Goal: Task Accomplishment & Management: Manage account settings

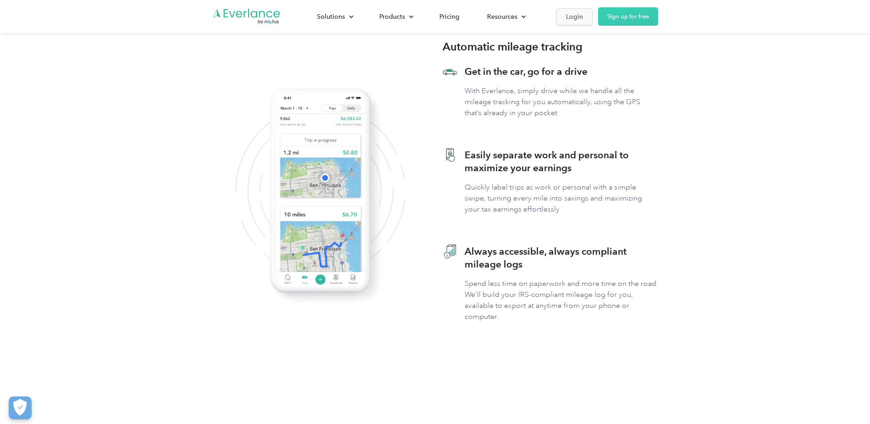
click at [576, 12] on div "Login" at bounding box center [574, 16] width 17 height 11
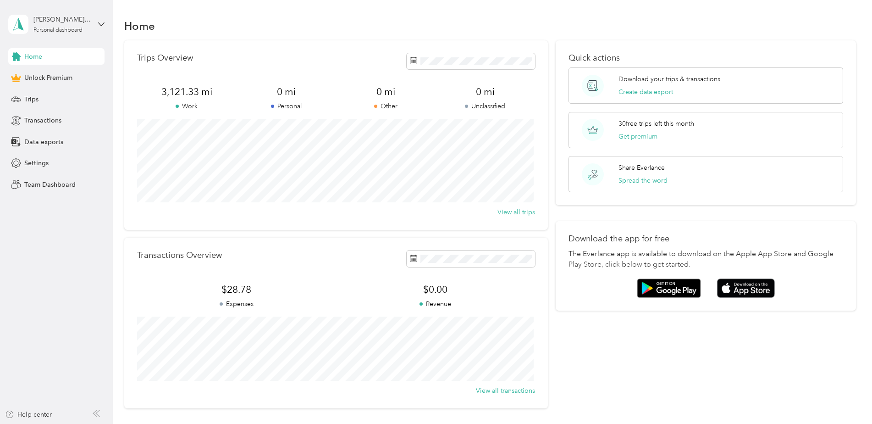
click at [334, 32] on div "Home" at bounding box center [490, 25] width 733 height 19
click at [33, 103] on span "Trips" at bounding box center [31, 99] width 14 height 10
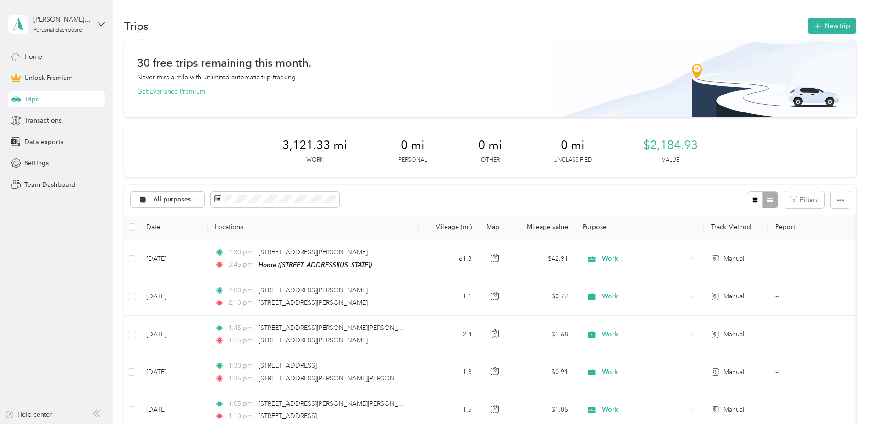
click at [610, 198] on div "All purposes Filters" at bounding box center [490, 200] width 733 height 30
click at [819, 23] on icon "button" at bounding box center [818, 26] width 11 height 11
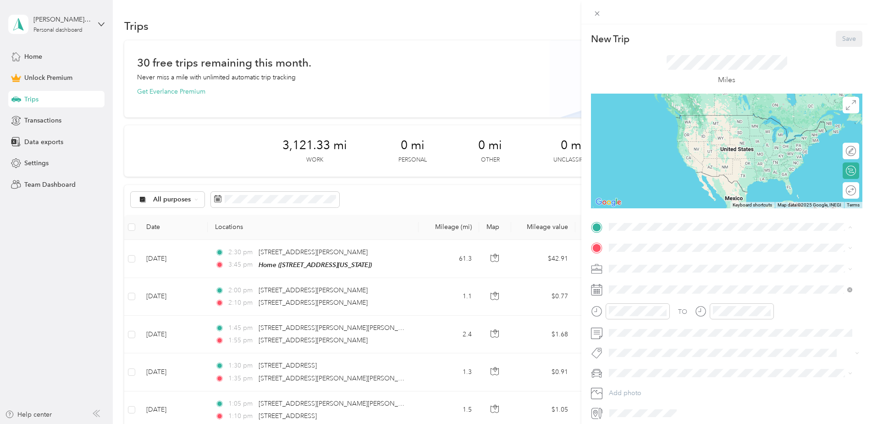
click at [657, 277] on span "[STREET_ADDRESS][US_STATE]" at bounding box center [673, 274] width 92 height 8
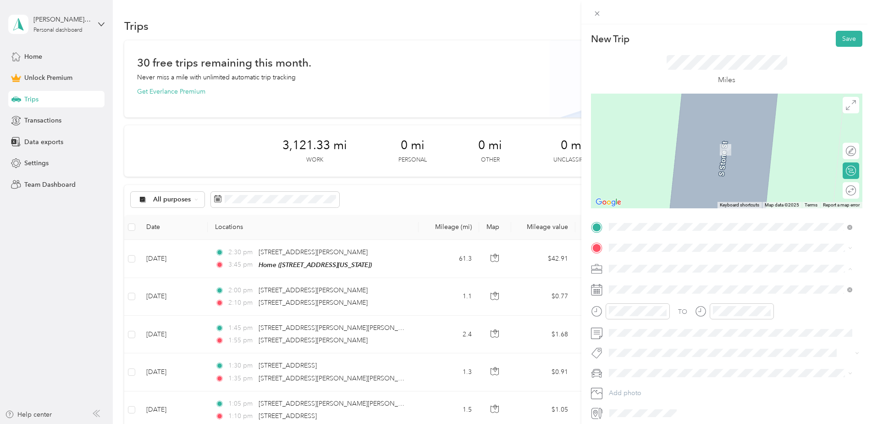
click at [634, 283] on div "Work" at bounding box center [730, 285] width 237 height 10
click at [750, 242] on span at bounding box center [734, 247] width 257 height 15
click at [682, 283] on span "[STREET_ADDRESS][PERSON_NAME][US_STATE]" at bounding box center [698, 281] width 143 height 8
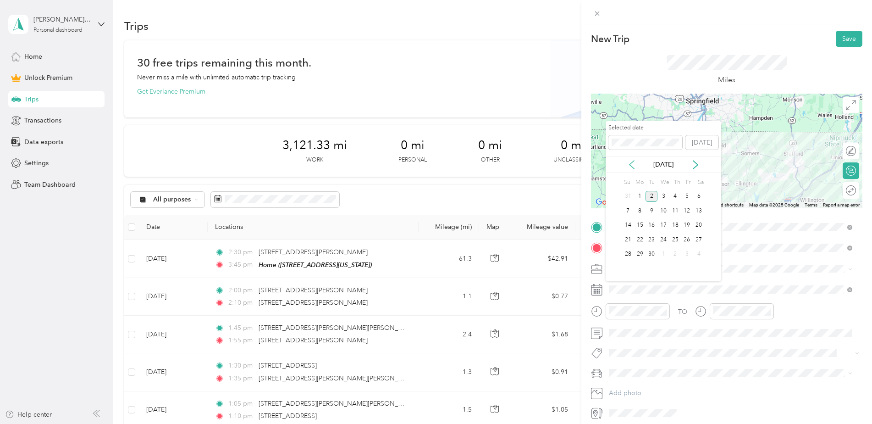
click at [629, 167] on icon at bounding box center [631, 164] width 9 height 9
click at [651, 255] on div "26" at bounding box center [652, 254] width 12 height 11
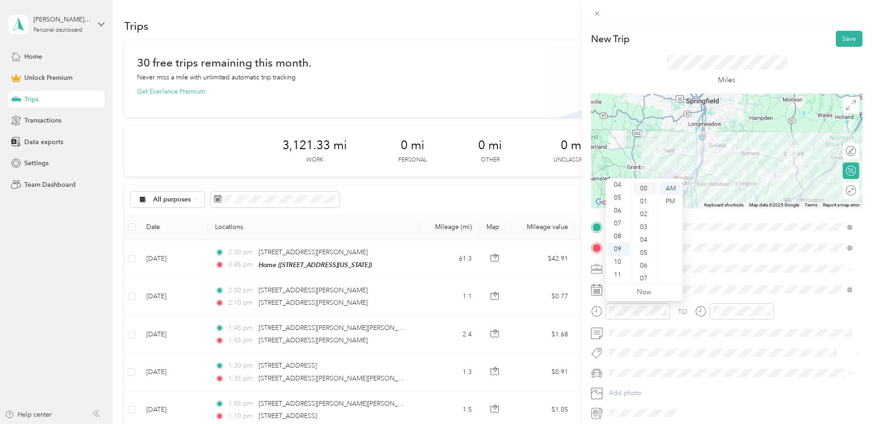
click at [646, 188] on div "00" at bounding box center [645, 188] width 22 height 13
click at [673, 188] on div "AM" at bounding box center [671, 188] width 22 height 13
click at [616, 237] on div "08" at bounding box center [619, 236] width 22 height 13
click at [645, 249] on div "30" at bounding box center [645, 252] width 22 height 13
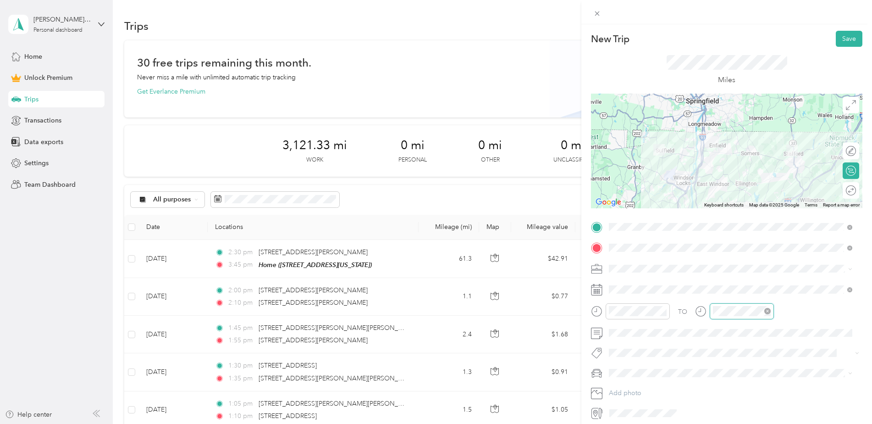
scroll to position [55, 0]
click at [724, 248] on div "09" at bounding box center [722, 249] width 22 height 13
drag, startPoint x: 749, startPoint y: 211, endPoint x: 761, endPoint y: 203, distance: 14.4
click at [749, 211] on div "15" at bounding box center [749, 210] width 22 height 13
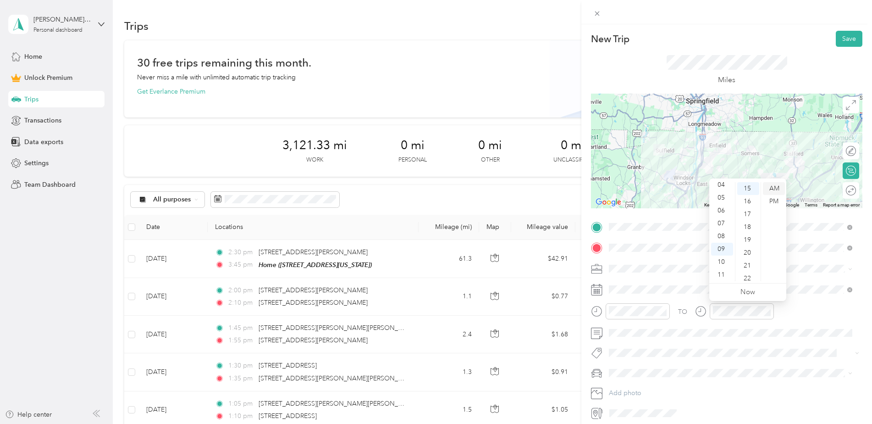
click at [772, 187] on div "AM" at bounding box center [774, 188] width 22 height 13
click at [789, 302] on div "TO Add photo" at bounding box center [727, 320] width 272 height 201
click at [840, 43] on button "Save" at bounding box center [849, 39] width 27 height 16
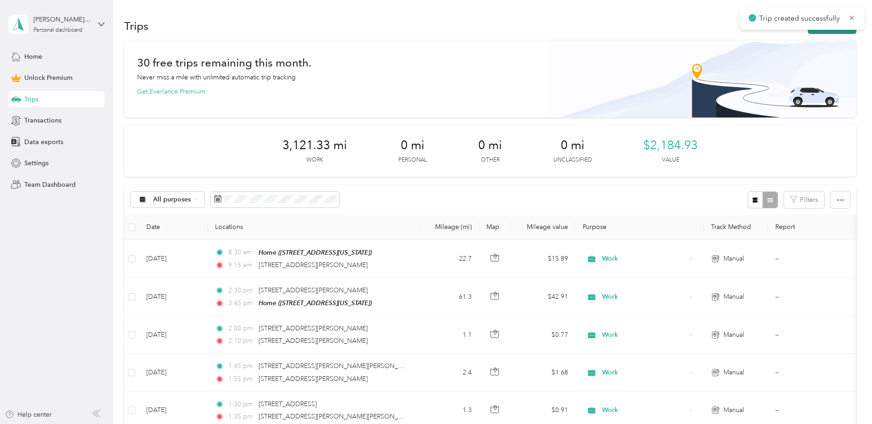
click at [827, 31] on button "New trip" at bounding box center [832, 26] width 49 height 16
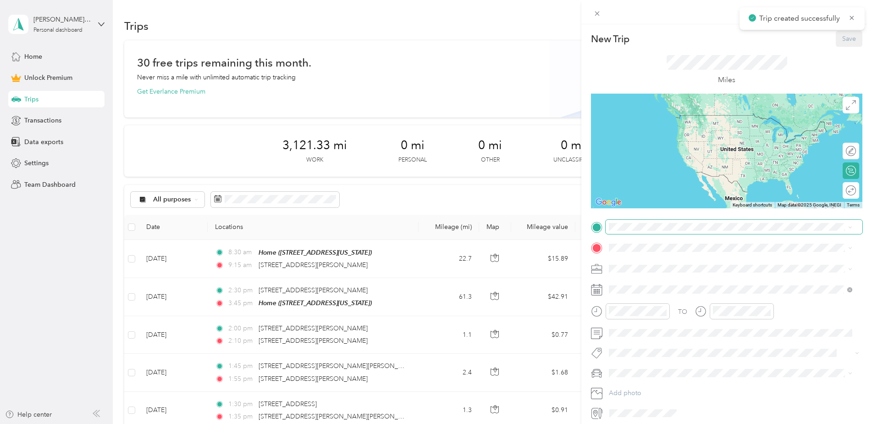
click at [650, 222] on span at bounding box center [734, 227] width 257 height 15
click at [647, 264] on span "[STREET_ADDRESS][PERSON_NAME][US_STATE]" at bounding box center [698, 260] width 143 height 8
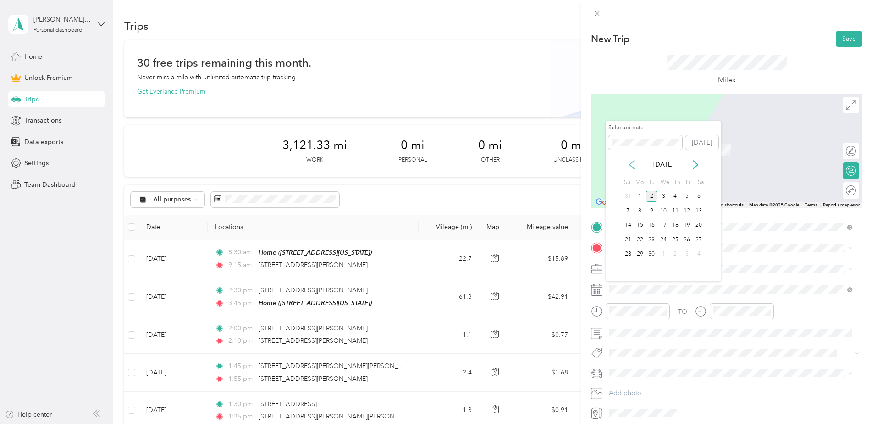
click at [631, 166] on icon at bounding box center [632, 165] width 5 height 8
click at [653, 256] on div "26" at bounding box center [652, 254] width 12 height 11
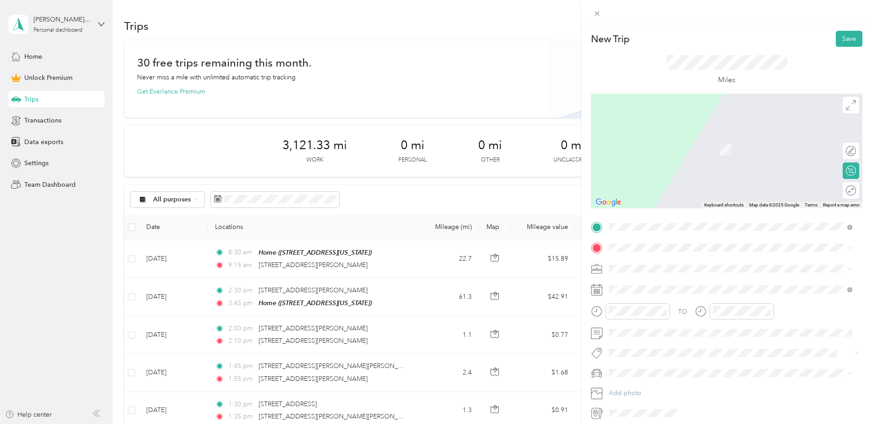
click at [636, 286] on div "Work" at bounding box center [730, 285] width 237 height 10
click at [668, 214] on div "New Trip Save This trip cannot be edited because it is either under review, app…" at bounding box center [727, 225] width 272 height 389
click at [638, 278] on span "[STREET_ADDRESS][PERSON_NAME][US_STATE]" at bounding box center [698, 281] width 143 height 8
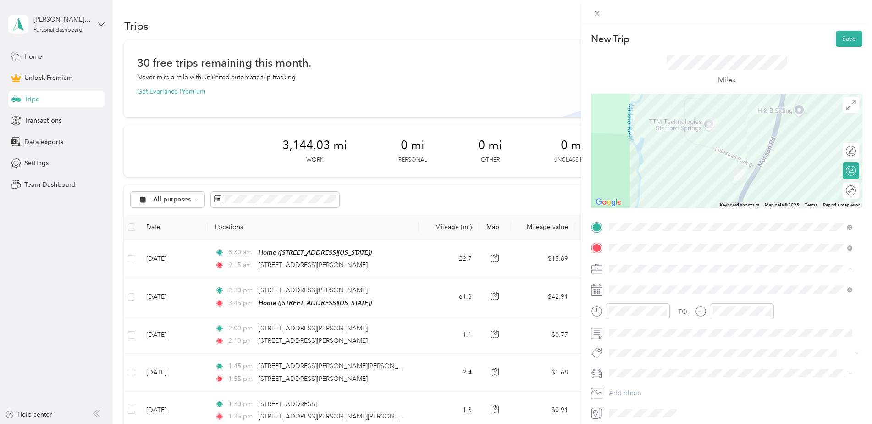
click at [635, 291] on ol "Work Personal Trucking Other Charity Medical Moving Commute" at bounding box center [731, 341] width 250 height 128
click at [647, 190] on div "25" at bounding box center [645, 188] width 22 height 13
click at [746, 213] on div "27" at bounding box center [749, 214] width 22 height 13
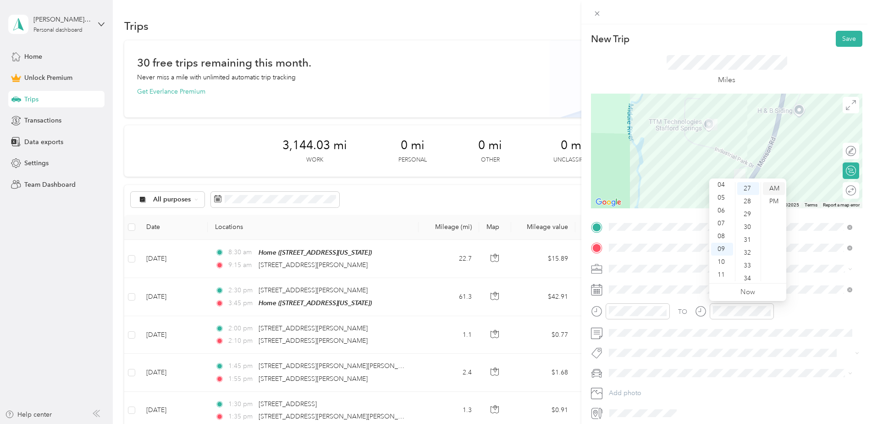
click at [776, 189] on div "AM" at bounding box center [774, 188] width 22 height 13
click at [801, 309] on div "TO" at bounding box center [727, 314] width 272 height 22
click at [843, 44] on button "Save" at bounding box center [849, 39] width 27 height 16
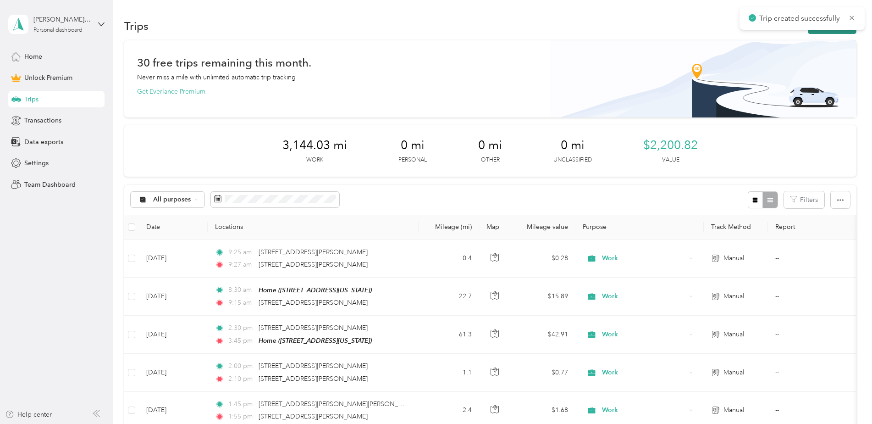
click at [830, 31] on button "New trip" at bounding box center [832, 26] width 49 height 16
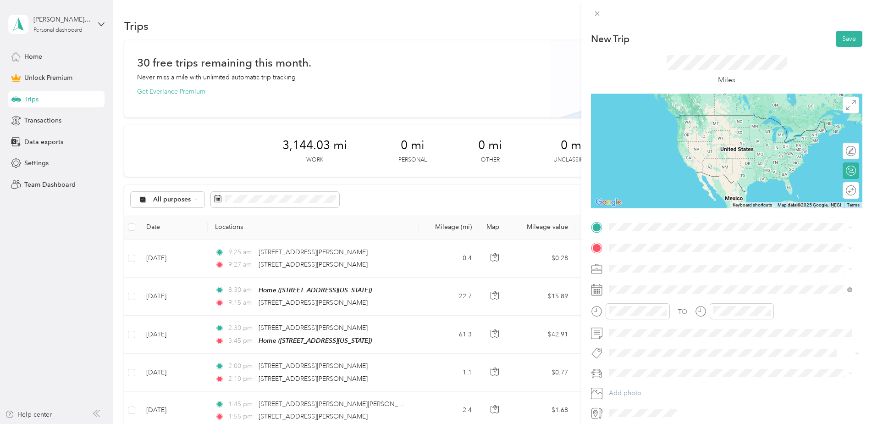
click at [639, 260] on span "[STREET_ADDRESS][PERSON_NAME][US_STATE]" at bounding box center [698, 257] width 143 height 8
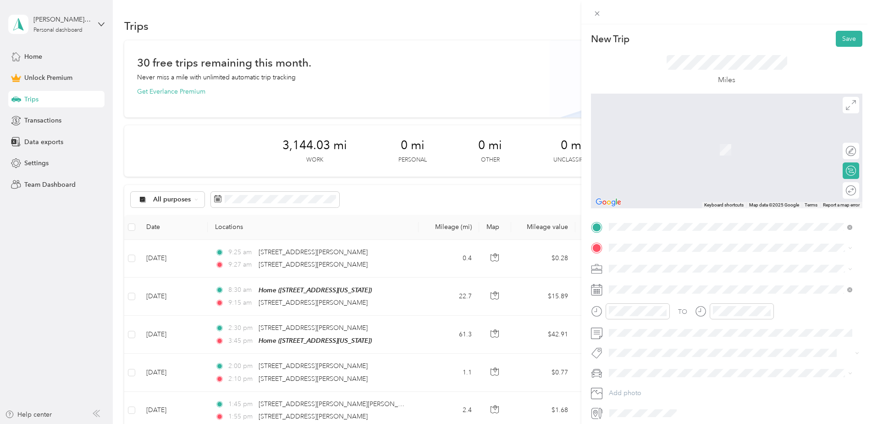
click at [651, 211] on div "New Trip Save This trip cannot be edited because it is either under review, app…" at bounding box center [727, 225] width 272 height 389
click at [648, 282] on span "[STREET_ADDRESS][PERSON_NAME][US_STATE]" at bounding box center [698, 281] width 143 height 8
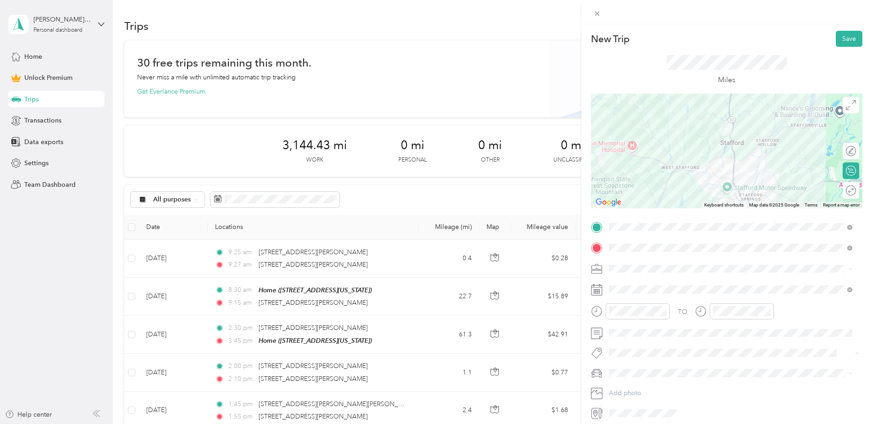
click at [637, 283] on div "Work" at bounding box center [730, 285] width 237 height 10
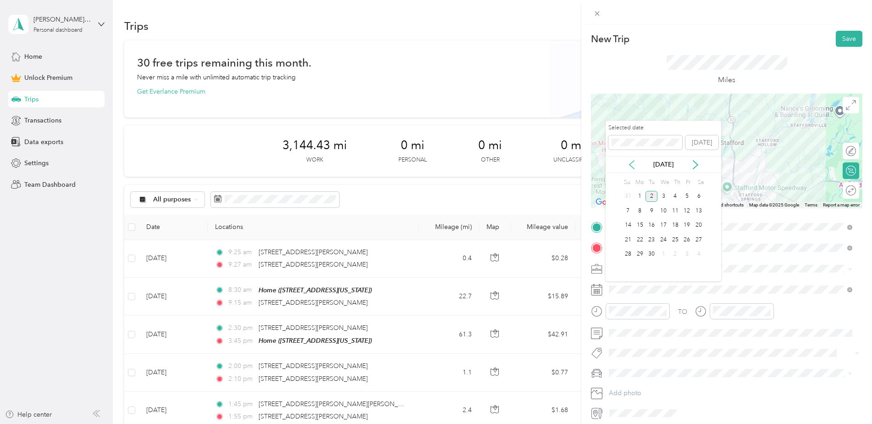
click at [630, 166] on icon at bounding box center [631, 164] width 9 height 9
click at [651, 250] on div "26" at bounding box center [652, 254] width 12 height 11
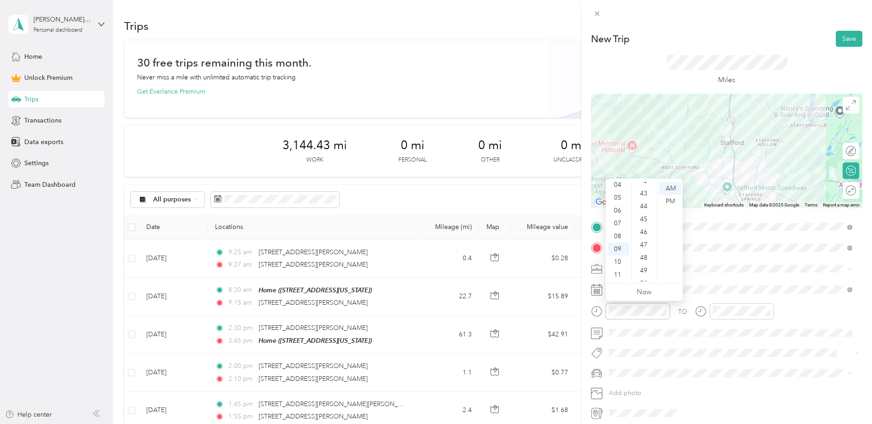
scroll to position [563, 0]
click at [642, 267] on div "50" at bounding box center [645, 267] width 22 height 13
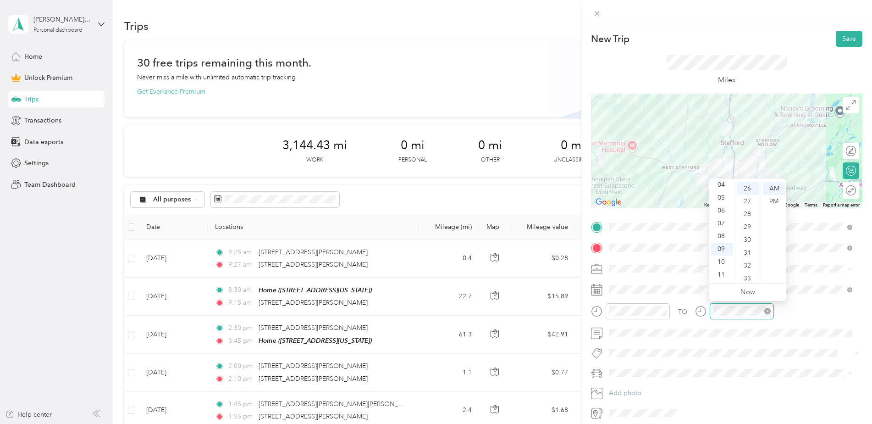
scroll to position [334, 0]
click at [721, 263] on div "10" at bounding box center [722, 261] width 22 height 13
click at [749, 187] on div "00" at bounding box center [749, 188] width 22 height 13
click at [784, 189] on div "AM" at bounding box center [774, 188] width 22 height 13
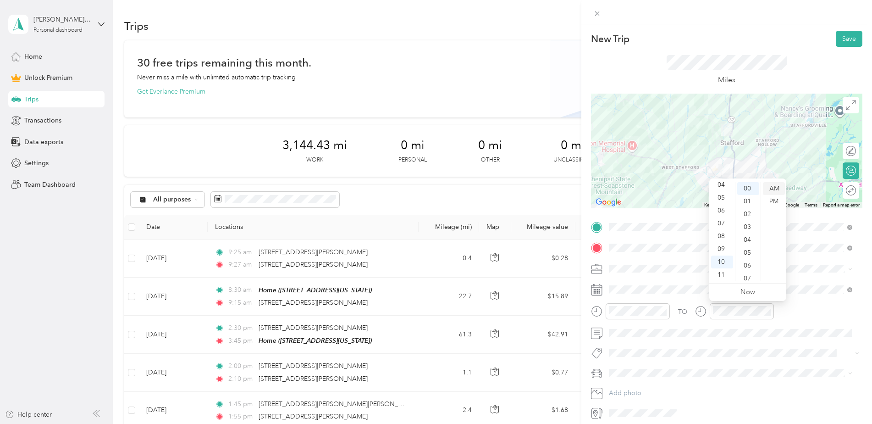
click at [780, 187] on div "AM" at bounding box center [774, 188] width 22 height 13
click at [824, 325] on div "TO" at bounding box center [727, 314] width 272 height 22
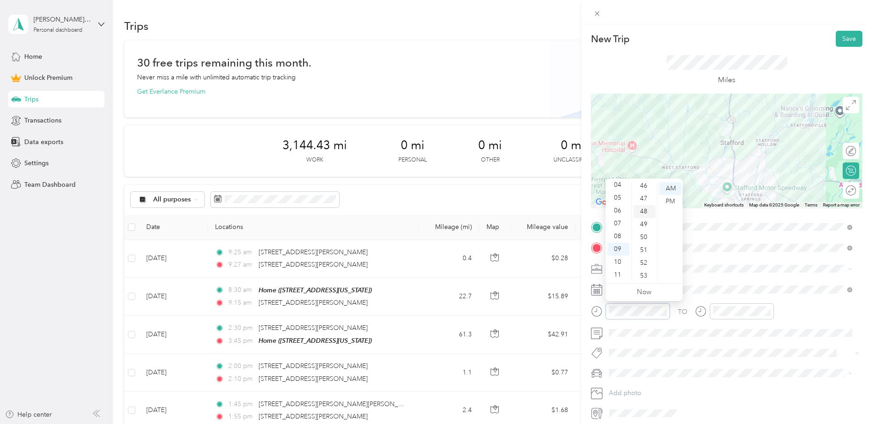
scroll to position [609, 0]
click at [643, 217] on div "50" at bounding box center [645, 221] width 22 height 13
click at [675, 190] on div "AM" at bounding box center [671, 188] width 22 height 13
click at [812, 317] on div "TO" at bounding box center [727, 314] width 272 height 22
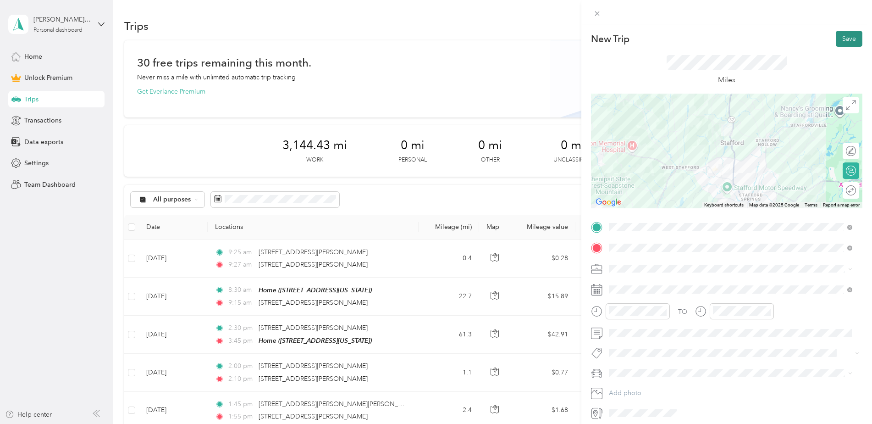
click at [836, 33] on button "Save" at bounding box center [849, 39] width 27 height 16
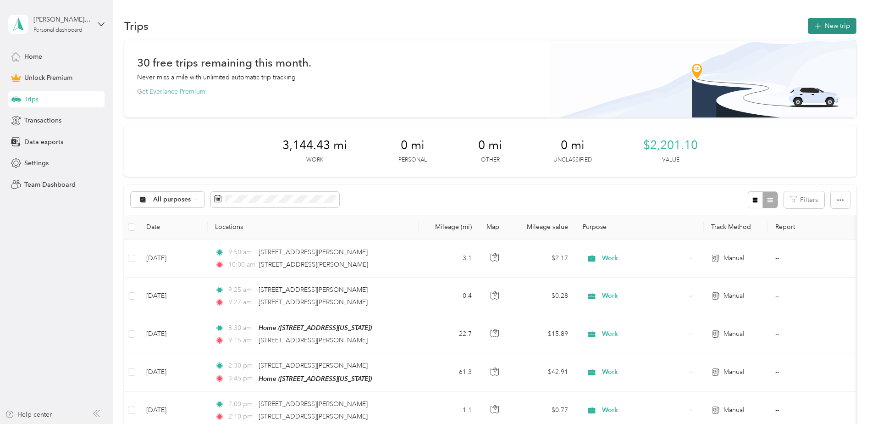
click at [830, 26] on button "New trip" at bounding box center [832, 26] width 49 height 16
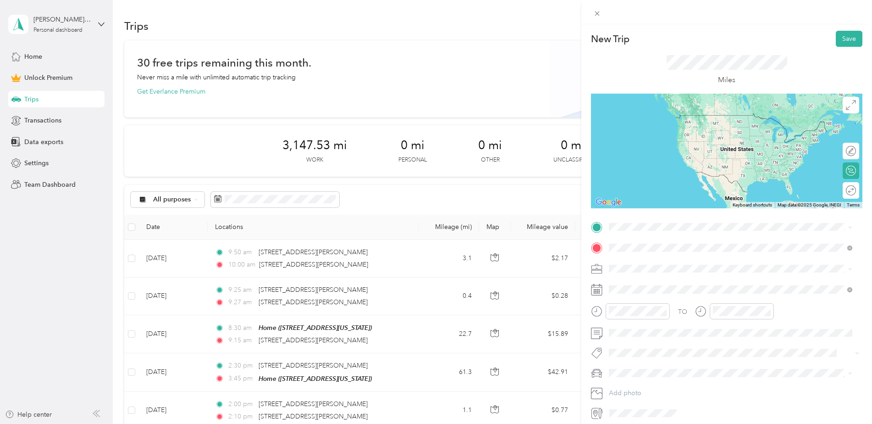
click at [671, 285] on span "[STREET_ADDRESS][PERSON_NAME][US_STATE]" at bounding box center [698, 281] width 143 height 8
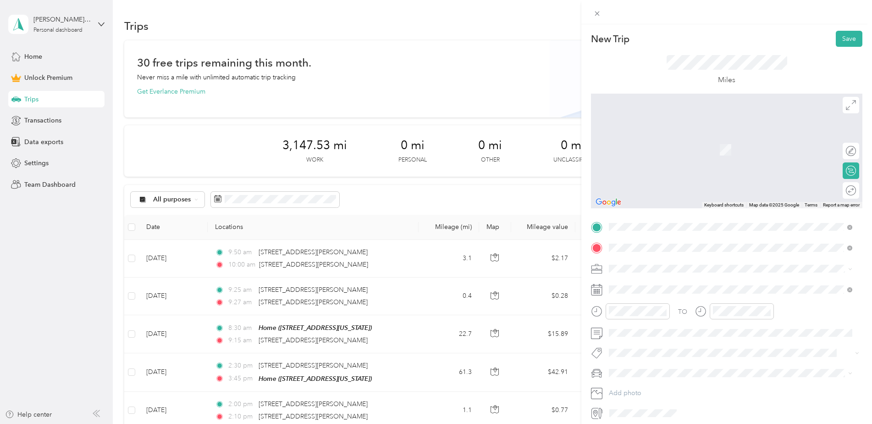
click at [677, 264] on span "[STREET_ADDRESS][PERSON_NAME][US_STATE]" at bounding box center [698, 260] width 143 height 8
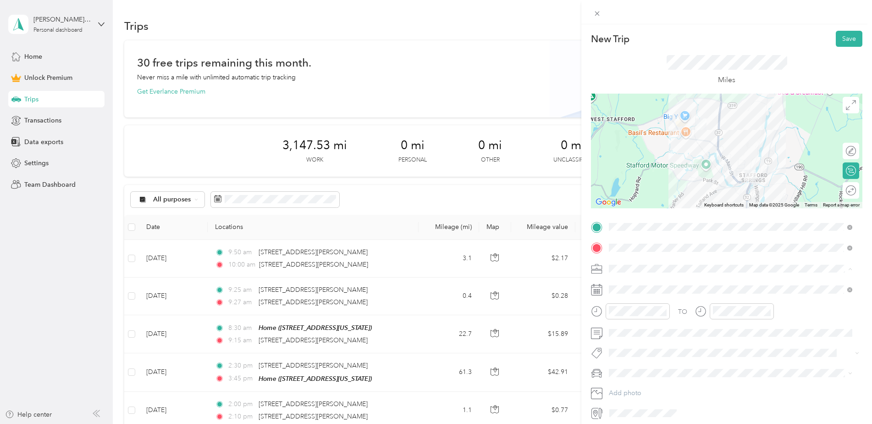
click at [636, 287] on li "Work" at bounding box center [731, 285] width 250 height 16
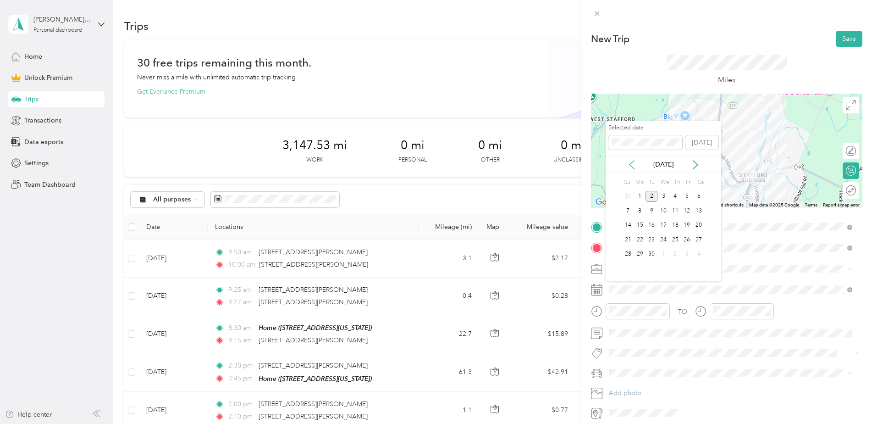
click at [633, 163] on icon at bounding box center [631, 164] width 9 height 9
click at [647, 250] on div "26" at bounding box center [652, 254] width 12 height 11
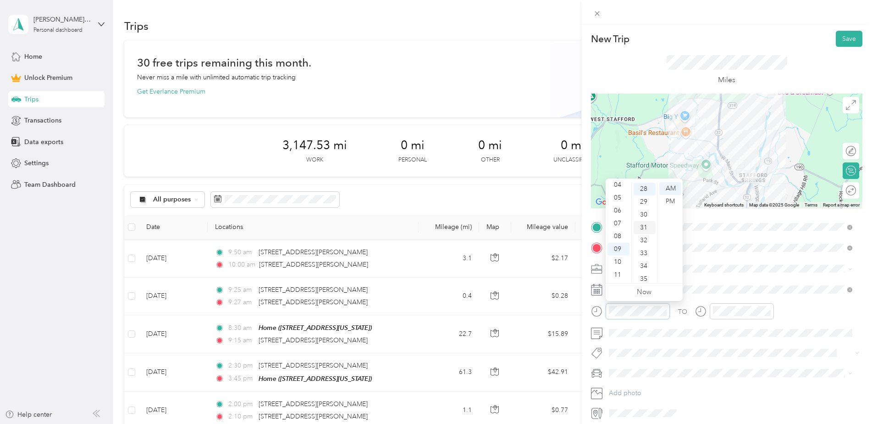
scroll to position [360, 0]
click at [625, 259] on div "10" at bounding box center [619, 261] width 22 height 13
click at [644, 198] on div "40" at bounding box center [645, 197] width 22 height 13
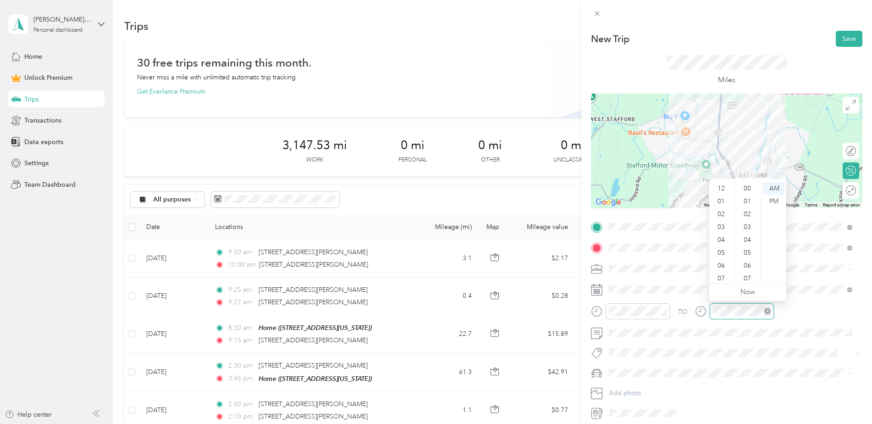
scroll to position [55, 0]
click at [724, 260] on div "10" at bounding box center [722, 261] width 22 height 13
click at [746, 267] on div "45" at bounding box center [749, 269] width 22 height 13
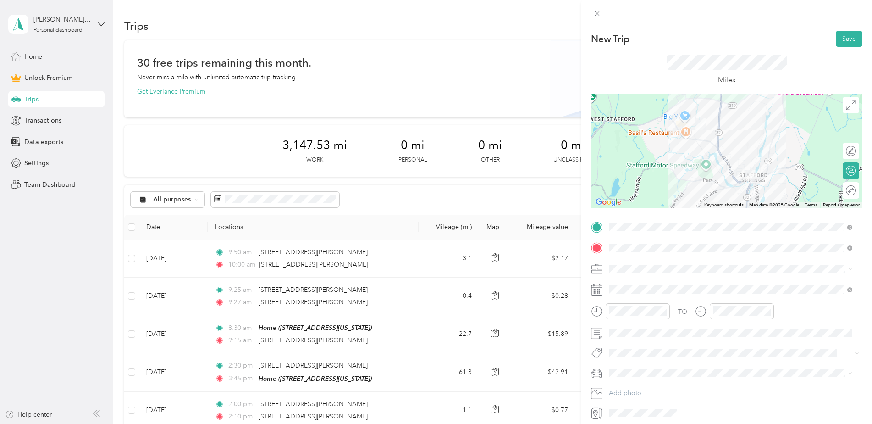
click at [788, 301] on div "TO Add photo" at bounding box center [727, 320] width 272 height 201
click at [839, 34] on button "Save" at bounding box center [849, 39] width 27 height 16
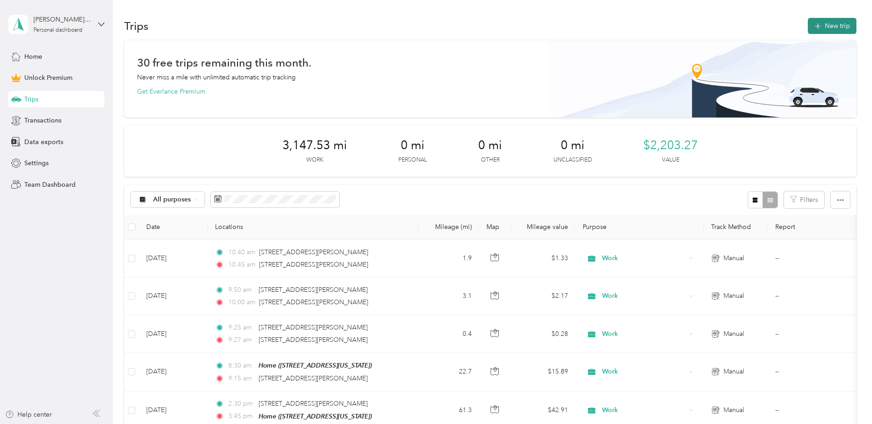
click at [842, 32] on button "New trip" at bounding box center [832, 26] width 49 height 16
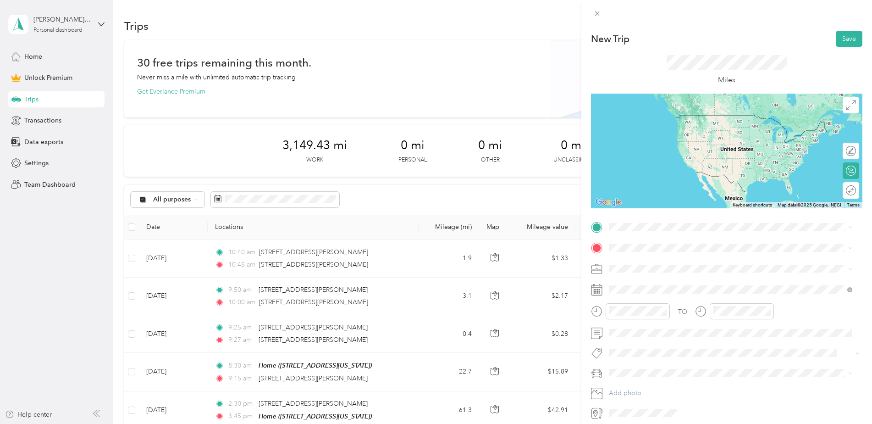
click at [640, 284] on span "[STREET_ADDRESS][PERSON_NAME][US_STATE]" at bounding box center [698, 280] width 143 height 8
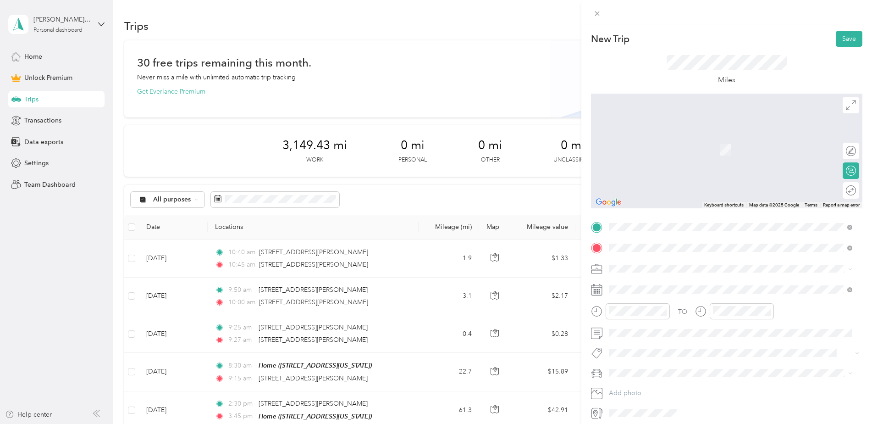
click at [654, 264] on span "[STREET_ADDRESS][PERSON_NAME][US_STATE]" at bounding box center [698, 260] width 143 height 8
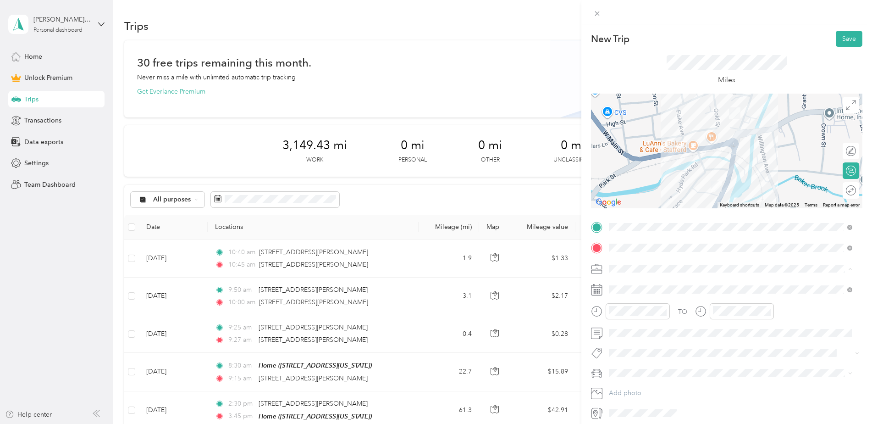
click at [634, 287] on li "Work" at bounding box center [731, 285] width 250 height 16
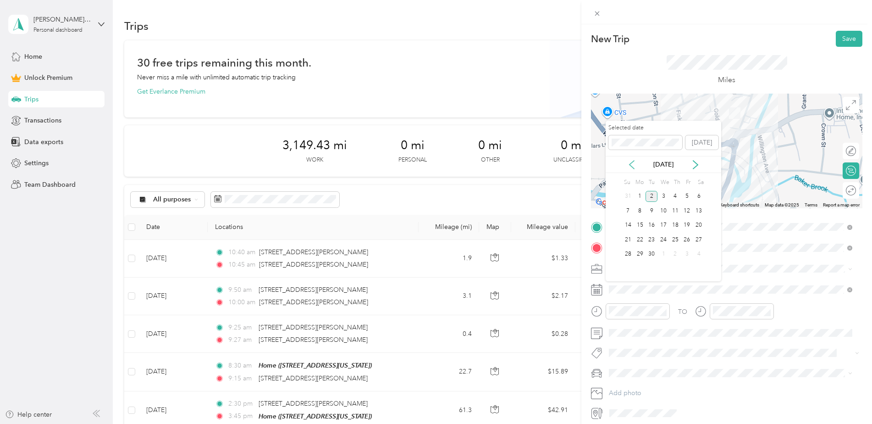
click at [629, 167] on icon at bounding box center [631, 164] width 9 height 9
click at [648, 252] on div "26" at bounding box center [652, 254] width 12 height 11
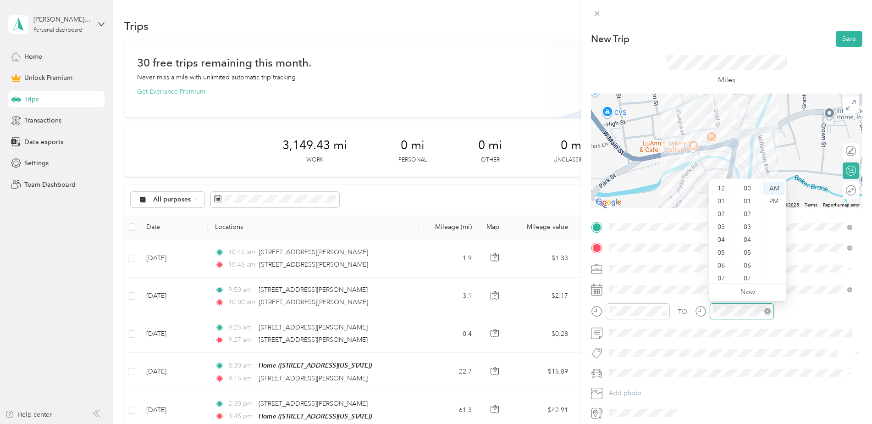
scroll to position [55, 0]
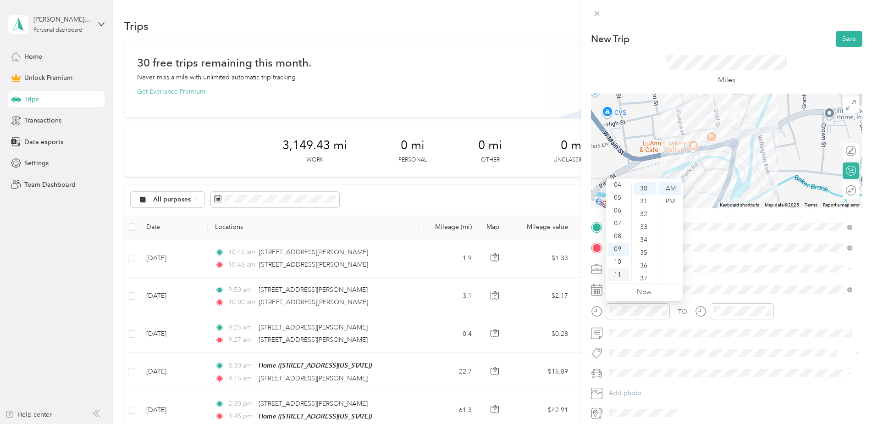
click at [619, 271] on div "11" at bounding box center [619, 274] width 22 height 13
click at [646, 192] on div "00" at bounding box center [645, 188] width 22 height 13
click at [721, 278] on div "11" at bounding box center [722, 274] width 22 height 13
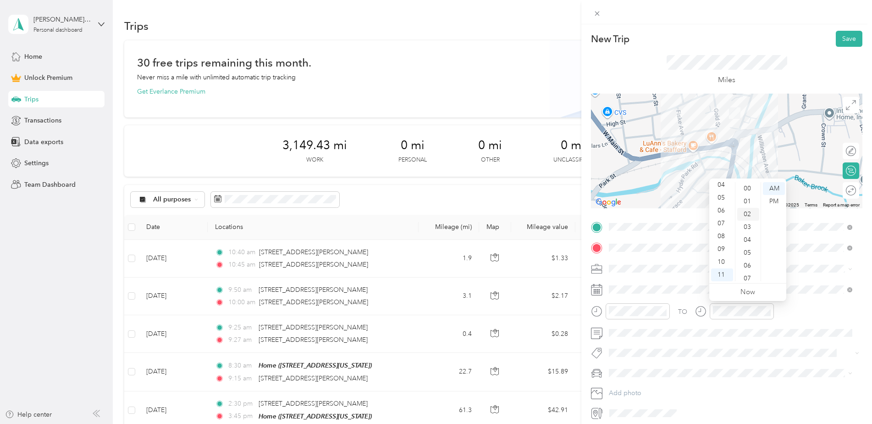
click at [749, 214] on div "02" at bounding box center [749, 214] width 22 height 13
drag, startPoint x: 777, startPoint y: 185, endPoint x: 797, endPoint y: 295, distance: 111.8
click at [777, 185] on div "AM" at bounding box center [774, 188] width 22 height 13
click at [797, 306] on div "TO" at bounding box center [727, 314] width 272 height 22
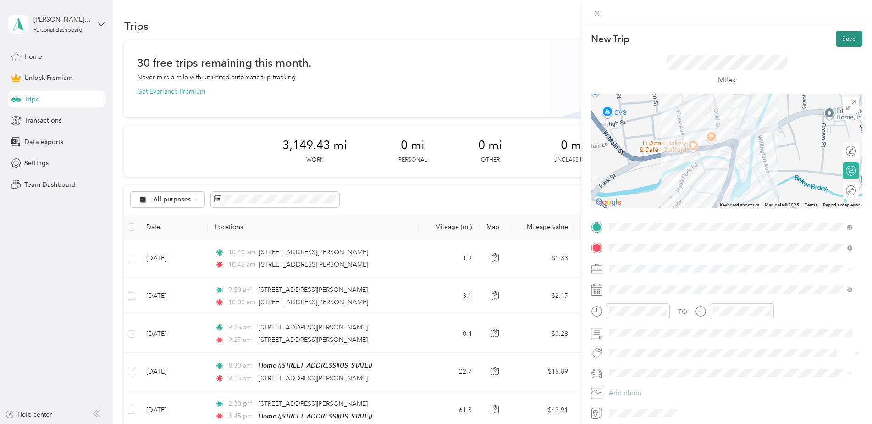
click at [841, 44] on button "Save" at bounding box center [849, 39] width 27 height 16
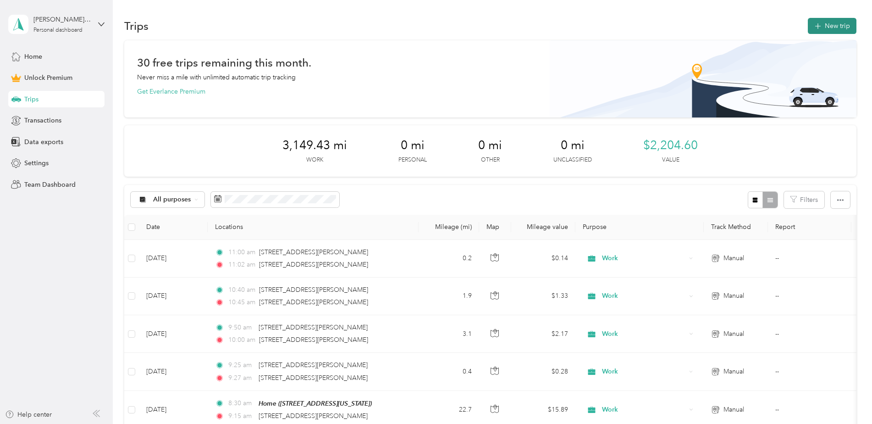
click at [840, 27] on button "New trip" at bounding box center [832, 26] width 49 height 16
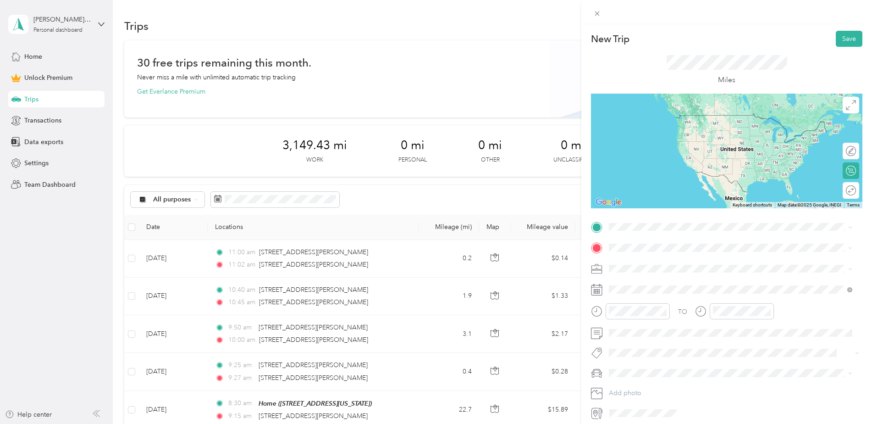
click at [644, 258] on span "[STREET_ADDRESS][PERSON_NAME][US_STATE]" at bounding box center [698, 259] width 143 height 8
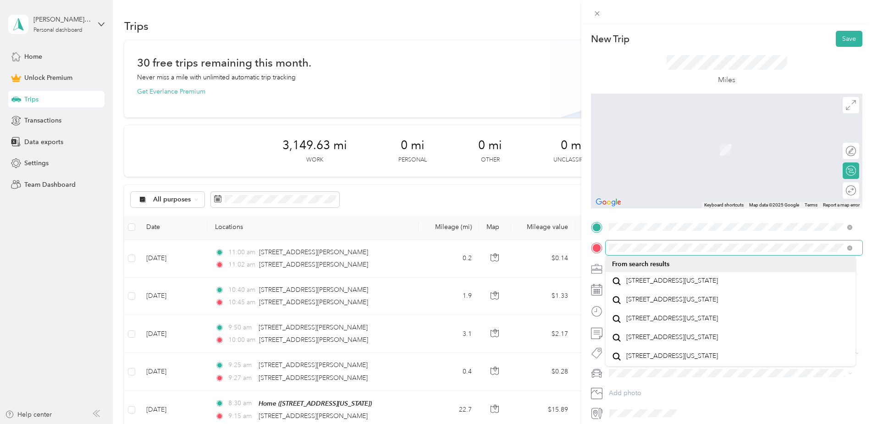
scroll to position [0, 0]
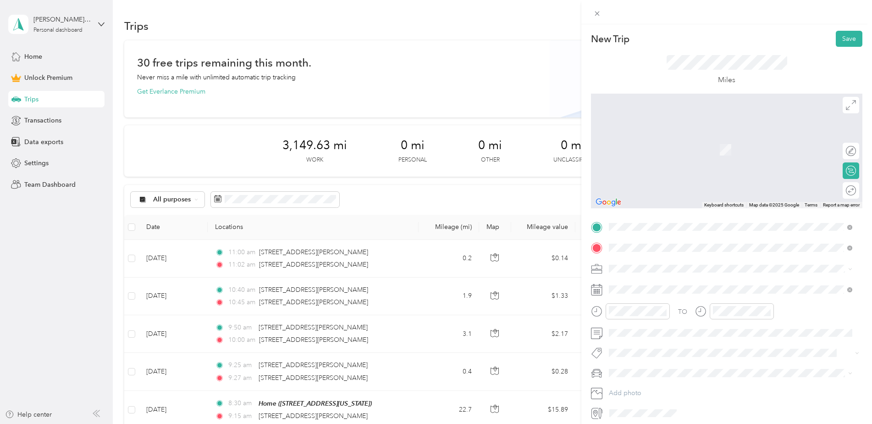
click at [686, 285] on span "[STREET_ADDRESS][PERSON_NAME][US_STATE]" at bounding box center [698, 281] width 143 height 8
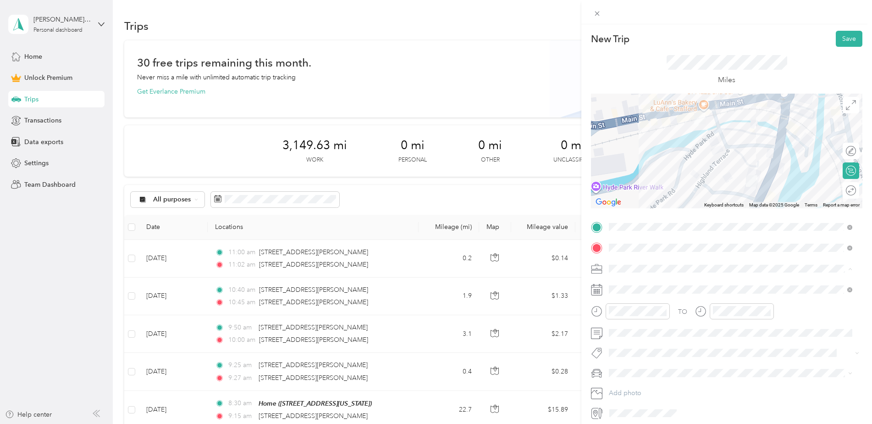
click at [624, 282] on span "Work" at bounding box center [620, 285] width 16 height 8
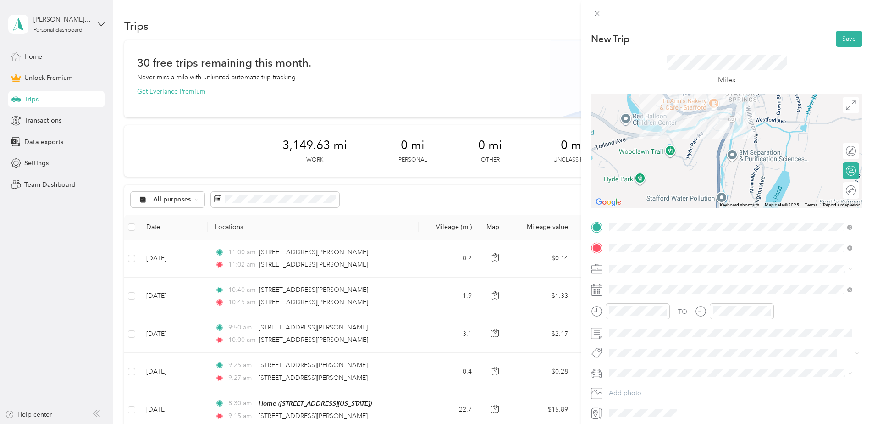
drag, startPoint x: 722, startPoint y: 138, endPoint x: 730, endPoint y: 108, distance: 31.3
click at [730, 108] on div at bounding box center [727, 151] width 272 height 115
click at [844, 174] on div "Calculate route" at bounding box center [821, 171] width 70 height 10
click at [842, 149] on div at bounding box center [846, 151] width 19 height 10
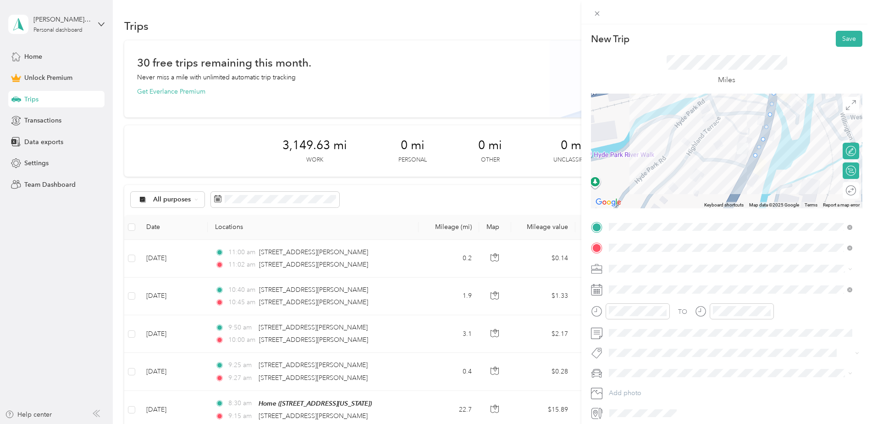
drag, startPoint x: 682, startPoint y: 120, endPoint x: 704, endPoint y: 160, distance: 45.6
click at [704, 160] on div at bounding box center [727, 151] width 272 height 115
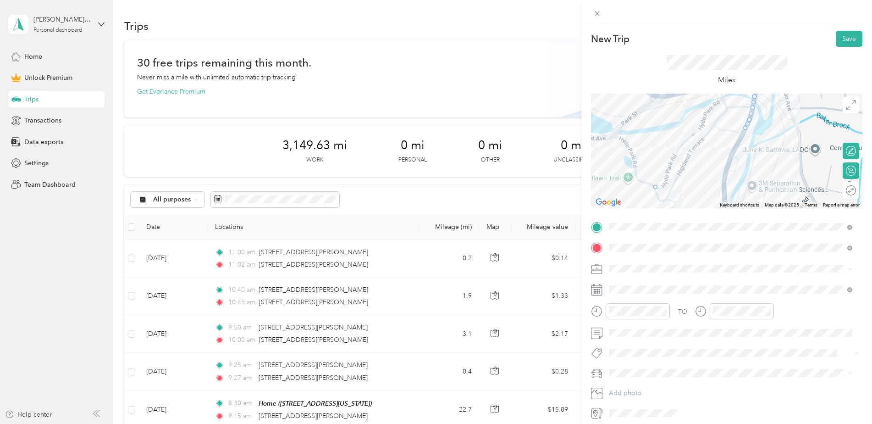
drag, startPoint x: 755, startPoint y: 105, endPoint x: 655, endPoint y: 190, distance: 131.8
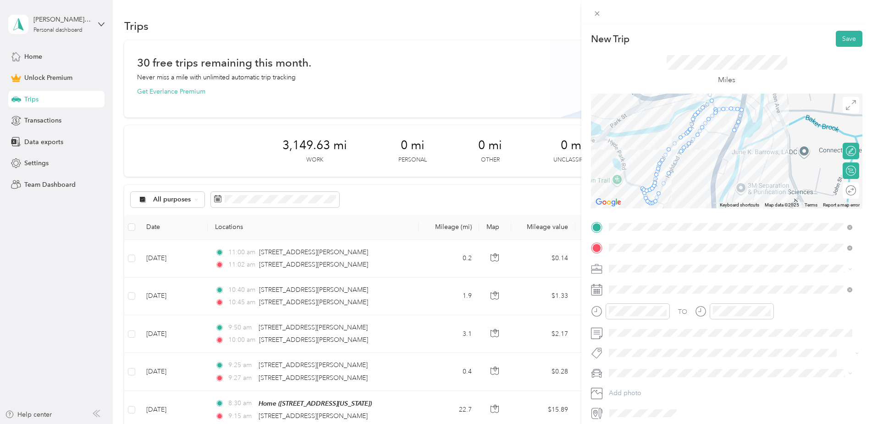
drag, startPoint x: 716, startPoint y: 136, endPoint x: 705, endPoint y: 140, distance: 11.9
click at [705, 140] on div at bounding box center [727, 151] width 272 height 115
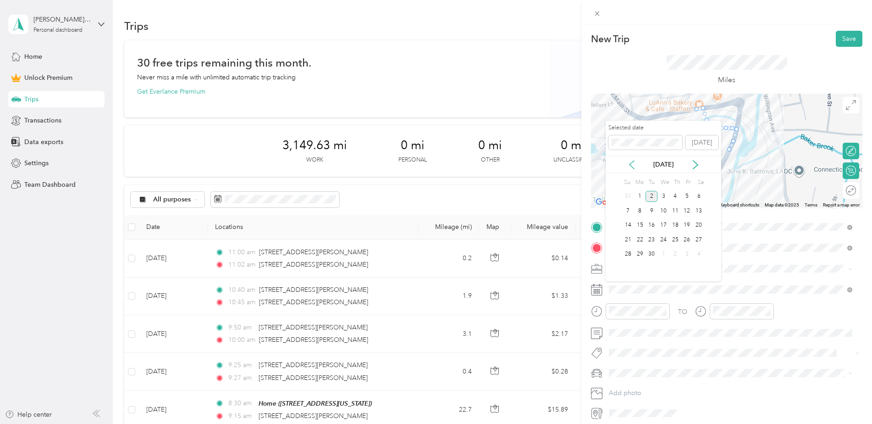
click at [633, 161] on icon at bounding box center [632, 165] width 5 height 8
click at [650, 255] on div "26" at bounding box center [652, 254] width 12 height 11
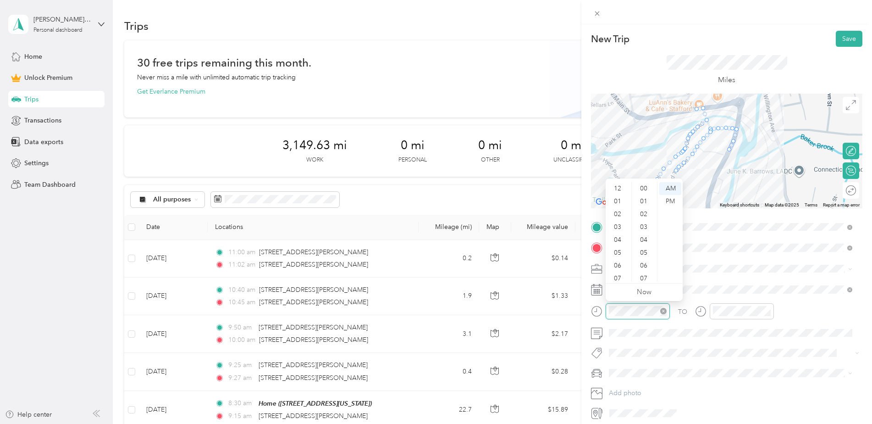
scroll to position [55, 0]
click at [620, 272] on div "11" at bounding box center [619, 274] width 22 height 13
click at [645, 231] on div "25" at bounding box center [645, 236] width 22 height 13
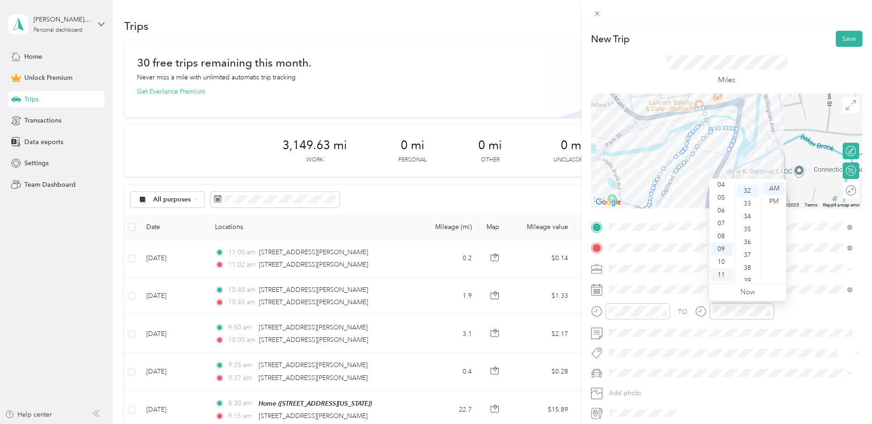
scroll to position [411, 0]
click at [721, 276] on div "11" at bounding box center [722, 274] width 22 height 13
click at [750, 209] on div "30" at bounding box center [749, 208] width 22 height 13
click at [799, 311] on div "TO" at bounding box center [727, 314] width 272 height 22
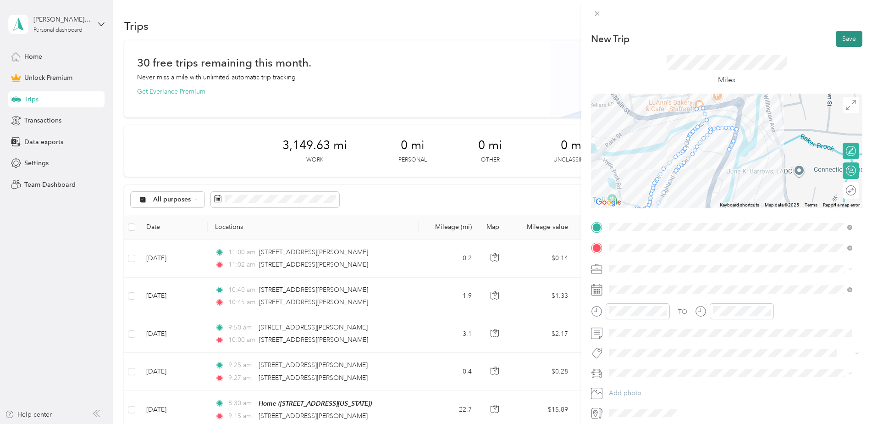
click at [841, 44] on button "Save" at bounding box center [849, 39] width 27 height 16
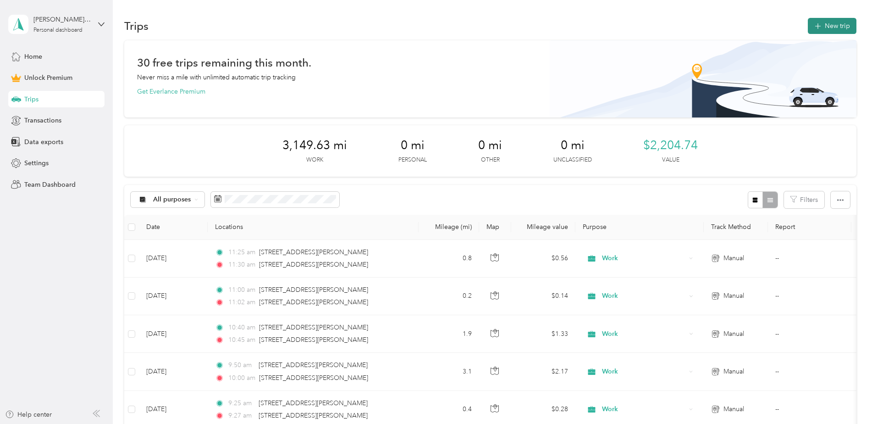
click at [838, 26] on button "New trip" at bounding box center [832, 26] width 49 height 16
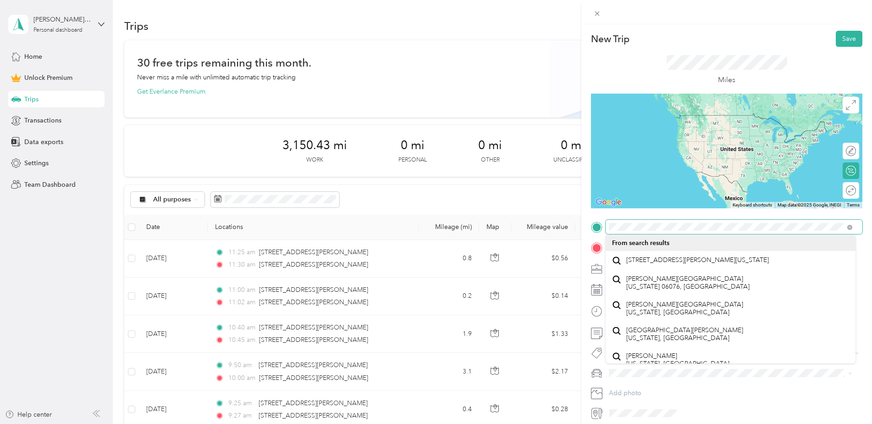
click at [592, 224] on div at bounding box center [727, 227] width 272 height 15
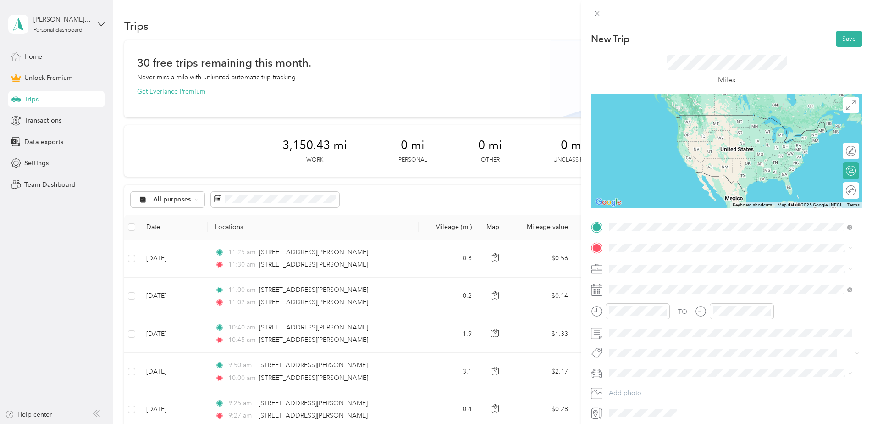
click at [649, 263] on span "[STREET_ADDRESS][PERSON_NAME][US_STATE]" at bounding box center [698, 260] width 143 height 8
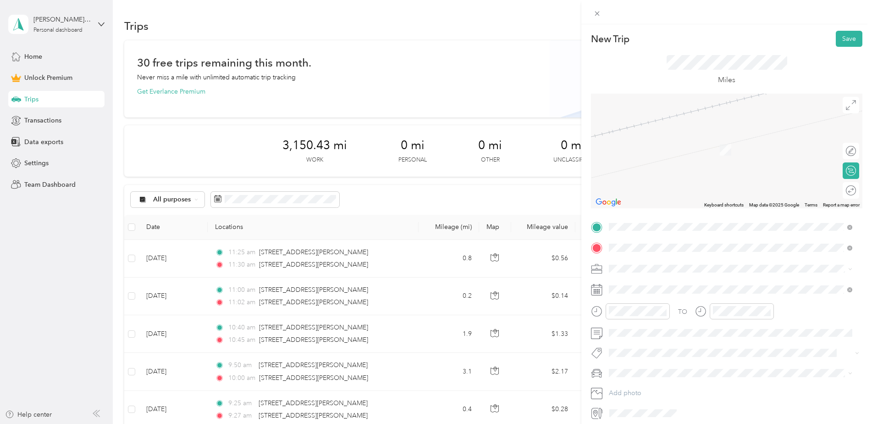
click at [678, 304] on span "[STREET_ADDRESS][PERSON_NAME][US_STATE]" at bounding box center [698, 299] width 143 height 8
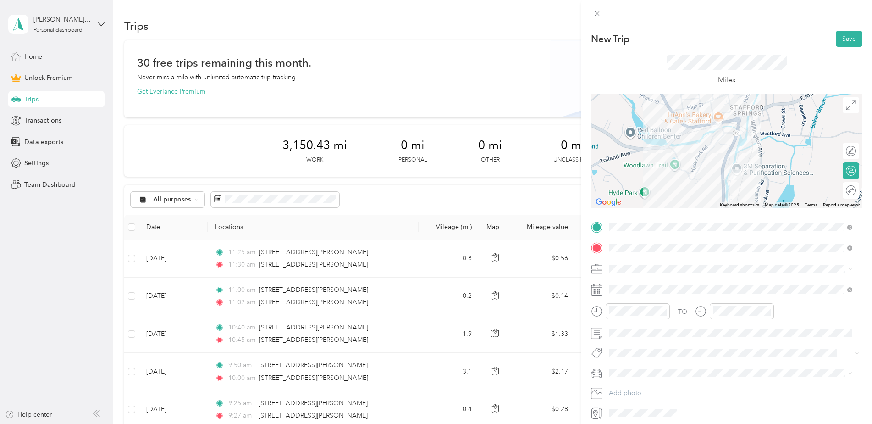
click at [637, 211] on div "New Trip Save This trip cannot be edited because it is either under review, app…" at bounding box center [727, 225] width 272 height 389
click at [632, 280] on div "Work" at bounding box center [730, 285] width 237 height 10
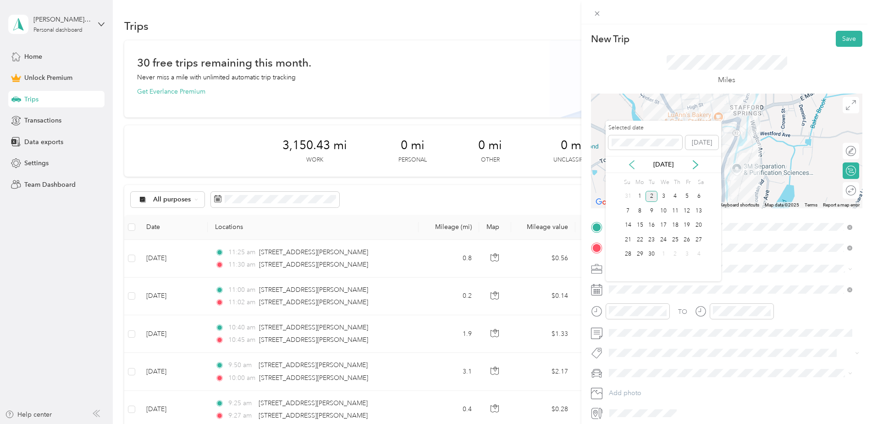
click at [630, 160] on icon at bounding box center [631, 164] width 9 height 9
click at [651, 255] on div "26" at bounding box center [652, 254] width 12 height 11
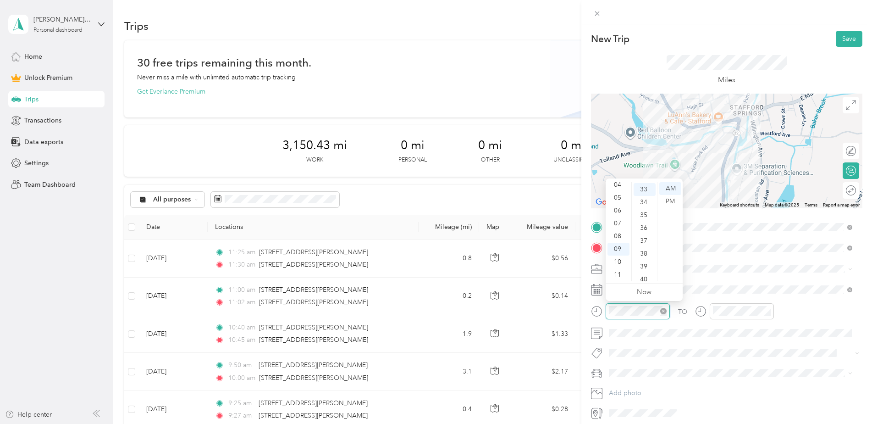
scroll to position [424, 0]
click at [618, 273] on div "11" at bounding box center [619, 274] width 22 height 13
drag, startPoint x: 646, startPoint y: 219, endPoint x: 651, endPoint y: 217, distance: 4.8
click at [646, 218] on div "35" at bounding box center [645, 214] width 22 height 13
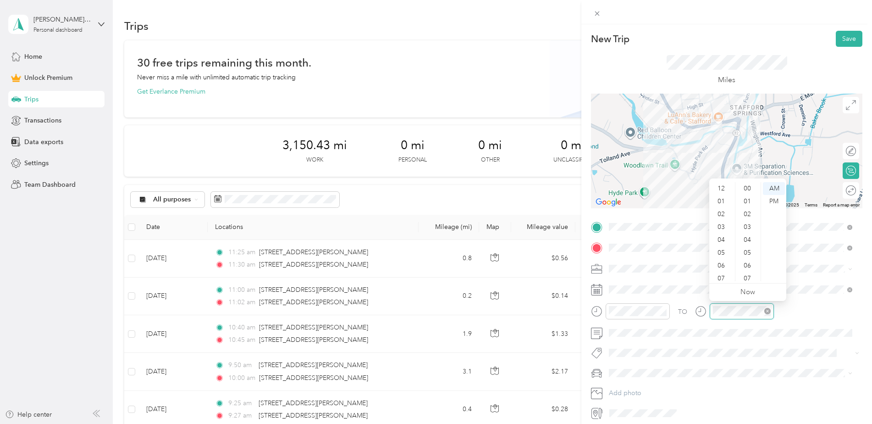
scroll to position [55, 0]
click at [723, 271] on div "11" at bounding box center [722, 274] width 22 height 13
click at [745, 276] on div "40" at bounding box center [749, 278] width 22 height 13
click at [797, 308] on div "TO" at bounding box center [727, 314] width 272 height 22
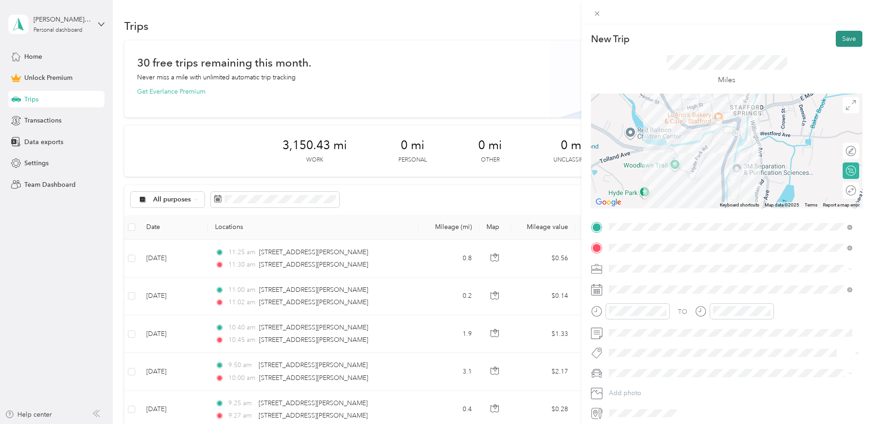
click at [840, 39] on button "Save" at bounding box center [849, 39] width 27 height 16
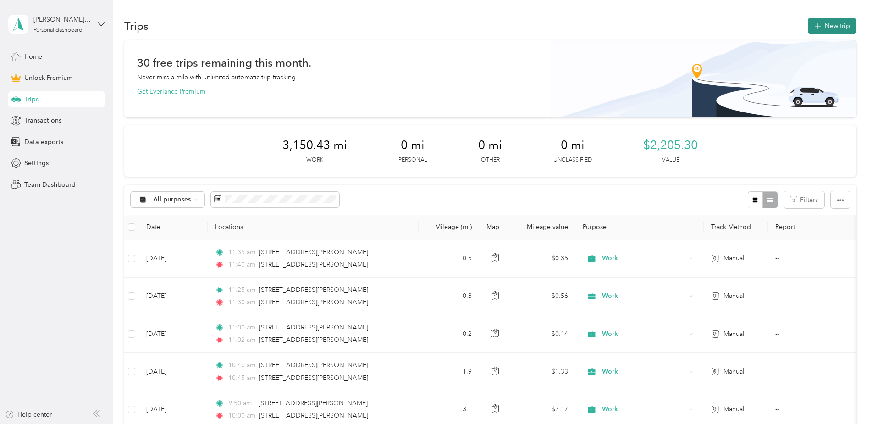
click at [835, 24] on button "New trip" at bounding box center [832, 26] width 49 height 16
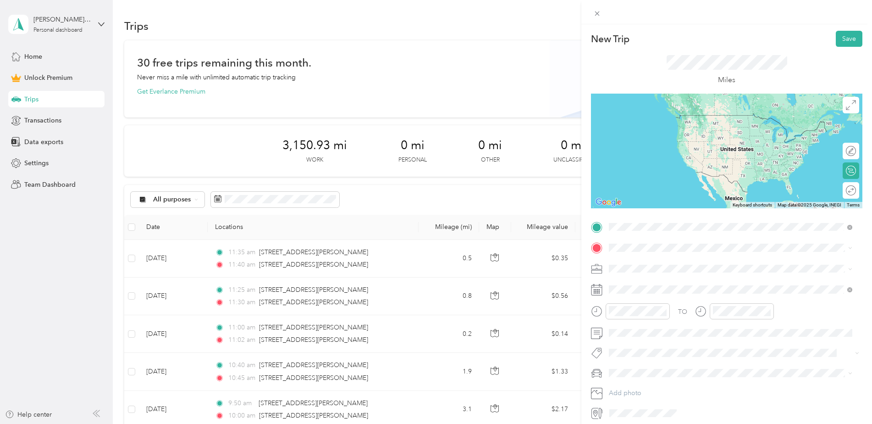
click at [658, 264] on span "[STREET_ADDRESS][PERSON_NAME][US_STATE]" at bounding box center [698, 260] width 143 height 8
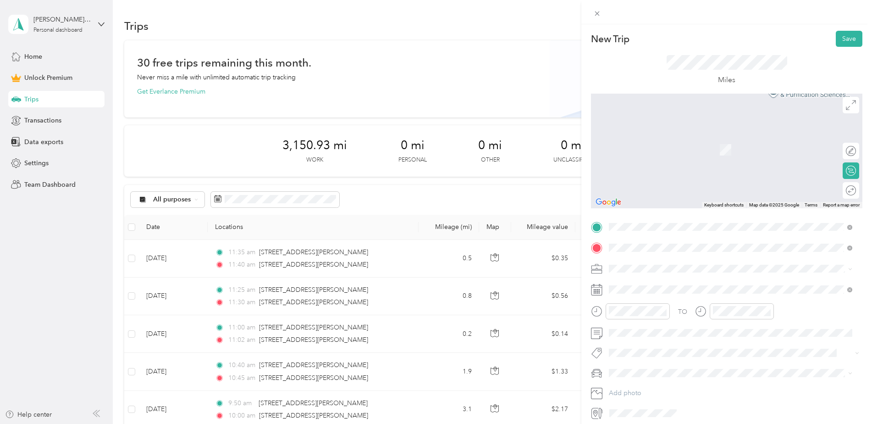
click at [642, 279] on span "3 Discovery [PERSON_NAME], [US_STATE] 06268, [GEOGRAPHIC_DATA]" at bounding box center [734, 281] width 214 height 8
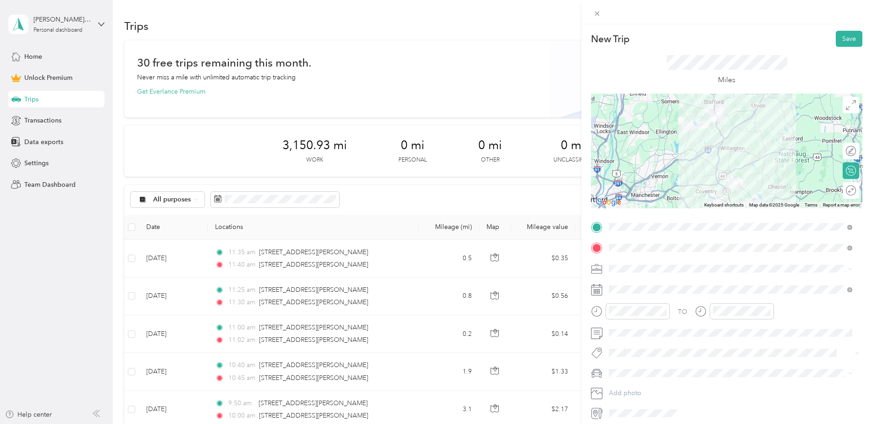
click at [631, 287] on li "Work" at bounding box center [731, 284] width 250 height 16
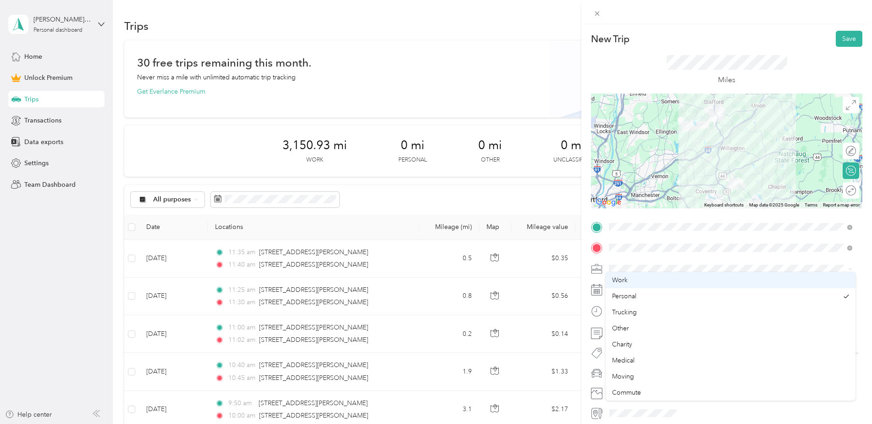
click at [631, 283] on span at bounding box center [734, 289] width 257 height 15
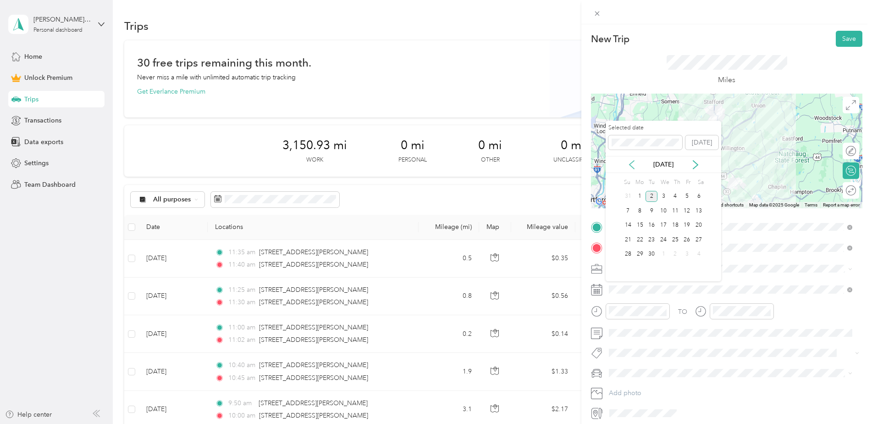
click at [632, 164] on icon at bounding box center [631, 164] width 9 height 9
click at [653, 255] on div "26" at bounding box center [652, 254] width 12 height 11
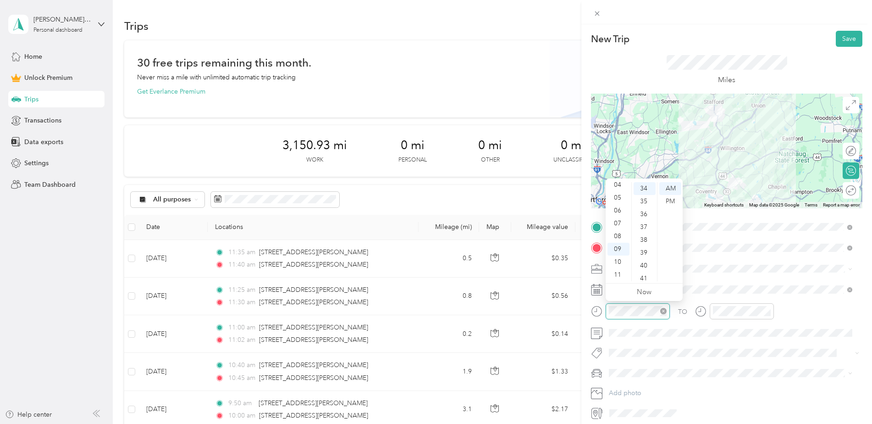
scroll to position [437, 0]
click at [617, 273] on div "11" at bounding box center [619, 274] width 22 height 13
click at [645, 239] on div "45" at bounding box center [645, 238] width 22 height 13
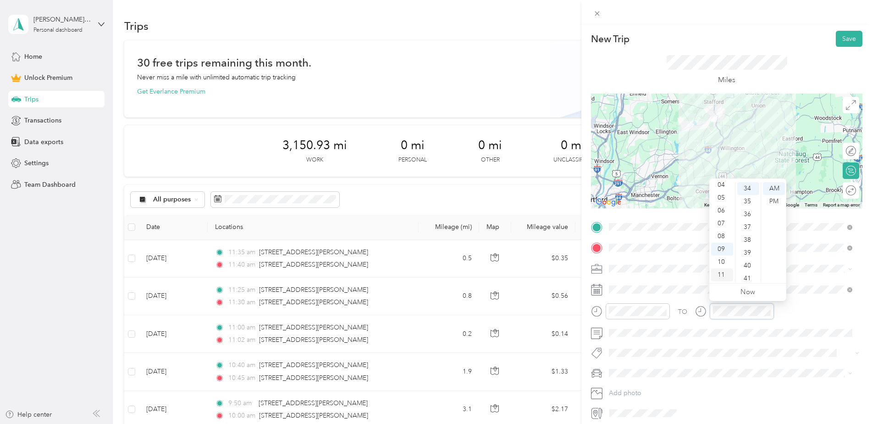
scroll to position [0, 0]
click at [727, 186] on div "12" at bounding box center [722, 188] width 22 height 13
click at [749, 186] on div "05" at bounding box center [749, 183] width 22 height 13
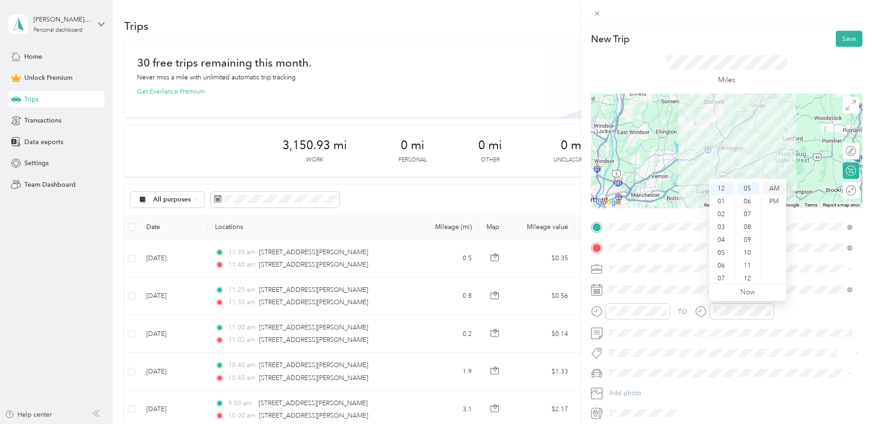
click at [773, 189] on div "AM" at bounding box center [774, 188] width 22 height 13
click at [798, 308] on div "TO" at bounding box center [727, 314] width 272 height 22
drag, startPoint x: 844, startPoint y: 44, endPoint x: 726, endPoint y: 318, distance: 298.9
click at [726, 318] on div "New Trip Save This trip cannot be edited because it is either under review, app…" at bounding box center [727, 225] width 272 height 389
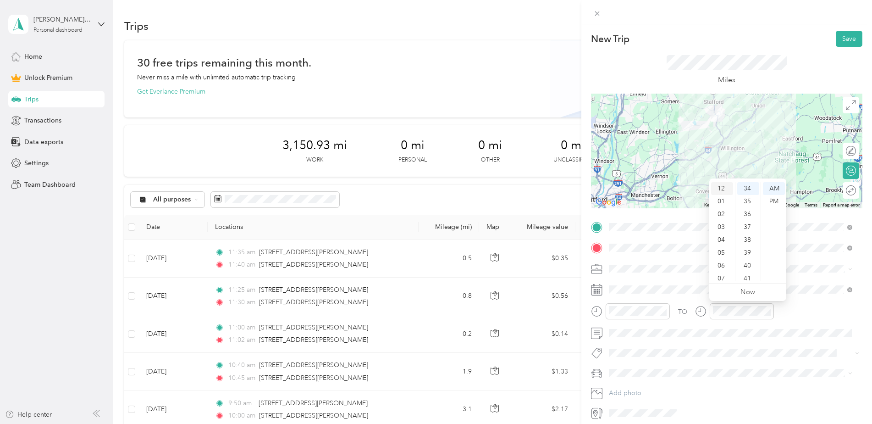
click at [724, 187] on div "12" at bounding box center [722, 188] width 22 height 13
click at [748, 230] on div "05" at bounding box center [749, 228] width 22 height 13
click at [776, 201] on div "PM" at bounding box center [774, 201] width 22 height 13
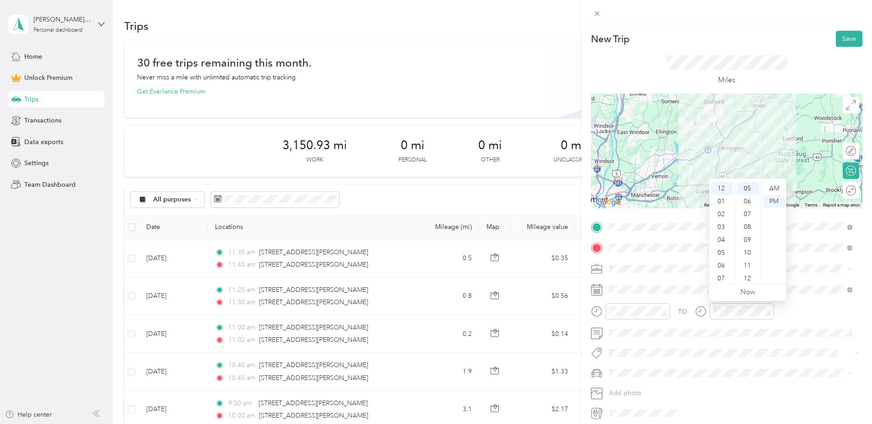
click at [805, 316] on div "TO" at bounding box center [727, 314] width 272 height 22
click at [840, 38] on button "Save" at bounding box center [849, 39] width 27 height 16
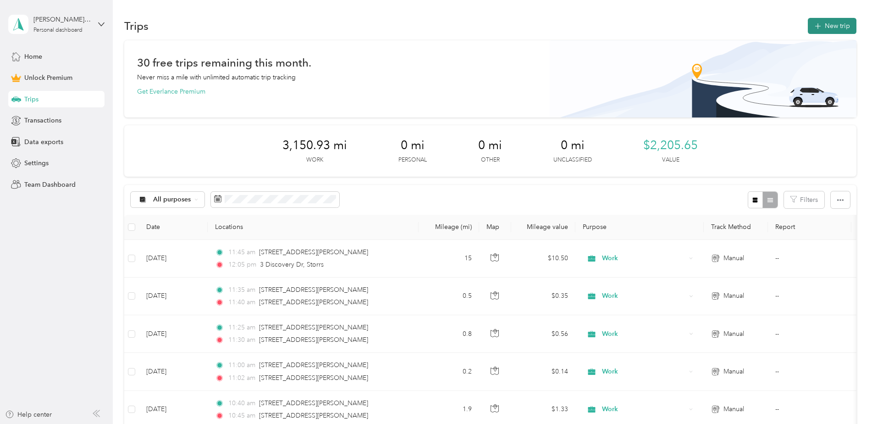
click at [823, 28] on button "New trip" at bounding box center [832, 26] width 49 height 16
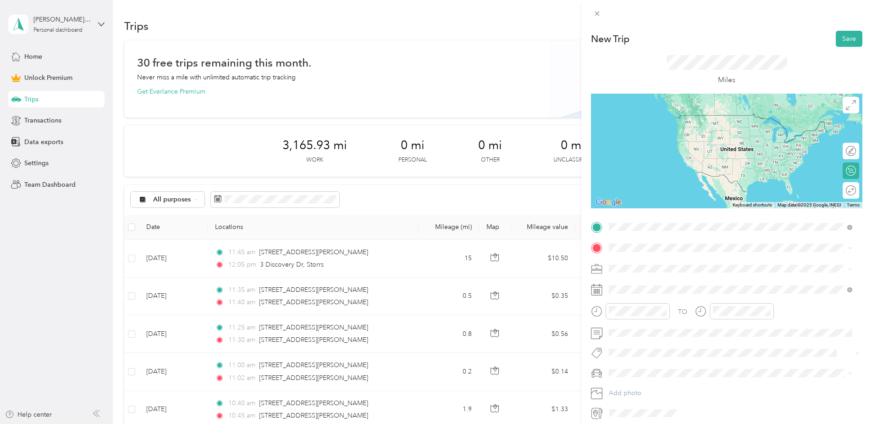
click at [653, 261] on span "3 Discovery [PERSON_NAME], [US_STATE] 06268, [GEOGRAPHIC_DATA]" at bounding box center [734, 260] width 214 height 8
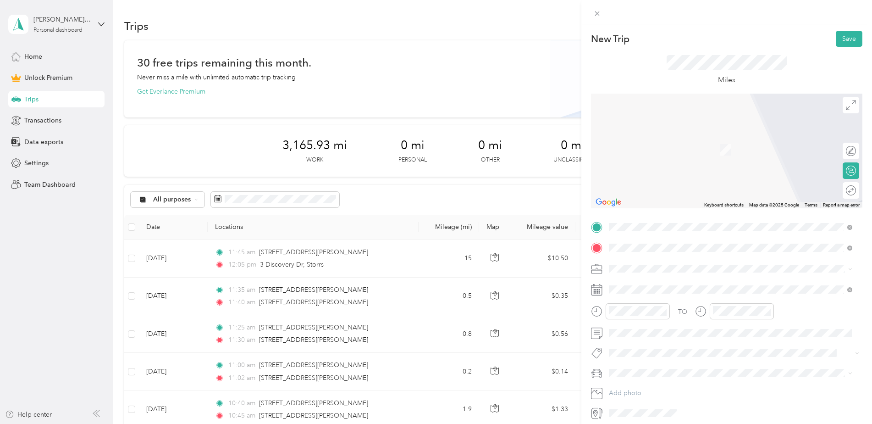
click at [650, 280] on span "[STREET_ADDRESS][US_STATE]" at bounding box center [673, 281] width 92 height 8
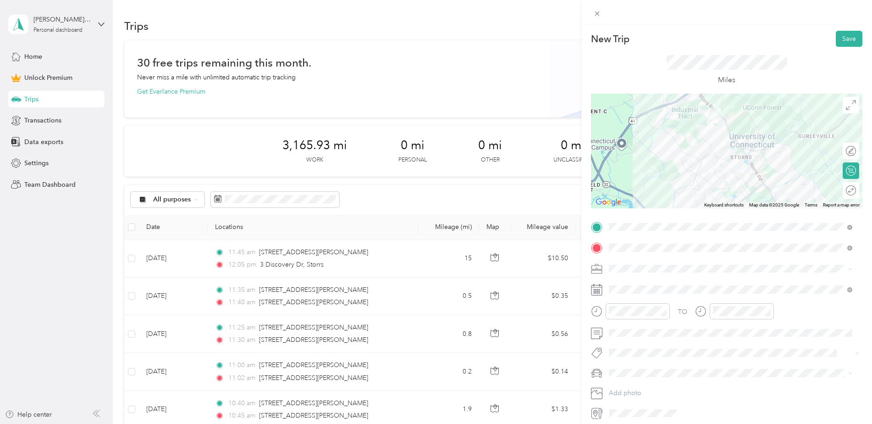
click at [823, 213] on div "New Trip Save This trip cannot be edited because it is either under review, app…" at bounding box center [727, 225] width 272 height 389
click at [628, 287] on div "Work" at bounding box center [730, 285] width 237 height 10
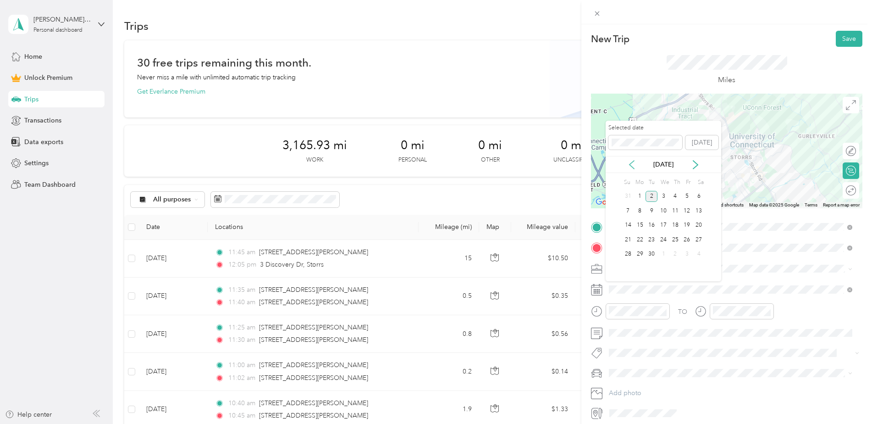
click at [627, 164] on icon at bounding box center [631, 164] width 9 height 9
click at [651, 251] on div "26" at bounding box center [652, 254] width 12 height 11
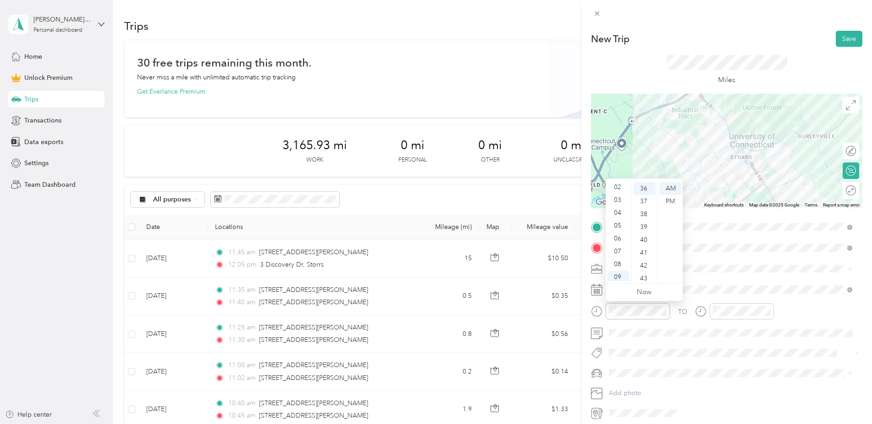
scroll to position [0, 0]
click at [620, 185] on div "12" at bounding box center [619, 188] width 22 height 13
click at [643, 204] on div "30" at bounding box center [645, 203] width 22 height 13
click at [666, 188] on div "AM" at bounding box center [671, 188] width 22 height 13
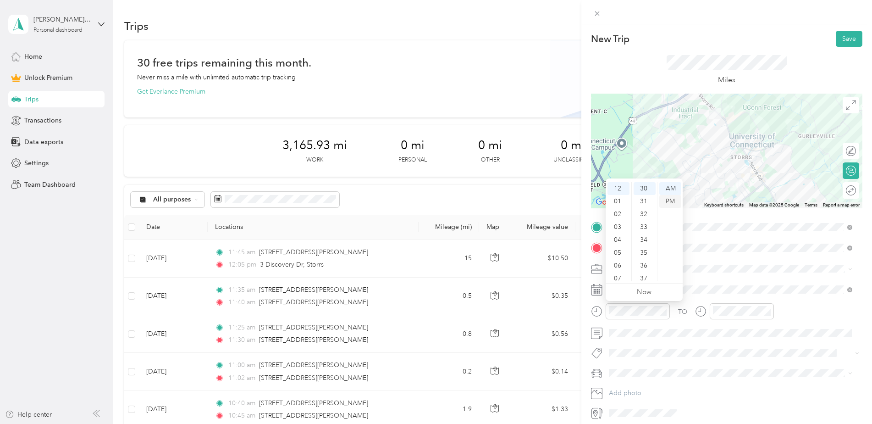
click at [671, 199] on div "PM" at bounding box center [671, 201] width 22 height 13
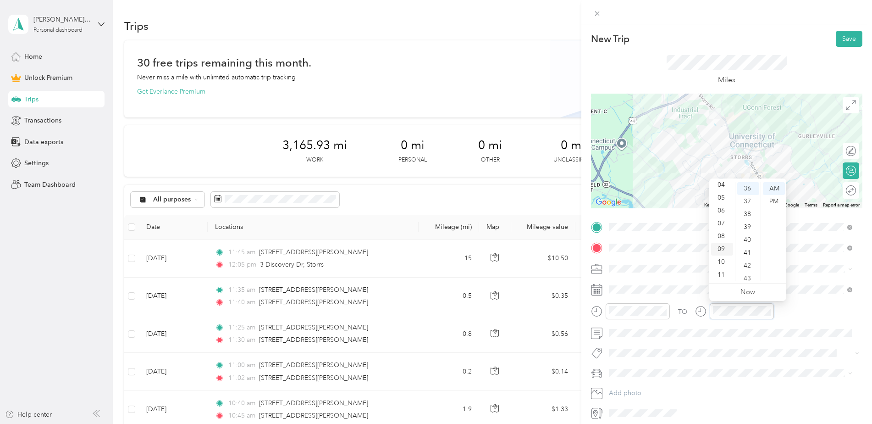
scroll to position [0, 0]
click at [720, 186] on div "12" at bounding box center [722, 188] width 22 height 13
click at [748, 220] on div "35" at bounding box center [749, 221] width 22 height 13
click at [772, 204] on div "PM" at bounding box center [774, 201] width 22 height 13
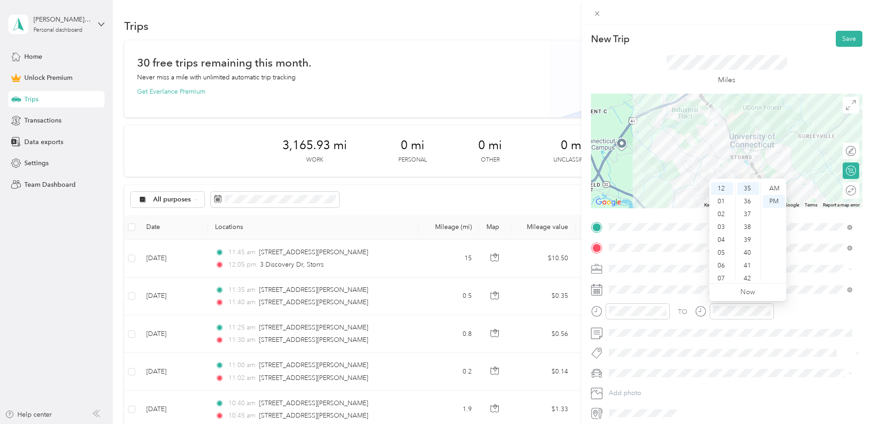
click at [811, 313] on div "TO" at bounding box center [727, 314] width 272 height 22
click at [841, 46] on button "Save" at bounding box center [849, 39] width 27 height 16
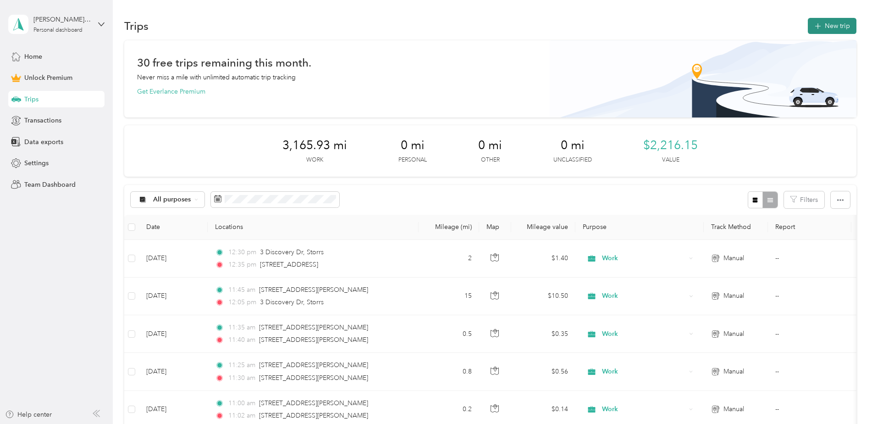
click at [826, 26] on button "New trip" at bounding box center [832, 26] width 49 height 16
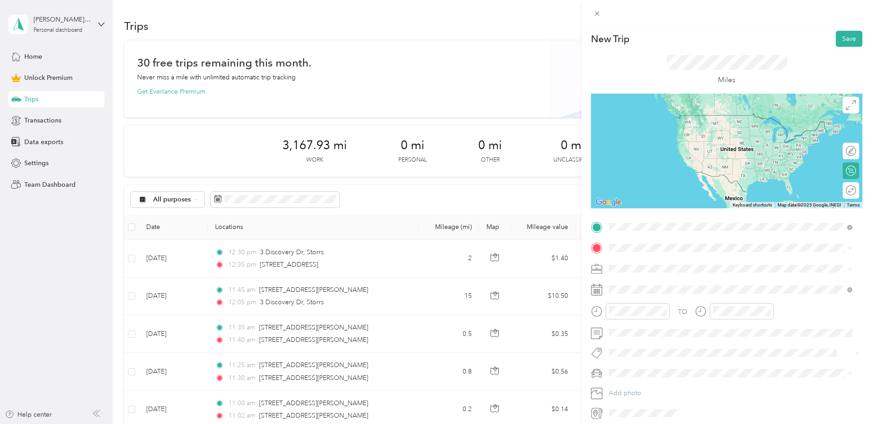
click at [655, 261] on span "[STREET_ADDRESS][US_STATE]" at bounding box center [673, 260] width 92 height 8
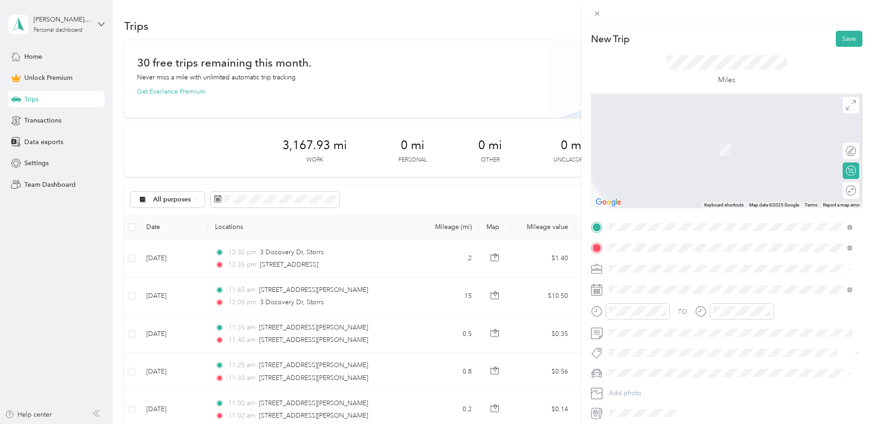
click at [644, 279] on span "[STREET_ADDRESS][PERSON_NAME][US_STATE]" at bounding box center [698, 281] width 143 height 8
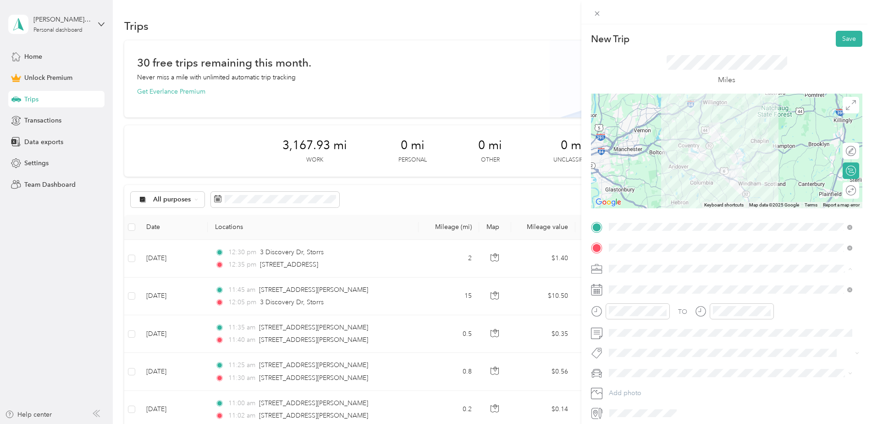
click at [632, 279] on li "Work" at bounding box center [731, 285] width 250 height 16
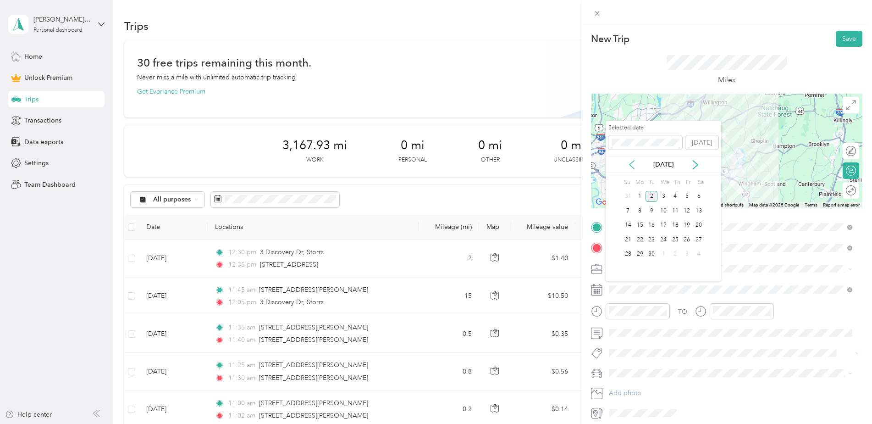
click at [634, 162] on icon at bounding box center [631, 164] width 9 height 9
click at [654, 253] on div "26" at bounding box center [652, 254] width 12 height 11
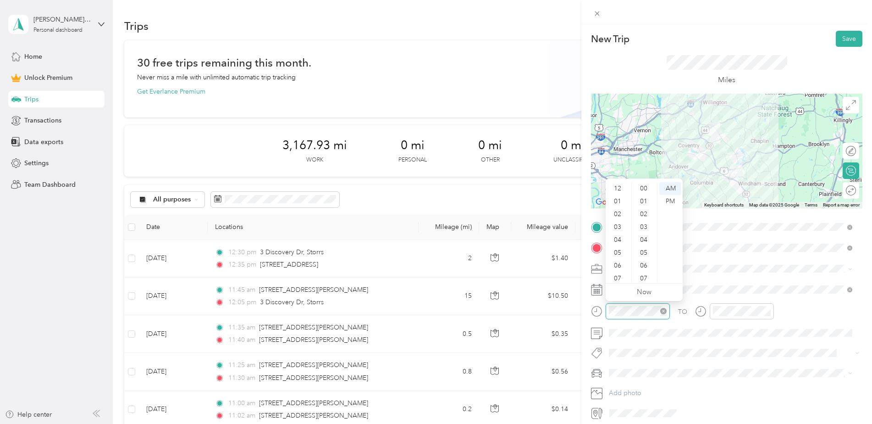
scroll to position [55, 0]
click at [711, 327] on span at bounding box center [734, 333] width 257 height 15
click at [827, 337] on span at bounding box center [734, 333] width 257 height 15
click at [618, 186] on div "12" at bounding box center [619, 188] width 22 height 13
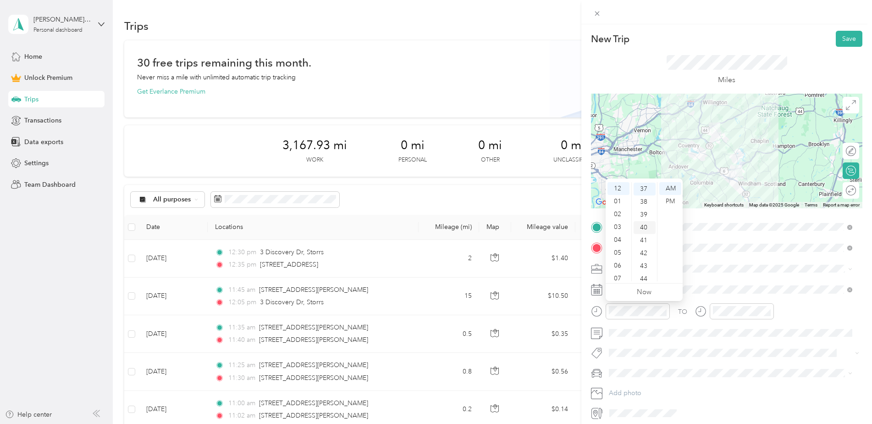
scroll to position [475, 0]
click at [646, 225] on div "40" at bounding box center [645, 227] width 22 height 13
click at [672, 200] on div "PM" at bounding box center [671, 201] width 22 height 13
click at [737, 317] on div at bounding box center [742, 311] width 64 height 16
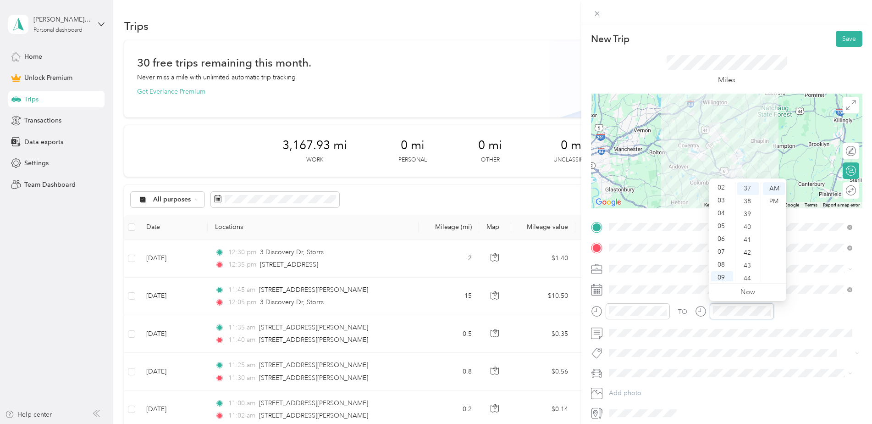
scroll to position [0, 0]
click at [725, 197] on div "01" at bounding box center [722, 201] width 22 height 13
click at [748, 191] on div "00" at bounding box center [749, 188] width 22 height 13
click at [769, 200] on div "PM" at bounding box center [774, 201] width 22 height 13
click at [816, 314] on div "TO" at bounding box center [727, 314] width 272 height 22
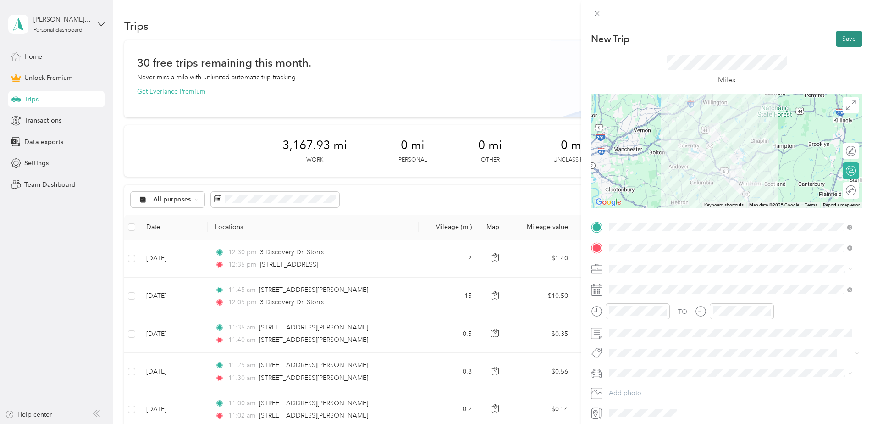
click at [838, 43] on button "Save" at bounding box center [849, 39] width 27 height 16
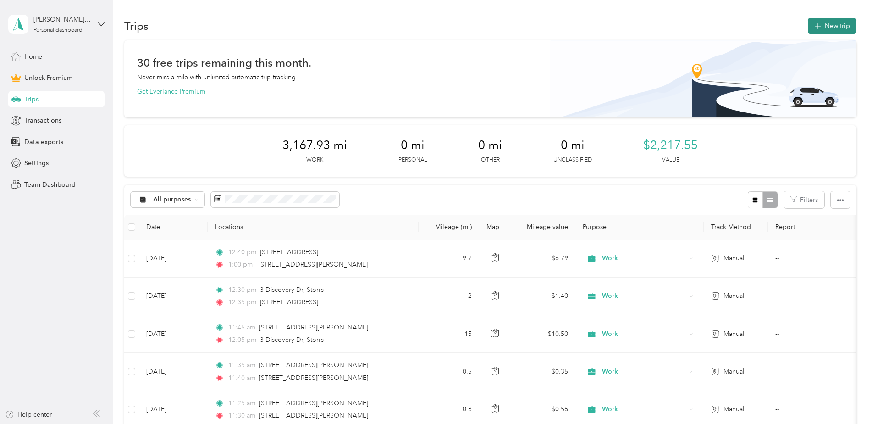
click at [828, 23] on button "New trip" at bounding box center [832, 26] width 49 height 16
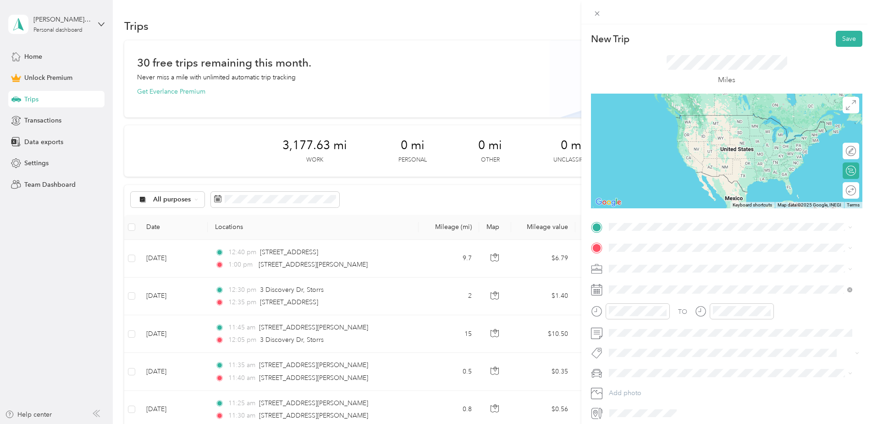
click at [661, 262] on span "[STREET_ADDRESS][PERSON_NAME][US_STATE]" at bounding box center [698, 258] width 143 height 8
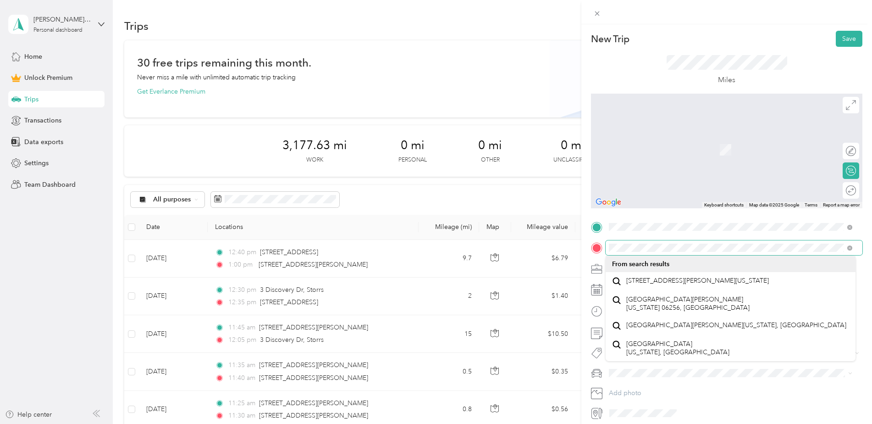
click at [602, 244] on div at bounding box center [727, 247] width 272 height 15
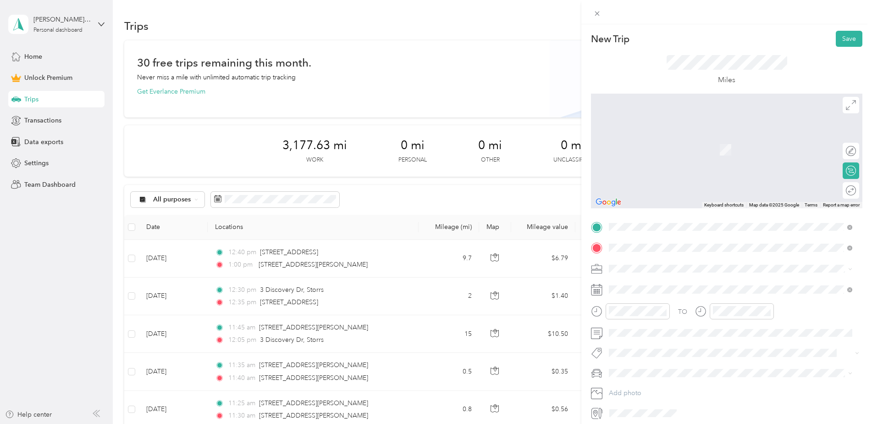
click at [656, 283] on span "[STREET_ADDRESS][PERSON_NAME][US_STATE]" at bounding box center [698, 281] width 143 height 8
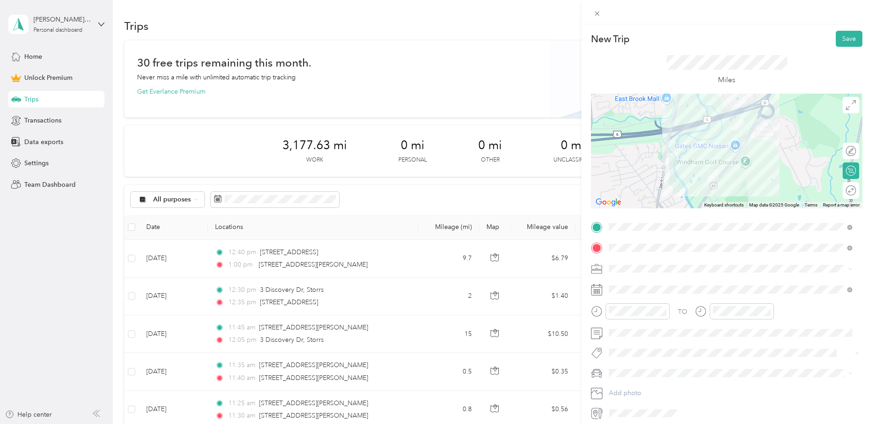
click at [636, 285] on div "Work" at bounding box center [730, 285] width 237 height 10
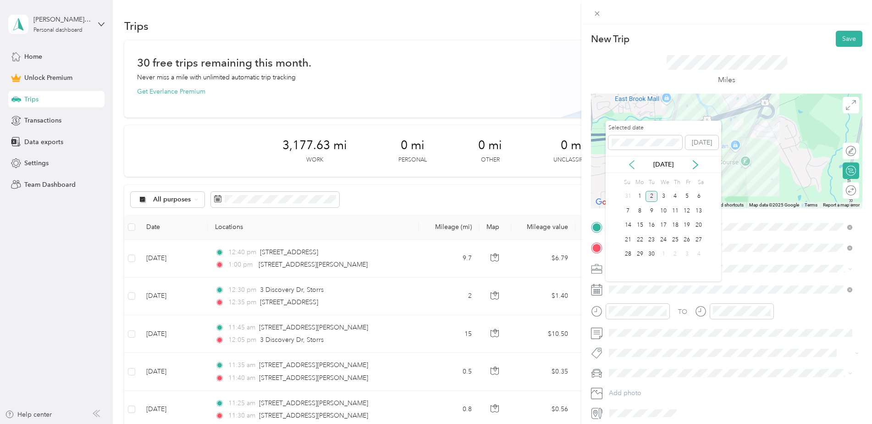
click at [631, 163] on icon at bounding box center [632, 165] width 5 height 8
click at [654, 251] on div "26" at bounding box center [652, 254] width 12 height 11
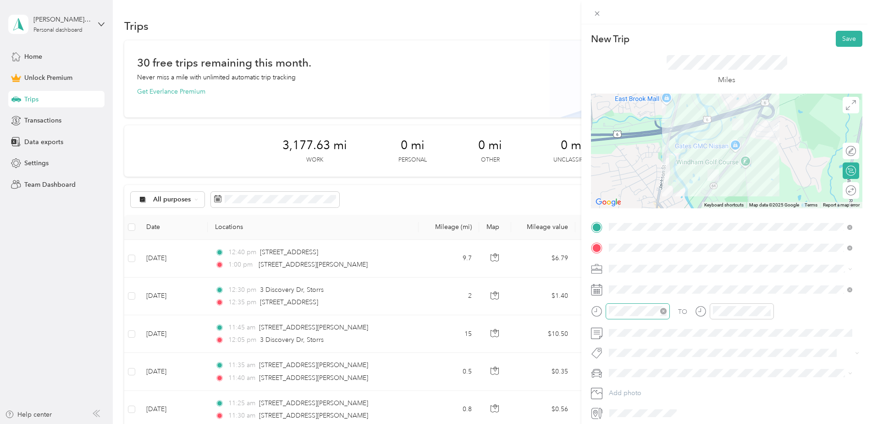
click at [651, 305] on div at bounding box center [638, 311] width 64 height 16
click at [618, 200] on div "01" at bounding box center [619, 201] width 22 height 13
click at [645, 203] on div "05" at bounding box center [645, 205] width 22 height 13
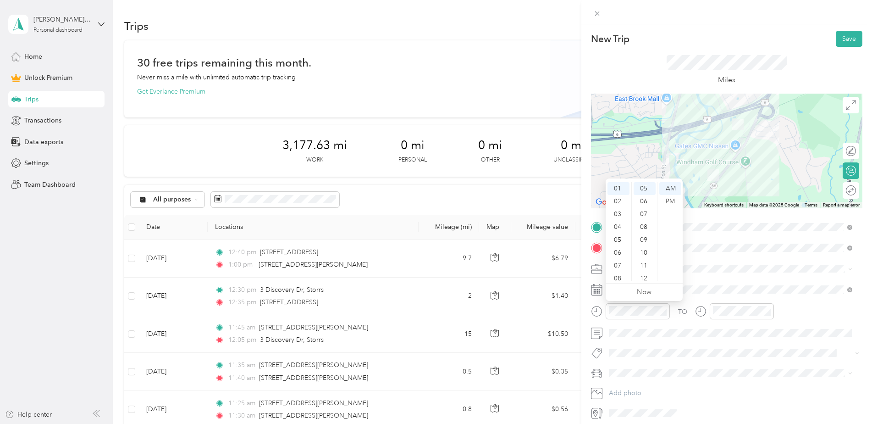
click at [670, 201] on div "PM" at bounding box center [671, 201] width 22 height 13
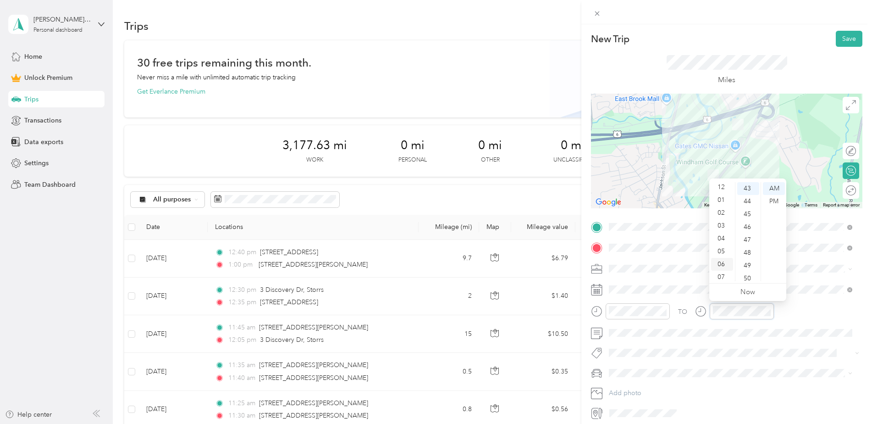
scroll to position [0, 0]
click at [721, 201] on div "01" at bounding box center [722, 201] width 22 height 13
click at [750, 219] on div "06" at bounding box center [749, 217] width 22 height 13
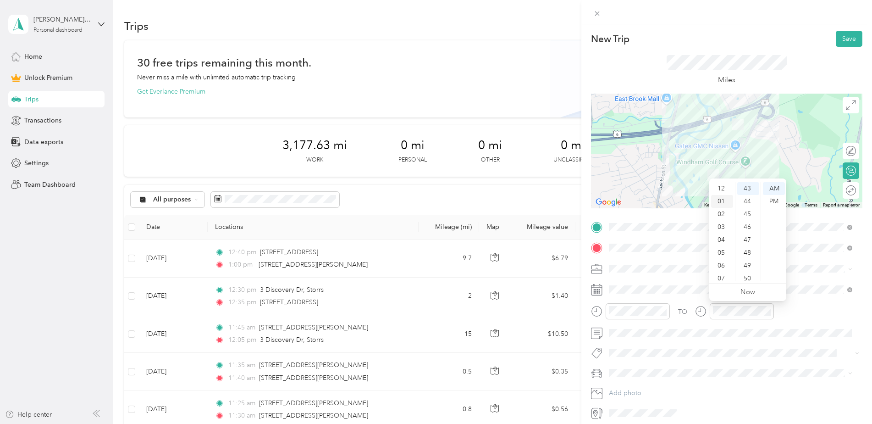
click at [721, 201] on div "01" at bounding box center [722, 201] width 22 height 13
click at [747, 218] on div "06" at bounding box center [749, 217] width 22 height 13
click at [777, 204] on div "PM" at bounding box center [774, 201] width 22 height 13
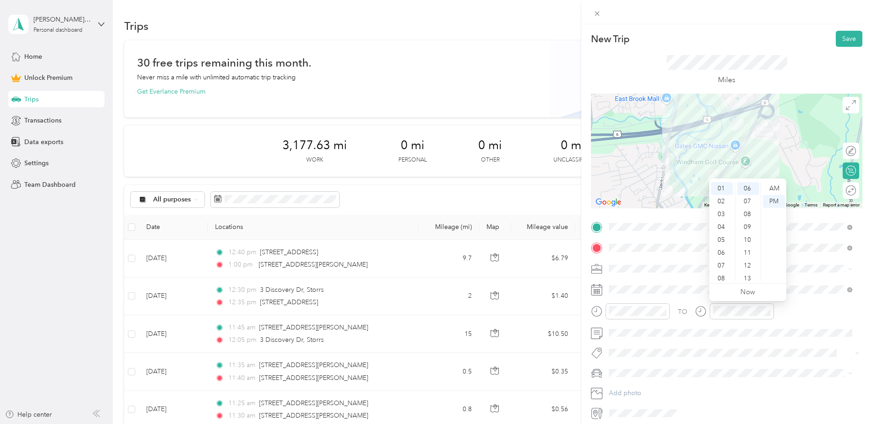
click at [811, 312] on div "TO" at bounding box center [727, 314] width 272 height 22
click at [748, 205] on div "07" at bounding box center [749, 201] width 22 height 13
click at [784, 54] on div "Miles" at bounding box center [727, 70] width 272 height 47
click at [836, 41] on button "Save" at bounding box center [849, 39] width 27 height 16
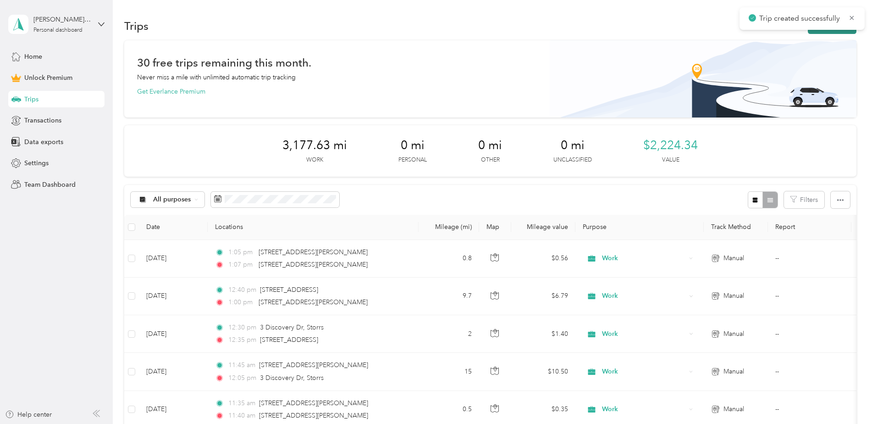
click at [820, 32] on button "New trip" at bounding box center [832, 26] width 49 height 16
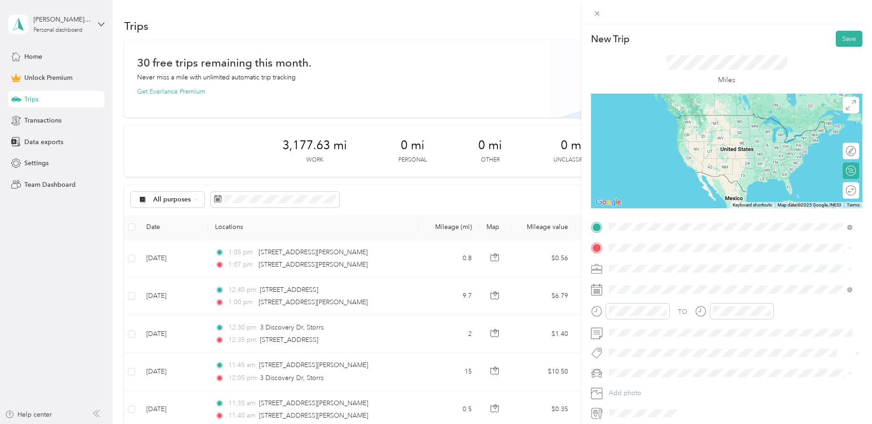
click at [686, 264] on span "[STREET_ADDRESS][PERSON_NAME][US_STATE]" at bounding box center [698, 260] width 143 height 8
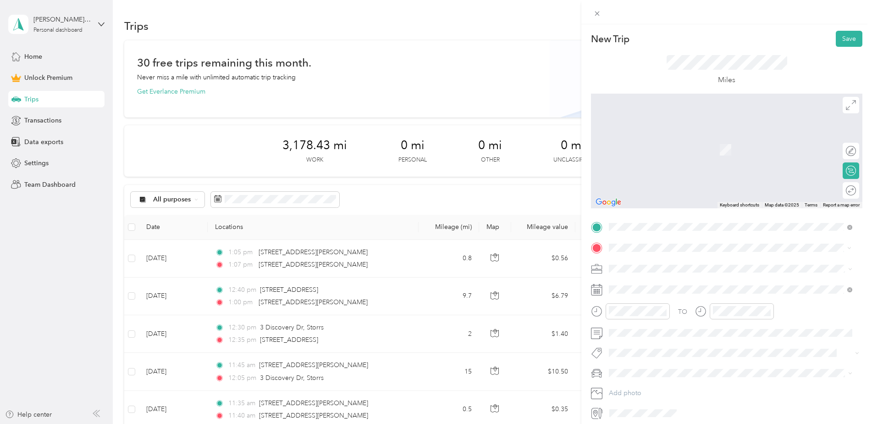
click at [643, 283] on span "[STREET_ADDRESS][PERSON_NAME][US_STATE]" at bounding box center [698, 281] width 143 height 8
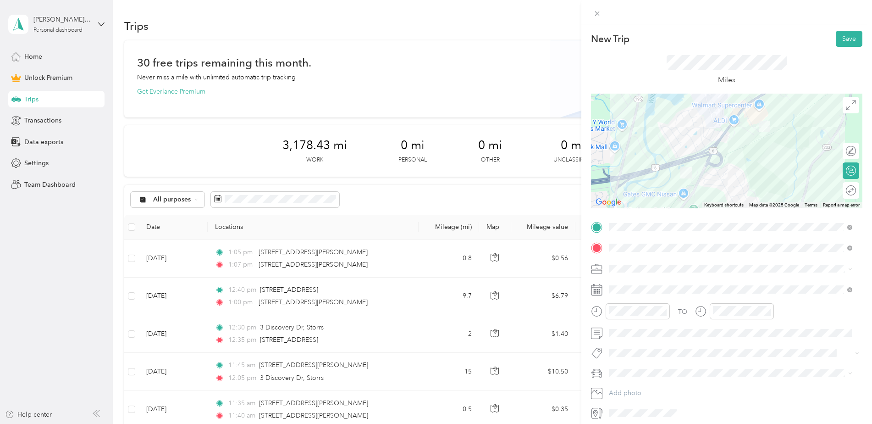
click at [626, 282] on span "Work" at bounding box center [620, 284] width 16 height 8
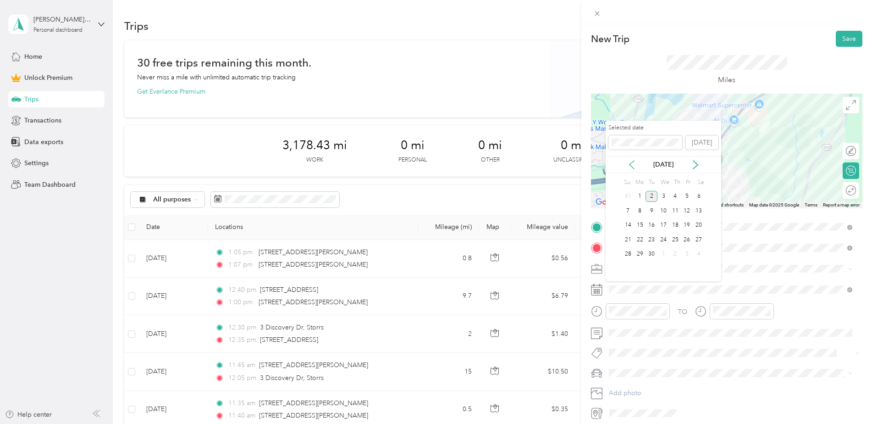
click at [631, 167] on icon at bounding box center [631, 164] width 9 height 9
click at [650, 256] on div "26" at bounding box center [652, 254] width 12 height 11
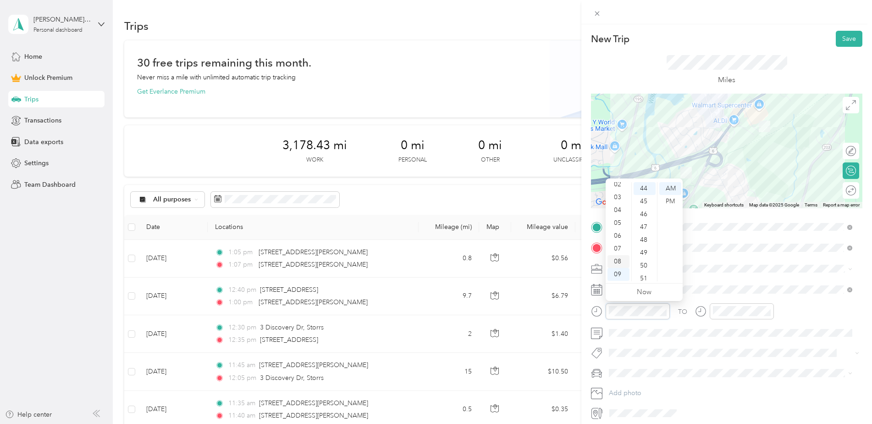
scroll to position [9, 0]
click at [616, 192] on div "01" at bounding box center [619, 192] width 22 height 13
click at [647, 209] on div "10" at bounding box center [645, 210] width 22 height 13
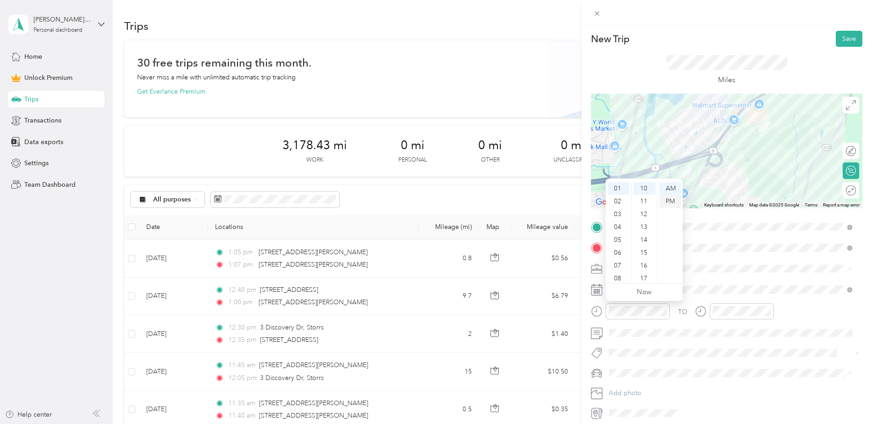
click at [670, 199] on div "PM" at bounding box center [671, 201] width 22 height 13
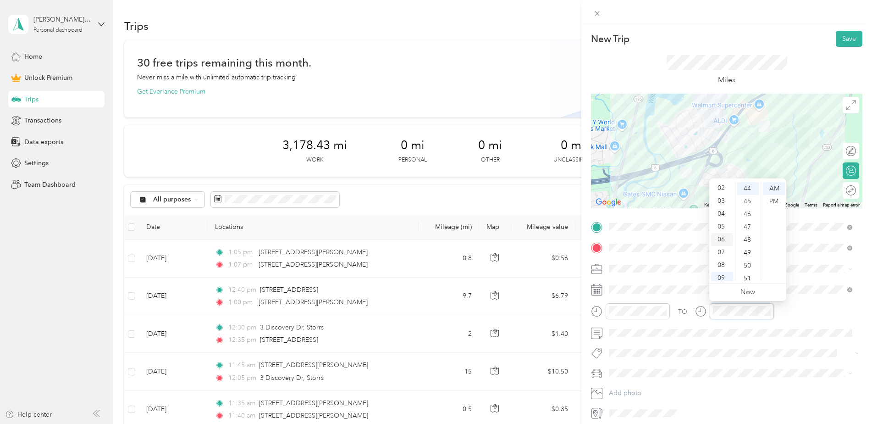
scroll to position [0, 0]
click at [722, 200] on div "01" at bounding box center [722, 201] width 22 height 13
click at [750, 224] on div "15" at bounding box center [749, 228] width 22 height 13
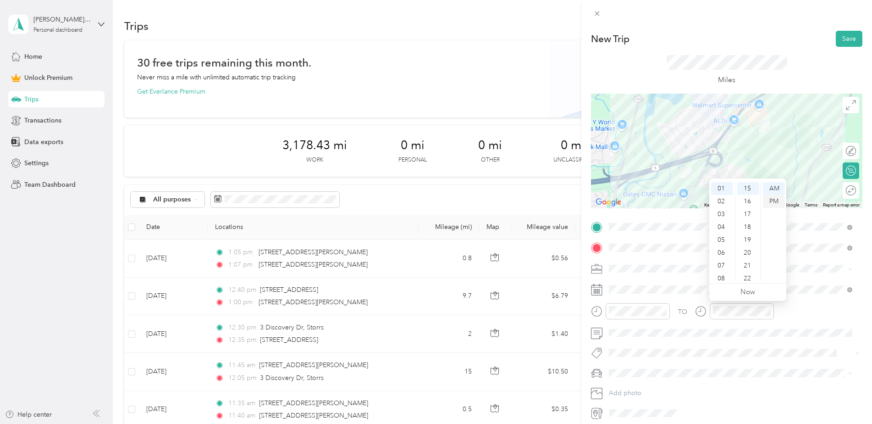
click at [775, 199] on div "PM" at bounding box center [774, 201] width 22 height 13
click at [808, 310] on div "TO" at bounding box center [727, 314] width 272 height 22
click at [840, 39] on button "Save" at bounding box center [849, 39] width 27 height 16
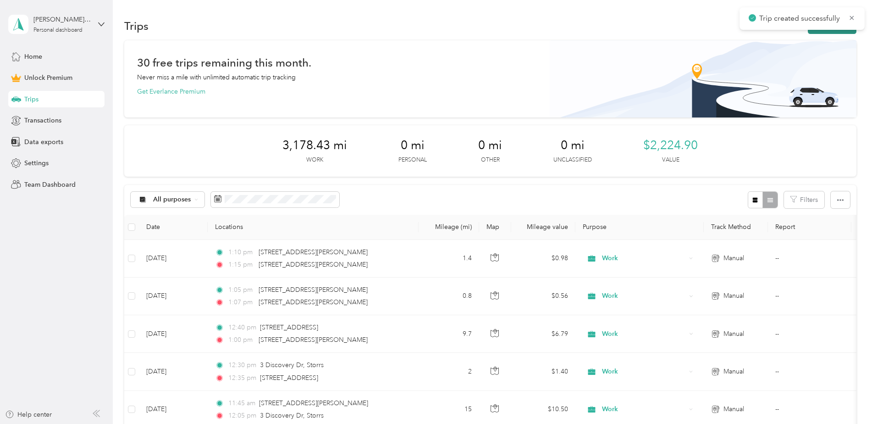
click at [826, 32] on button "New trip" at bounding box center [832, 26] width 49 height 16
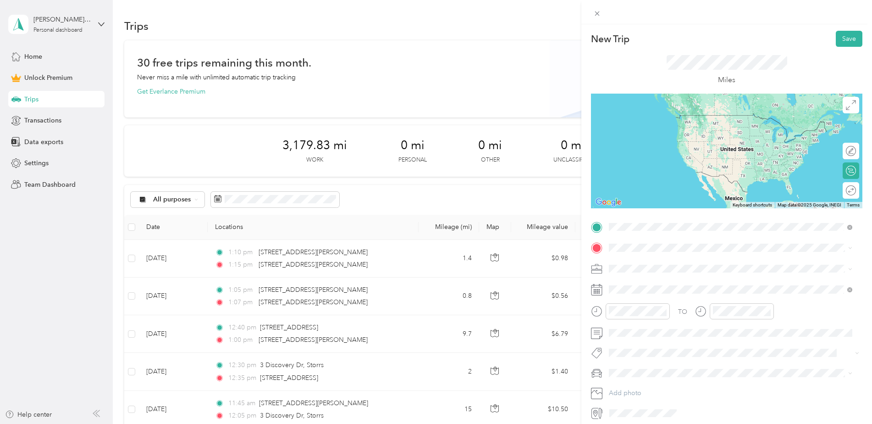
click at [659, 262] on span "[STREET_ADDRESS][PERSON_NAME][US_STATE]" at bounding box center [698, 260] width 143 height 8
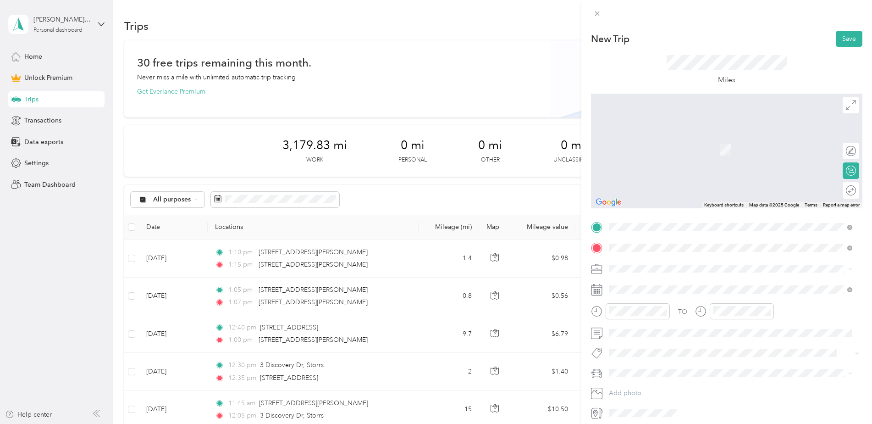
click at [638, 281] on span "[STREET_ADDRESS][PERSON_NAME][US_STATE]" at bounding box center [698, 281] width 143 height 8
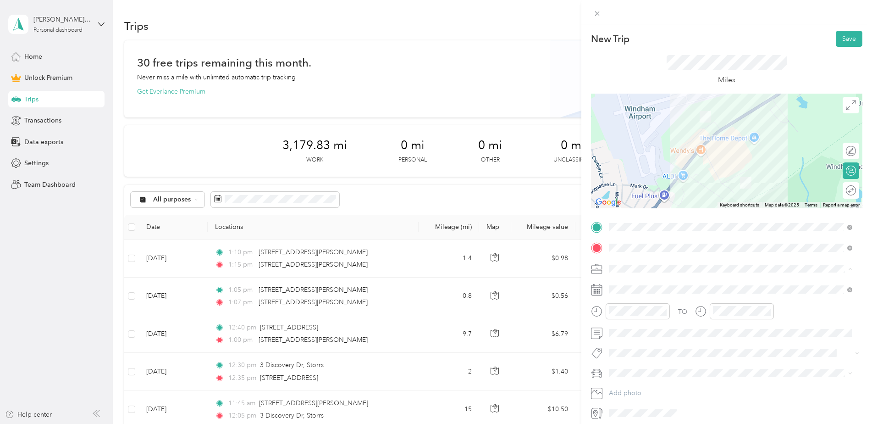
click at [636, 285] on div "Work" at bounding box center [730, 285] width 237 height 10
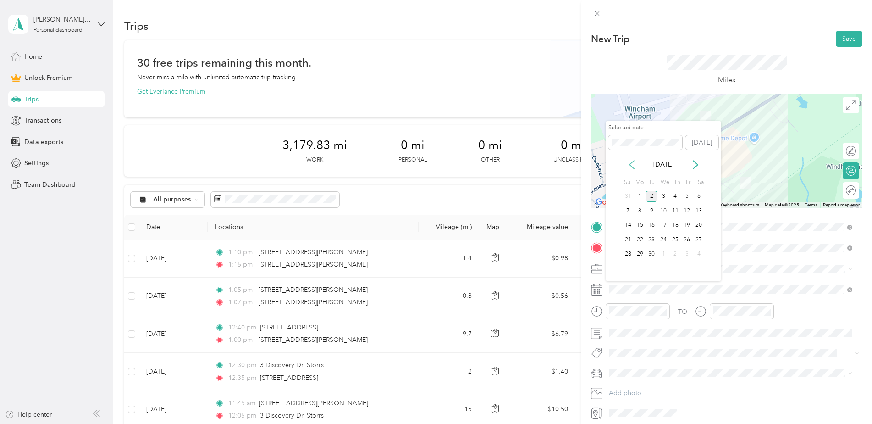
click at [630, 163] on icon at bounding box center [631, 164] width 9 height 9
click at [653, 254] on div "26" at bounding box center [652, 254] width 12 height 11
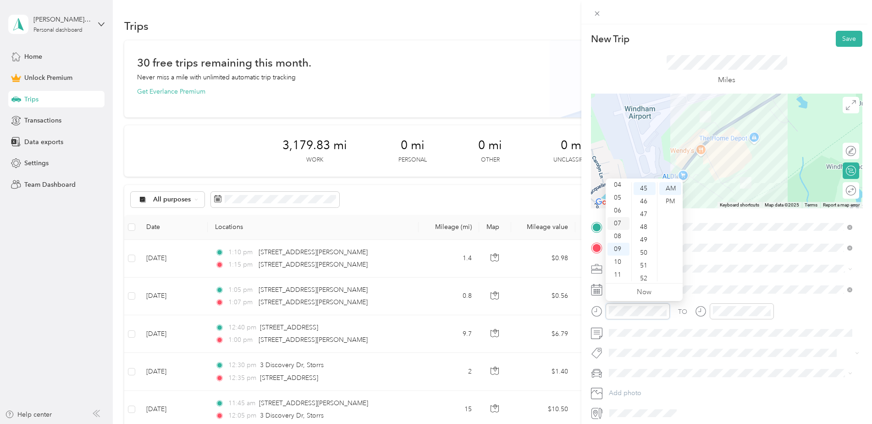
scroll to position [0, 0]
click at [618, 201] on div "01" at bounding box center [619, 201] width 22 height 13
click at [644, 208] on div "25" at bounding box center [645, 206] width 22 height 13
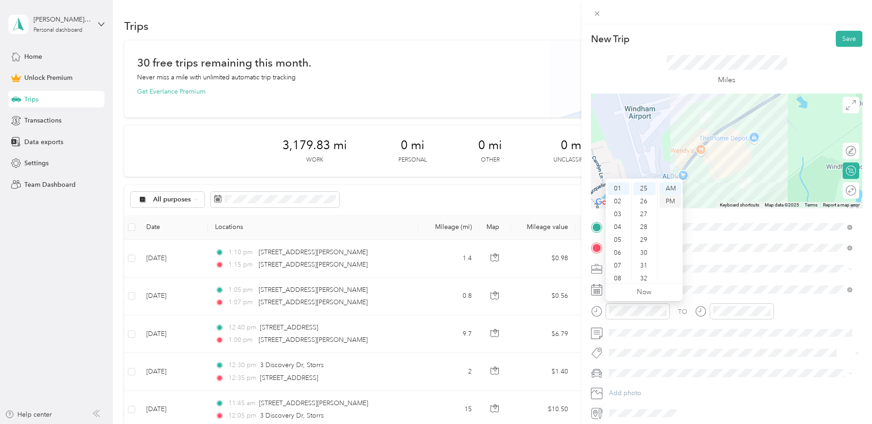
click at [673, 202] on div "PM" at bounding box center [671, 201] width 22 height 13
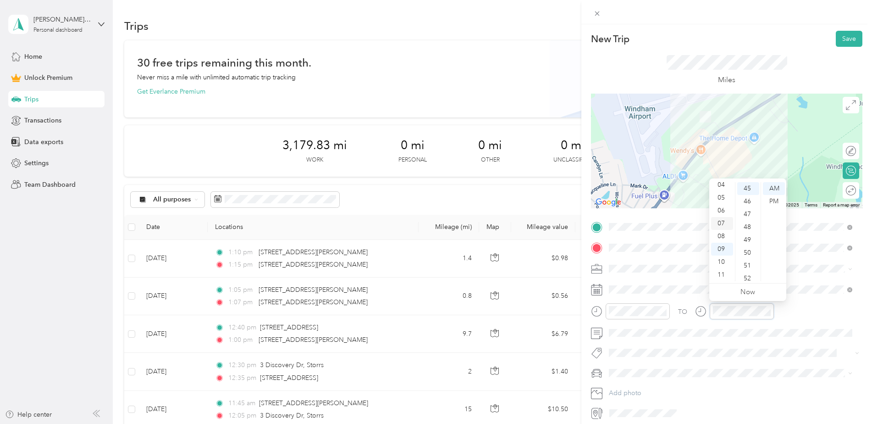
scroll to position [0, 0]
click at [722, 201] on div "01" at bounding box center [722, 201] width 22 height 13
click at [750, 225] on div "30" at bounding box center [749, 225] width 22 height 13
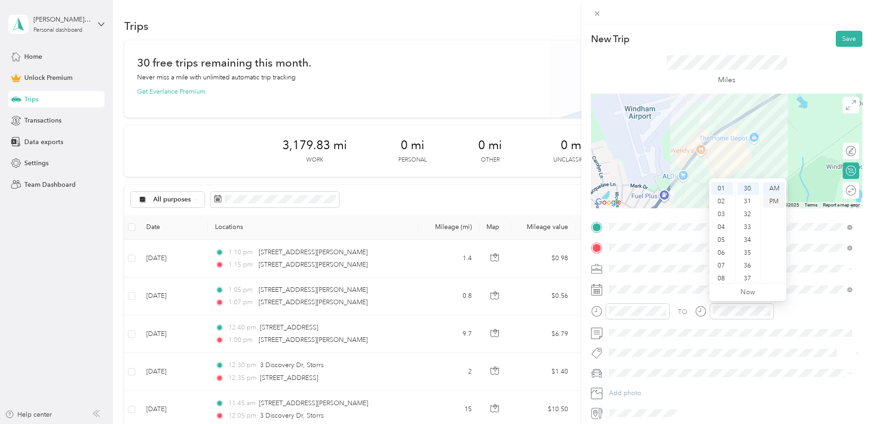
click at [772, 204] on div "PM" at bounding box center [774, 201] width 22 height 13
click at [796, 316] on div "TO" at bounding box center [727, 314] width 272 height 22
click at [838, 37] on button "Save" at bounding box center [849, 39] width 27 height 16
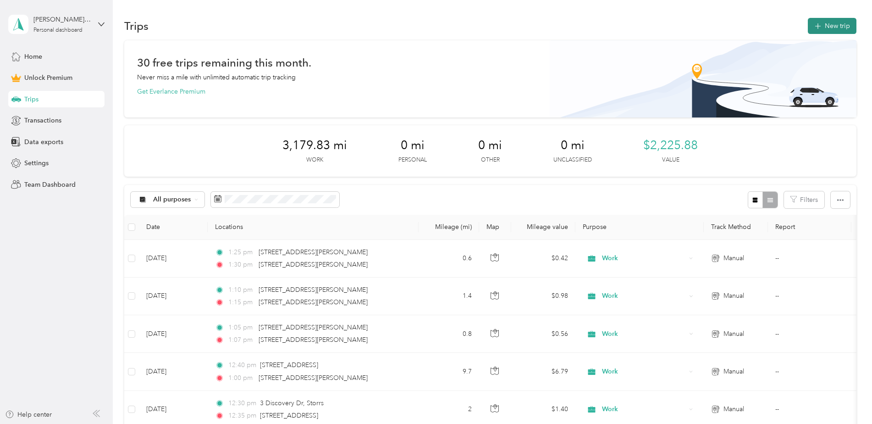
click at [846, 25] on button "New trip" at bounding box center [832, 26] width 49 height 16
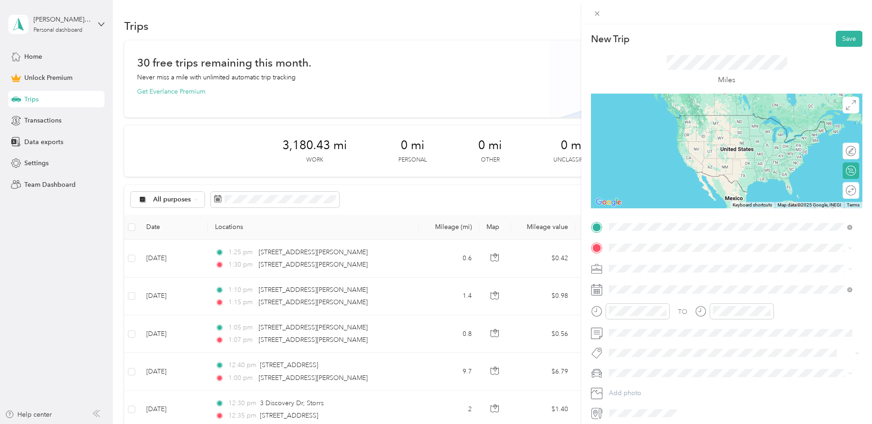
click at [634, 261] on span "[STREET_ADDRESS][PERSON_NAME][US_STATE]" at bounding box center [698, 260] width 143 height 8
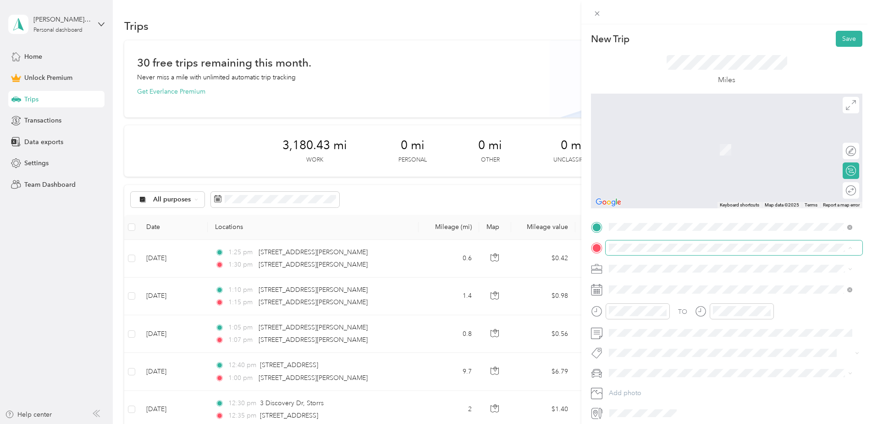
click at [625, 251] on li "From your Favorite places" at bounding box center [731, 260] width 250 height 19
click at [636, 278] on span "[STREET_ADDRESS][PERSON_NAME][PERSON_NAME][US_STATE]" at bounding box center [724, 281] width 194 height 8
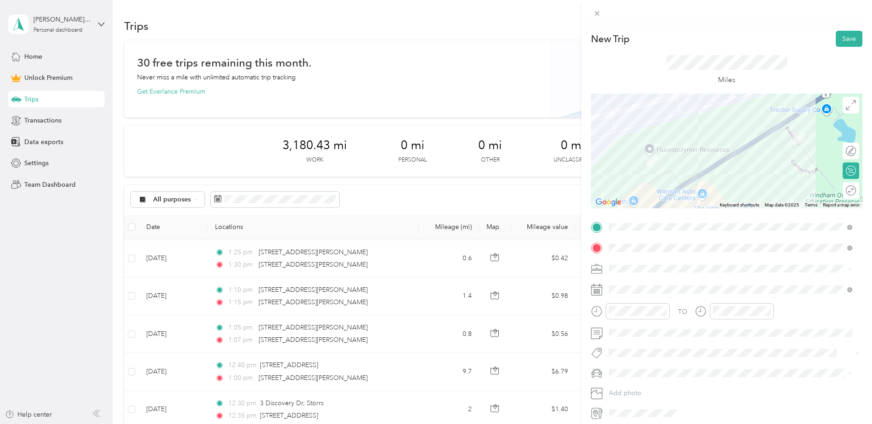
click at [630, 287] on li "Work" at bounding box center [731, 285] width 250 height 16
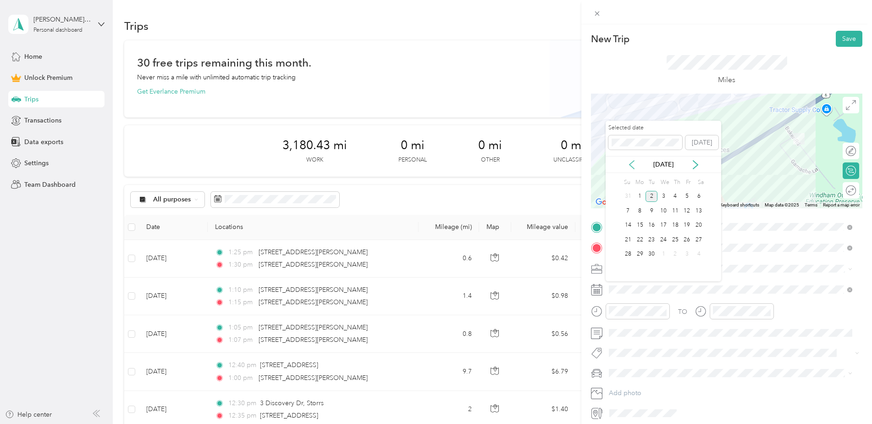
click at [635, 164] on icon at bounding box center [631, 164] width 9 height 9
click at [650, 251] on div "26" at bounding box center [652, 254] width 12 height 11
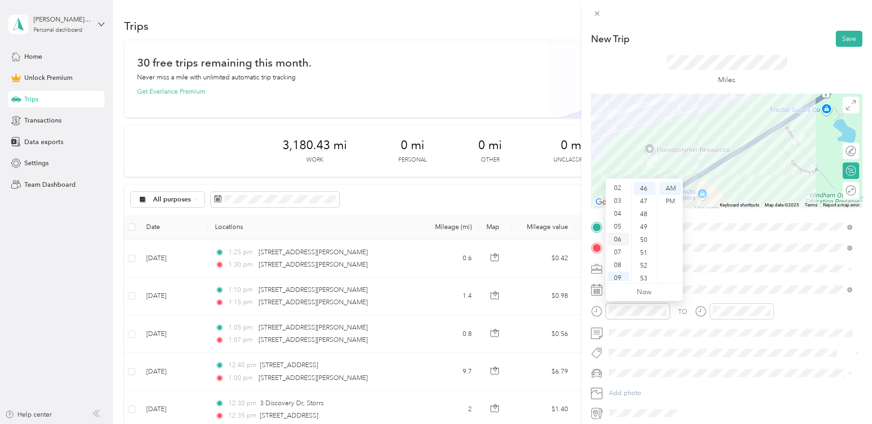
scroll to position [9, 0]
click at [618, 192] on div "01" at bounding box center [619, 192] width 22 height 13
click at [646, 198] on div "40" at bounding box center [645, 203] width 22 height 13
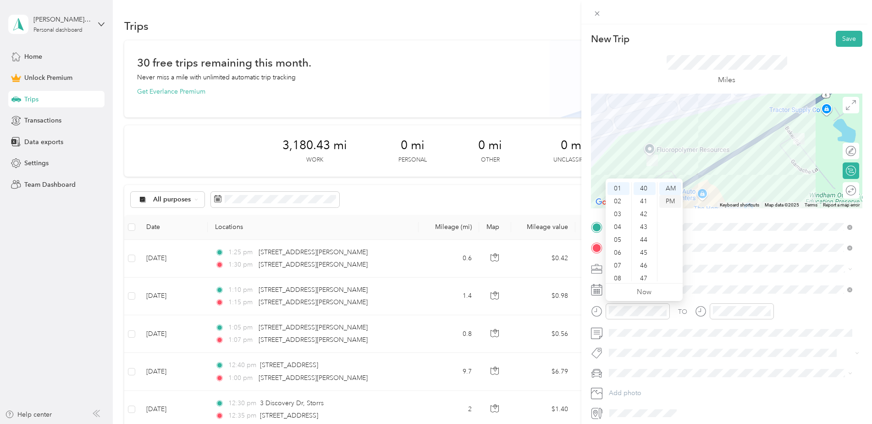
click at [669, 204] on div "PM" at bounding box center [671, 201] width 22 height 13
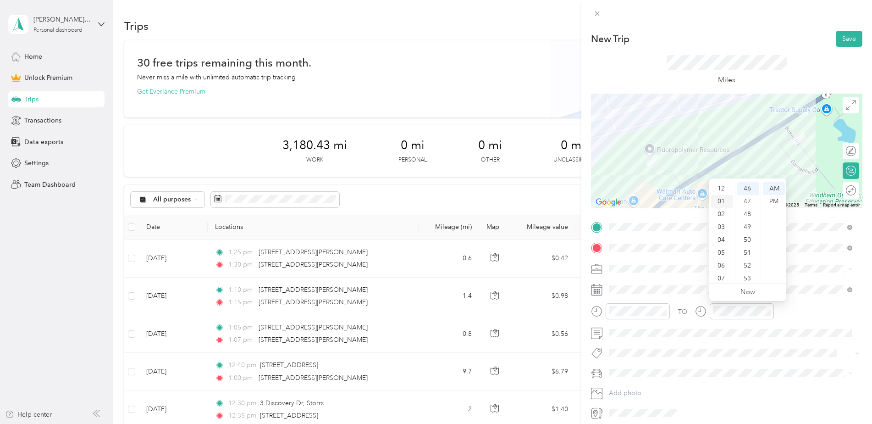
click at [724, 200] on div "01" at bounding box center [722, 201] width 22 height 13
click at [750, 240] on div "50" at bounding box center [749, 239] width 22 height 13
click at [768, 200] on div "PM" at bounding box center [774, 201] width 22 height 13
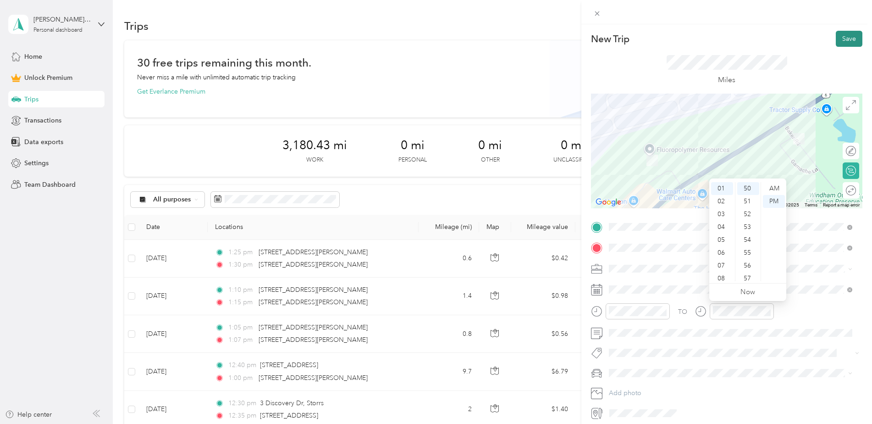
click at [843, 40] on button "Save" at bounding box center [849, 39] width 27 height 16
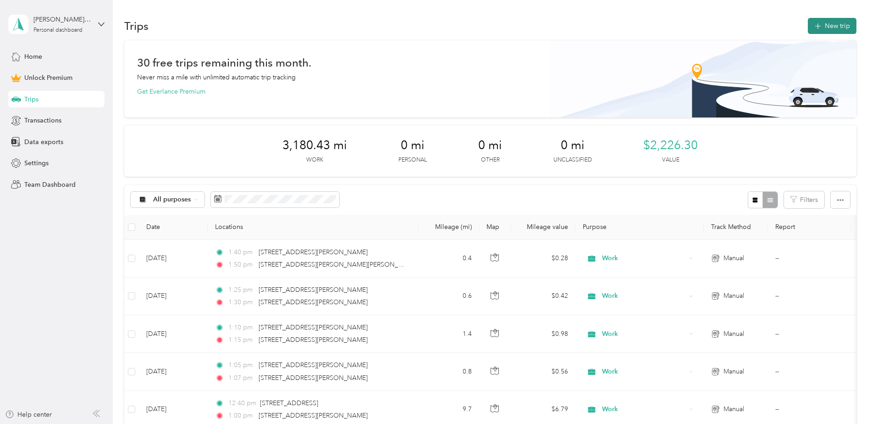
click at [845, 24] on button "New trip" at bounding box center [832, 26] width 49 height 16
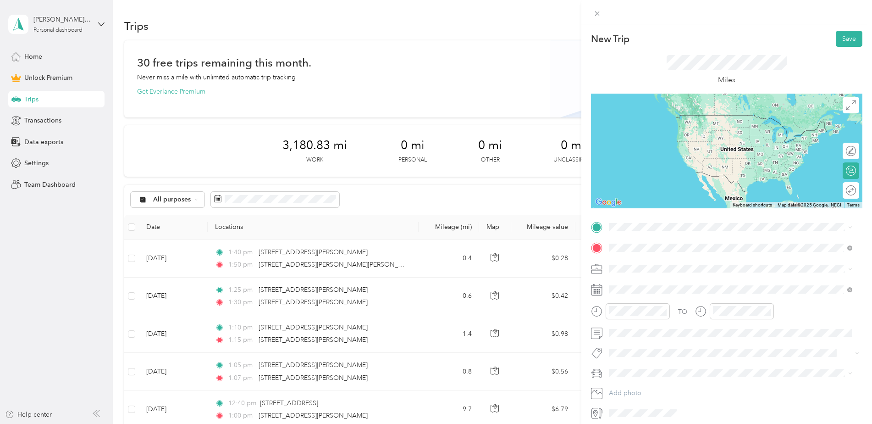
click at [658, 281] on span "[STREET_ADDRESS][PERSON_NAME][US_STATE]" at bounding box center [698, 281] width 143 height 8
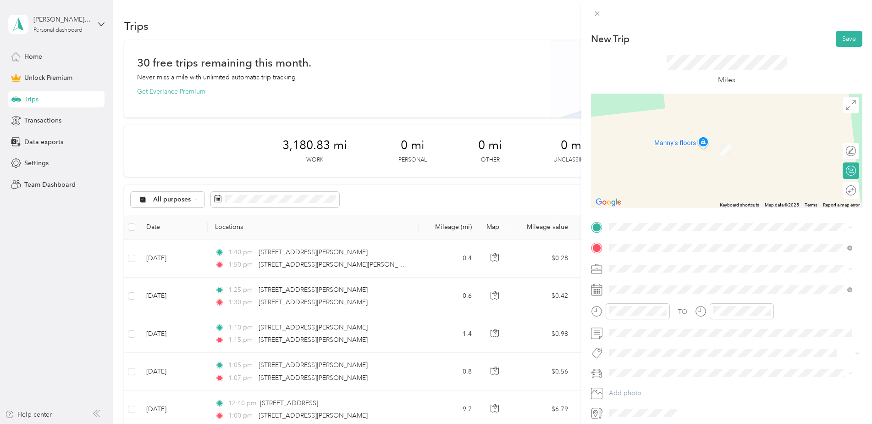
click at [626, 281] on span "Work" at bounding box center [620, 285] width 16 height 8
click at [666, 263] on span "[STREET_ADDRESS][PERSON_NAME][PERSON_NAME][US_STATE]" at bounding box center [724, 260] width 194 height 8
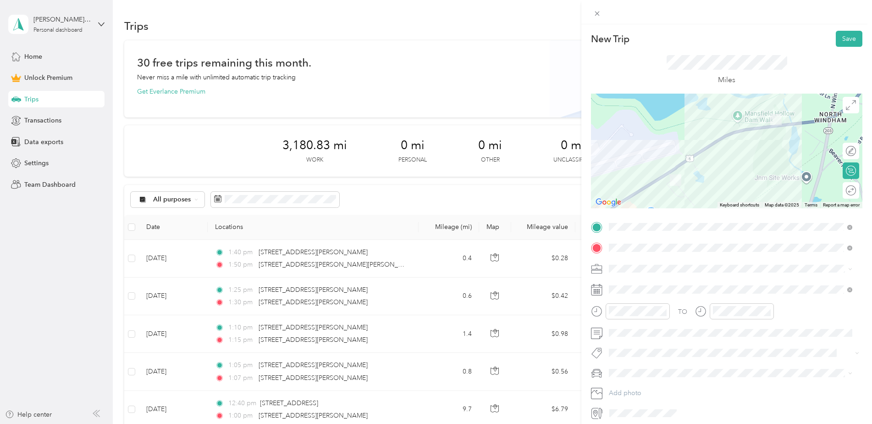
click at [698, 211] on div "New Trip Save This trip cannot be edited because it is either under review, app…" at bounding box center [727, 225] width 272 height 389
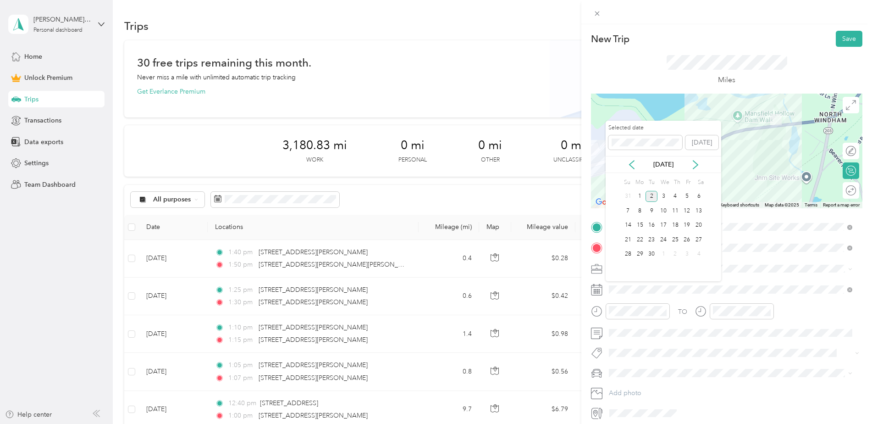
click at [629, 174] on div "Selected date [DATE] [DATE] Su Mo Tu We Th Fr Sa 31 1 2 3 4 5 6 7 8 9 10 11 12 …" at bounding box center [664, 201] width 116 height 161
click at [633, 162] on icon at bounding box center [631, 164] width 9 height 9
click at [654, 253] on div "26" at bounding box center [652, 254] width 12 height 11
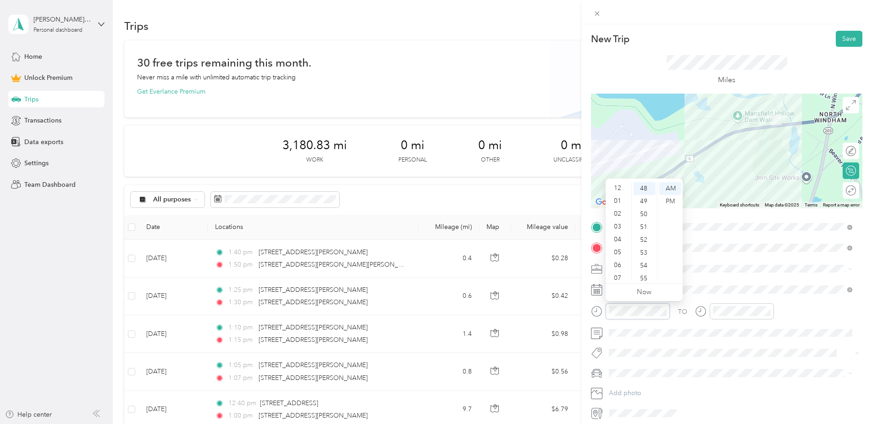
scroll to position [0, 0]
click at [618, 215] on div "02" at bounding box center [619, 214] width 22 height 13
click at [644, 247] on div "10" at bounding box center [645, 250] width 22 height 13
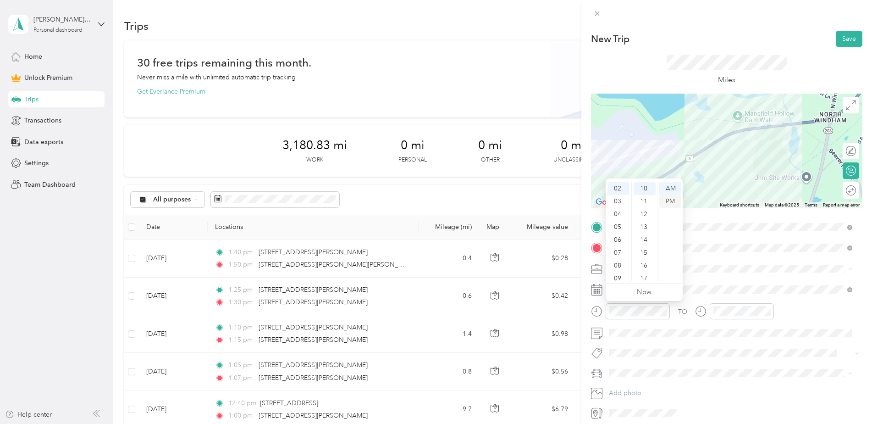
click at [668, 198] on div "PM" at bounding box center [671, 201] width 22 height 13
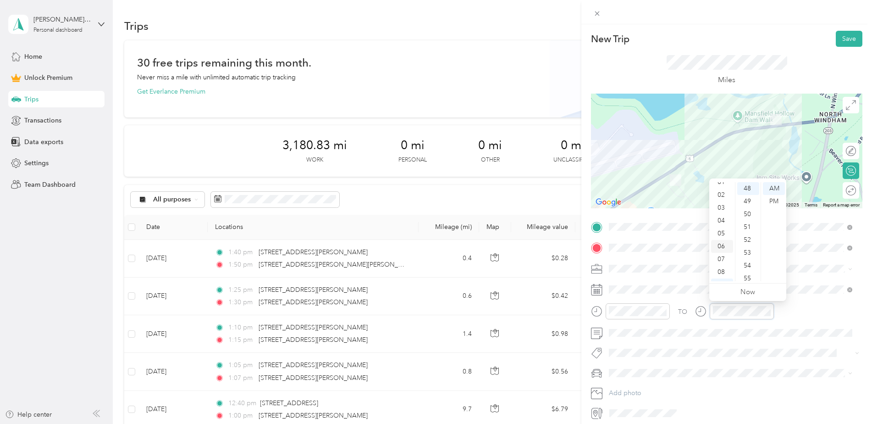
scroll to position [0, 0]
click at [725, 212] on div "02" at bounding box center [722, 214] width 22 height 13
click at [749, 267] on div "15" at bounding box center [749, 269] width 22 height 13
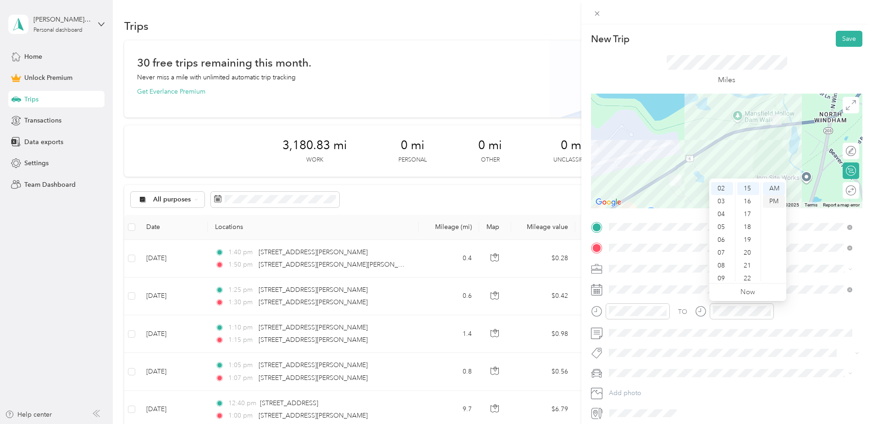
click at [773, 205] on div "PM" at bounding box center [774, 201] width 22 height 13
click at [819, 321] on div "TO" at bounding box center [727, 314] width 272 height 22
click at [836, 41] on button "Save" at bounding box center [849, 39] width 27 height 16
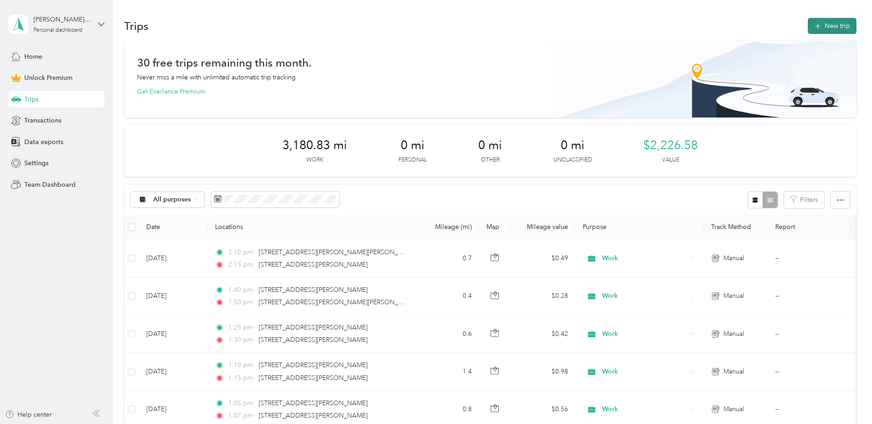
click at [841, 25] on button "New trip" at bounding box center [832, 26] width 49 height 16
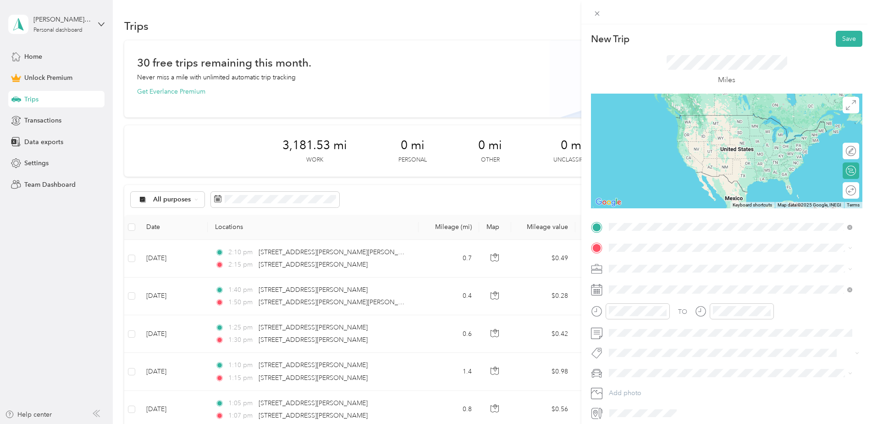
click at [652, 264] on span "[STREET_ADDRESS][PERSON_NAME][US_STATE]" at bounding box center [698, 260] width 143 height 8
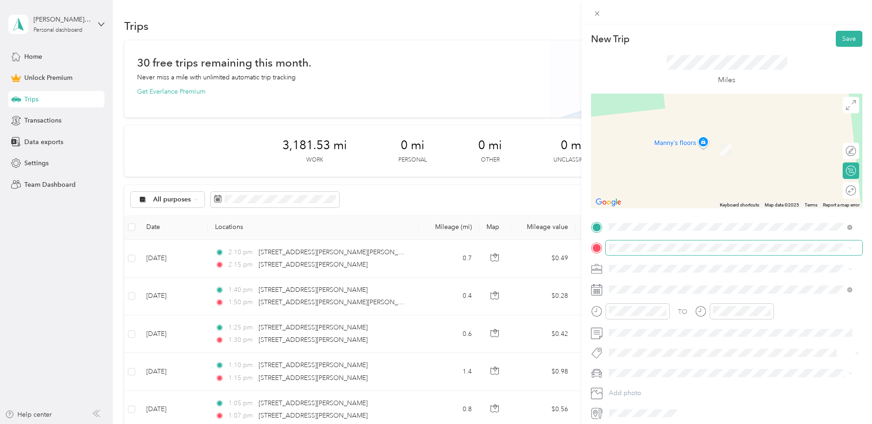
click at [651, 243] on span at bounding box center [734, 247] width 257 height 15
click at [651, 283] on span "[STREET_ADDRESS][PERSON_NAME][PERSON_NAME][US_STATE]" at bounding box center [724, 279] width 194 height 8
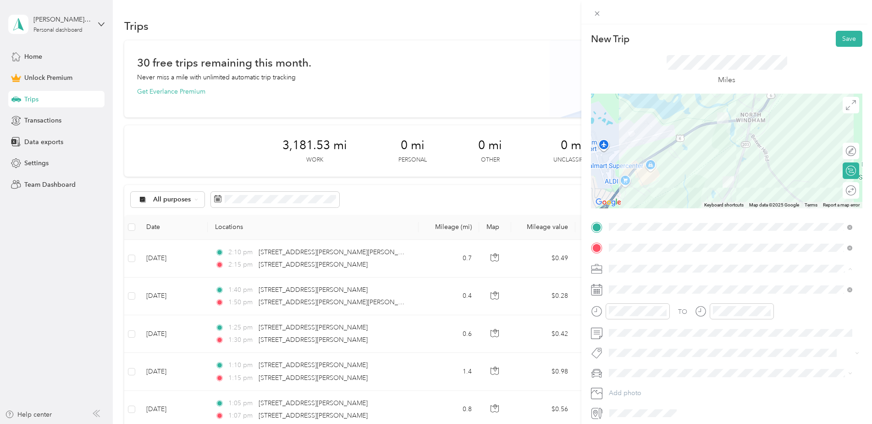
click at [639, 284] on div "Work" at bounding box center [730, 285] width 237 height 10
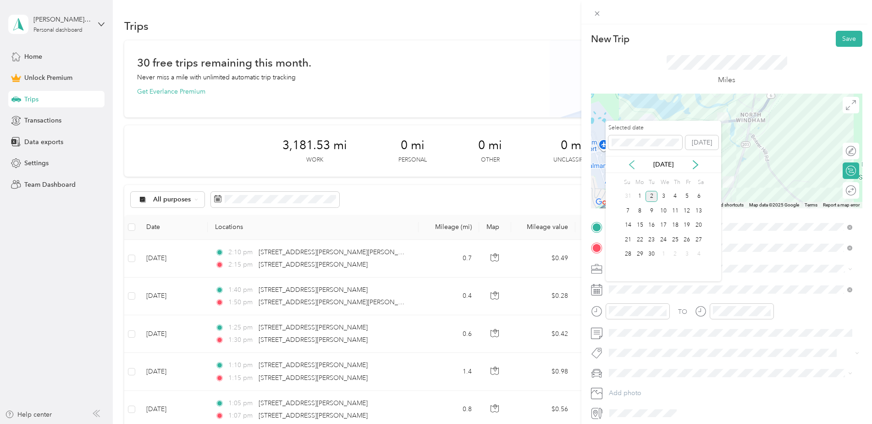
click at [635, 166] on icon at bounding box center [631, 164] width 9 height 9
click at [654, 252] on div "26" at bounding box center [652, 254] width 12 height 11
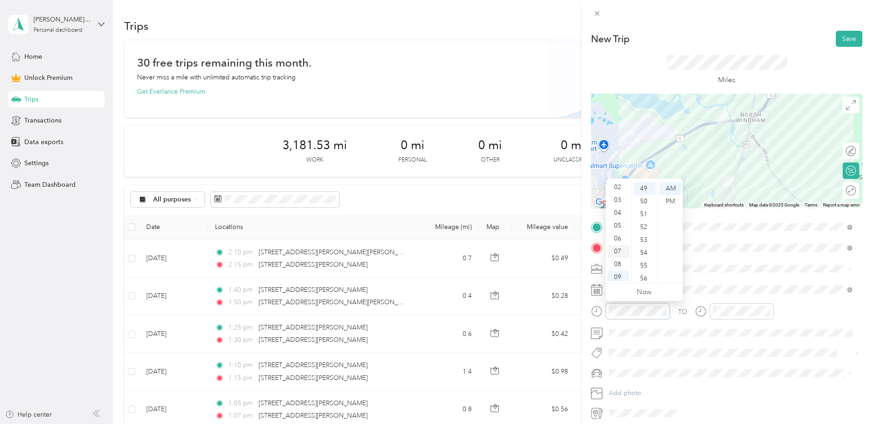
scroll to position [0, 0]
click at [617, 211] on div "02" at bounding box center [619, 214] width 22 height 13
click at [644, 220] on div "30" at bounding box center [645, 219] width 22 height 13
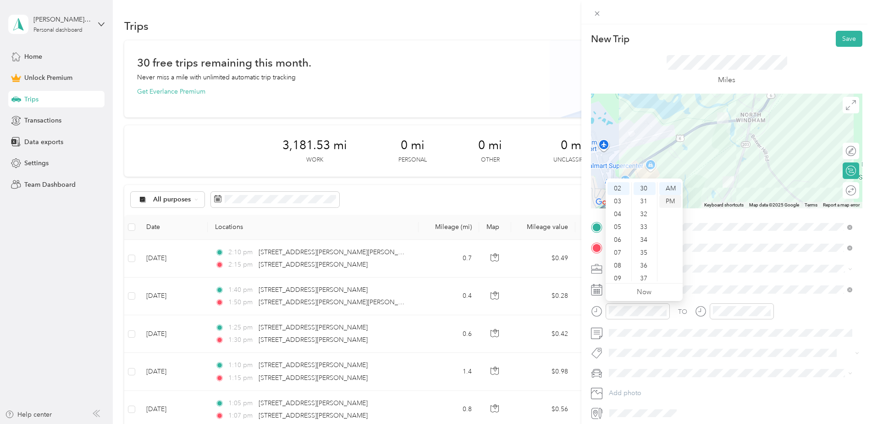
click at [672, 201] on div "PM" at bounding box center [671, 201] width 22 height 13
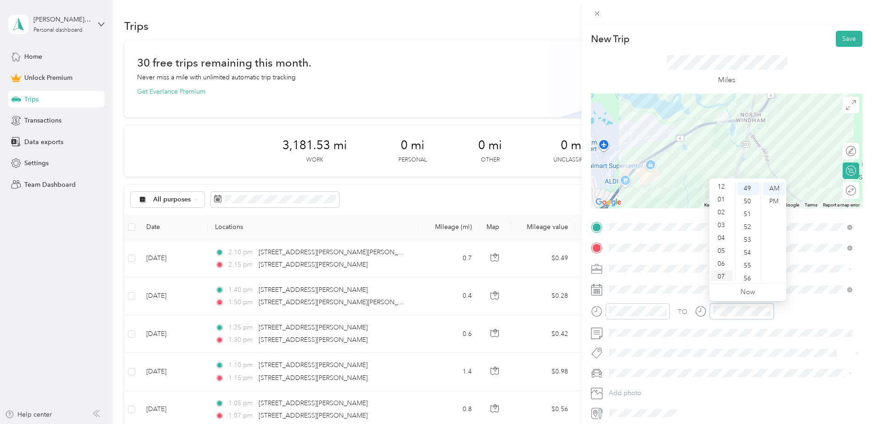
scroll to position [0, 0]
click at [722, 217] on div "02" at bounding box center [722, 214] width 22 height 13
click at [749, 194] on div "35" at bounding box center [749, 192] width 22 height 13
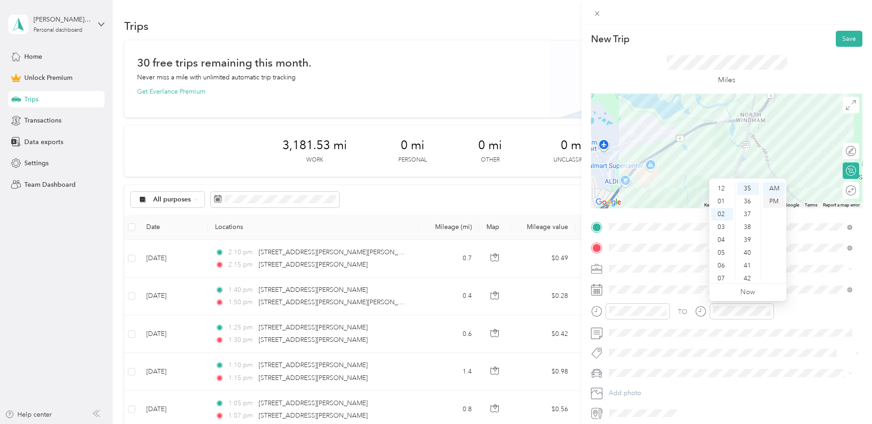
click at [778, 202] on div "PM" at bounding box center [774, 201] width 22 height 13
click at [815, 306] on div "TO" at bounding box center [727, 314] width 272 height 22
click at [845, 37] on button "Save" at bounding box center [849, 39] width 27 height 16
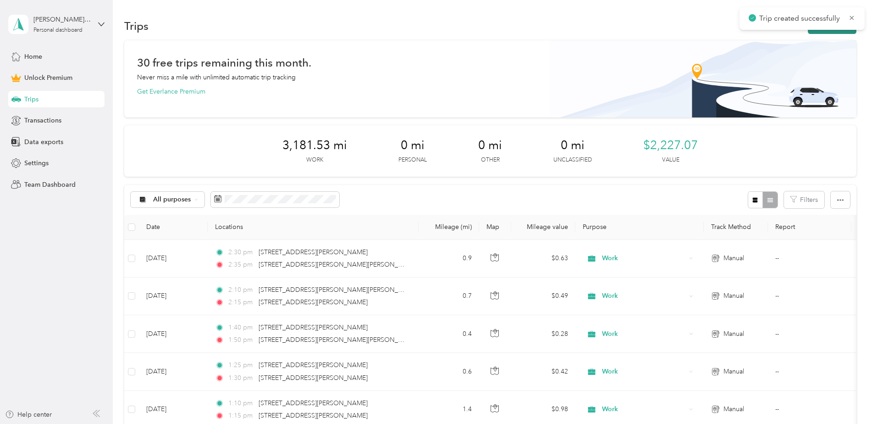
click at [848, 30] on button "New trip" at bounding box center [832, 26] width 49 height 16
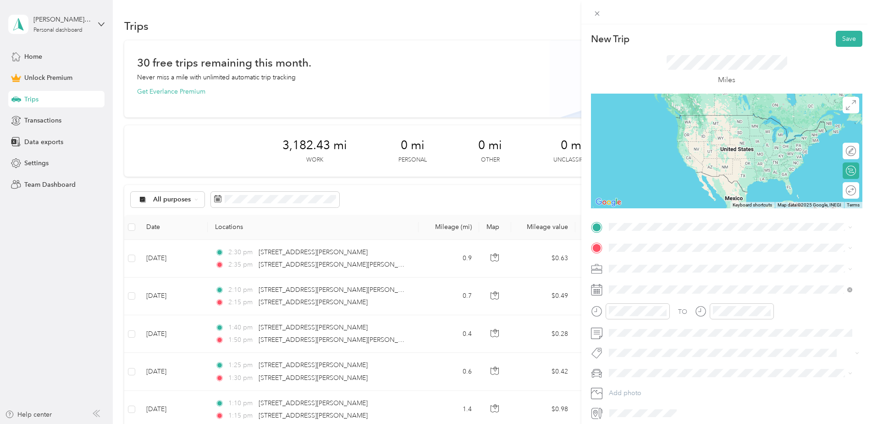
click at [654, 262] on span "[STREET_ADDRESS][PERSON_NAME][PERSON_NAME][US_STATE]" at bounding box center [724, 258] width 194 height 8
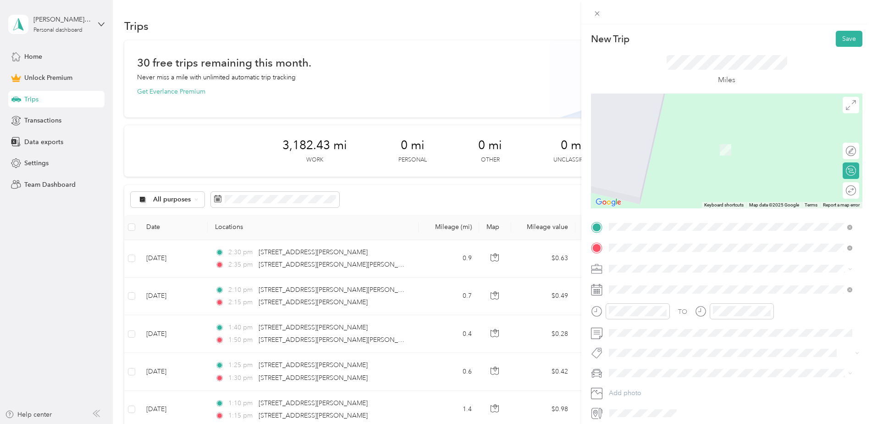
click at [647, 281] on span "[STREET_ADDRESS][PERSON_NAME][US_STATE]" at bounding box center [698, 281] width 143 height 8
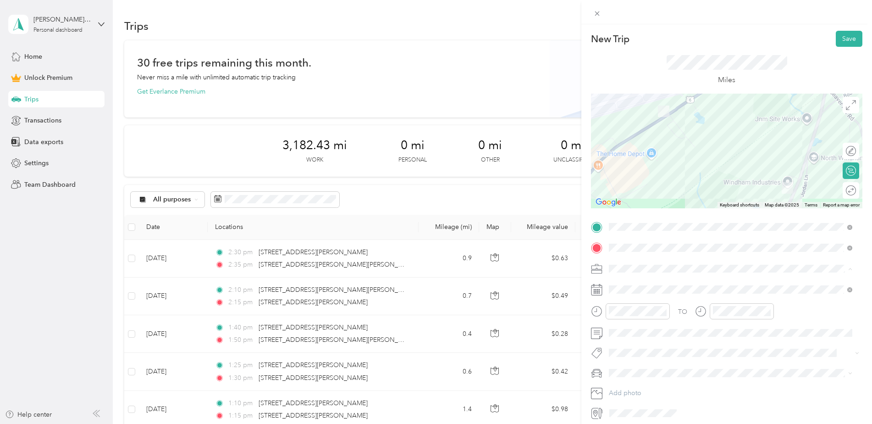
click at [628, 284] on div "Work" at bounding box center [730, 285] width 237 height 10
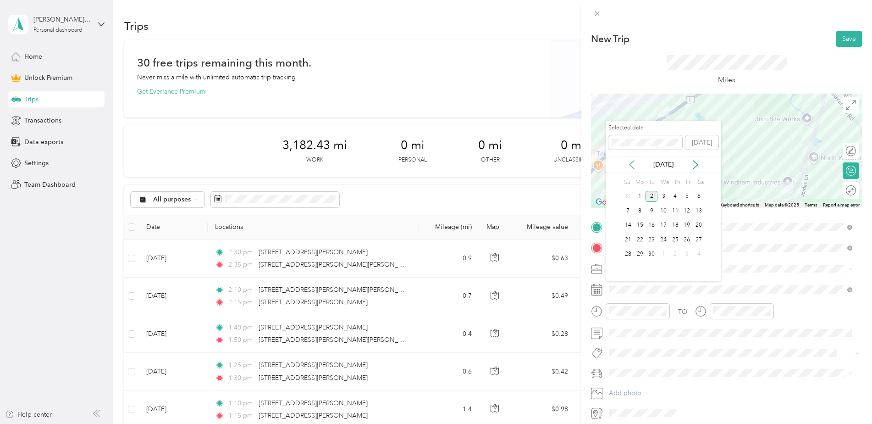
click at [634, 160] on icon at bounding box center [631, 164] width 9 height 9
click at [651, 255] on div "26" at bounding box center [652, 254] width 12 height 11
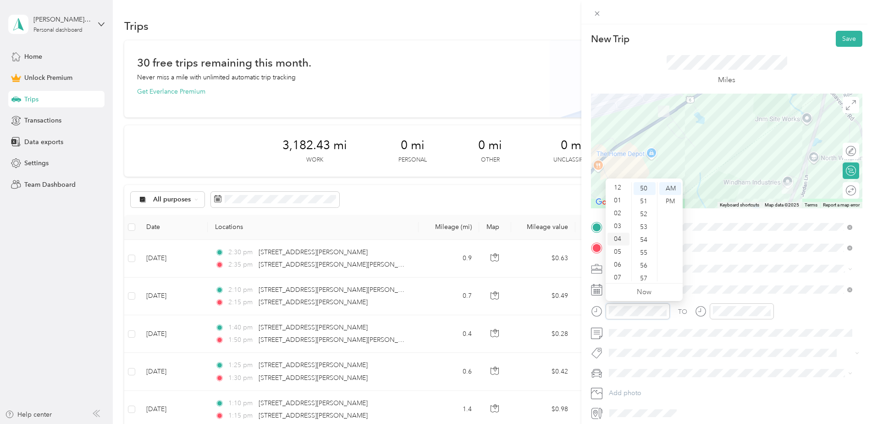
scroll to position [0, 0]
click at [622, 216] on div "02" at bounding box center [619, 214] width 22 height 13
click at [647, 261] on div "45" at bounding box center [645, 261] width 22 height 13
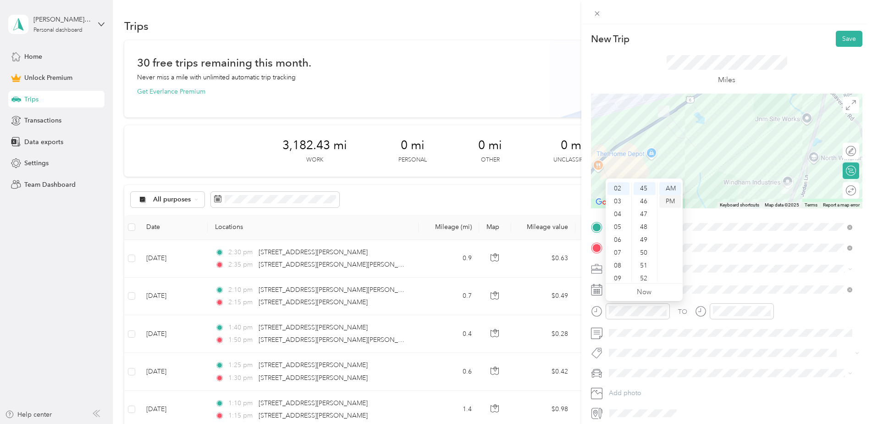
click at [670, 203] on div "PM" at bounding box center [671, 201] width 22 height 13
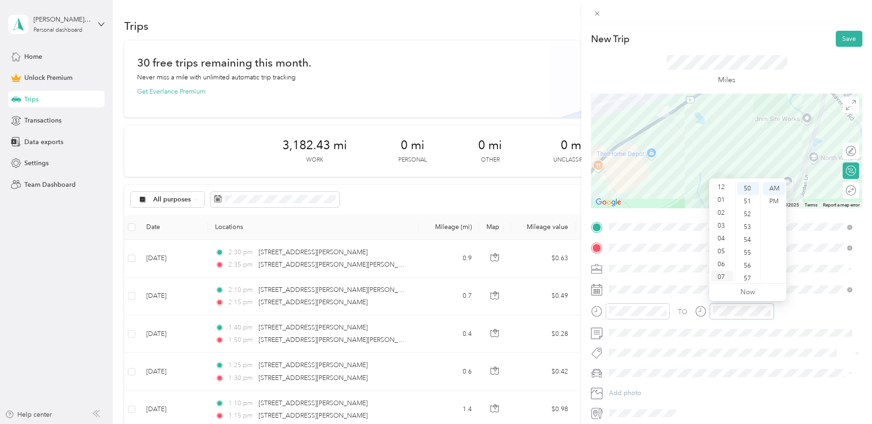
scroll to position [0, 0]
click at [725, 211] on div "02" at bounding box center [722, 214] width 22 height 13
click at [751, 186] on div "50" at bounding box center [749, 188] width 22 height 13
click at [775, 202] on div "PM" at bounding box center [774, 201] width 22 height 13
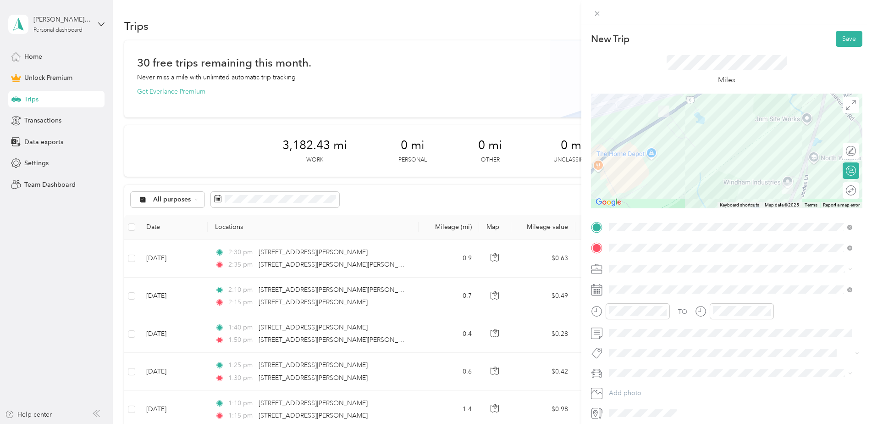
click at [787, 315] on div "TO" at bounding box center [727, 314] width 272 height 22
click at [840, 44] on button "Save" at bounding box center [849, 39] width 27 height 16
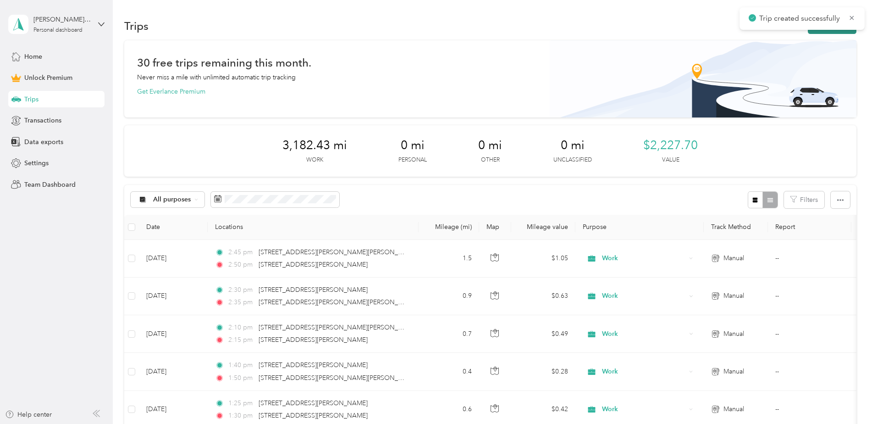
click at [823, 32] on button "New trip" at bounding box center [832, 26] width 49 height 16
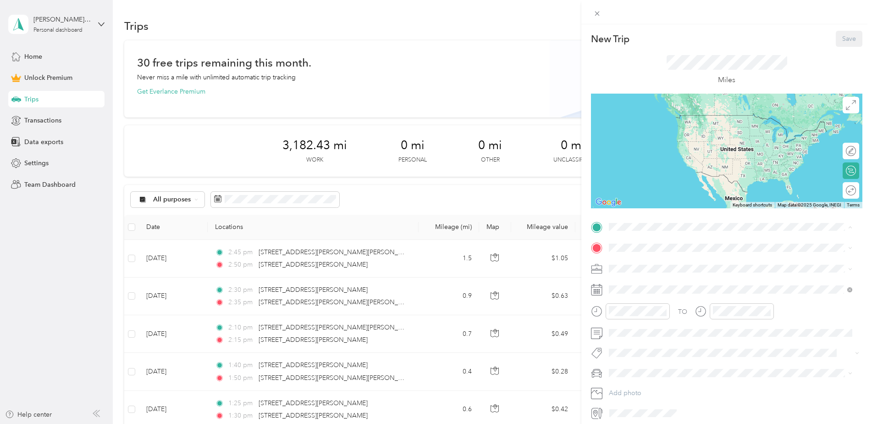
click at [710, 210] on div "New Trip Save This trip cannot be edited because it is either under review, app…" at bounding box center [727, 225] width 272 height 389
click at [643, 221] on span at bounding box center [734, 227] width 257 height 15
click at [646, 259] on span "[STREET_ADDRESS][PERSON_NAME][US_STATE]" at bounding box center [698, 260] width 143 height 8
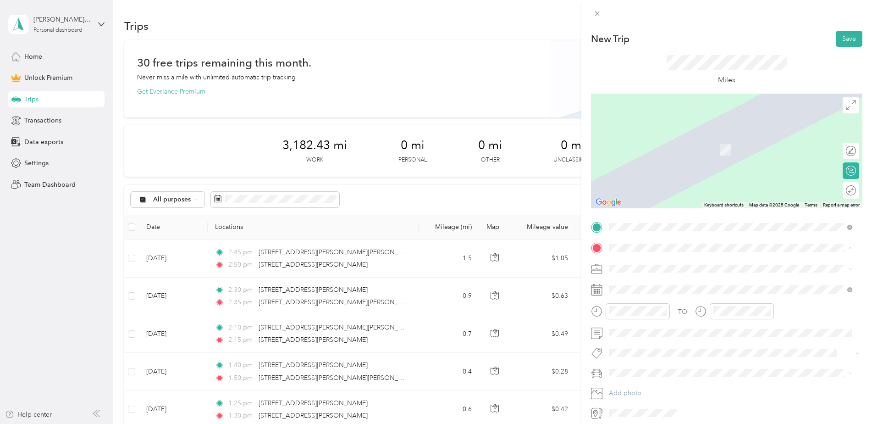
click at [634, 286] on strong "Home" at bounding box center [636, 284] width 18 height 8
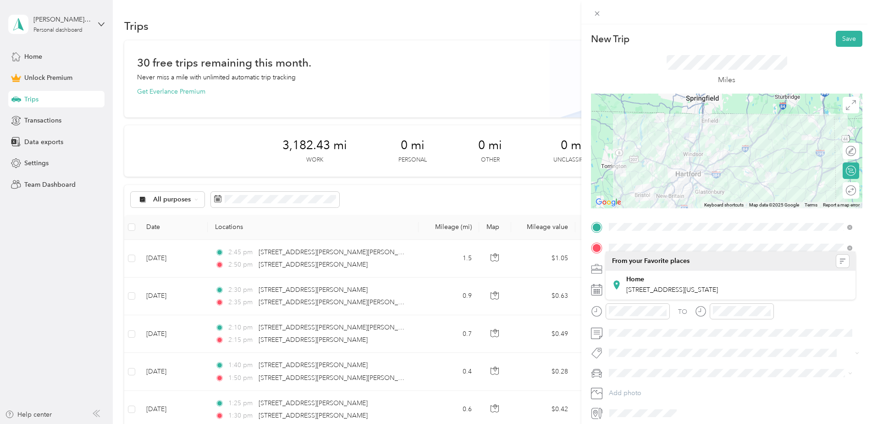
click at [626, 263] on span at bounding box center [734, 268] width 257 height 15
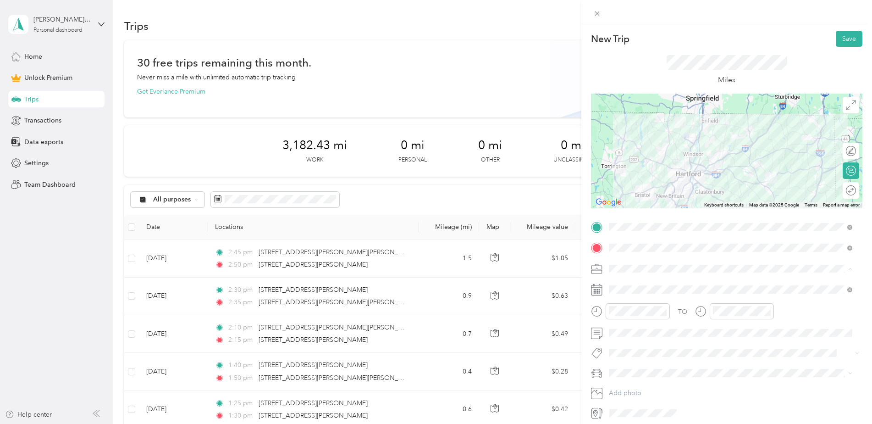
click at [625, 280] on div "Work" at bounding box center [730, 285] width 237 height 10
click at [620, 223] on div "03" at bounding box center [619, 227] width 22 height 13
click at [646, 189] on div "00" at bounding box center [645, 188] width 22 height 13
click at [675, 202] on div "PM" at bounding box center [671, 201] width 22 height 13
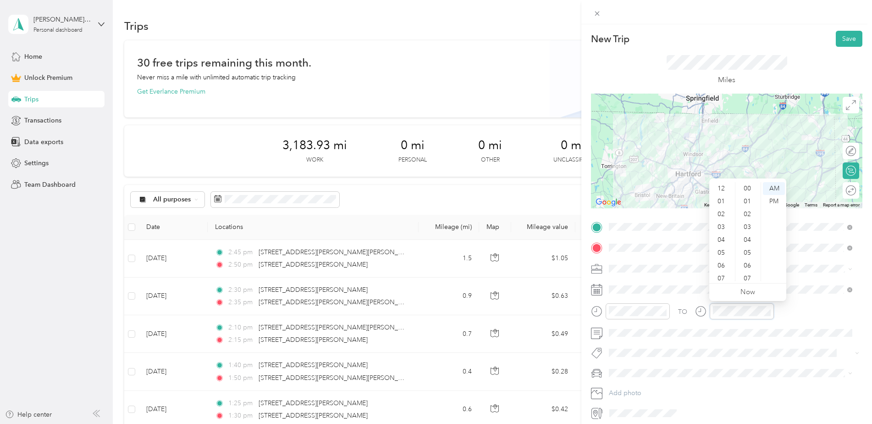
scroll to position [55, 0]
click at [721, 183] on div "04" at bounding box center [722, 184] width 22 height 13
click at [749, 186] on div "00" at bounding box center [749, 188] width 22 height 13
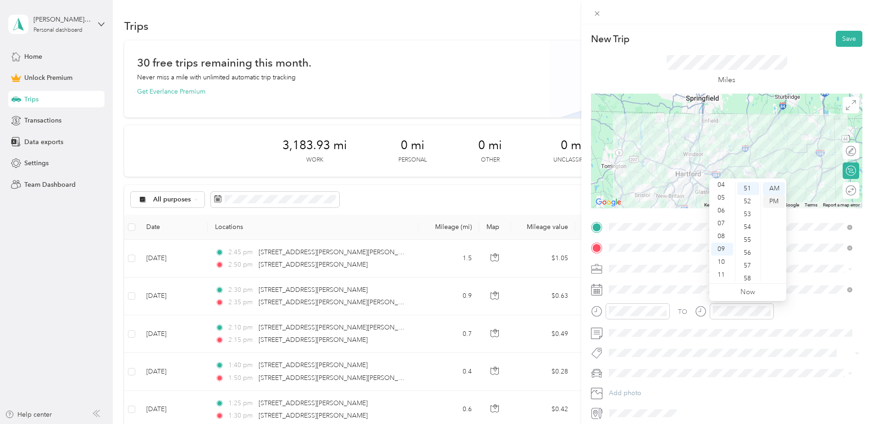
click at [773, 199] on div "PM" at bounding box center [774, 201] width 22 height 13
click at [724, 239] on div "04" at bounding box center [722, 239] width 22 height 13
click at [748, 186] on div "00" at bounding box center [749, 188] width 22 height 13
click at [779, 203] on div "PM" at bounding box center [774, 201] width 22 height 13
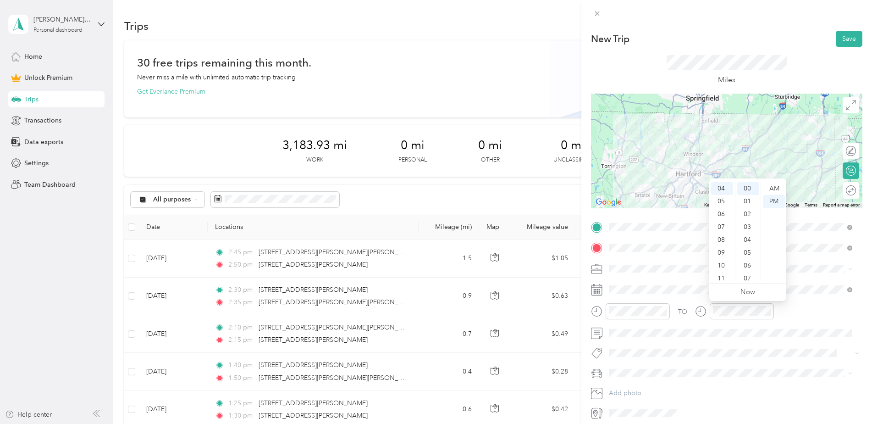
click at [802, 58] on div "Miles" at bounding box center [727, 70] width 272 height 47
click at [836, 42] on button "Save" at bounding box center [849, 39] width 27 height 16
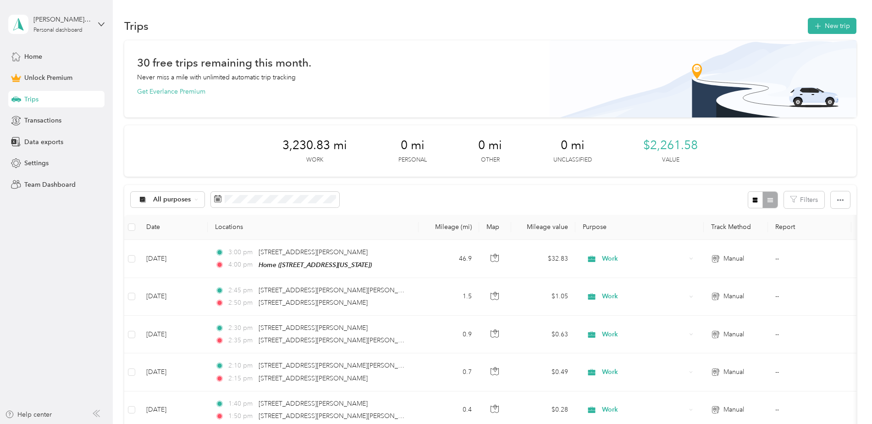
click at [634, 56] on img at bounding box center [703, 78] width 307 height 77
click at [826, 23] on button "New trip" at bounding box center [832, 26] width 49 height 16
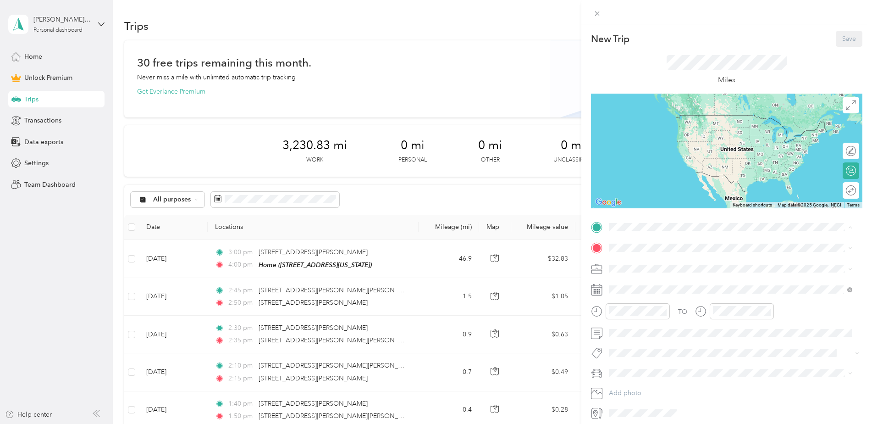
click at [655, 270] on span "[STREET_ADDRESS][US_STATE]" at bounding box center [673, 274] width 92 height 8
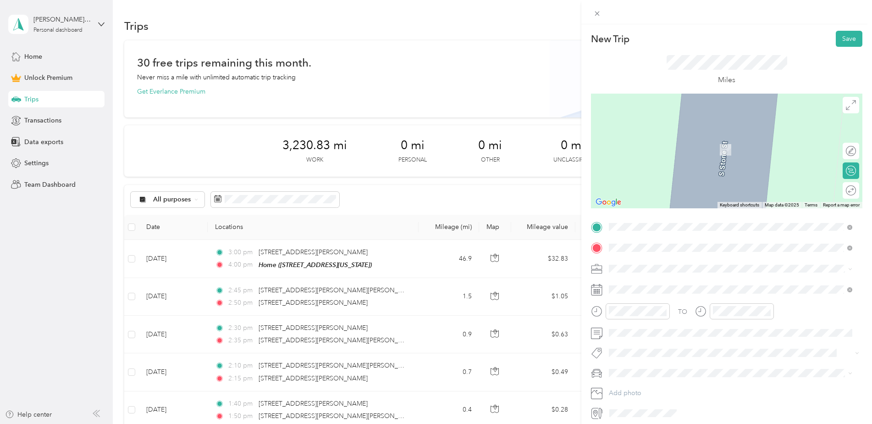
click at [670, 285] on span "[STREET_ADDRESS][PERSON_NAME][US_STATE]" at bounding box center [698, 281] width 143 height 8
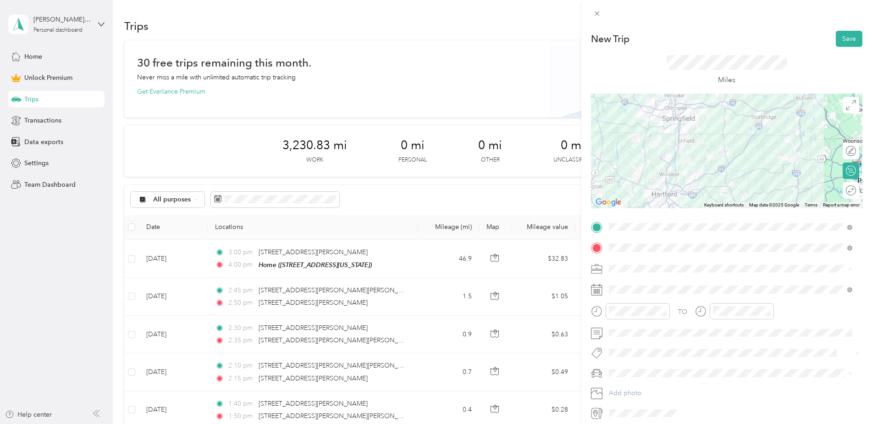
click at [631, 281] on div "Work" at bounding box center [730, 285] width 237 height 10
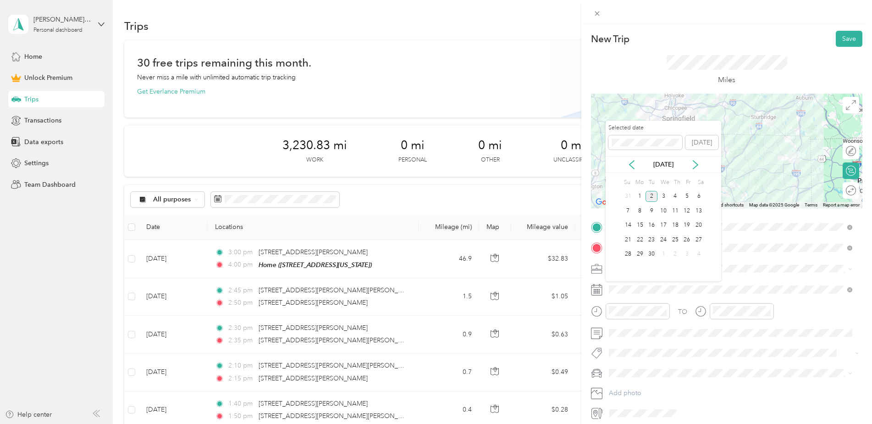
click at [634, 165] on icon at bounding box center [631, 164] width 9 height 9
click at [660, 253] on div "27" at bounding box center [664, 254] width 12 height 11
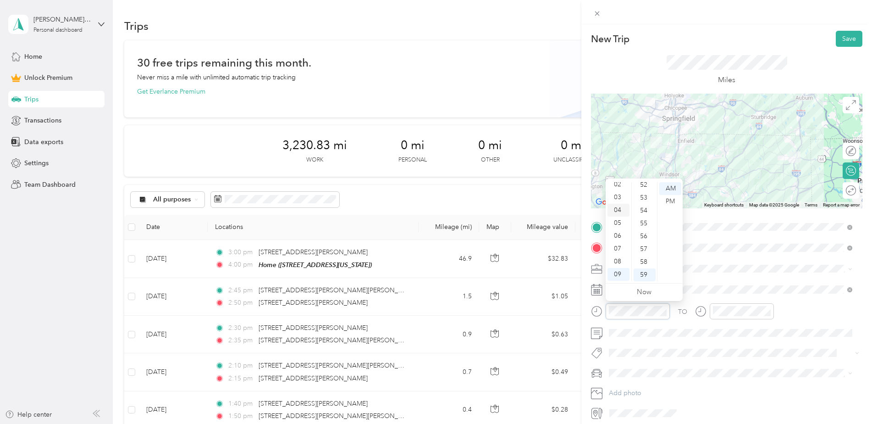
scroll to position [46, 0]
click at [621, 257] on div "09" at bounding box center [619, 258] width 22 height 13
click at [645, 260] on div "15" at bounding box center [645, 260] width 22 height 13
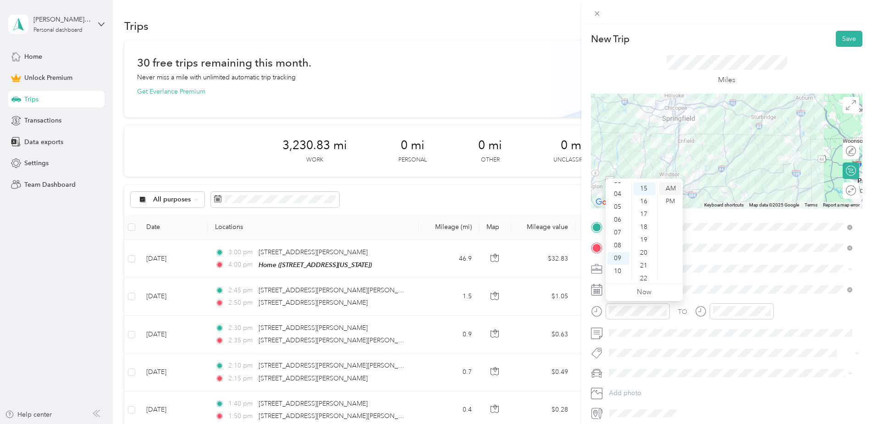
click at [670, 189] on div "AM" at bounding box center [671, 188] width 22 height 13
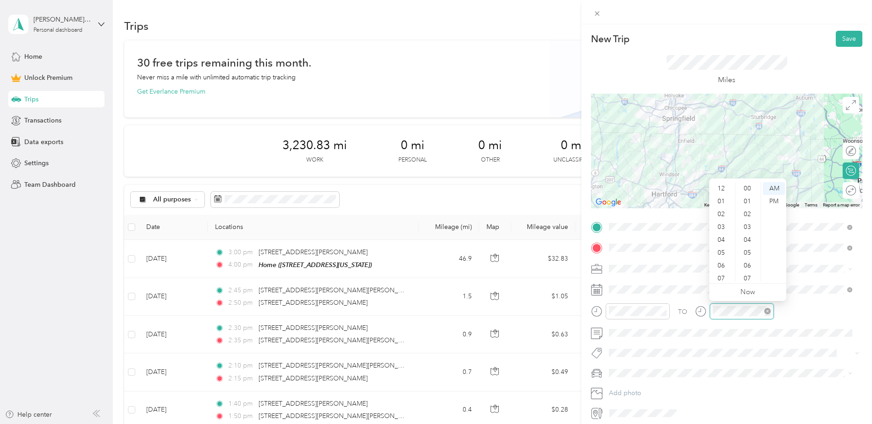
scroll to position [672, 0]
click at [723, 264] on div "10" at bounding box center [722, 261] width 22 height 13
click at [749, 220] on div "30" at bounding box center [749, 223] width 22 height 13
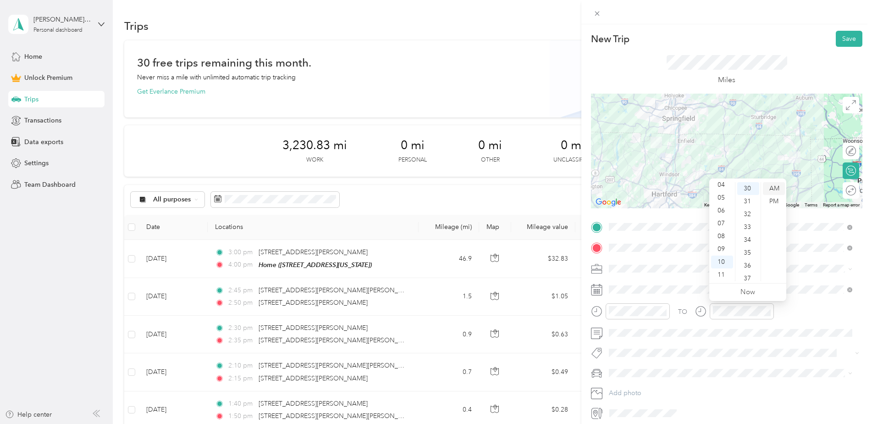
click at [772, 189] on div "AM" at bounding box center [774, 188] width 22 height 13
click at [812, 316] on div "TO" at bounding box center [727, 314] width 272 height 22
click at [843, 35] on button "Save" at bounding box center [849, 39] width 27 height 16
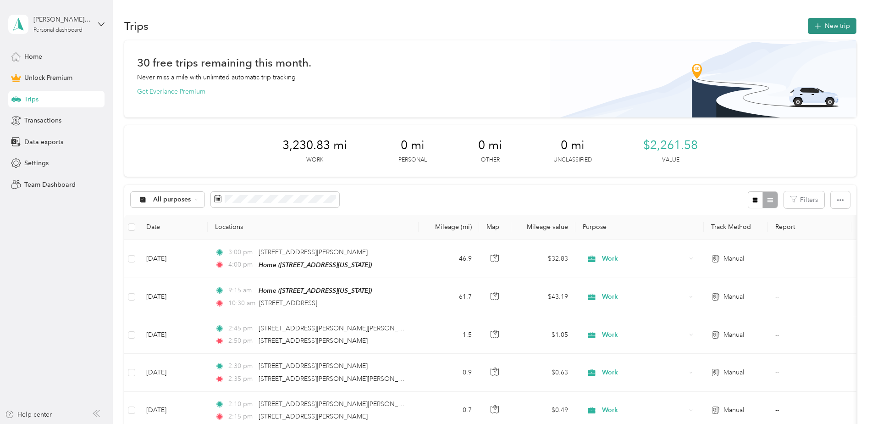
click at [827, 32] on button "New trip" at bounding box center [832, 26] width 49 height 16
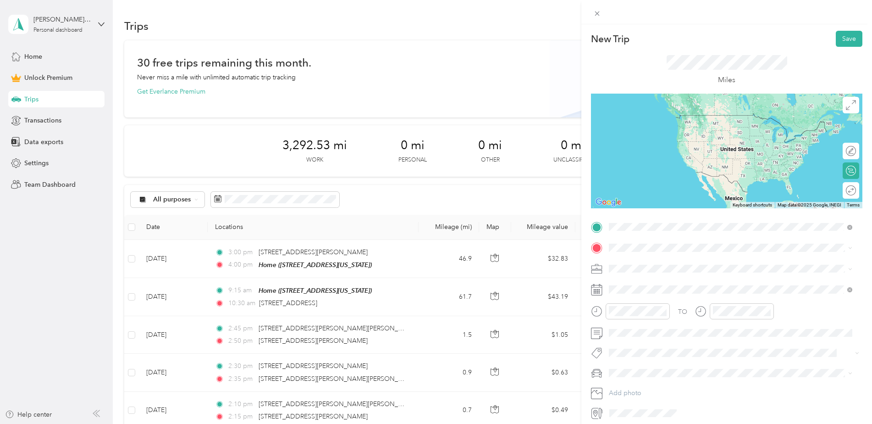
click at [665, 258] on span "[STREET_ADDRESS][PERSON_NAME][US_STATE]" at bounding box center [698, 260] width 143 height 8
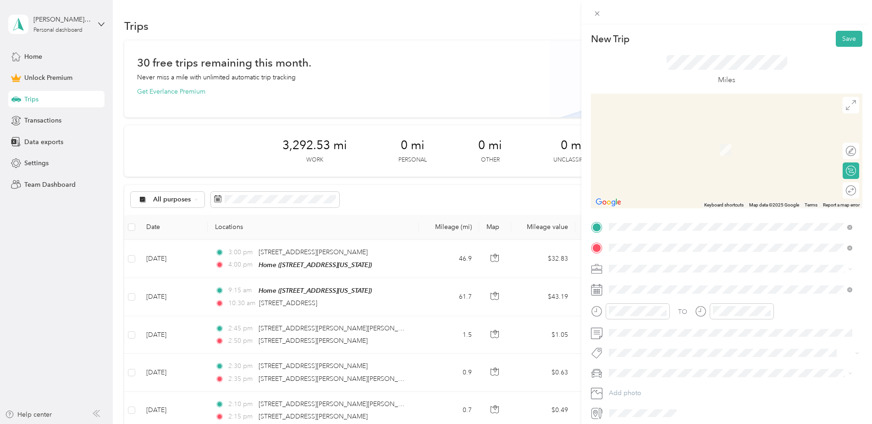
click at [646, 279] on span "[STREET_ADDRESS][PERSON_NAME][PERSON_NAME][US_STATE]" at bounding box center [724, 281] width 194 height 8
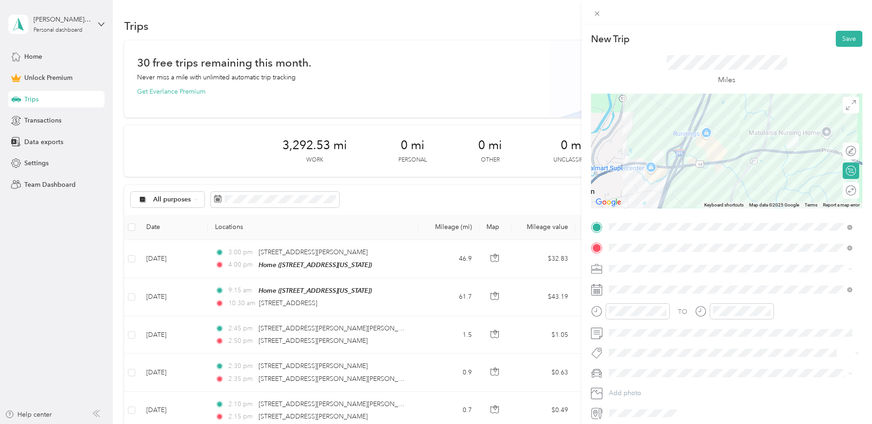
click at [625, 285] on span "Work" at bounding box center [620, 285] width 16 height 8
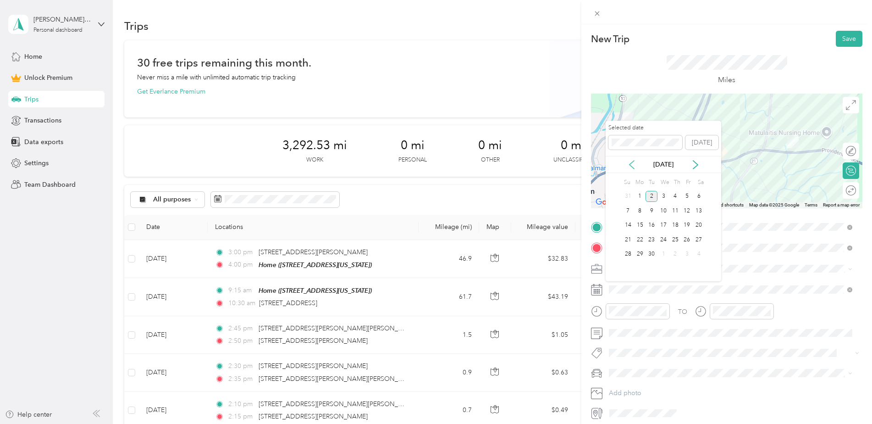
click at [633, 165] on icon at bounding box center [631, 164] width 9 height 9
click at [665, 254] on div "27" at bounding box center [664, 254] width 12 height 11
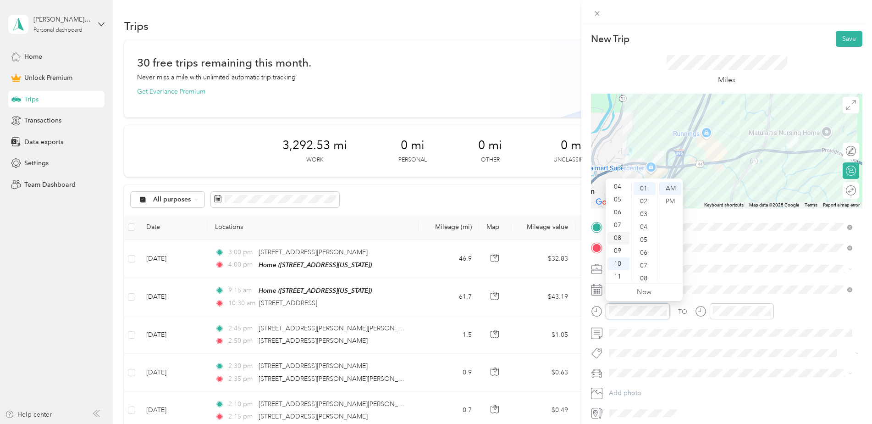
scroll to position [55, 0]
click at [615, 261] on div "10" at bounding box center [619, 261] width 22 height 13
click at [646, 226] on div "35" at bounding box center [645, 225] width 22 height 13
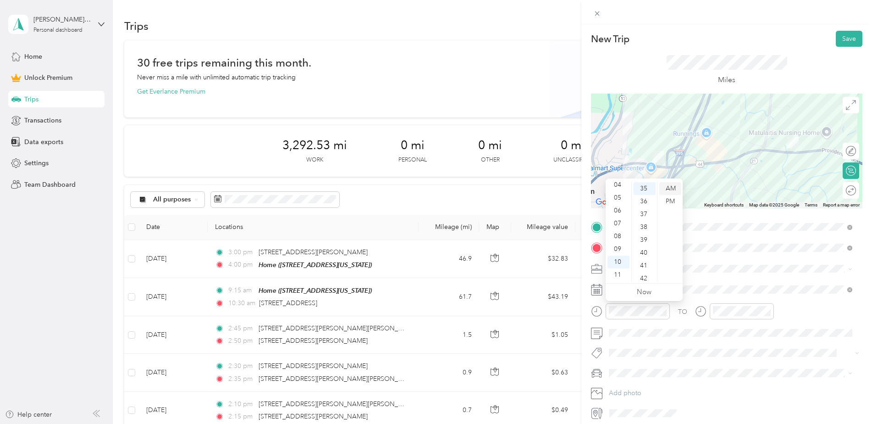
click at [667, 186] on div "AM" at bounding box center [671, 188] width 22 height 13
click at [834, 313] on div "TO" at bounding box center [727, 314] width 272 height 22
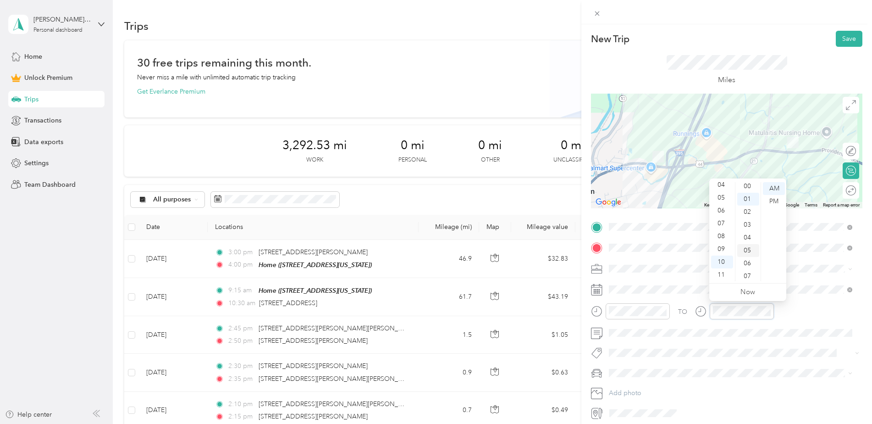
scroll to position [0, 0]
click at [749, 241] on div "40" at bounding box center [749, 243] width 22 height 13
click at [804, 313] on div "TO" at bounding box center [727, 314] width 272 height 22
click at [848, 43] on button "Save" at bounding box center [849, 39] width 27 height 16
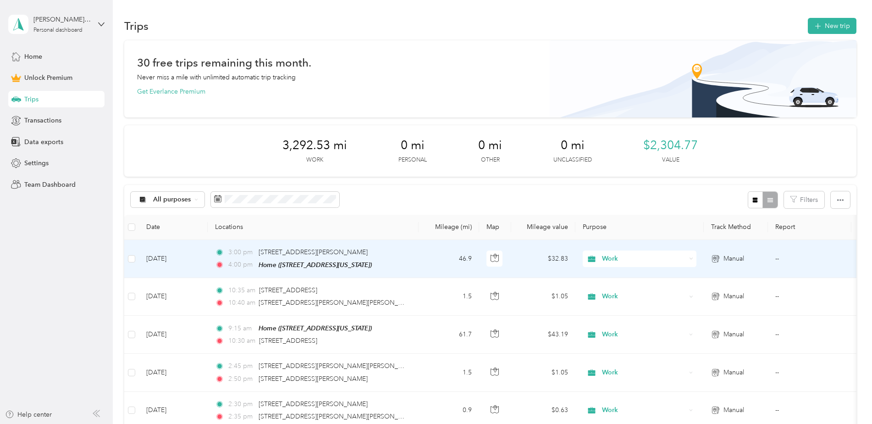
click at [169, 258] on td "[DATE]" at bounding box center [173, 259] width 69 height 38
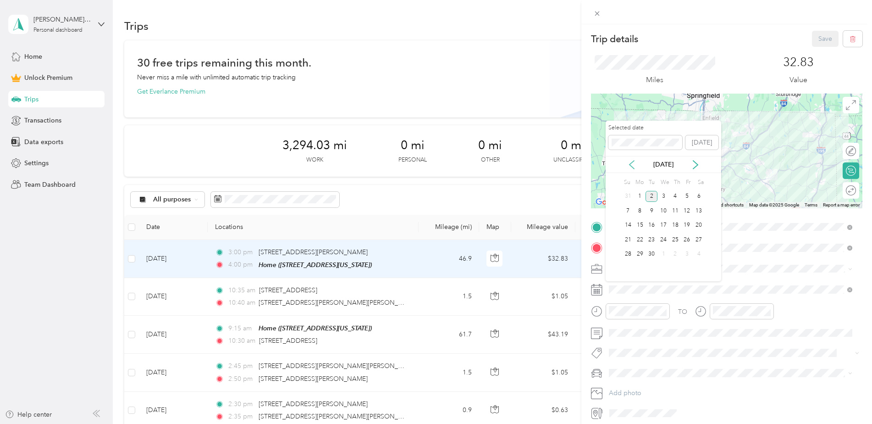
click at [632, 163] on icon at bounding box center [631, 164] width 9 height 9
click at [652, 250] on div "26" at bounding box center [652, 254] width 12 height 11
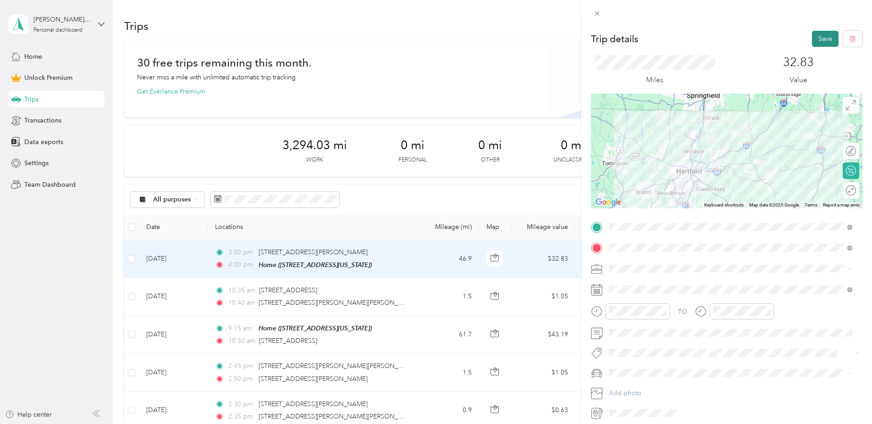
click at [820, 39] on button "Save" at bounding box center [825, 39] width 27 height 16
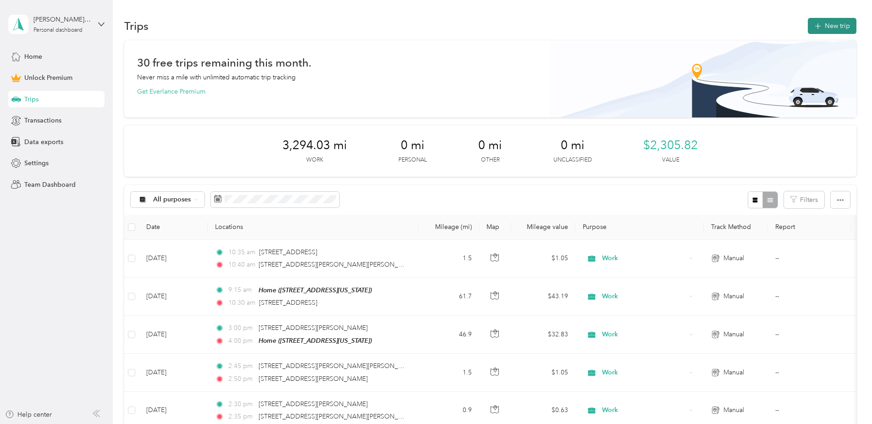
click at [837, 28] on button "New trip" at bounding box center [832, 26] width 49 height 16
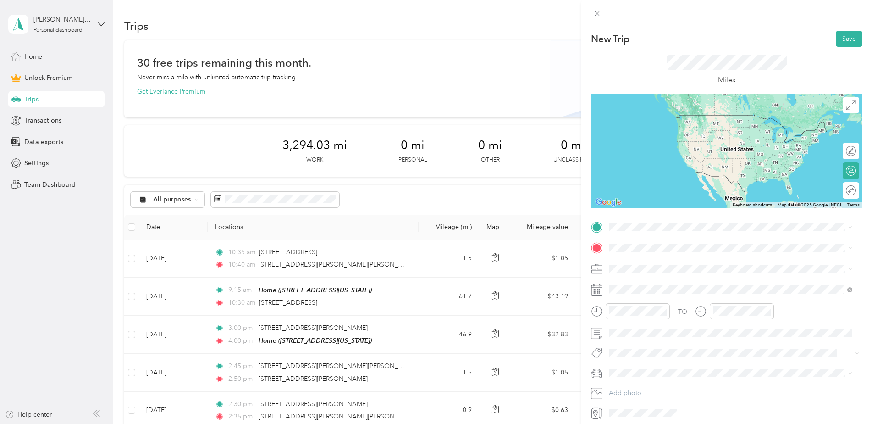
click at [649, 261] on span "[STREET_ADDRESS][PERSON_NAME][PERSON_NAME][US_STATE]" at bounding box center [724, 258] width 194 height 8
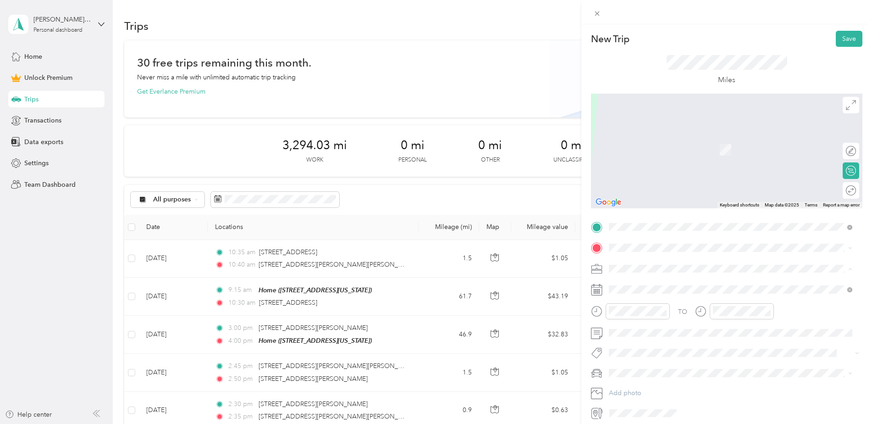
drag, startPoint x: 633, startPoint y: 280, endPoint x: 626, endPoint y: 287, distance: 10.4
click at [632, 281] on div "Work" at bounding box center [730, 285] width 237 height 10
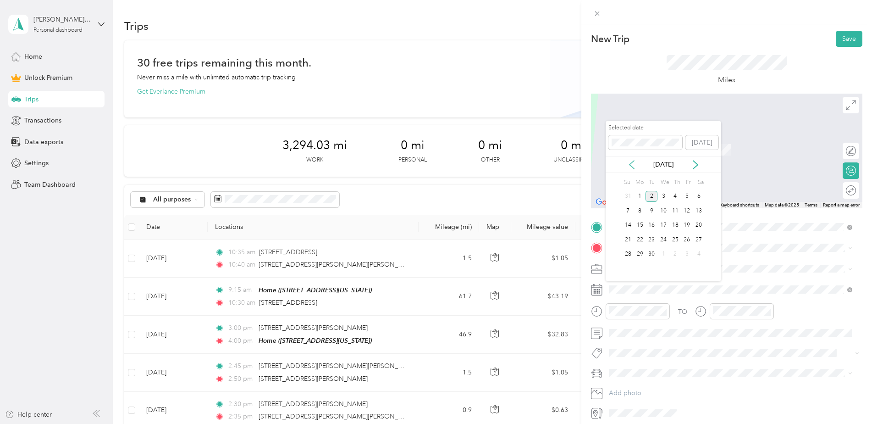
click at [633, 164] on icon at bounding box center [631, 164] width 9 height 9
click at [666, 252] on div "27" at bounding box center [664, 254] width 12 height 11
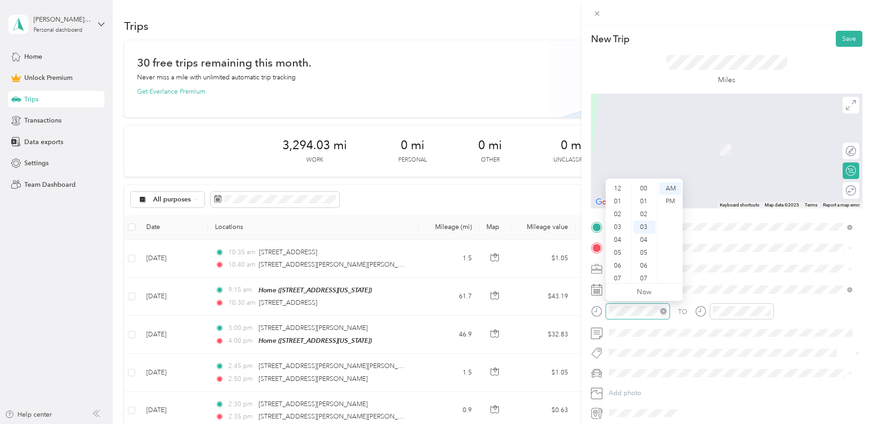
scroll to position [55, 0]
click at [620, 271] on div "11" at bounding box center [619, 274] width 22 height 13
click at [646, 185] on div "00" at bounding box center [645, 188] width 22 height 13
click at [676, 187] on div "AM" at bounding box center [671, 188] width 22 height 13
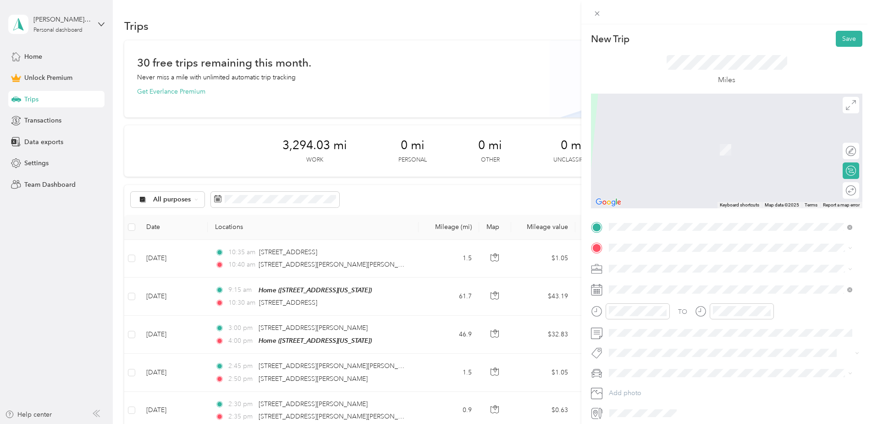
click at [720, 255] on div "TO Add photo" at bounding box center [727, 320] width 272 height 201
click at [722, 273] on div "11" at bounding box center [722, 274] width 22 height 13
click at [747, 225] on div "10" at bounding box center [749, 225] width 22 height 13
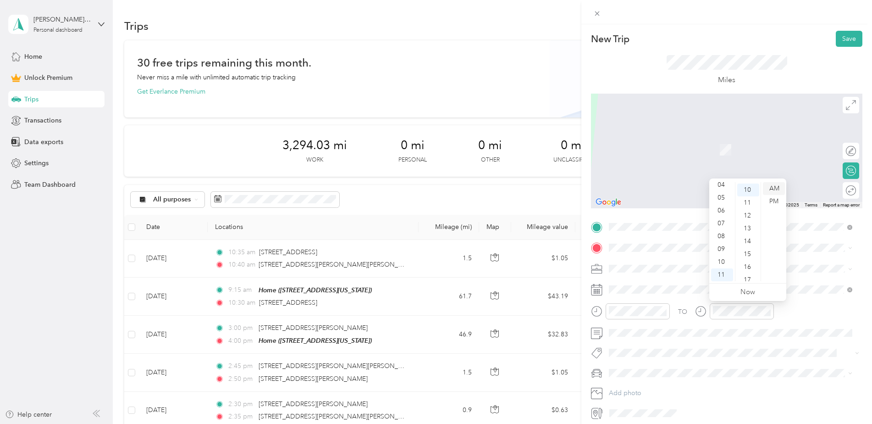
scroll to position [128, 0]
click at [772, 183] on div "AM" at bounding box center [774, 188] width 22 height 13
click at [798, 308] on div "TO" at bounding box center [727, 314] width 272 height 22
click at [654, 280] on span "[STREET_ADDRESS][PERSON_NAME][PERSON_NAME][US_STATE]" at bounding box center [724, 281] width 194 height 8
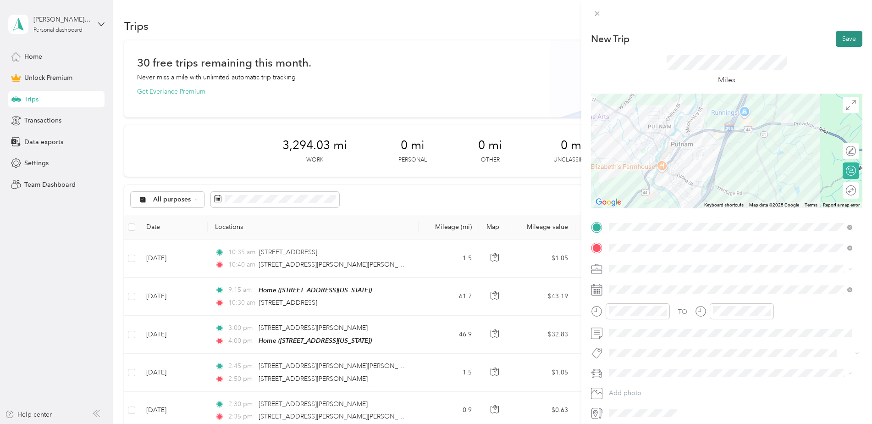
click at [842, 37] on button "Save" at bounding box center [849, 39] width 27 height 16
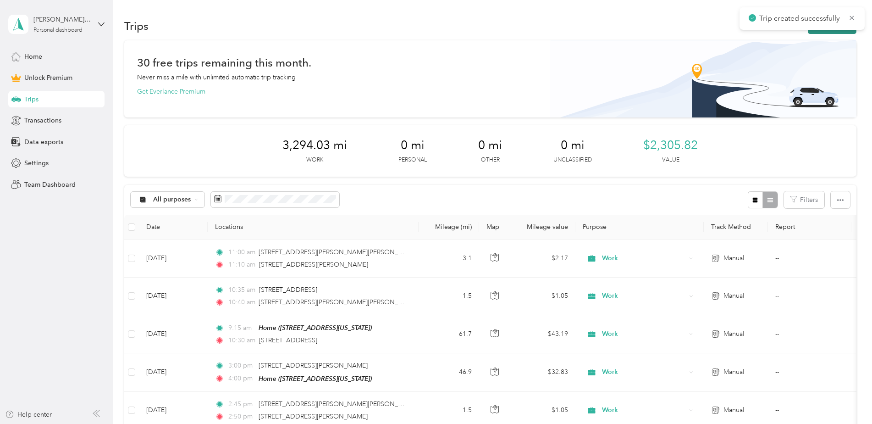
click at [822, 30] on button "New trip" at bounding box center [832, 26] width 49 height 16
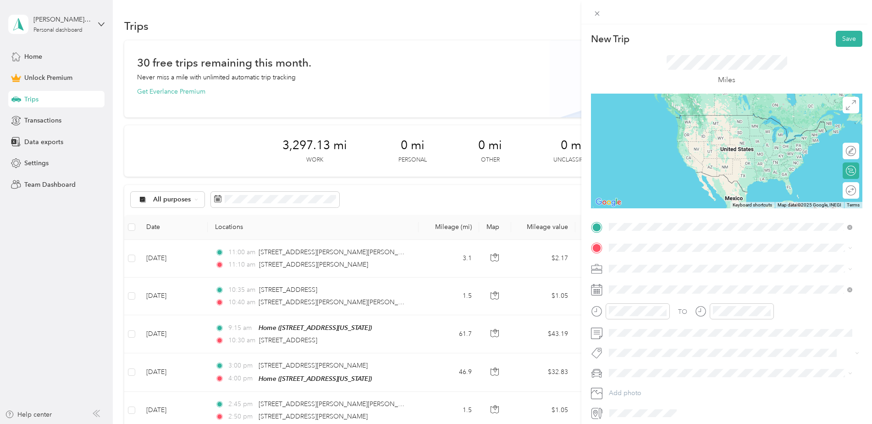
click at [651, 264] on span "[STREET_ADDRESS][PERSON_NAME][PERSON_NAME][US_STATE]" at bounding box center [724, 260] width 194 height 8
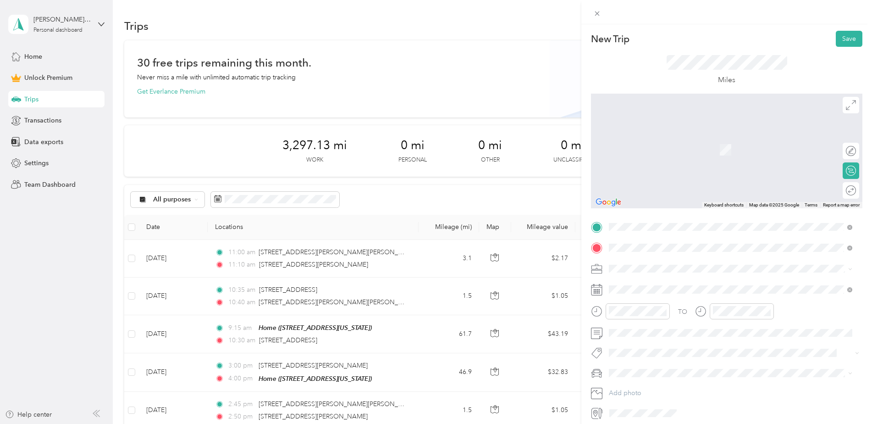
click at [656, 282] on span "[STREET_ADDRESS][PERSON_NAME][PERSON_NAME][US_STATE]" at bounding box center [724, 281] width 194 height 8
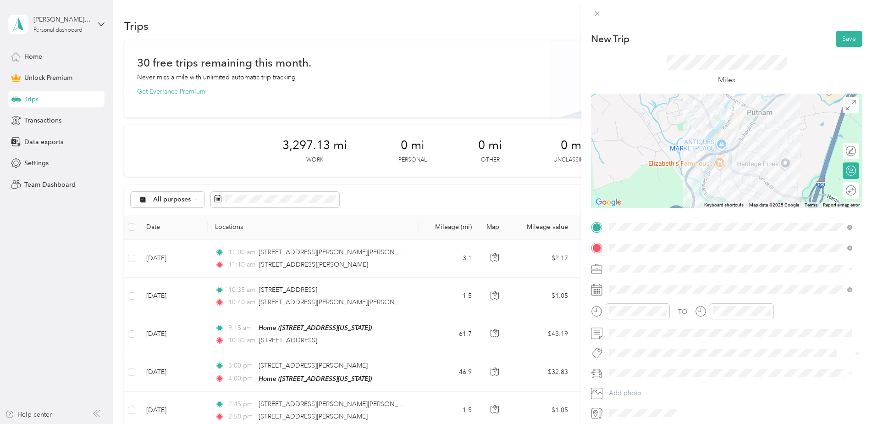
click at [633, 285] on div "Work" at bounding box center [730, 284] width 237 height 10
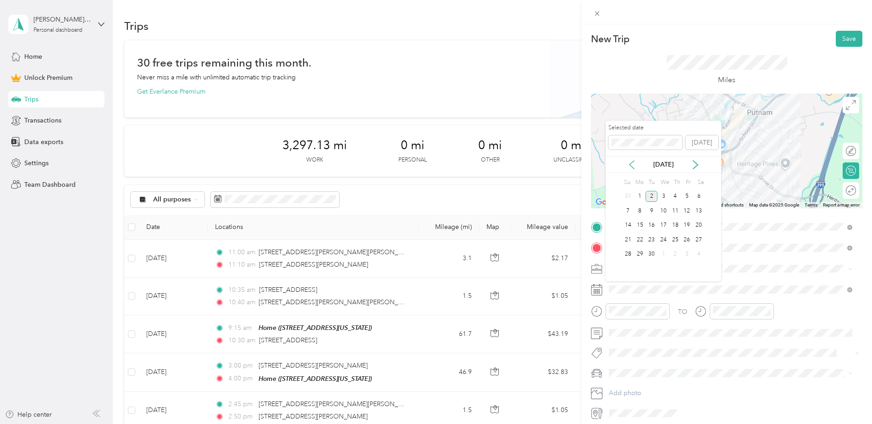
click at [632, 164] on icon at bounding box center [631, 164] width 9 height 9
click at [665, 253] on div "27" at bounding box center [664, 254] width 12 height 11
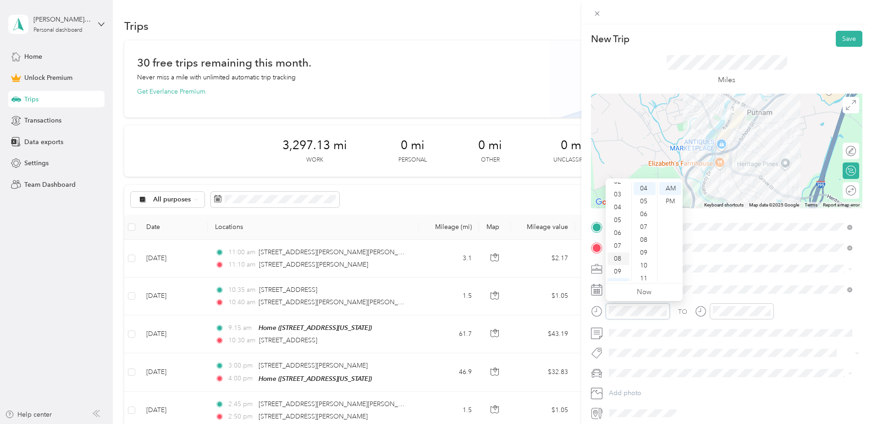
scroll to position [55, 0]
click at [619, 272] on div "11" at bounding box center [619, 274] width 22 height 13
click at [646, 196] on div "15" at bounding box center [645, 197] width 22 height 13
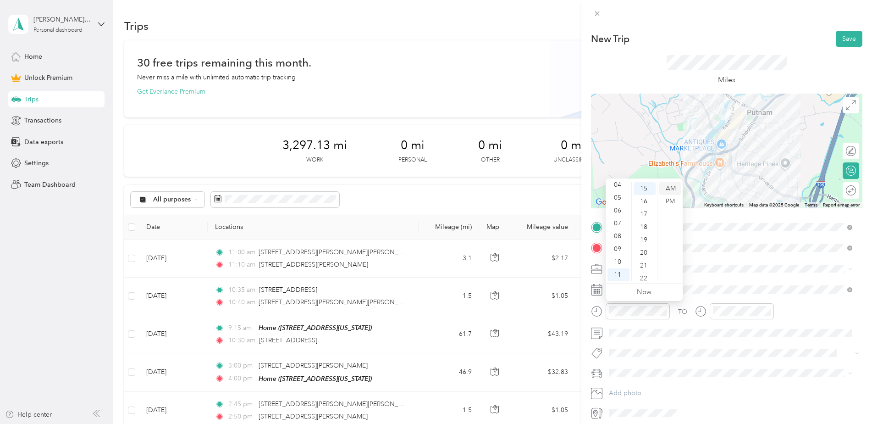
click at [675, 189] on div "AM" at bounding box center [671, 188] width 22 height 13
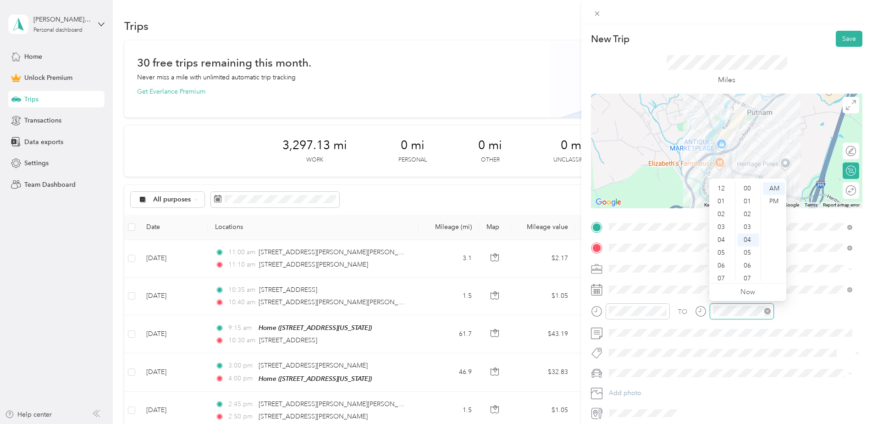
scroll to position [55, 0]
click at [722, 272] on div "11" at bounding box center [722, 274] width 22 height 13
click at [747, 252] on div "20" at bounding box center [749, 256] width 22 height 13
click at [777, 188] on div "AM" at bounding box center [774, 188] width 22 height 13
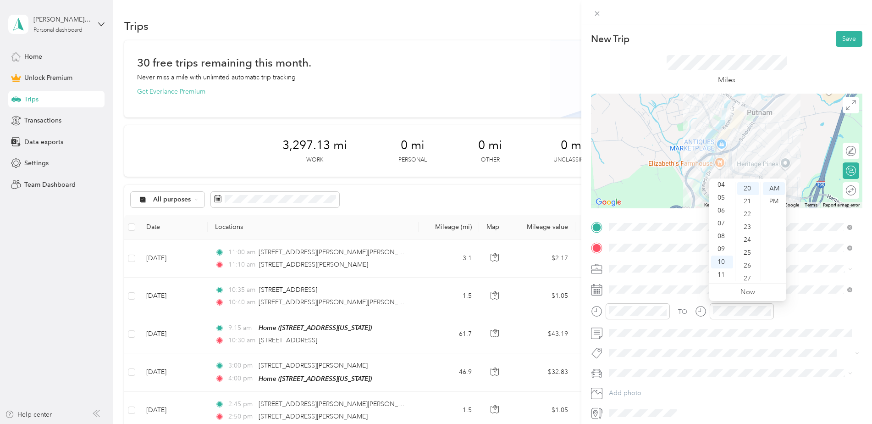
click at [797, 309] on div "TO" at bounding box center [727, 314] width 272 height 22
click at [723, 272] on div "11" at bounding box center [722, 274] width 22 height 13
click at [745, 210] on div "20" at bounding box center [749, 210] width 22 height 13
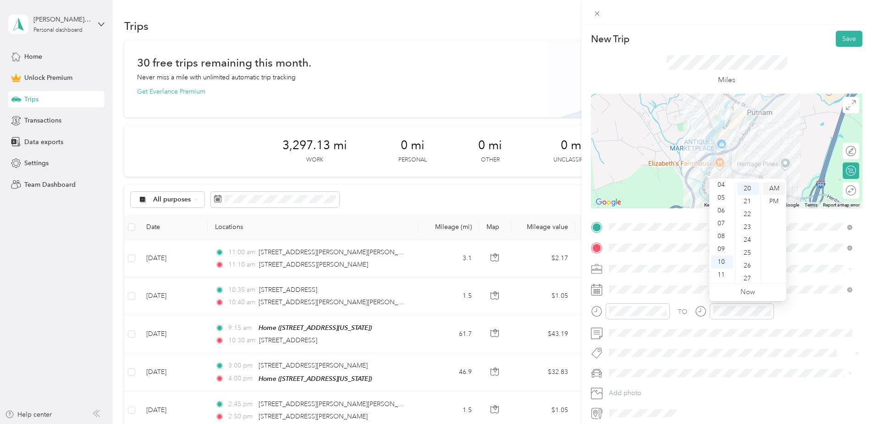
click at [777, 188] on div "AM" at bounding box center [774, 188] width 22 height 13
click at [724, 271] on div "11" at bounding box center [722, 274] width 22 height 13
click at [799, 311] on div "TO" at bounding box center [727, 314] width 272 height 22
click at [845, 37] on button "Save" at bounding box center [849, 39] width 27 height 16
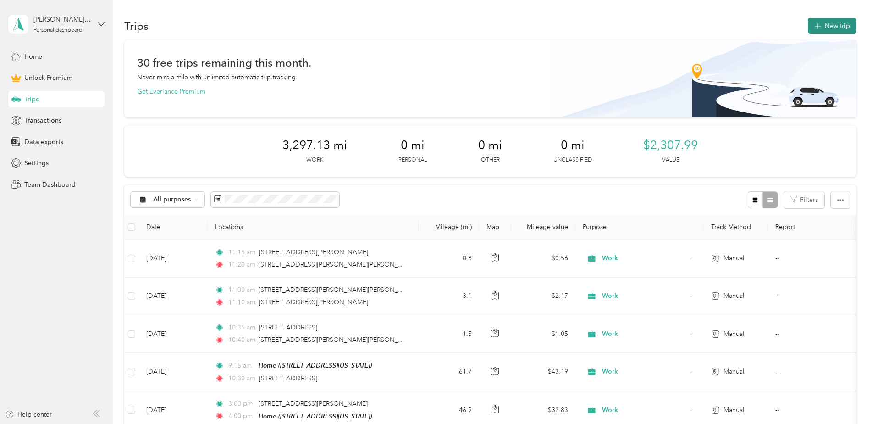
click at [844, 20] on button "New trip" at bounding box center [832, 26] width 49 height 16
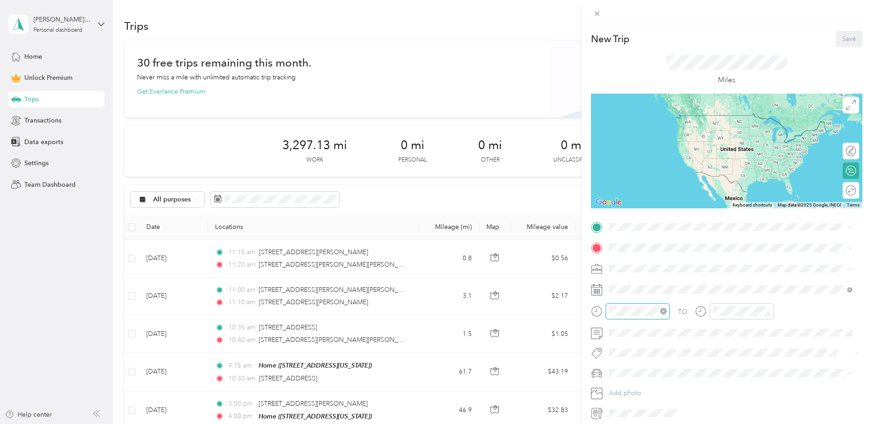
scroll to position [77, 0]
click at [621, 272] on div "11" at bounding box center [619, 274] width 22 height 13
click at [648, 222] on div "09" at bounding box center [645, 227] width 22 height 13
click at [647, 232] on div "30" at bounding box center [645, 228] width 22 height 13
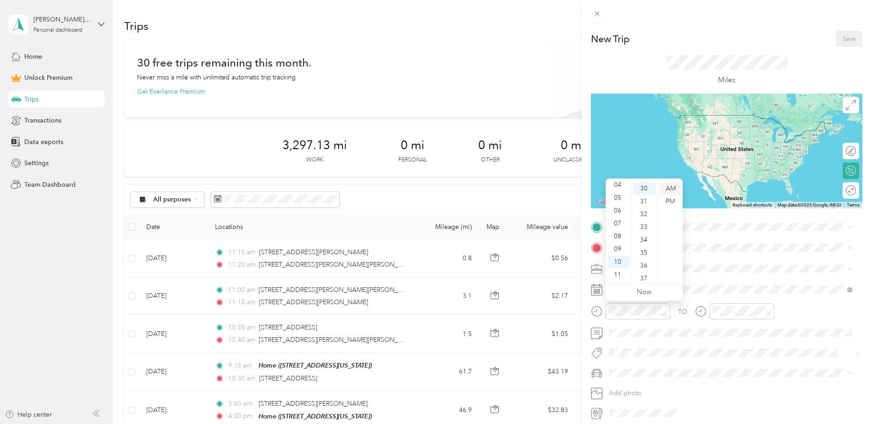
click at [671, 189] on div "AM" at bounding box center [671, 188] width 22 height 13
click at [619, 272] on div "11" at bounding box center [619, 274] width 22 height 13
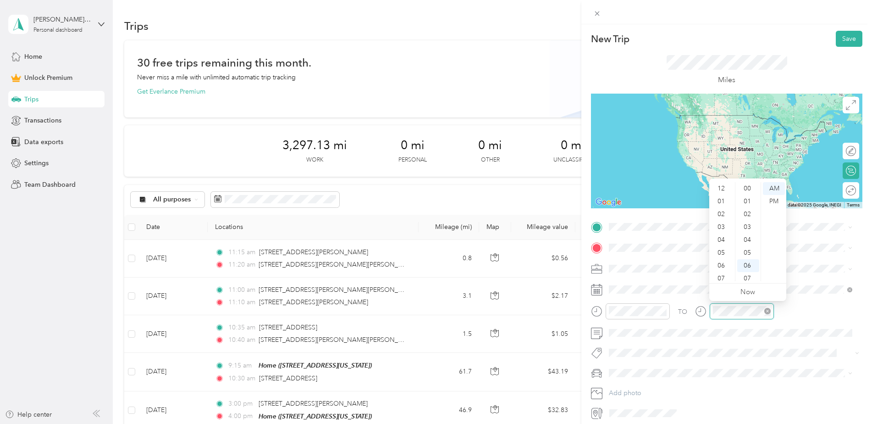
scroll to position [55, 0]
click at [724, 273] on div "11" at bounding box center [722, 274] width 22 height 13
click at [749, 211] on div "40" at bounding box center [749, 212] width 22 height 13
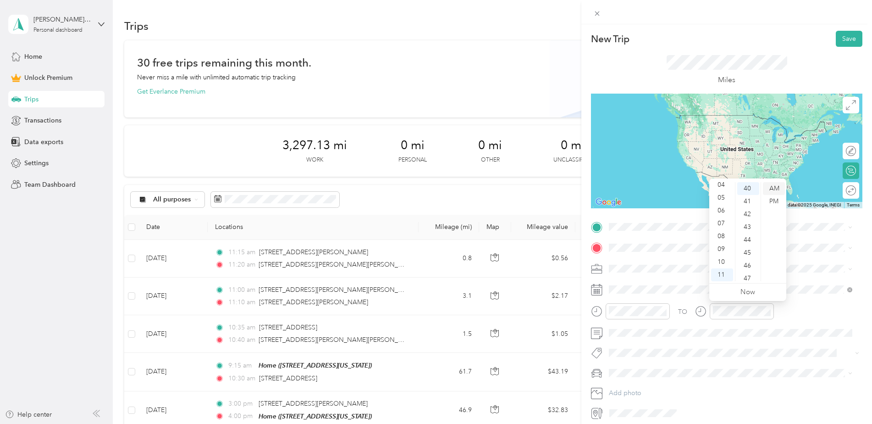
click at [767, 189] on div "AM" at bounding box center [774, 188] width 22 height 13
click at [810, 309] on div "TO" at bounding box center [727, 314] width 272 height 22
click at [661, 264] on span "[STREET_ADDRESS][PERSON_NAME][PERSON_NAME][US_STATE]" at bounding box center [724, 260] width 194 height 8
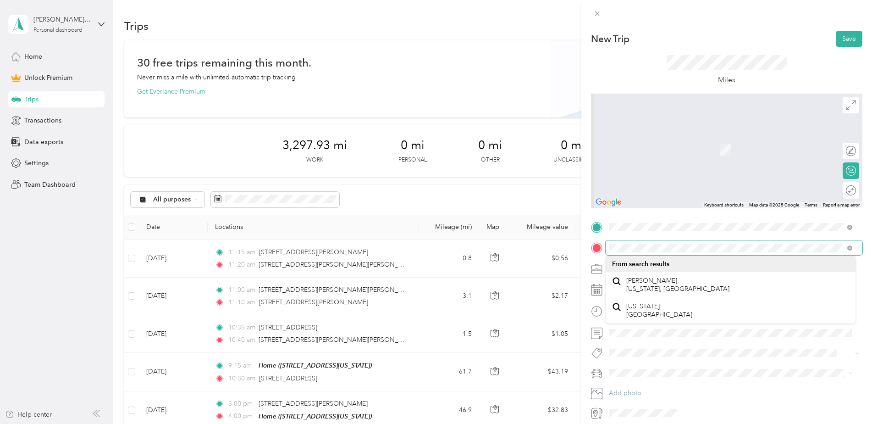
click at [568, 242] on div "New Trip Save This trip cannot be edited because it is either under review, app…" at bounding box center [436, 212] width 872 height 424
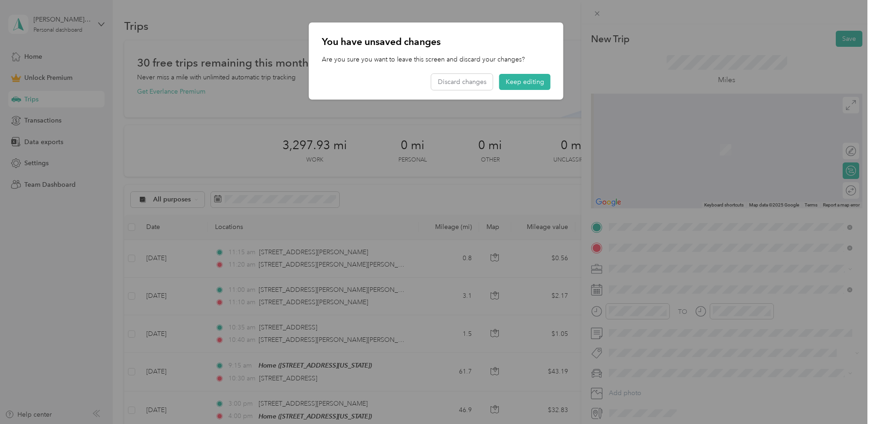
click at [673, 283] on span "[PERSON_NAME][GEOGRAPHIC_DATA][PERSON_NAME][US_STATE]" at bounding box center [727, 281] width 201 height 8
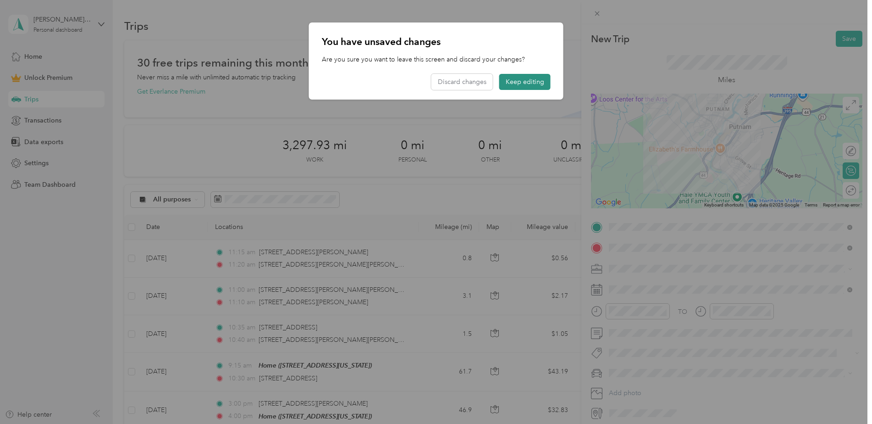
click at [524, 79] on button "Keep editing" at bounding box center [525, 82] width 51 height 16
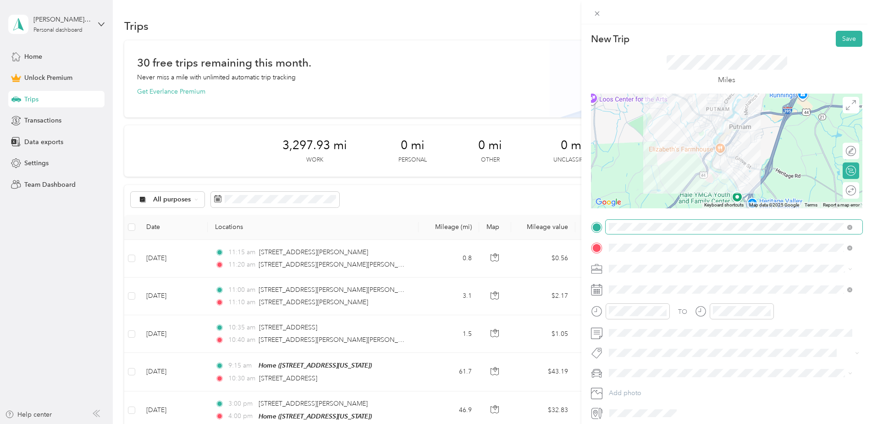
click at [800, 220] on span at bounding box center [734, 227] width 257 height 15
click at [633, 287] on div "Work" at bounding box center [730, 285] width 237 height 10
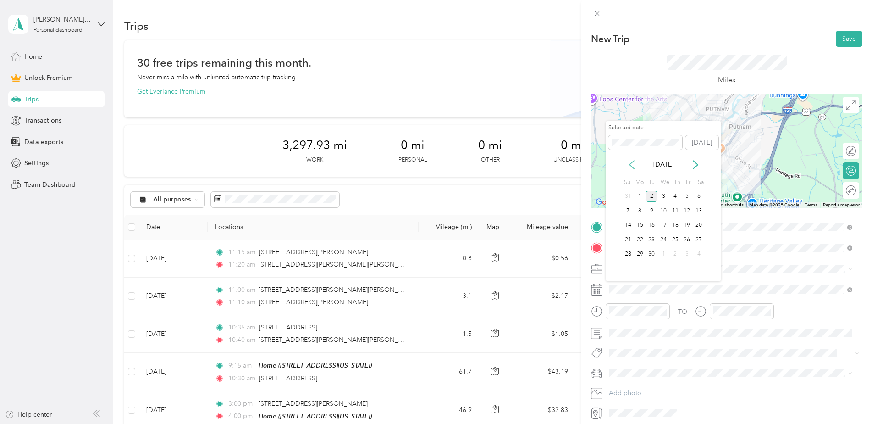
click at [631, 161] on icon at bounding box center [631, 164] width 9 height 9
click at [665, 255] on div "27" at bounding box center [664, 254] width 12 height 11
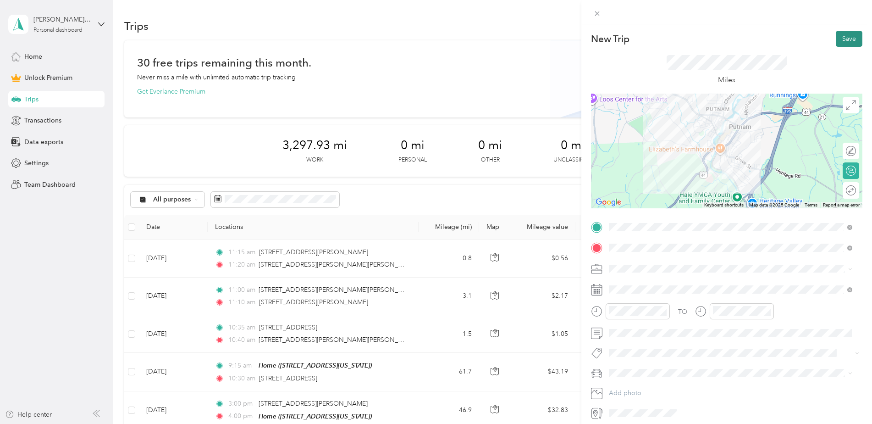
click at [842, 37] on button "Save" at bounding box center [849, 39] width 27 height 16
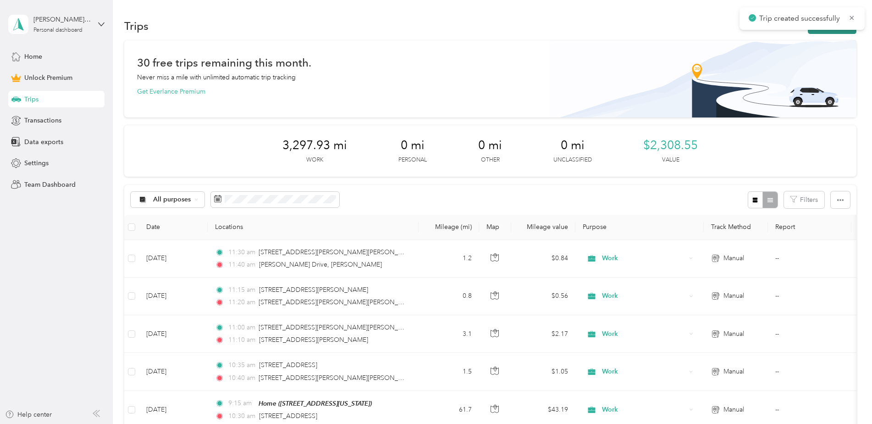
click at [829, 33] on button "New trip" at bounding box center [832, 26] width 49 height 16
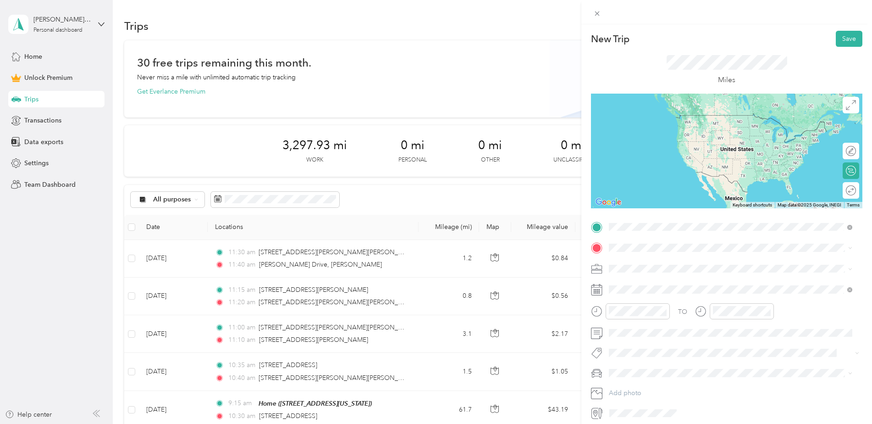
click at [652, 261] on span "[PERSON_NAME][GEOGRAPHIC_DATA][PERSON_NAME][US_STATE]" at bounding box center [727, 260] width 201 height 8
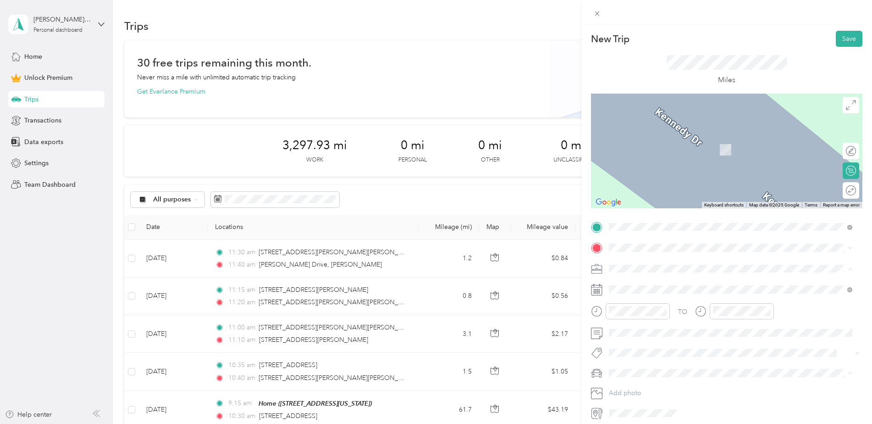
click at [627, 288] on div "Work" at bounding box center [730, 285] width 237 height 10
click at [654, 243] on span at bounding box center [734, 247] width 257 height 15
click at [648, 283] on span "[STREET_ADDRESS][PERSON_NAME][US_STATE]" at bounding box center [698, 281] width 143 height 8
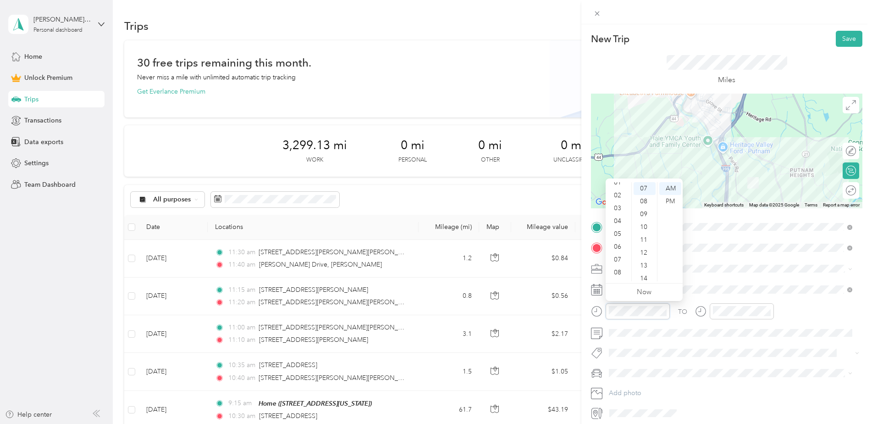
scroll to position [0, 0]
click at [621, 186] on div "12" at bounding box center [619, 188] width 22 height 13
click at [645, 220] on div "20" at bounding box center [645, 217] width 22 height 13
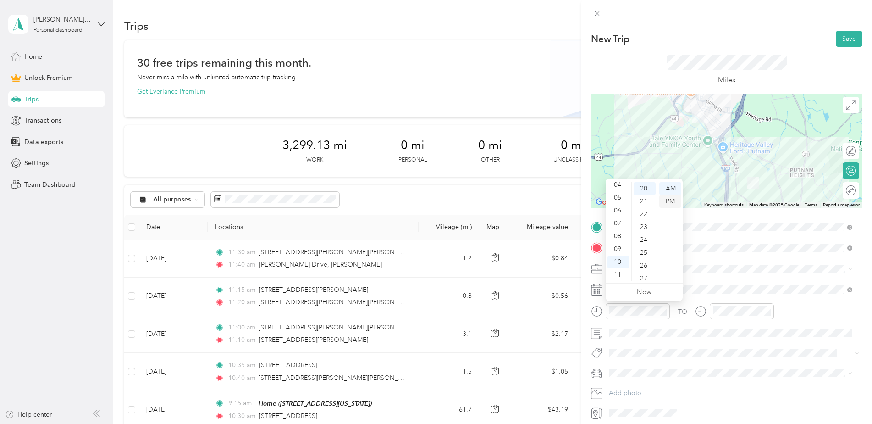
click at [671, 203] on div "PM" at bounding box center [671, 201] width 22 height 13
click at [621, 186] on div "12" at bounding box center [619, 188] width 22 height 13
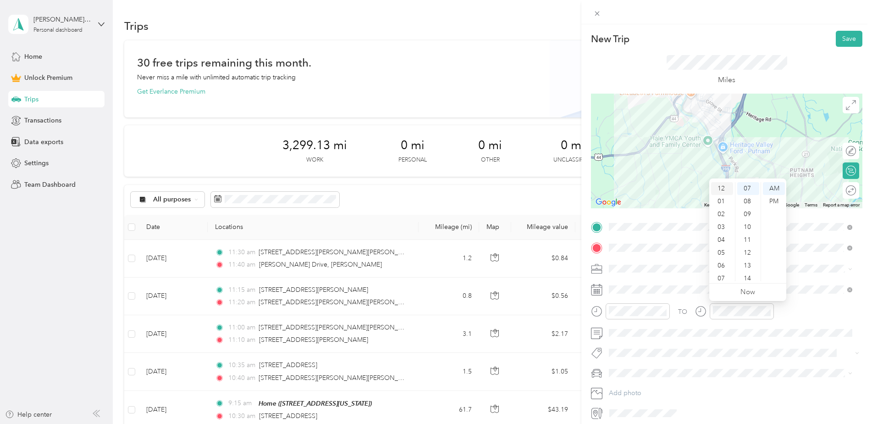
click at [724, 185] on div "12" at bounding box center [722, 188] width 22 height 13
click at [748, 251] on div "30" at bounding box center [749, 254] width 22 height 13
click at [769, 201] on div "PM" at bounding box center [774, 201] width 22 height 13
click at [802, 309] on div "TO" at bounding box center [727, 314] width 272 height 22
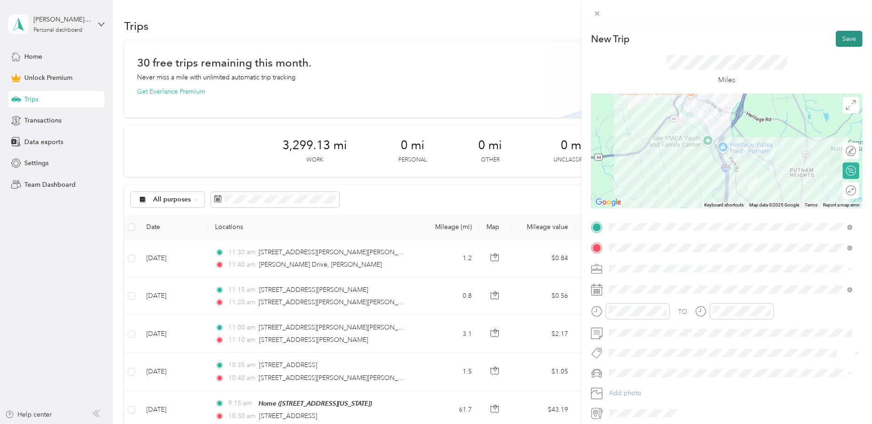
click at [841, 41] on button "Save" at bounding box center [849, 39] width 27 height 16
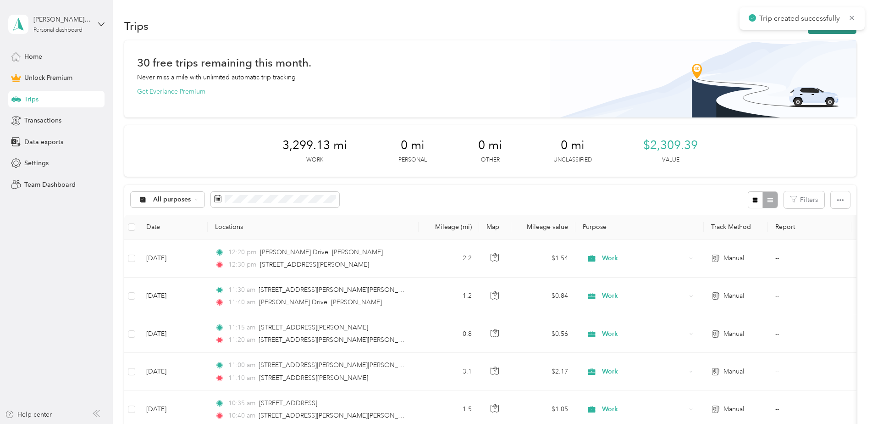
click at [834, 32] on button "New trip" at bounding box center [832, 26] width 49 height 16
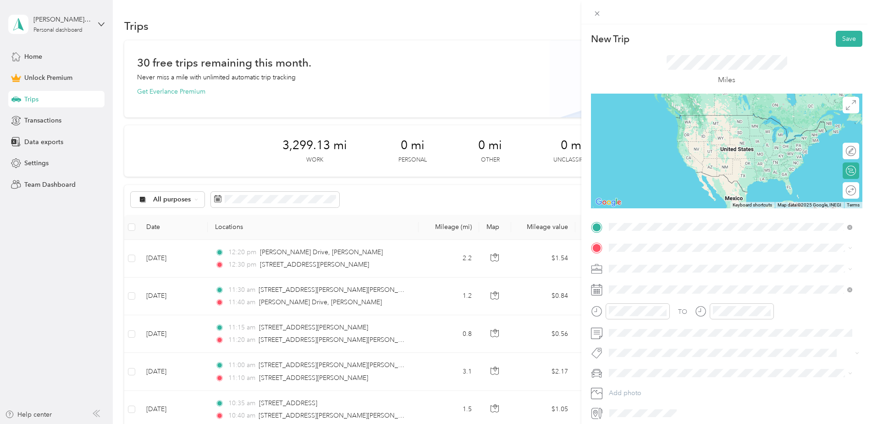
click at [650, 261] on span "[STREET_ADDRESS][PERSON_NAME][US_STATE]" at bounding box center [698, 260] width 143 height 8
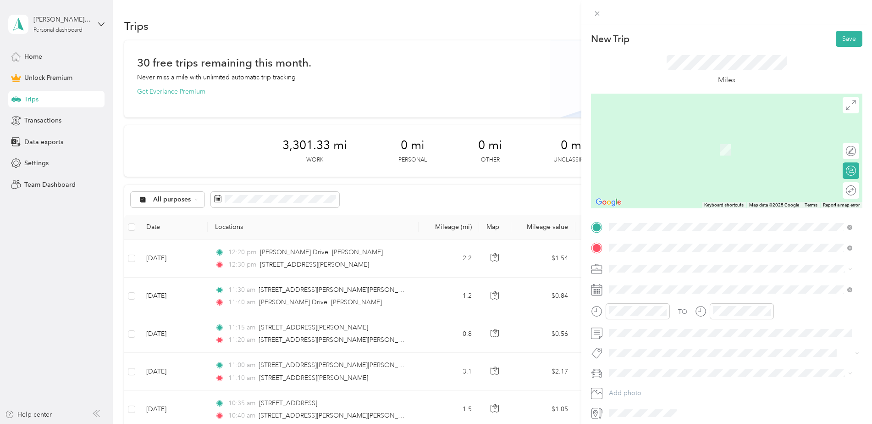
click at [647, 283] on span "[STREET_ADDRESS][PERSON_NAME][US_STATE]" at bounding box center [698, 281] width 143 height 8
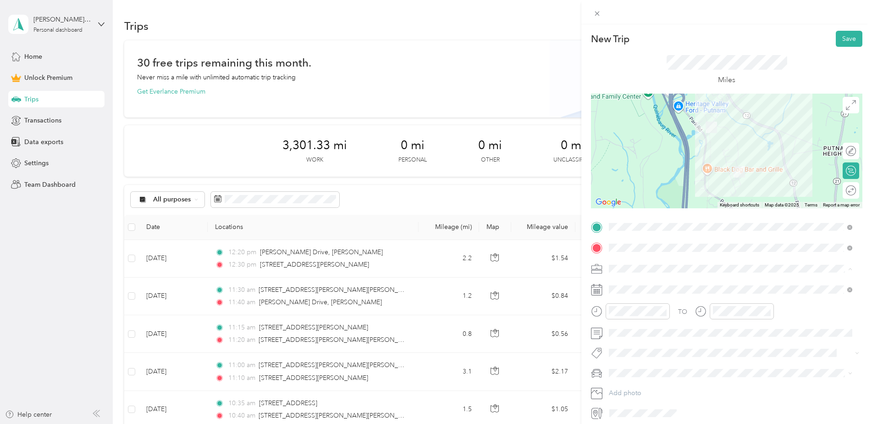
click at [635, 288] on div "Work" at bounding box center [730, 285] width 237 height 10
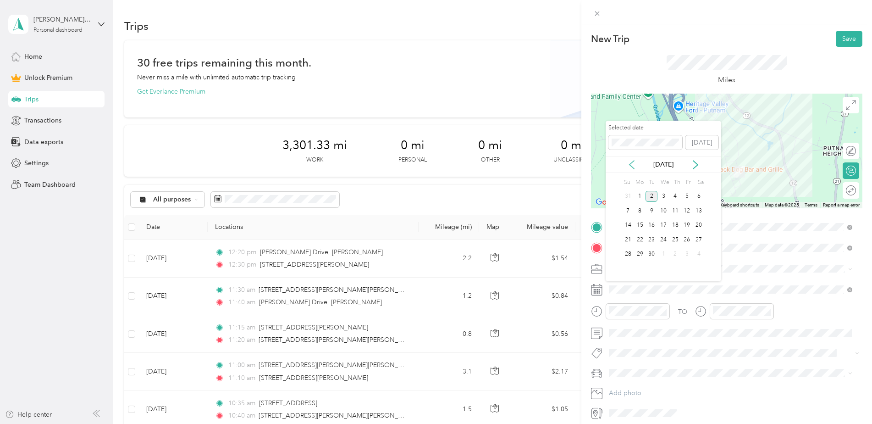
click at [633, 167] on icon at bounding box center [632, 165] width 5 height 8
click at [666, 253] on div "27" at bounding box center [664, 254] width 12 height 11
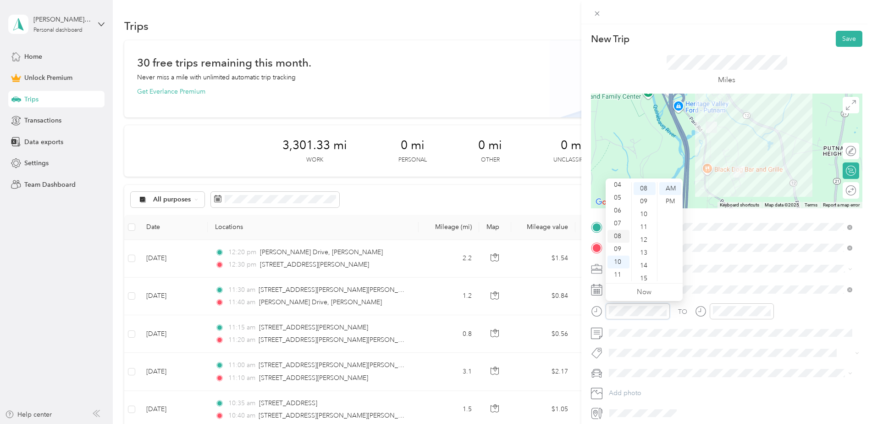
scroll to position [0, 0]
click at [621, 191] on div "12" at bounding box center [619, 188] width 22 height 13
click at [646, 225] on div "50" at bounding box center [645, 223] width 22 height 13
click at [671, 200] on div "PM" at bounding box center [671, 201] width 22 height 13
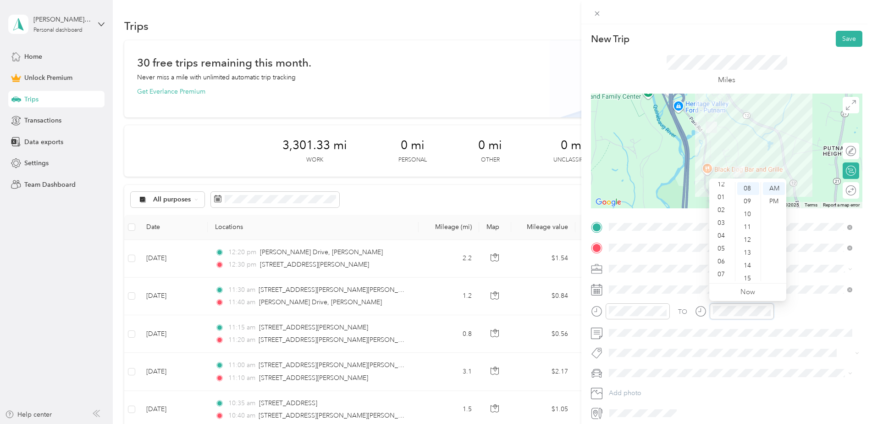
scroll to position [0, 0]
click at [721, 196] on div "01" at bounding box center [722, 201] width 22 height 13
click at [749, 190] on div "00" at bounding box center [749, 188] width 22 height 13
click at [776, 202] on div "PM" at bounding box center [774, 201] width 22 height 13
click at [812, 302] on div "TO Add photo" at bounding box center [727, 320] width 272 height 201
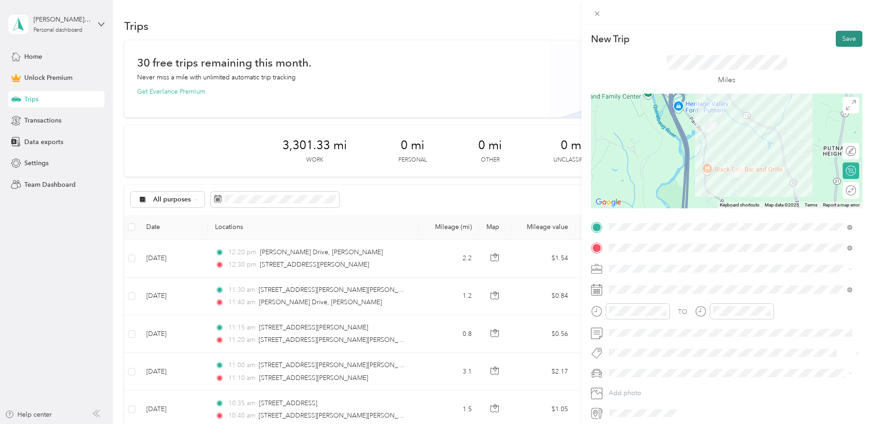
click at [845, 41] on button "Save" at bounding box center [849, 39] width 27 height 16
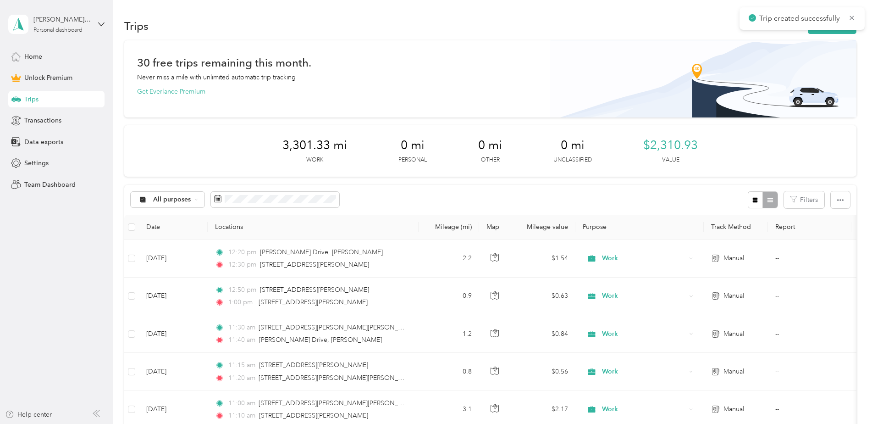
click at [834, 35] on div "Trips New trip" at bounding box center [490, 25] width 733 height 19
click at [845, 31] on button "New trip" at bounding box center [832, 26] width 49 height 16
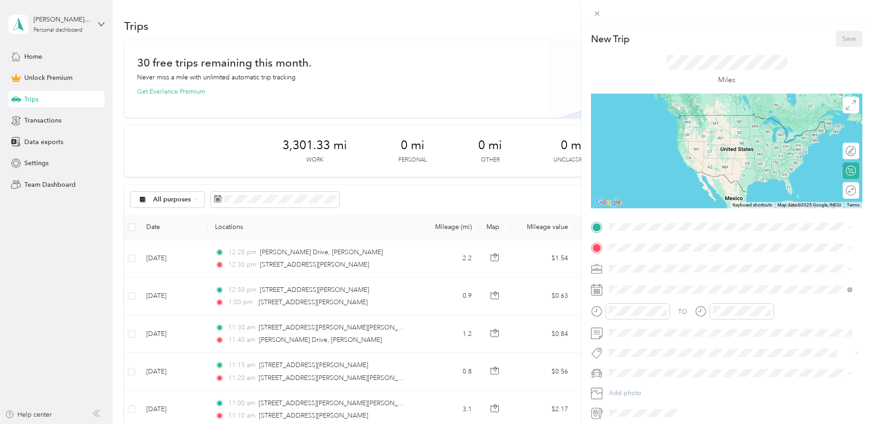
click at [166, 259] on div "New Trip Save This trip cannot be edited because it is either under review, app…" at bounding box center [436, 212] width 872 height 424
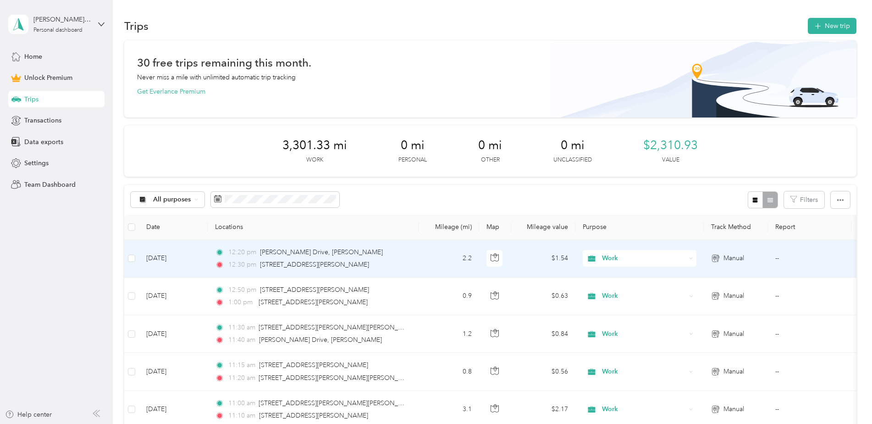
click at [163, 257] on td "[DATE]" at bounding box center [173, 259] width 69 height 38
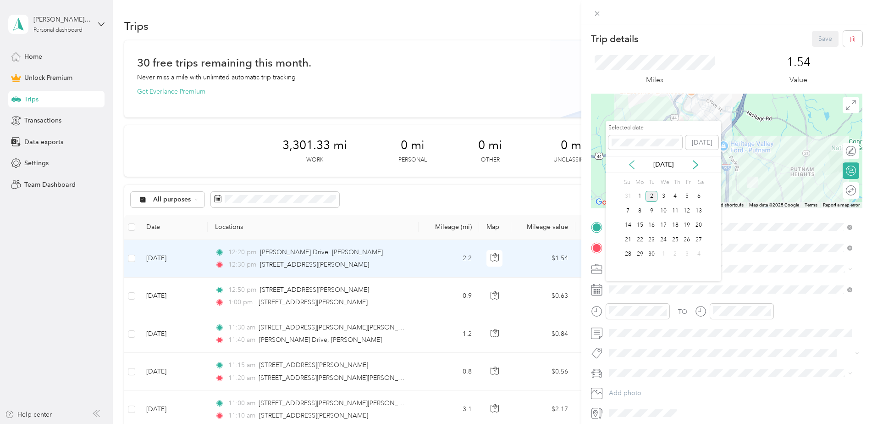
click at [633, 163] on icon at bounding box center [631, 164] width 9 height 9
click at [665, 253] on div "27" at bounding box center [664, 254] width 12 height 11
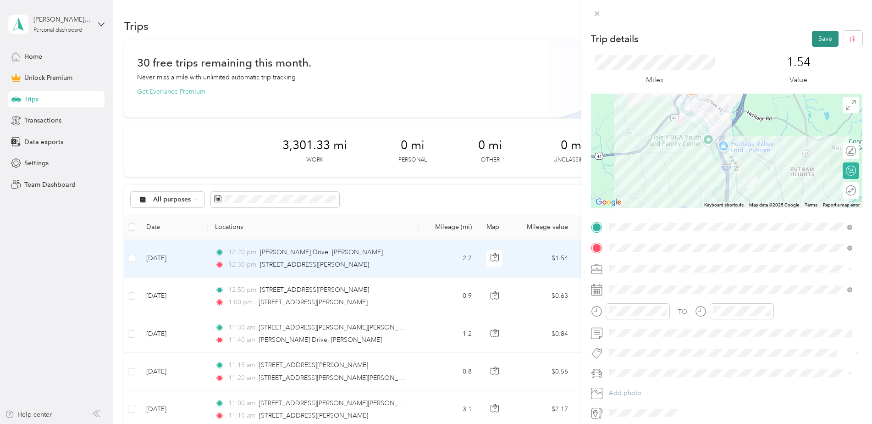
click at [822, 41] on button "Save" at bounding box center [825, 39] width 27 height 16
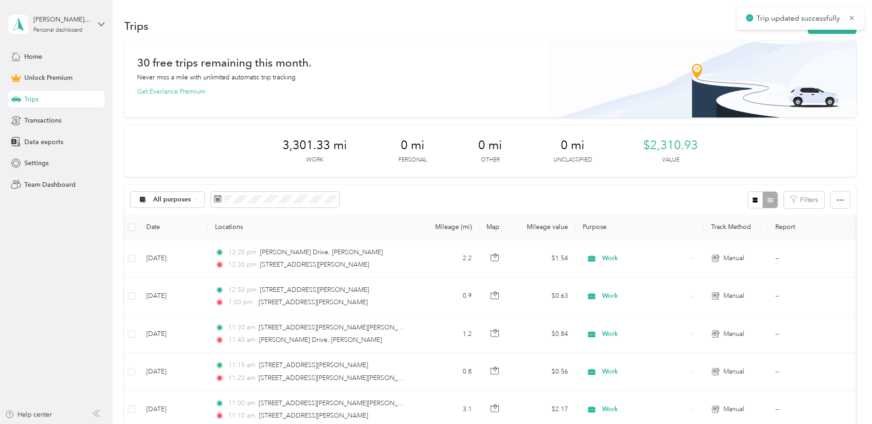
click at [487, 104] on div "30 free trips remaining this month. Never miss a mile with unlimited automatic …" at bounding box center [490, 78] width 733 height 77
click at [837, 32] on button "New trip" at bounding box center [832, 26] width 49 height 16
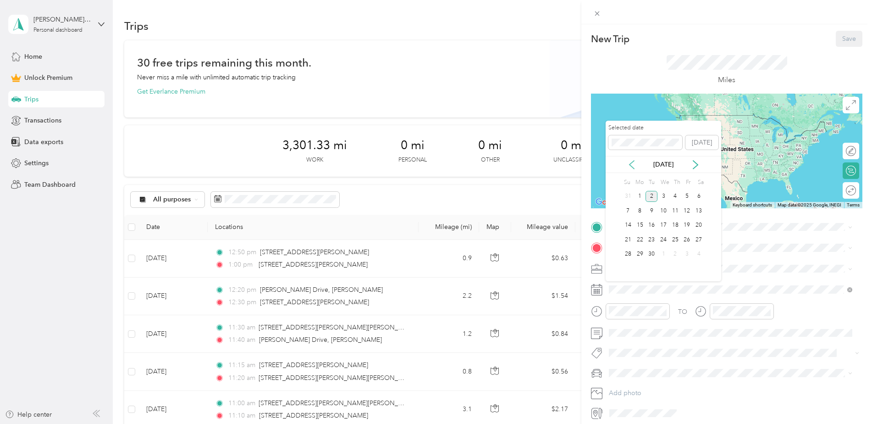
click at [634, 163] on icon at bounding box center [631, 164] width 9 height 9
click at [664, 255] on div "27" at bounding box center [664, 254] width 12 height 11
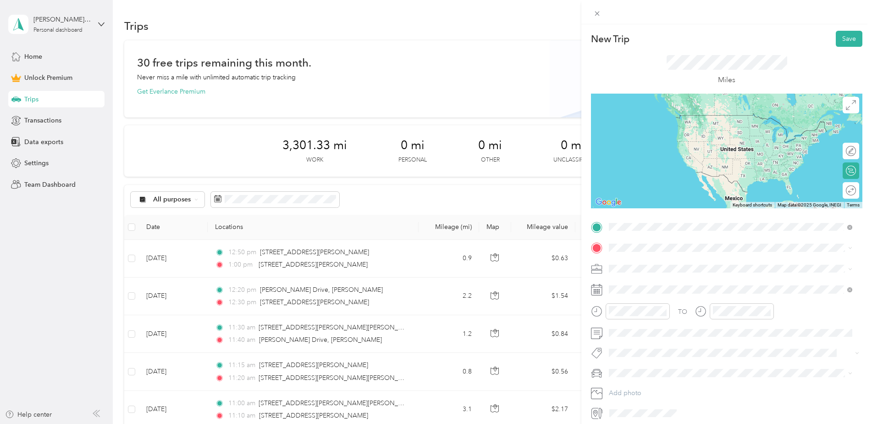
click at [653, 262] on span "[STREET_ADDRESS][PERSON_NAME][US_STATE]" at bounding box center [698, 260] width 143 height 8
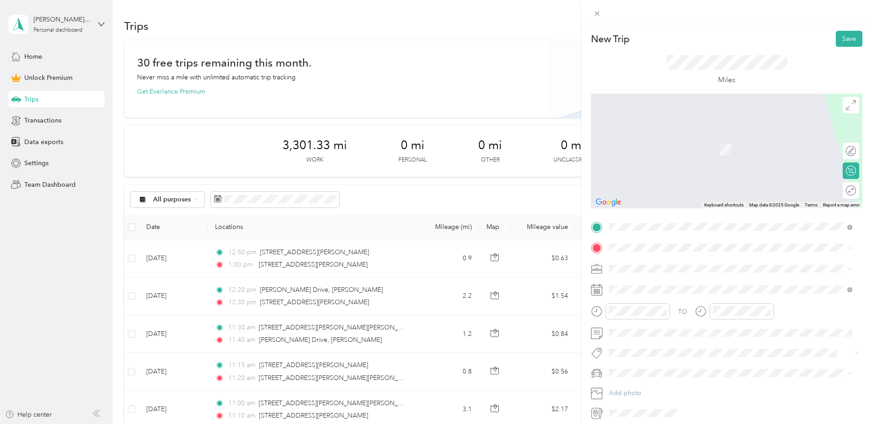
click at [638, 290] on div "Home [STREET_ADDRESS][US_STATE]" at bounding box center [673, 289] width 92 height 19
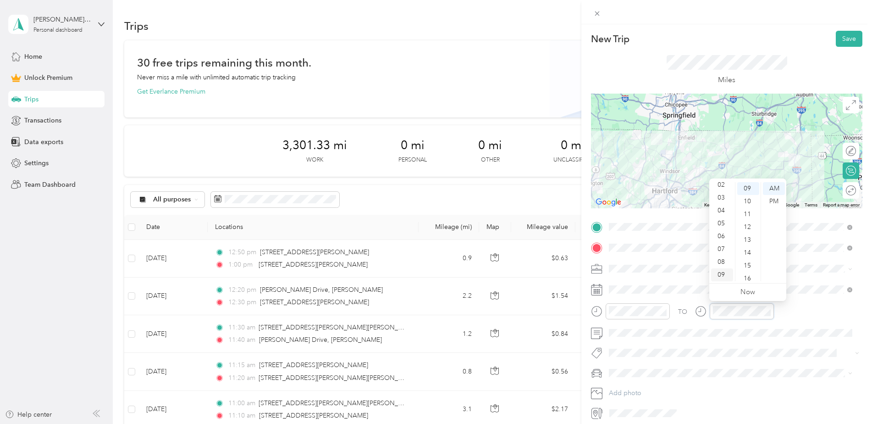
scroll to position [9, 0]
click at [724, 203] on div "02" at bounding box center [722, 205] width 22 height 13
click at [723, 200] on div "03" at bounding box center [722, 201] width 22 height 13
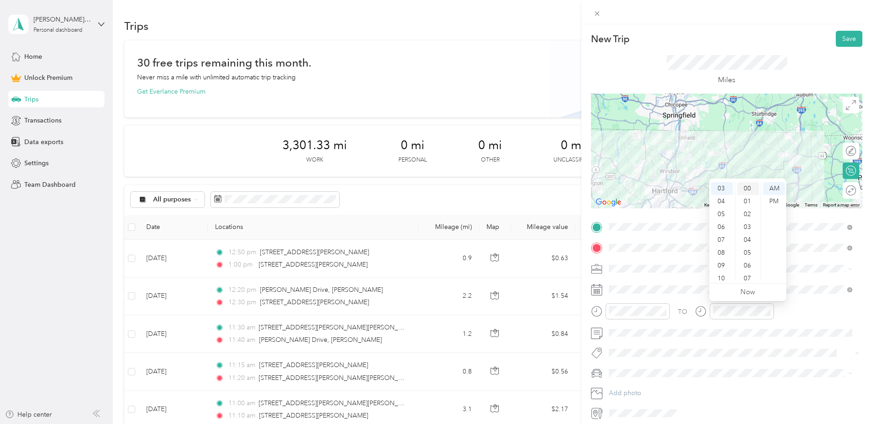
click at [749, 185] on div "00" at bounding box center [749, 188] width 22 height 13
click at [782, 204] on div "PM" at bounding box center [774, 201] width 22 height 13
click at [799, 309] on div "TO" at bounding box center [727, 314] width 272 height 22
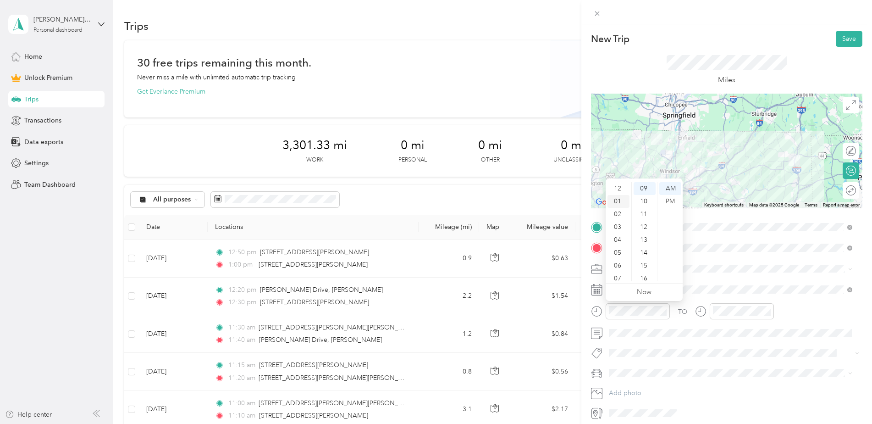
click at [622, 198] on div "01" at bounding box center [619, 201] width 22 height 13
click at [645, 185] on div "30" at bounding box center [645, 183] width 22 height 13
click at [667, 201] on div "PM" at bounding box center [671, 201] width 22 height 13
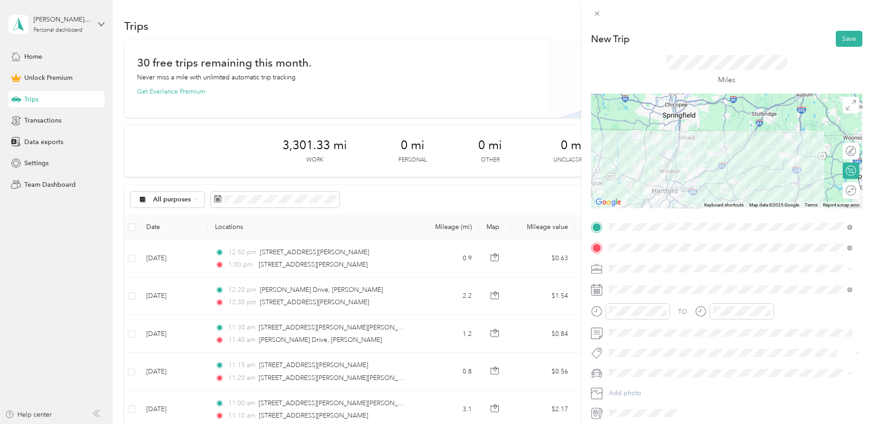
click at [794, 312] on div "TO" at bounding box center [727, 314] width 272 height 22
click at [836, 39] on button "Save" at bounding box center [849, 39] width 27 height 16
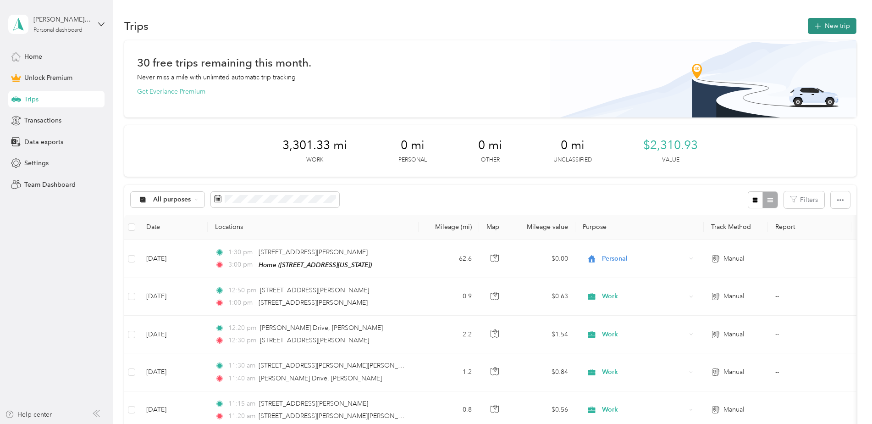
click at [824, 33] on button "New trip" at bounding box center [832, 26] width 49 height 16
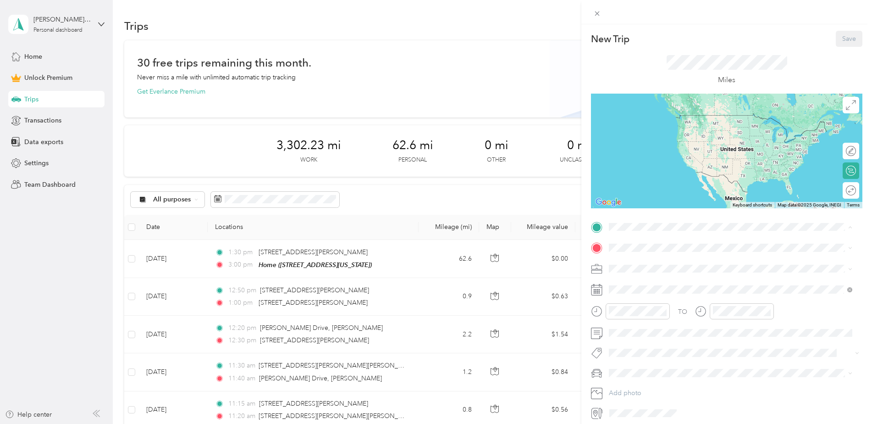
click at [674, 272] on span "[STREET_ADDRESS][US_STATE]" at bounding box center [673, 274] width 92 height 8
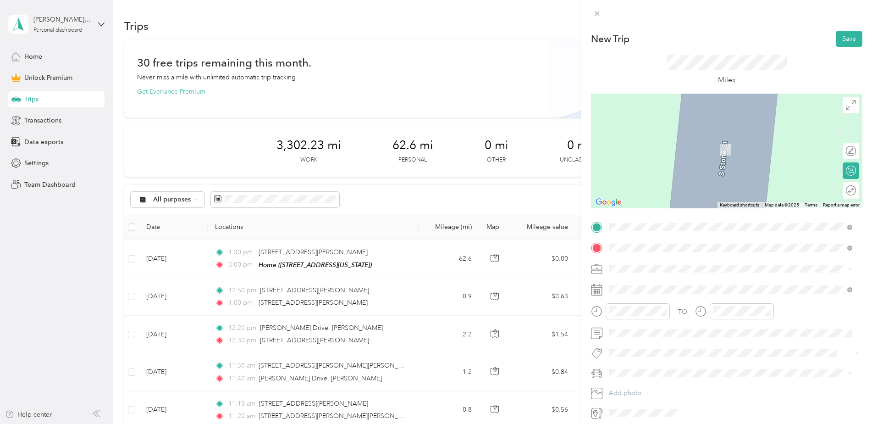
click at [663, 282] on span "[STREET_ADDRESS][PERSON_NAME][US_STATE]" at bounding box center [698, 281] width 143 height 8
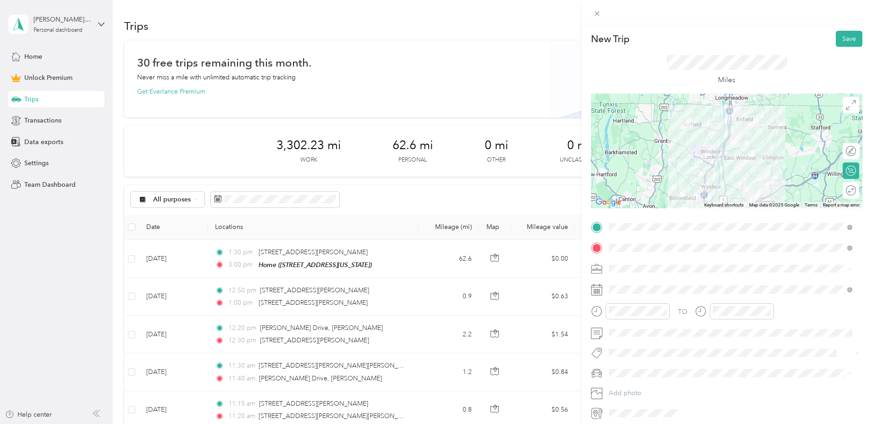
click at [627, 284] on span "Work" at bounding box center [620, 284] width 16 height 8
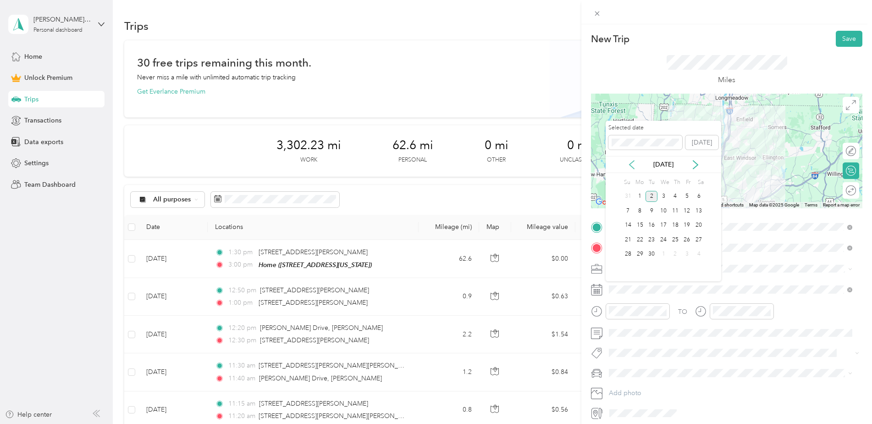
click at [631, 165] on icon at bounding box center [631, 164] width 9 height 9
click at [677, 251] on div "28" at bounding box center [676, 254] width 12 height 11
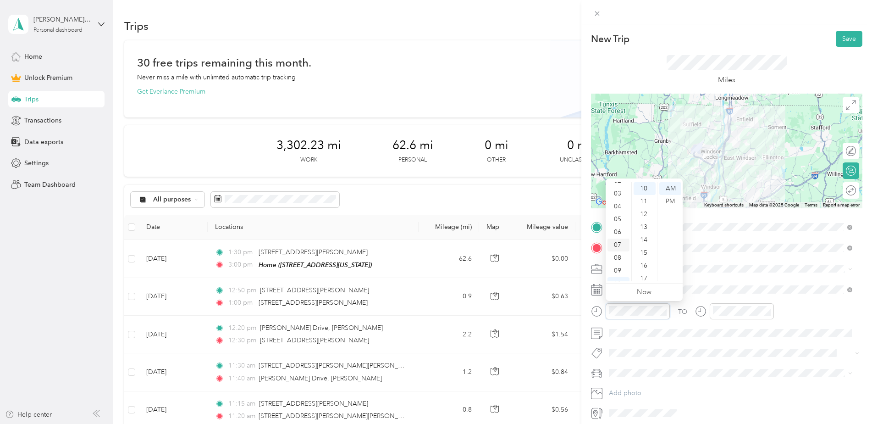
scroll to position [55, 0]
click at [620, 250] on div "09" at bounding box center [619, 249] width 22 height 13
click at [647, 204] on div "30" at bounding box center [645, 206] width 22 height 13
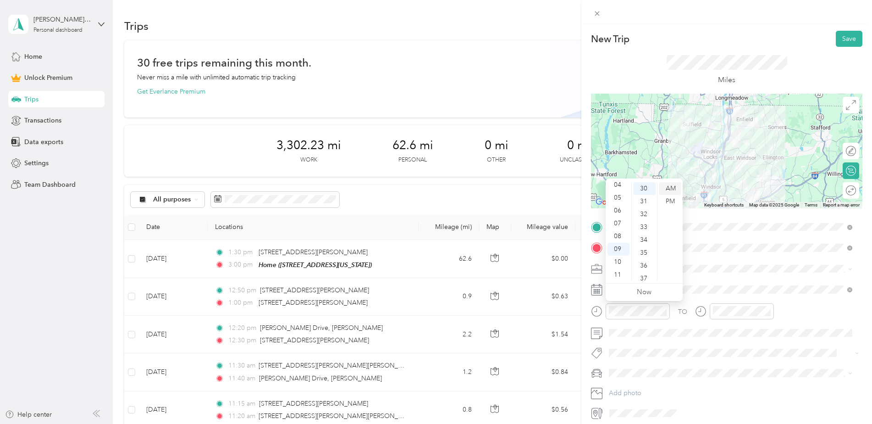
click at [673, 190] on div "AM" at bounding box center [671, 188] width 22 height 13
click at [819, 328] on span at bounding box center [734, 333] width 257 height 15
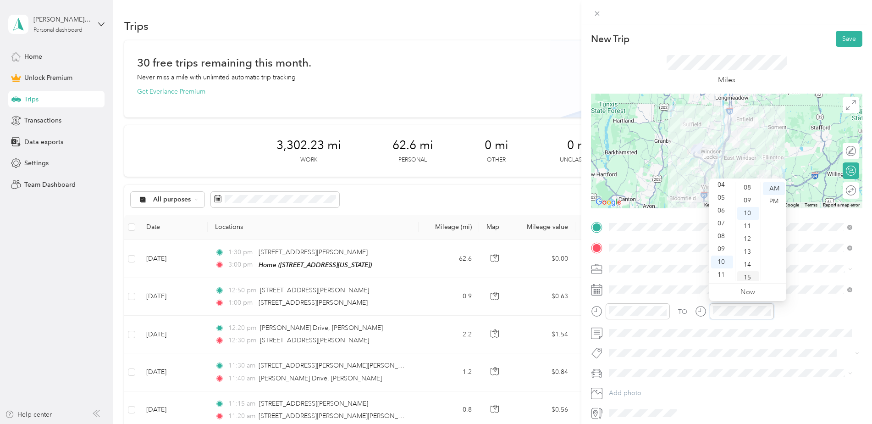
scroll to position [83, 0]
click at [810, 57] on div "Miles" at bounding box center [727, 70] width 272 height 47
click at [844, 37] on button "Save" at bounding box center [849, 39] width 27 height 16
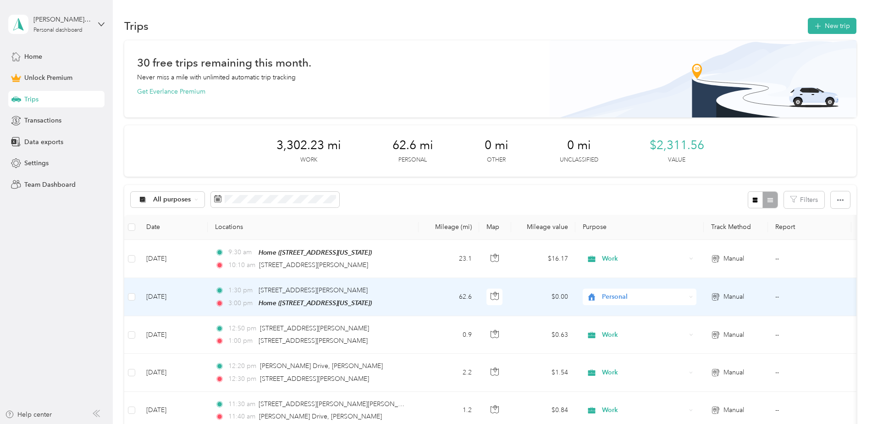
click at [619, 294] on span "Personal" at bounding box center [644, 297] width 84 height 10
click at [618, 166] on span "Work" at bounding box center [647, 166] width 85 height 10
click at [560, 92] on div "30 free trips remaining this month. Never miss a mile with unlimited automatic …" at bounding box center [490, 77] width 707 height 39
click at [825, 32] on button "New trip" at bounding box center [832, 26] width 49 height 16
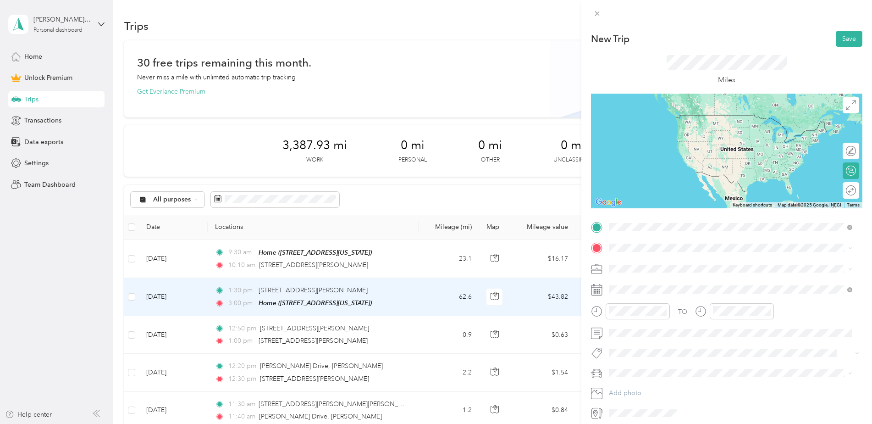
click at [645, 256] on span "[STREET_ADDRESS][PERSON_NAME][US_STATE]" at bounding box center [698, 260] width 143 height 8
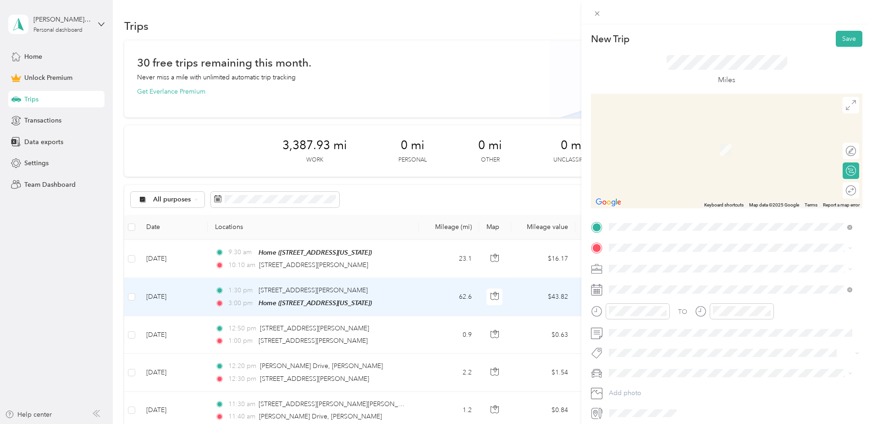
click at [643, 211] on div "New Trip Save This trip cannot be edited because it is either under review, app…" at bounding box center [727, 225] width 272 height 389
click at [658, 280] on span "[STREET_ADDRESS][PERSON_NAME][US_STATE]" at bounding box center [698, 280] width 143 height 8
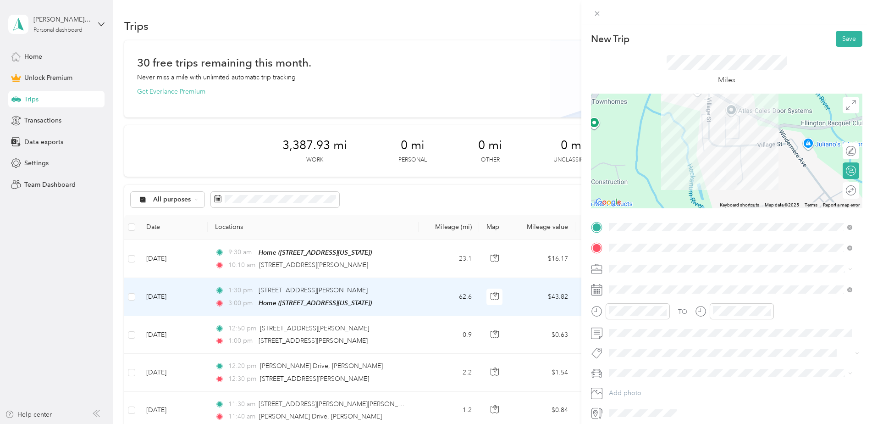
click at [626, 282] on span "Work" at bounding box center [620, 285] width 16 height 8
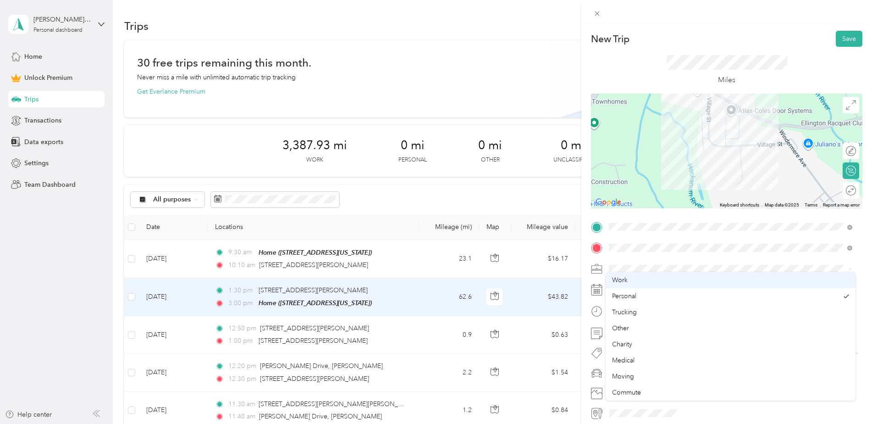
click at [622, 285] on span at bounding box center [734, 289] width 257 height 15
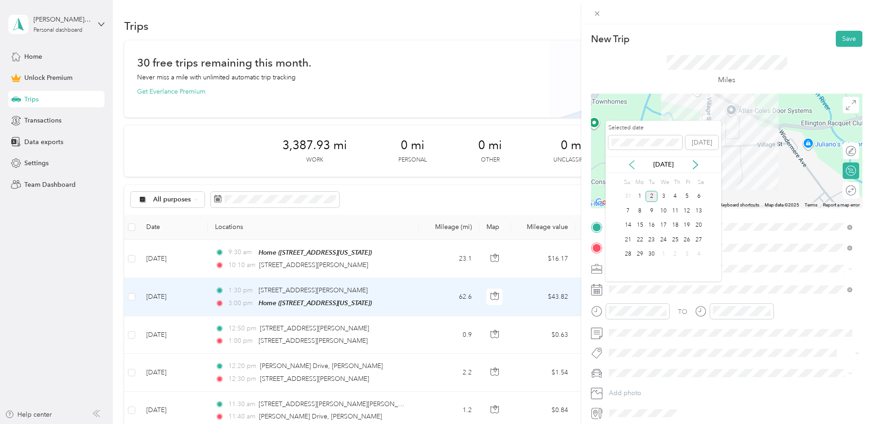
click at [628, 161] on icon at bounding box center [631, 164] width 9 height 9
click at [678, 252] on div "28" at bounding box center [676, 254] width 12 height 11
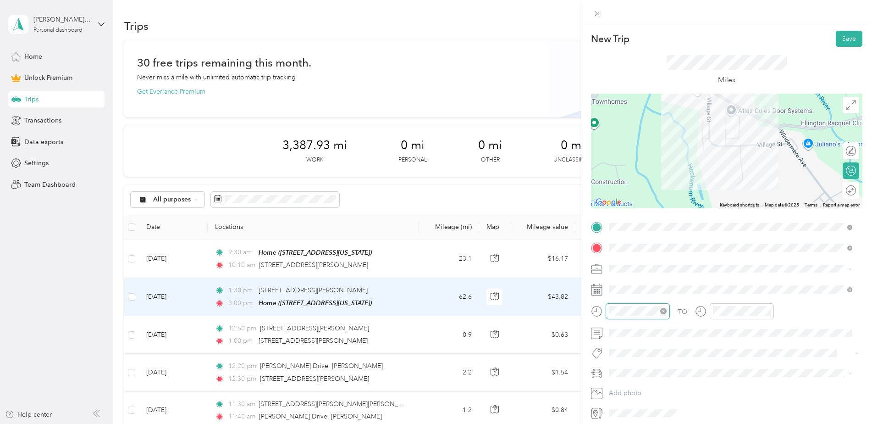
scroll to position [141, 0]
click at [618, 272] on div "11" at bounding box center [619, 274] width 22 height 13
click at [644, 241] on div "15" at bounding box center [645, 239] width 22 height 13
click at [675, 187] on div "AM" at bounding box center [671, 188] width 22 height 13
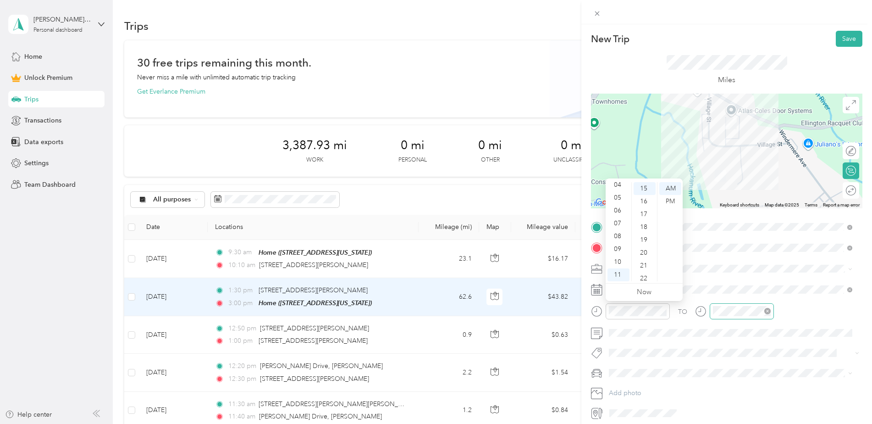
click at [726, 317] on div at bounding box center [742, 311] width 64 height 16
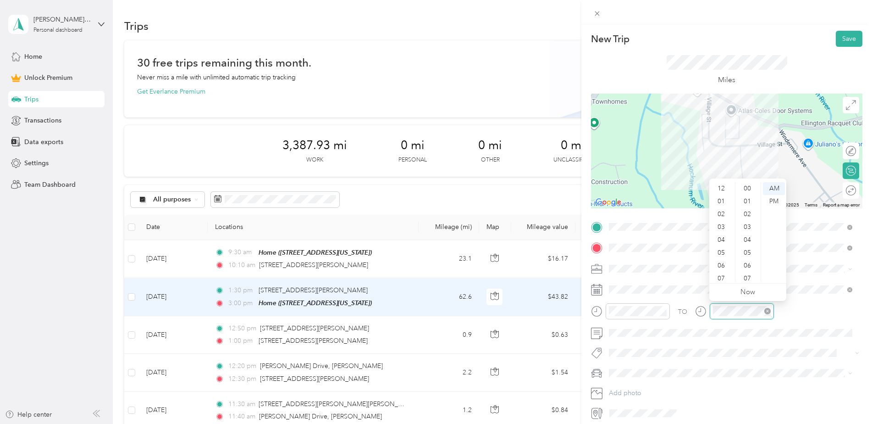
scroll to position [55, 0]
click at [719, 272] on div "11" at bounding box center [722, 274] width 22 height 13
click at [751, 255] on div "20" at bounding box center [749, 258] width 22 height 13
click at [772, 189] on div "AM" at bounding box center [774, 188] width 22 height 13
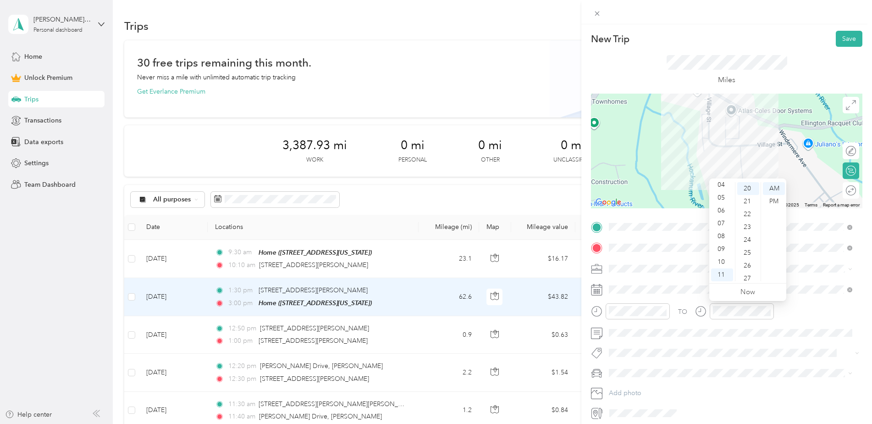
click at [799, 308] on div "TO" at bounding box center [727, 314] width 272 height 22
click at [842, 38] on button "Save" at bounding box center [849, 39] width 27 height 16
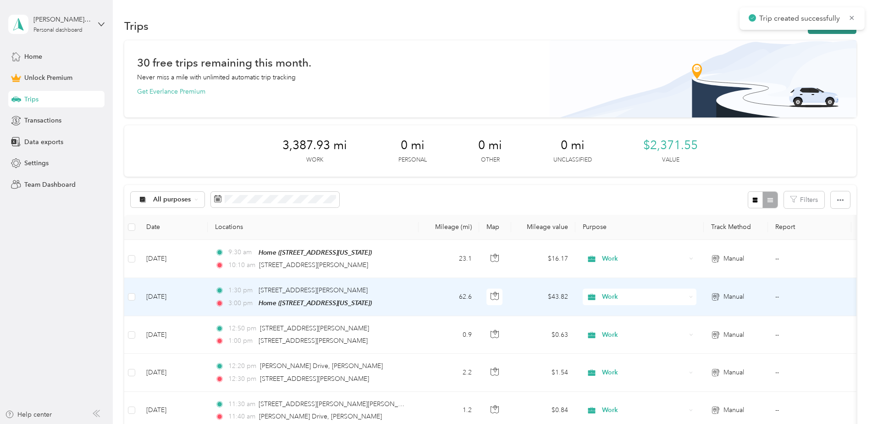
click at [832, 31] on button "New trip" at bounding box center [832, 26] width 49 height 16
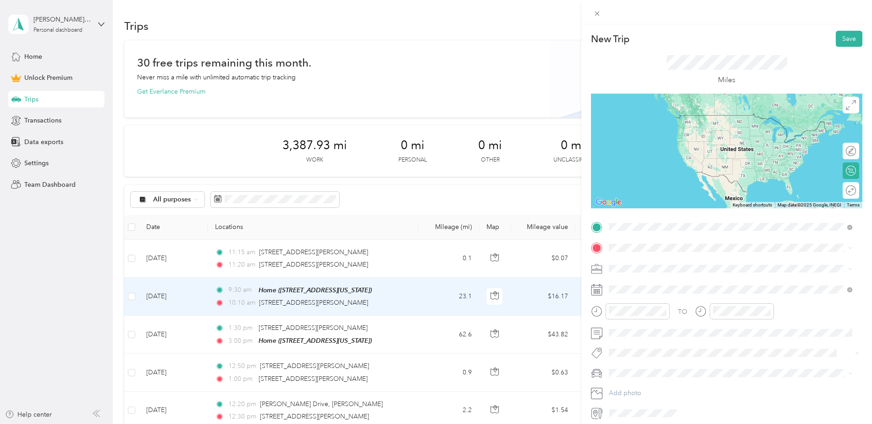
click at [647, 264] on span "[STREET_ADDRESS][PERSON_NAME][US_STATE]" at bounding box center [698, 260] width 143 height 8
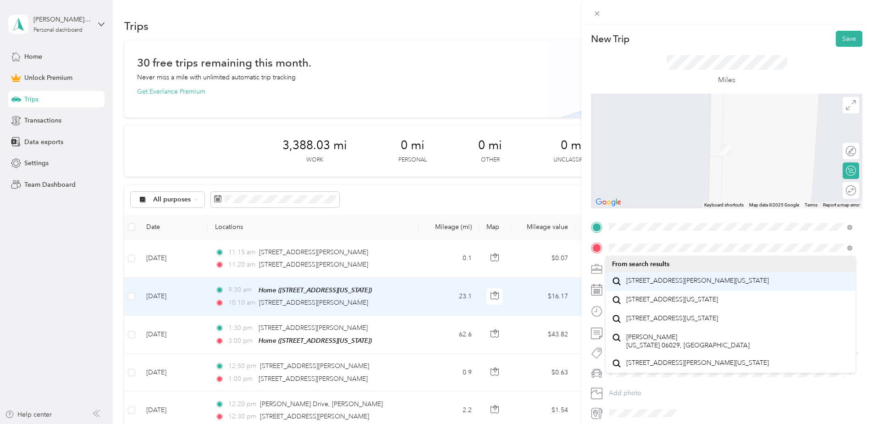
click at [667, 278] on span "[STREET_ADDRESS][PERSON_NAME][US_STATE]" at bounding box center [698, 281] width 143 height 8
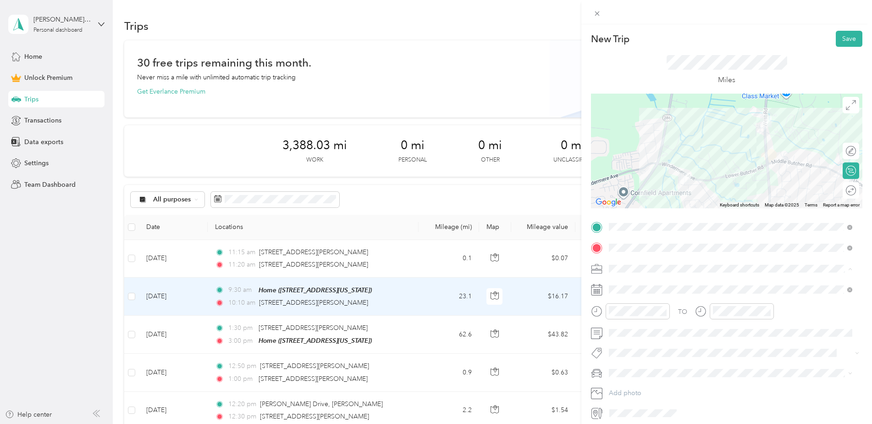
click at [624, 284] on span "Work" at bounding box center [620, 285] width 16 height 8
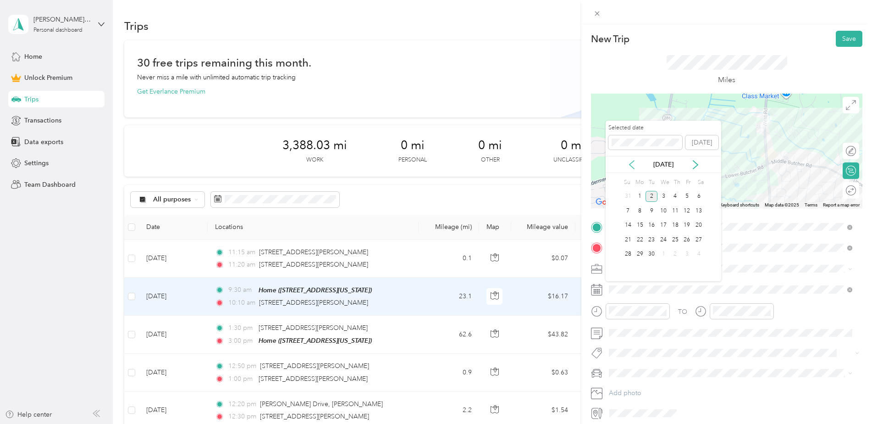
click at [632, 165] on icon at bounding box center [631, 164] width 9 height 9
click at [675, 256] on div "28" at bounding box center [676, 254] width 12 height 11
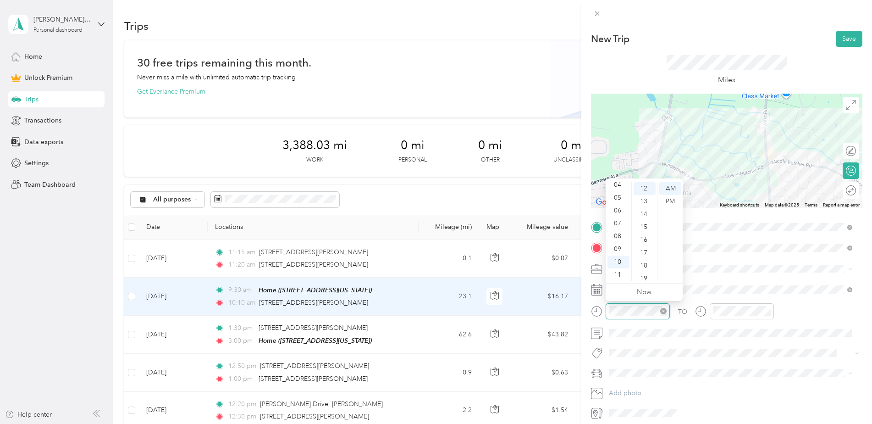
scroll to position [154, 0]
click at [622, 271] on div "11" at bounding box center [619, 274] width 22 height 13
click at [644, 224] on div "35" at bounding box center [645, 225] width 22 height 13
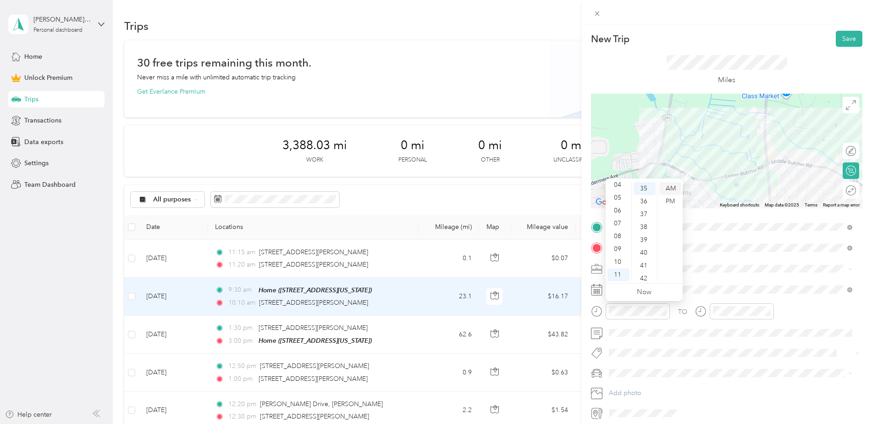
click at [669, 190] on div "AM" at bounding box center [671, 188] width 22 height 13
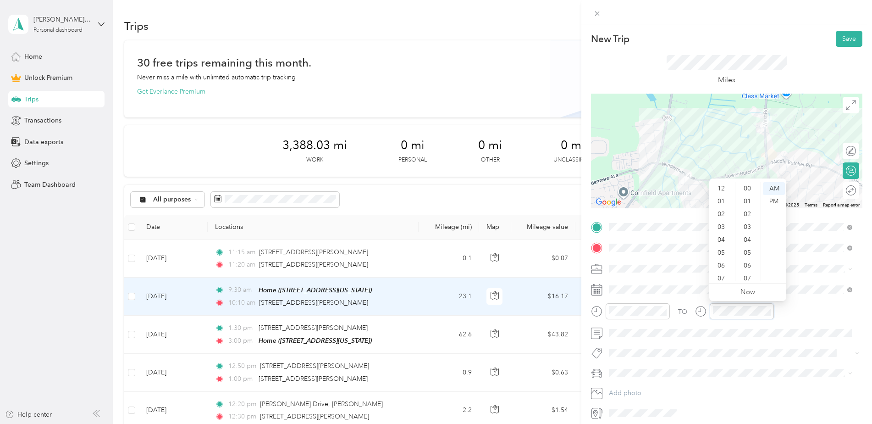
scroll to position [55, 0]
click at [723, 278] on div "11" at bounding box center [722, 274] width 22 height 13
click at [746, 224] on div "40" at bounding box center [749, 227] width 22 height 13
click at [810, 312] on div "TO" at bounding box center [727, 314] width 272 height 22
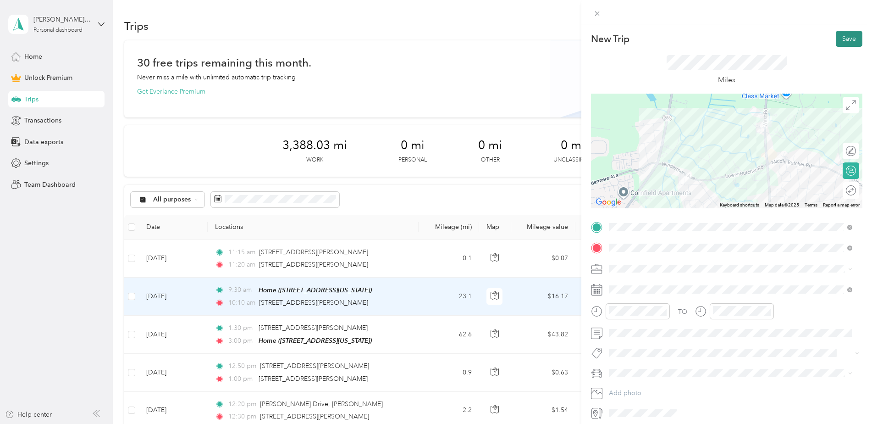
click at [844, 43] on button "Save" at bounding box center [849, 39] width 27 height 16
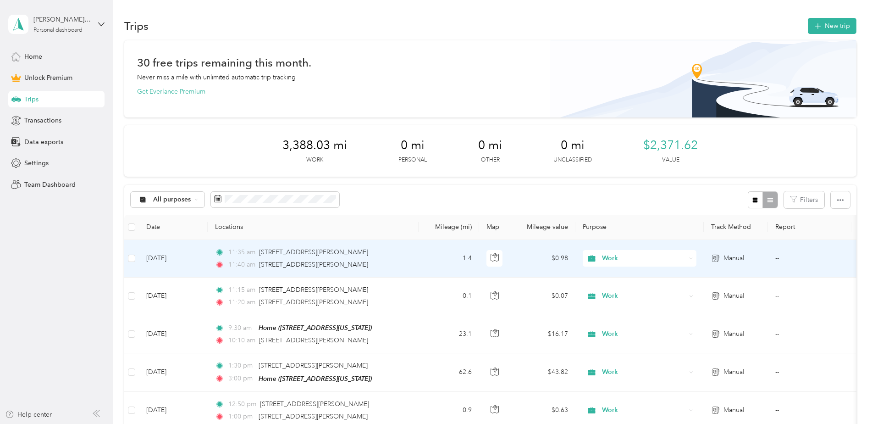
click at [421, 257] on td "1.4" at bounding box center [449, 259] width 61 height 38
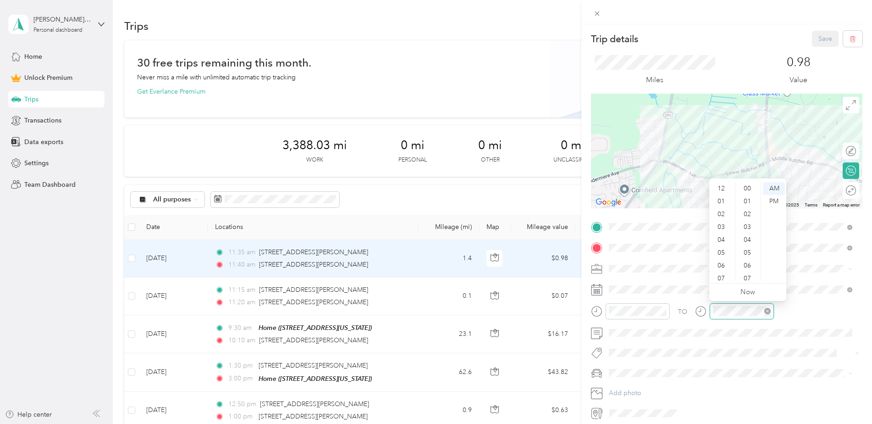
scroll to position [55, 0]
click at [748, 255] on div "45" at bounding box center [749, 252] width 22 height 13
click at [818, 303] on div "TO" at bounding box center [727, 314] width 272 height 22
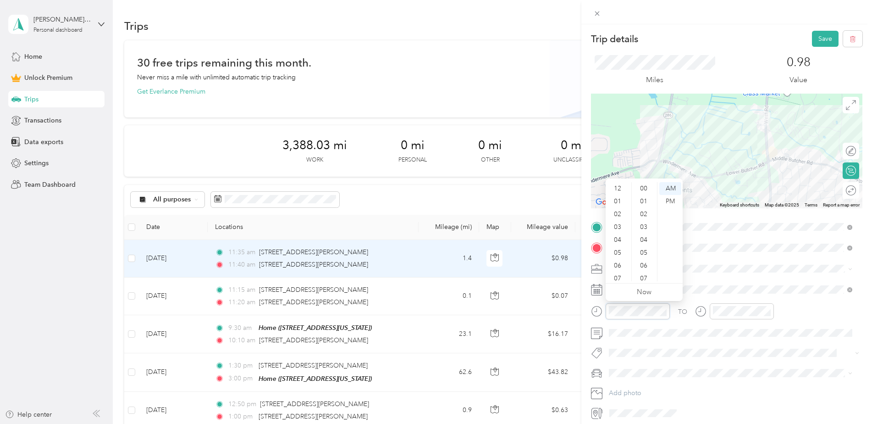
scroll to position [55, 0]
click at [648, 250] on div "40" at bounding box center [645, 252] width 22 height 13
click at [815, 312] on div "TO" at bounding box center [727, 314] width 272 height 22
click at [813, 39] on button "Save" at bounding box center [825, 39] width 27 height 16
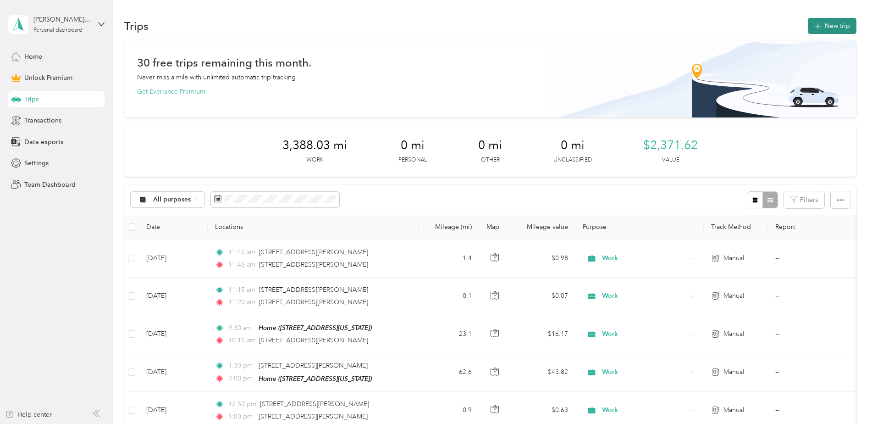
click at [820, 29] on button "New trip" at bounding box center [832, 26] width 49 height 16
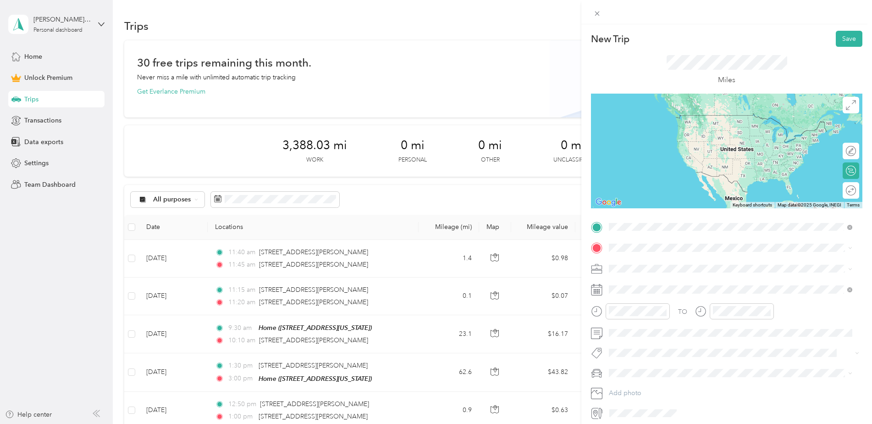
click at [654, 264] on span "[STREET_ADDRESS][PERSON_NAME][US_STATE]" at bounding box center [698, 260] width 143 height 8
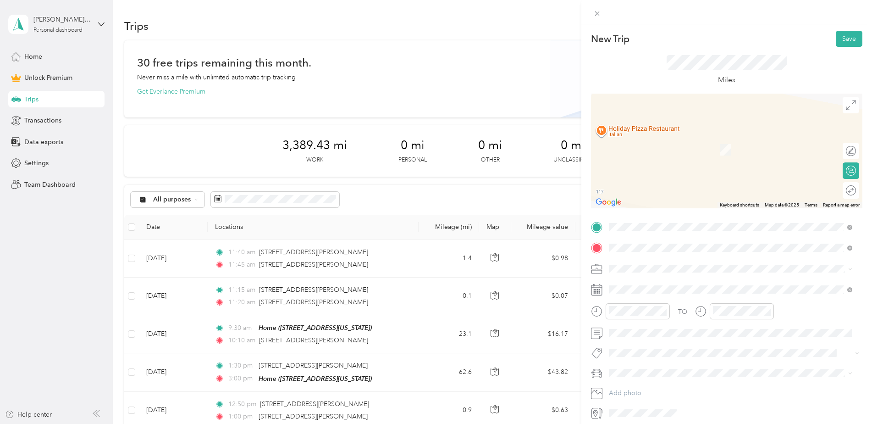
click at [651, 285] on span "[STREET_ADDRESS][PERSON_NAME][PERSON_NAME][US_STATE]" at bounding box center [724, 281] width 194 height 8
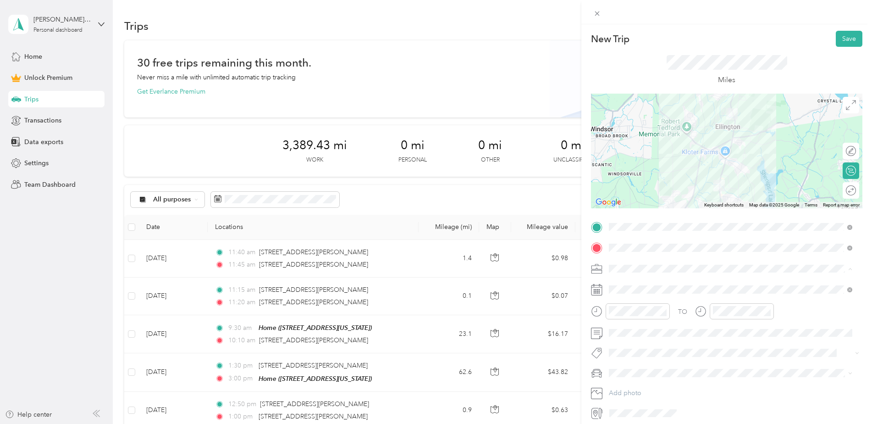
click at [631, 283] on div "Work" at bounding box center [730, 285] width 237 height 10
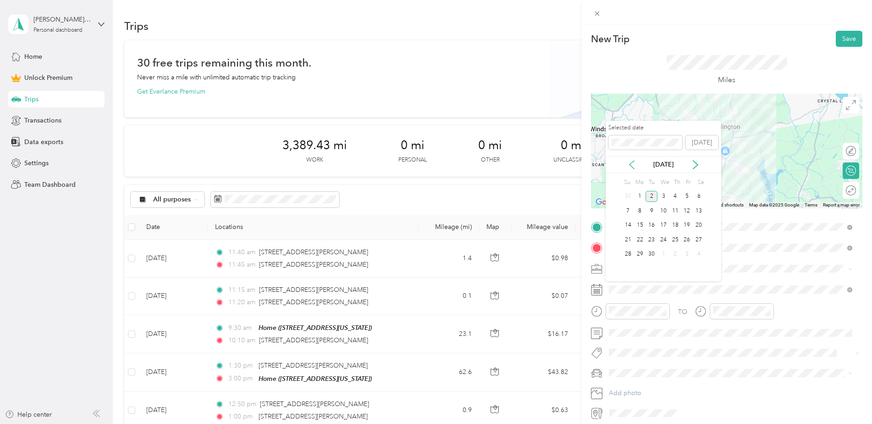
click at [635, 165] on icon at bounding box center [631, 164] width 9 height 9
click at [675, 255] on div "28" at bounding box center [676, 254] width 12 height 11
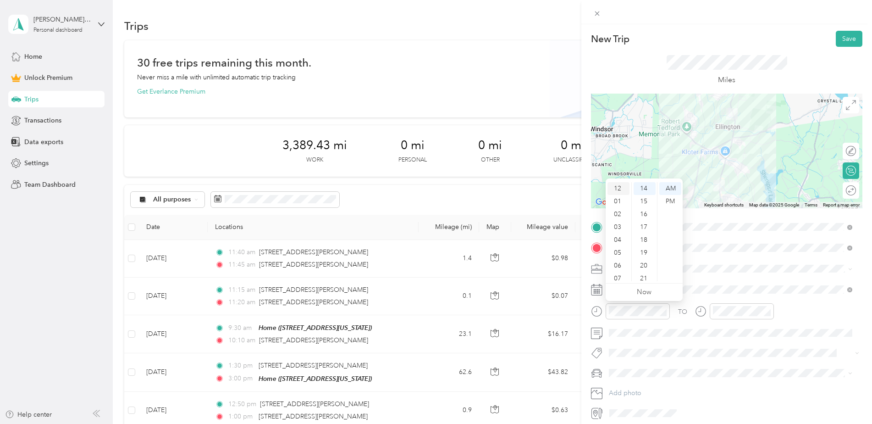
click at [622, 186] on div "12" at bounding box center [619, 188] width 22 height 13
click at [644, 248] on div "40" at bounding box center [645, 247] width 22 height 13
click at [669, 197] on div "PM" at bounding box center [671, 201] width 22 height 13
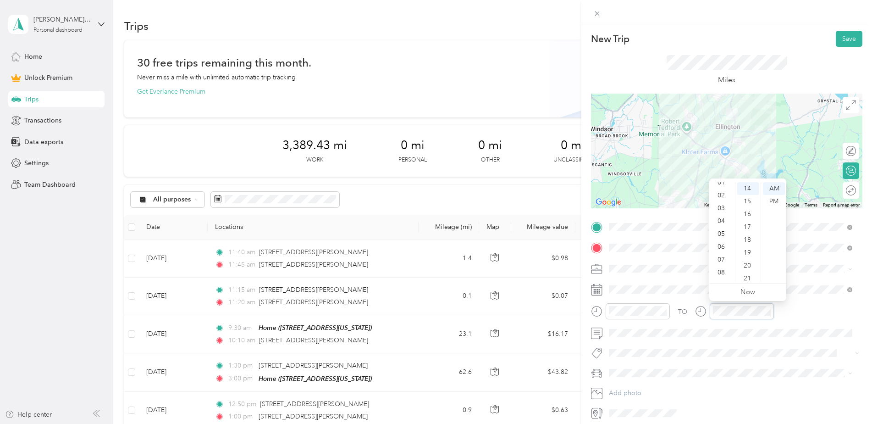
scroll to position [0, 0]
click at [725, 189] on div "12" at bounding box center [722, 188] width 22 height 13
click at [746, 266] on div "45" at bounding box center [749, 265] width 22 height 13
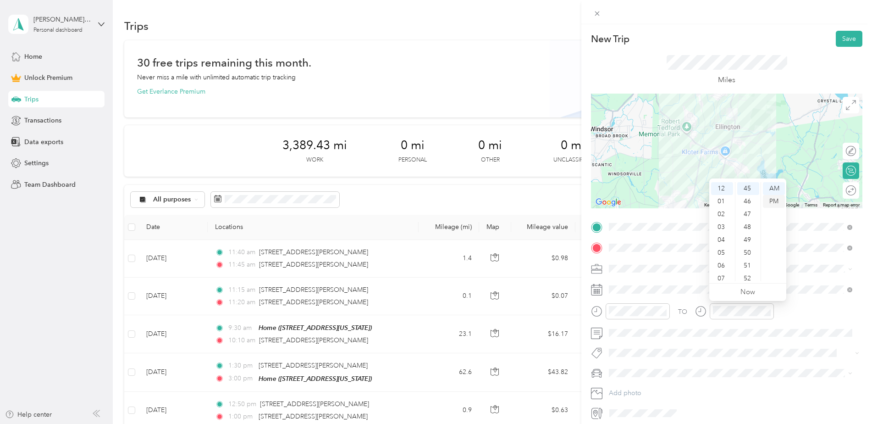
click at [768, 200] on div "PM" at bounding box center [774, 201] width 22 height 13
click at [743, 250] on div "50" at bounding box center [749, 252] width 22 height 13
click at [771, 202] on div "PM" at bounding box center [774, 201] width 22 height 13
click at [810, 313] on div "TO" at bounding box center [727, 314] width 272 height 22
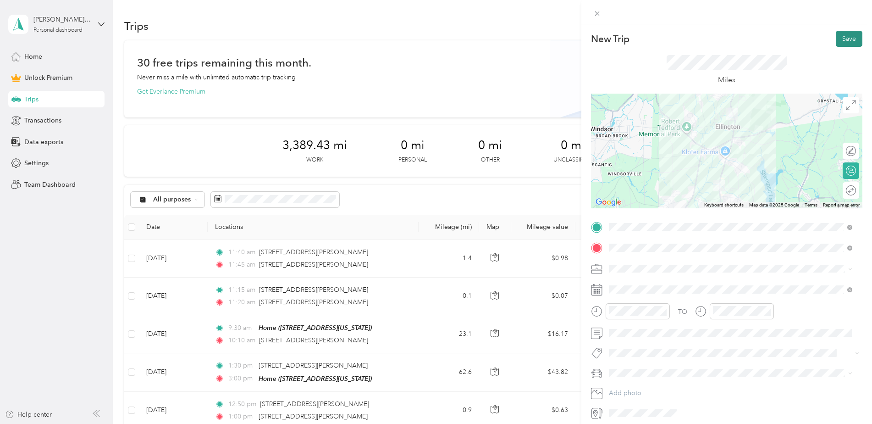
click at [842, 38] on button "Save" at bounding box center [849, 39] width 27 height 16
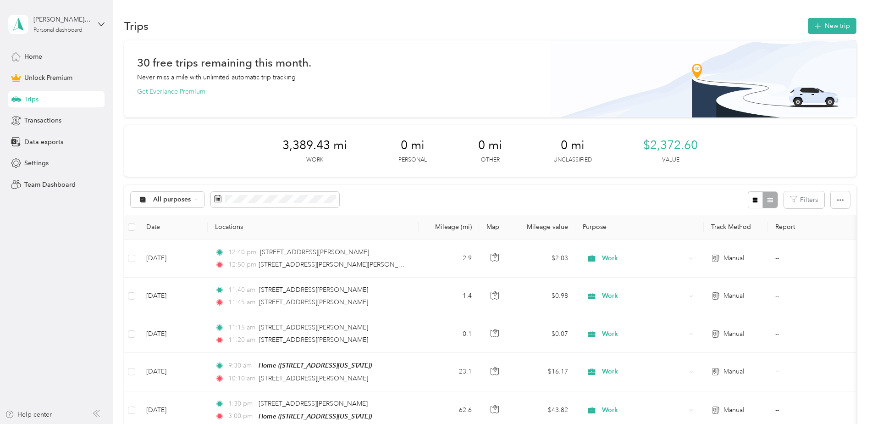
click at [824, 27] on button "New trip" at bounding box center [832, 26] width 49 height 16
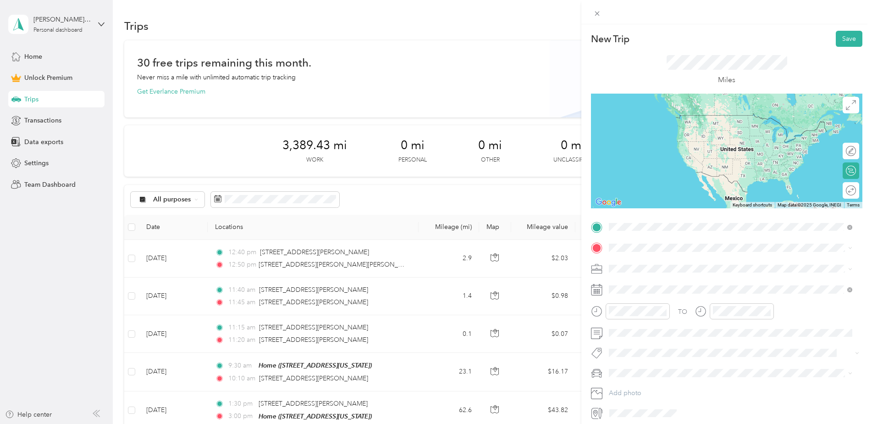
click at [659, 260] on span "[STREET_ADDRESS][PERSON_NAME][PERSON_NAME][US_STATE]" at bounding box center [724, 260] width 194 height 8
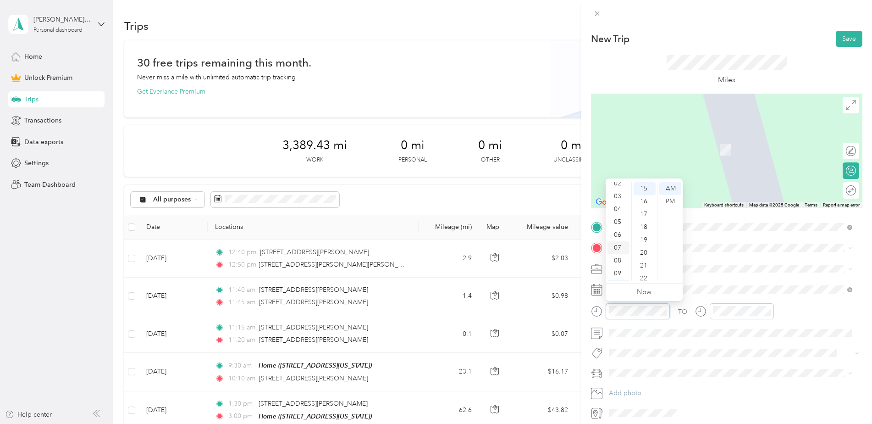
scroll to position [9, 0]
click at [621, 206] on div "02" at bounding box center [619, 205] width 22 height 13
click at [645, 187] on div "15" at bounding box center [645, 188] width 22 height 13
click at [679, 205] on div "PM" at bounding box center [671, 201] width 22 height 13
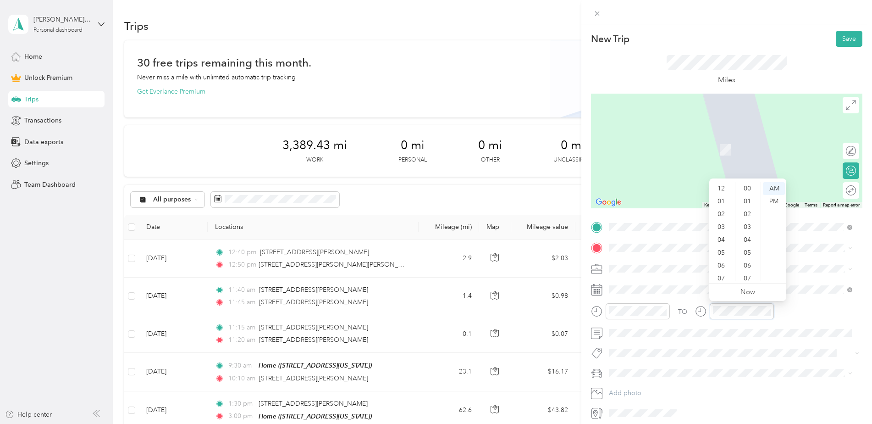
scroll to position [55, 0]
click at [641, 281] on span "[STREET_ADDRESS][PERSON_NAME][US_STATE]" at bounding box center [698, 281] width 143 height 8
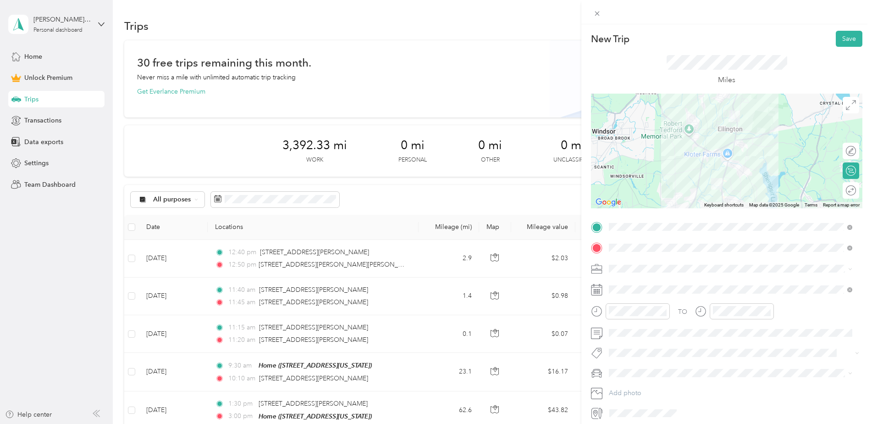
click at [629, 279] on li "Work" at bounding box center [731, 284] width 250 height 16
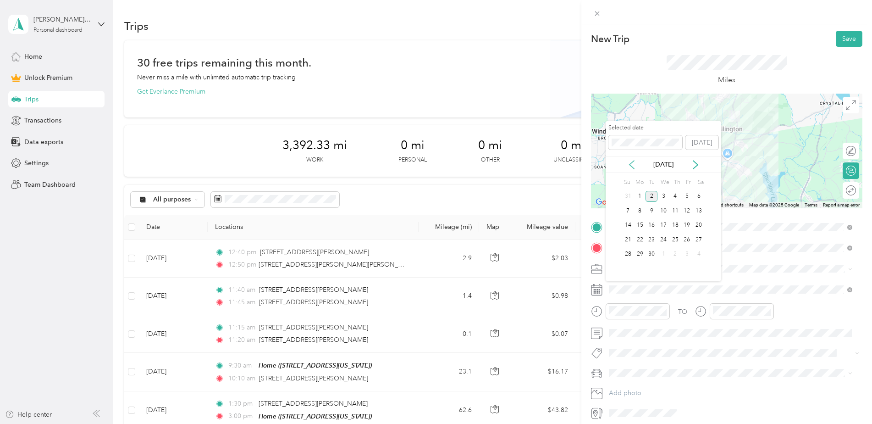
click at [635, 165] on icon at bounding box center [631, 164] width 9 height 9
click at [679, 255] on div "28" at bounding box center [676, 254] width 12 height 11
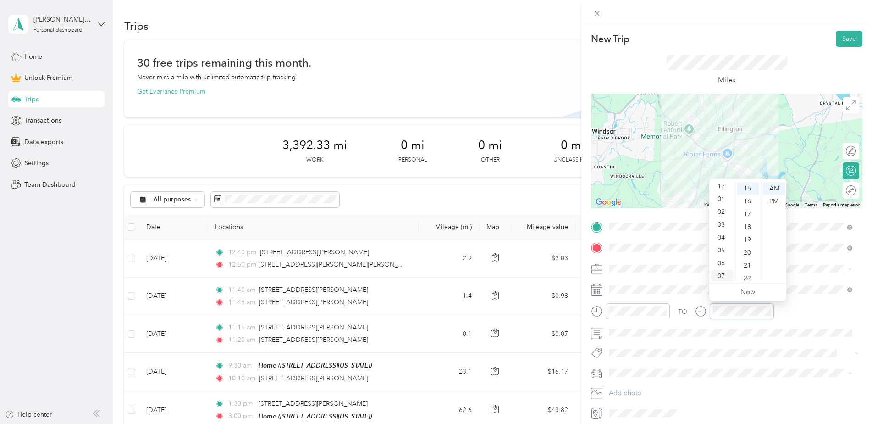
scroll to position [0, 0]
click at [724, 217] on div "02" at bounding box center [722, 214] width 22 height 13
click at [750, 253] on div "20" at bounding box center [749, 252] width 22 height 13
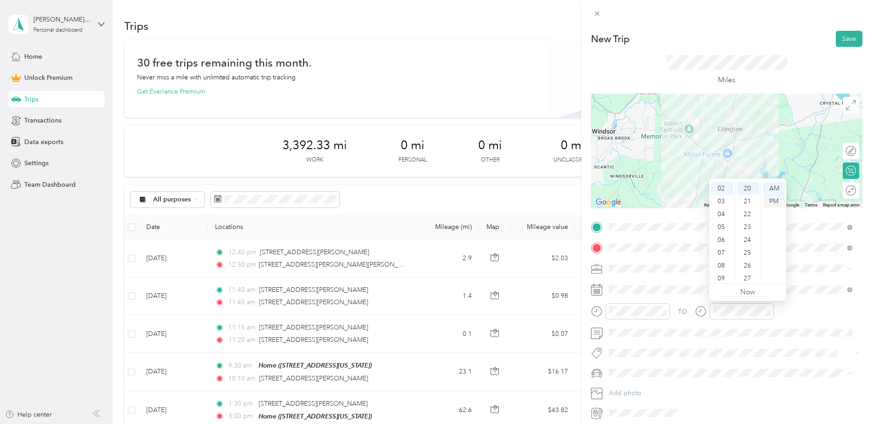
click at [780, 201] on div "PM" at bounding box center [774, 201] width 22 height 13
click at [816, 307] on div "TO" at bounding box center [727, 314] width 272 height 22
click at [837, 42] on button "Save" at bounding box center [849, 39] width 27 height 16
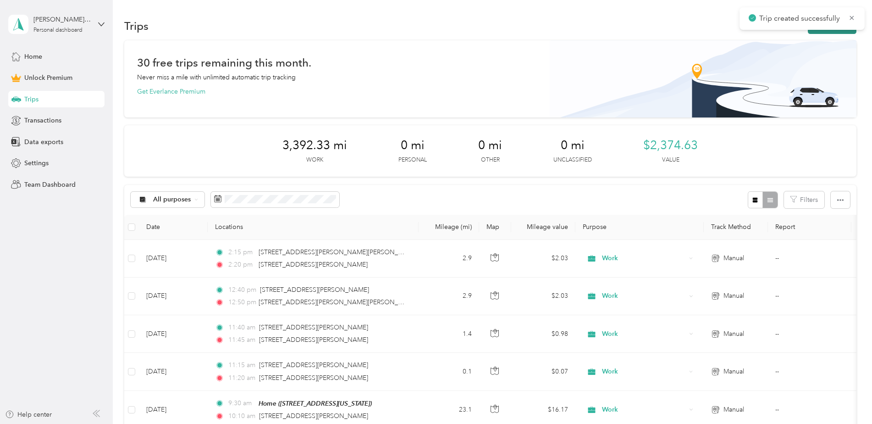
click at [828, 30] on button "New trip" at bounding box center [832, 26] width 49 height 16
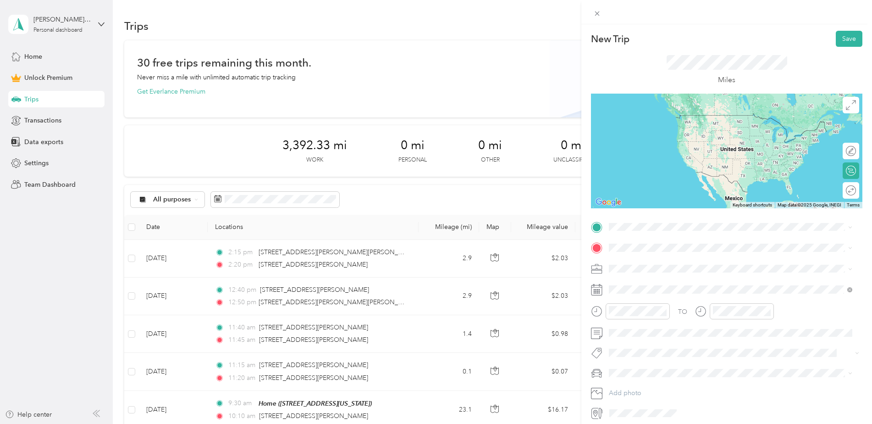
click at [654, 260] on span "[STREET_ADDRESS][PERSON_NAME][US_STATE]" at bounding box center [698, 259] width 143 height 8
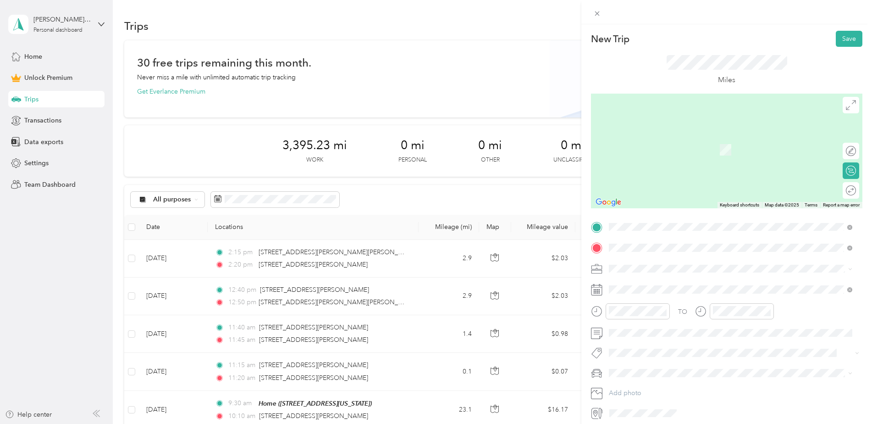
click at [656, 277] on span "[STREET_ADDRESS][PERSON_NAME][US_STATE]" at bounding box center [698, 281] width 143 height 8
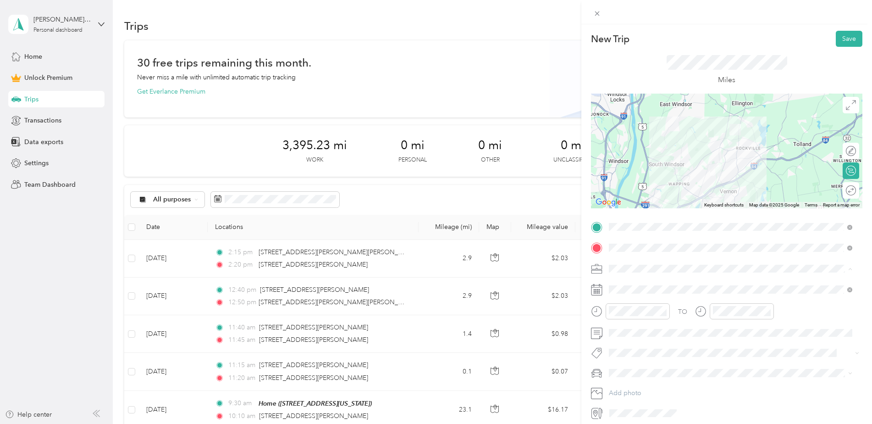
click at [633, 287] on li "Work" at bounding box center [731, 285] width 250 height 16
click at [620, 214] on div "02" at bounding box center [619, 214] width 22 height 13
click at [643, 266] on div "40" at bounding box center [645, 267] width 22 height 13
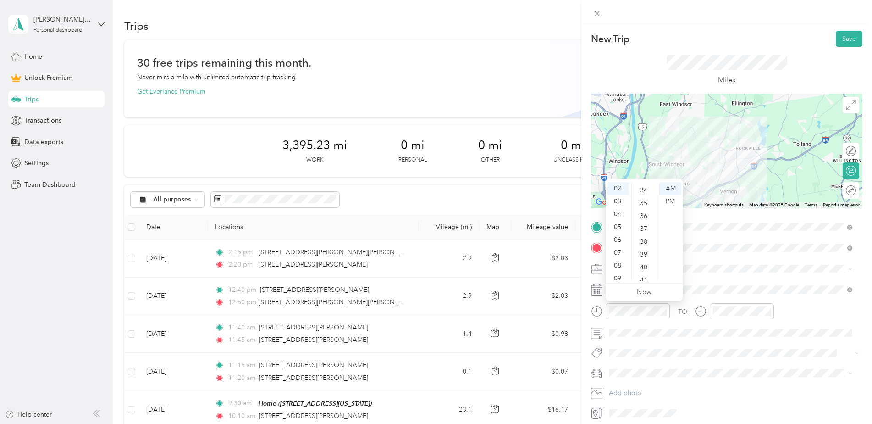
scroll to position [514, 0]
click at [675, 207] on div "PM" at bounding box center [671, 201] width 22 height 13
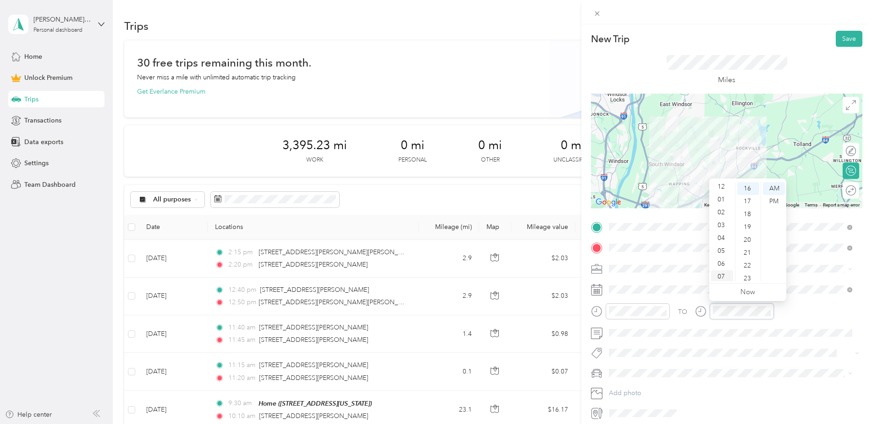
scroll to position [0, 0]
click at [725, 215] on div "02" at bounding box center [722, 214] width 22 height 13
click at [751, 205] on div "50" at bounding box center [749, 205] width 22 height 13
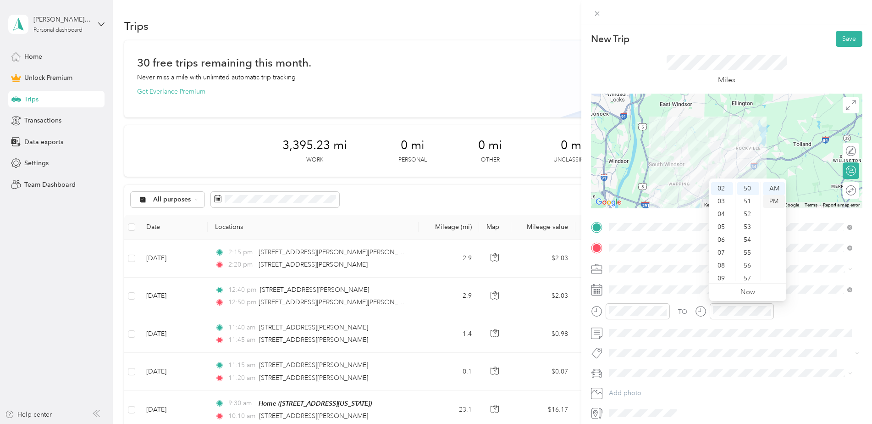
click at [767, 201] on div "PM" at bounding box center [774, 201] width 22 height 13
click at [804, 315] on div "TO" at bounding box center [727, 314] width 272 height 22
click at [838, 34] on button "Save" at bounding box center [849, 39] width 27 height 16
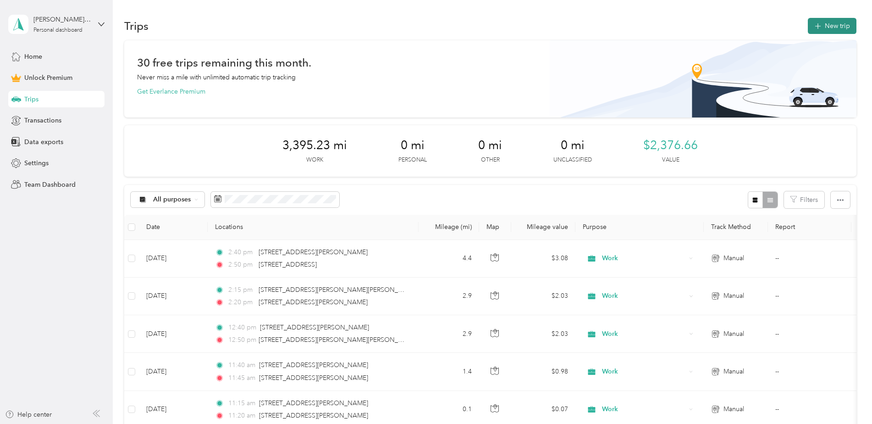
click at [821, 26] on icon "button" at bounding box center [818, 26] width 11 height 11
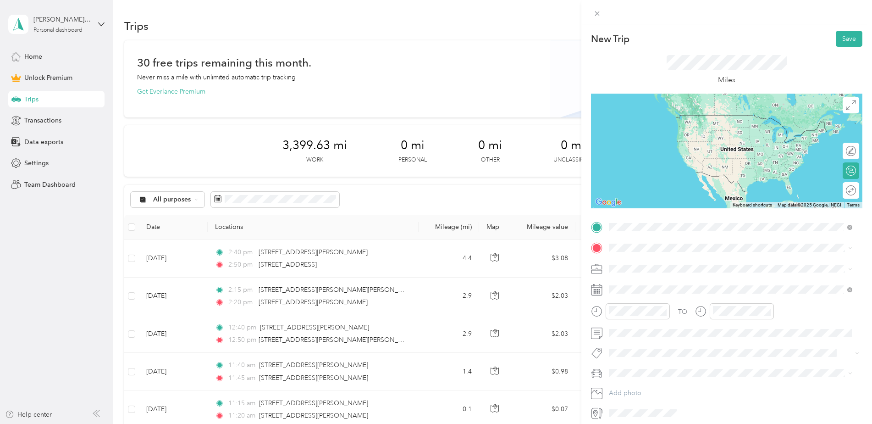
click at [639, 259] on span "[STREET_ADDRESS][PERSON_NAME][US_STATE]" at bounding box center [698, 260] width 143 height 8
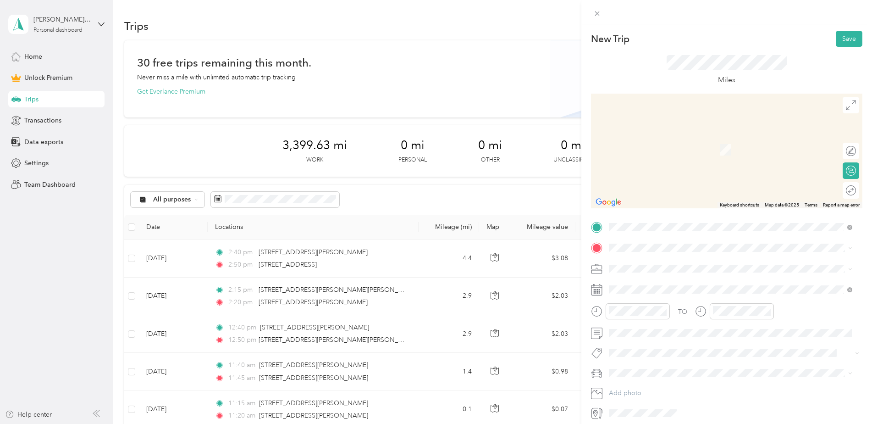
click at [633, 287] on div "Home [STREET_ADDRESS][US_STATE]" at bounding box center [673, 287] width 92 height 19
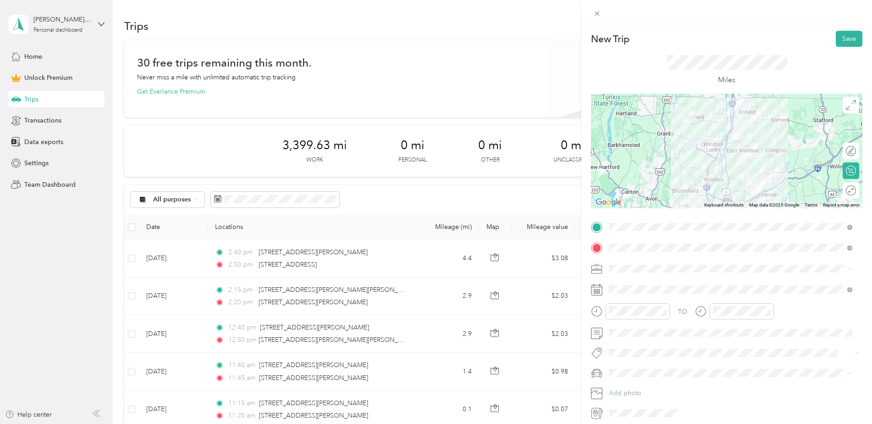
click at [637, 287] on div "Work" at bounding box center [730, 285] width 237 height 10
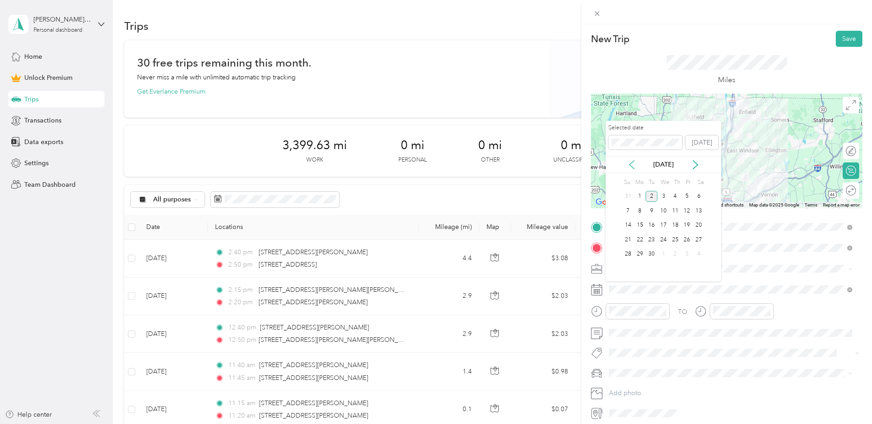
click at [631, 161] on icon at bounding box center [631, 164] width 9 height 9
click at [673, 254] on div "28" at bounding box center [676, 254] width 12 height 11
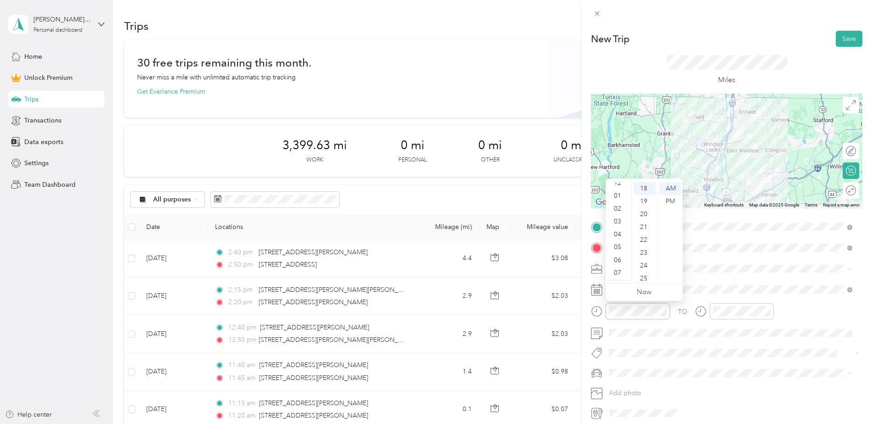
scroll to position [0, 0]
click at [619, 227] on div "03" at bounding box center [619, 227] width 22 height 13
click at [645, 237] on div "15" at bounding box center [645, 241] width 22 height 13
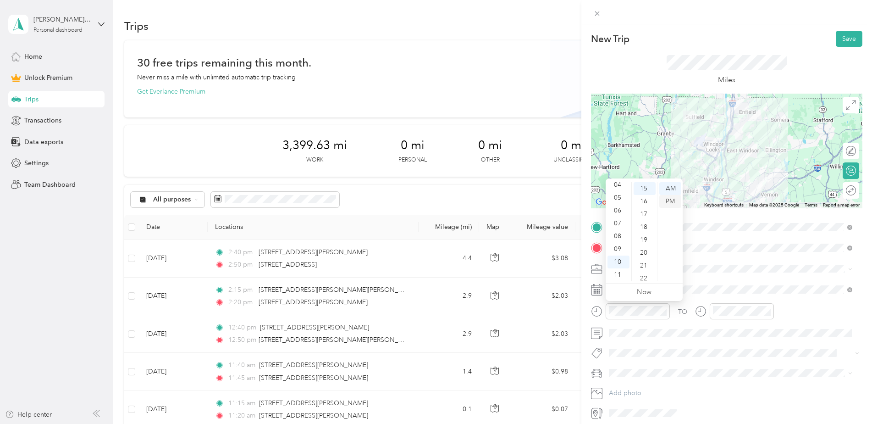
click at [670, 202] on div "PM" at bounding box center [671, 201] width 22 height 13
click at [618, 223] on div "03" at bounding box center [619, 227] width 22 height 13
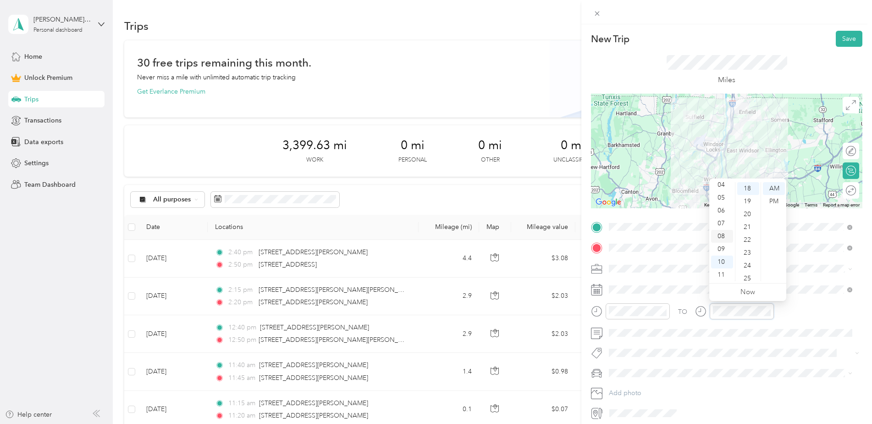
scroll to position [9, 0]
click at [722, 231] on div "04" at bounding box center [722, 230] width 22 height 13
click at [749, 185] on div "00" at bounding box center [749, 188] width 22 height 13
click at [777, 201] on div "PM" at bounding box center [774, 201] width 22 height 13
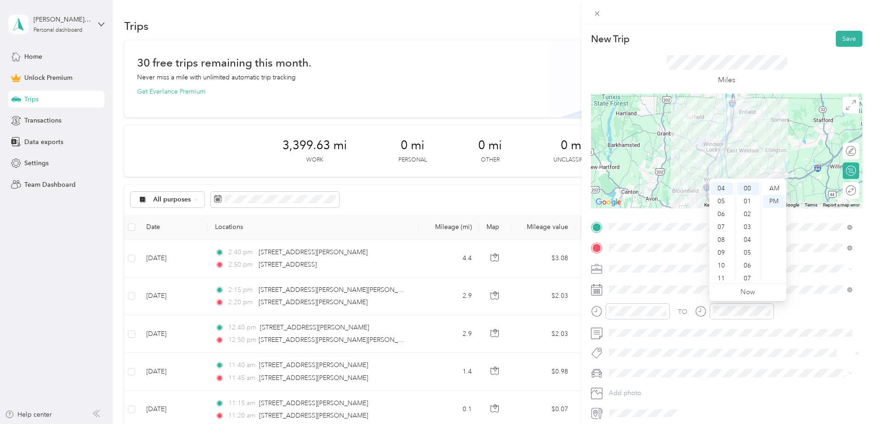
click at [809, 303] on div "TO" at bounding box center [727, 314] width 272 height 22
click at [842, 34] on button "Save" at bounding box center [849, 39] width 27 height 16
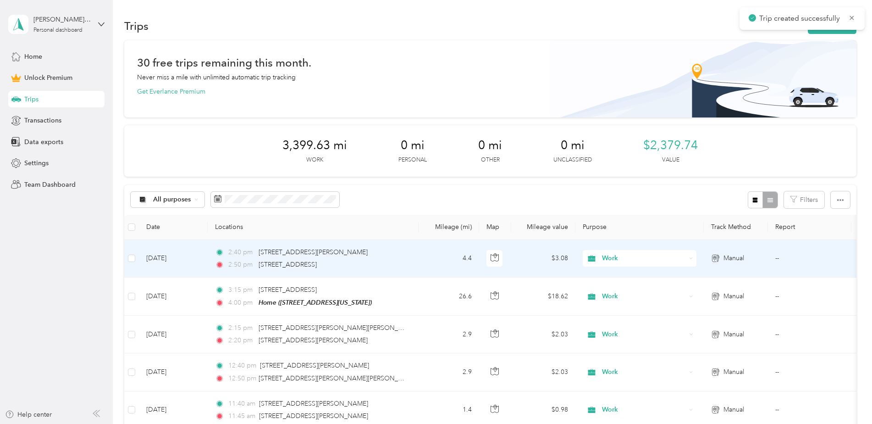
click at [165, 259] on td "[DATE]" at bounding box center [173, 259] width 69 height 38
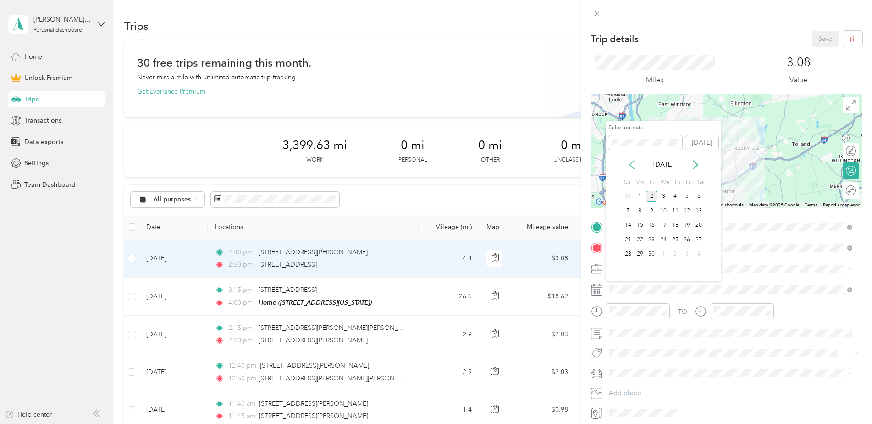
click at [629, 166] on icon at bounding box center [631, 164] width 9 height 9
click at [675, 255] on div "28" at bounding box center [676, 254] width 12 height 11
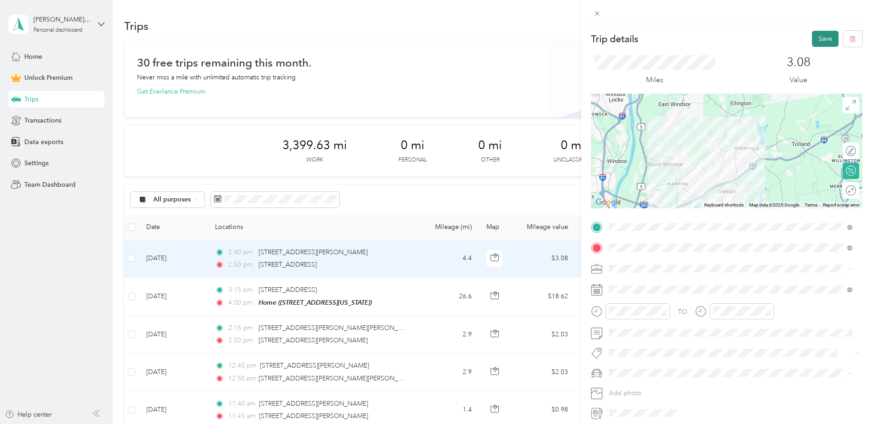
click at [817, 36] on button "Save" at bounding box center [825, 39] width 27 height 16
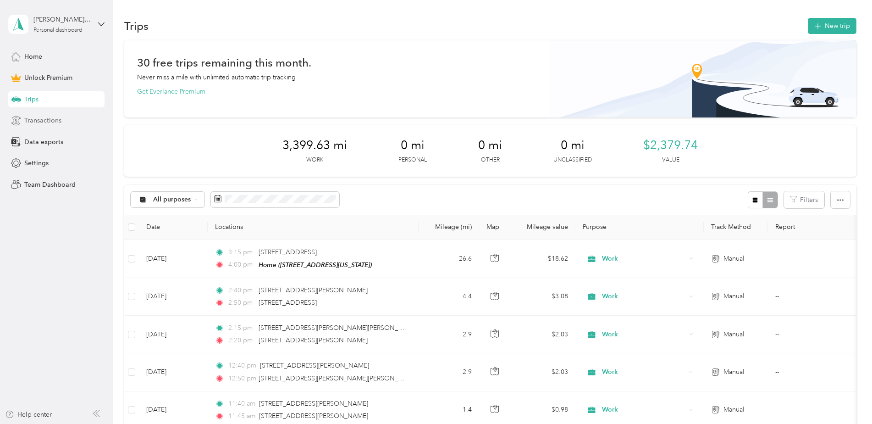
click at [55, 122] on span "Transactions" at bounding box center [42, 121] width 37 height 10
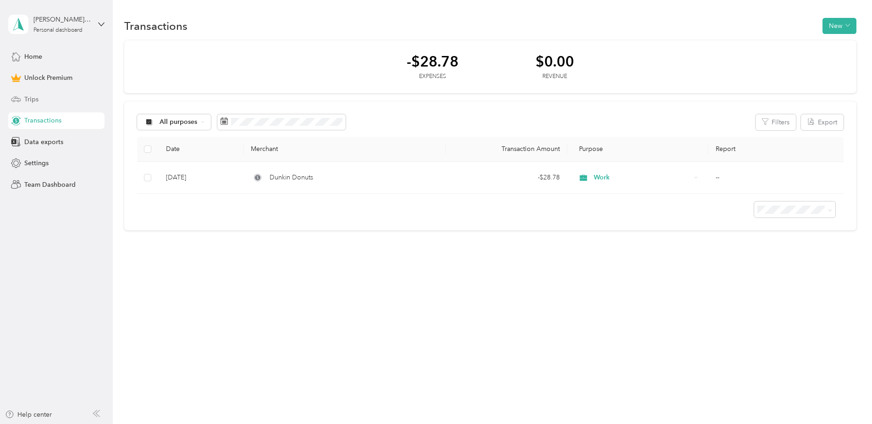
click at [50, 103] on div "Trips" at bounding box center [56, 99] width 96 height 17
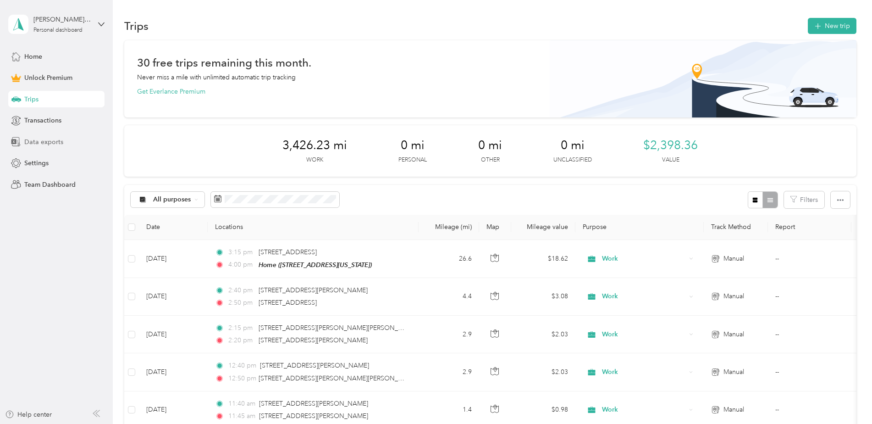
click at [42, 138] on span "Data exports" at bounding box center [43, 142] width 39 height 10
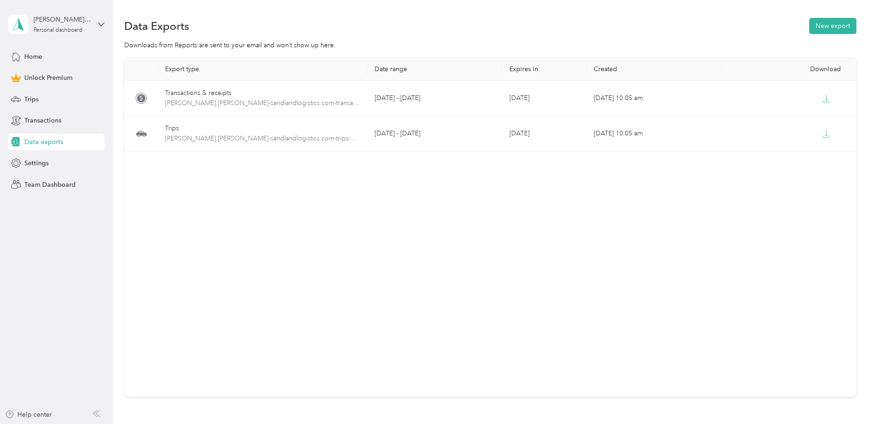
click at [708, 283] on div "Export type Date range Expires in Created Download Transactions & receipts [PER…" at bounding box center [490, 227] width 733 height 339
click at [842, 25] on button "New export" at bounding box center [833, 26] width 47 height 16
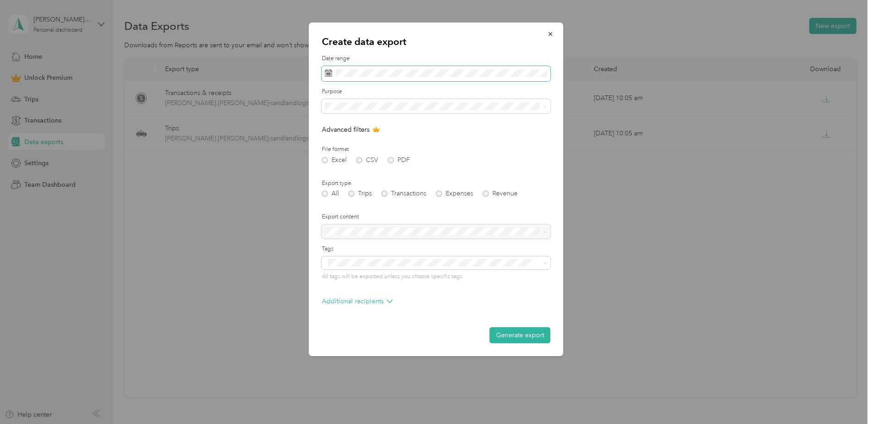
click at [362, 67] on span at bounding box center [436, 74] width 229 height 16
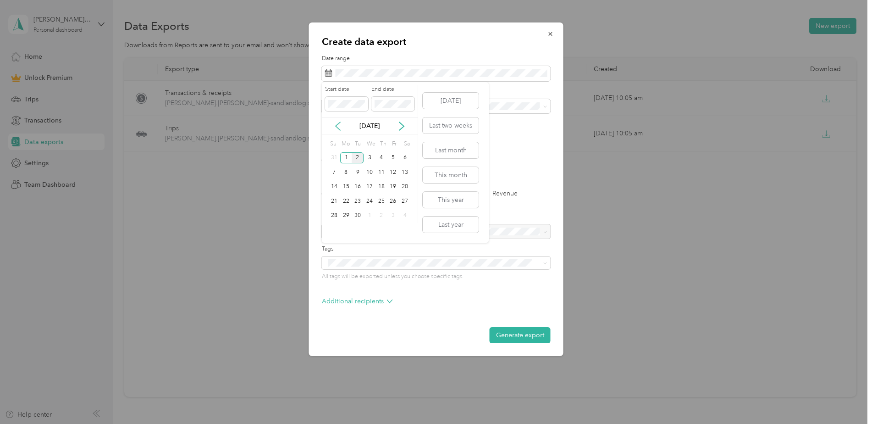
click at [337, 126] on icon at bounding box center [337, 126] width 9 height 9
click at [336, 215] on div "24" at bounding box center [334, 215] width 12 height 11
click at [405, 215] on div "30" at bounding box center [405, 215] width 12 height 11
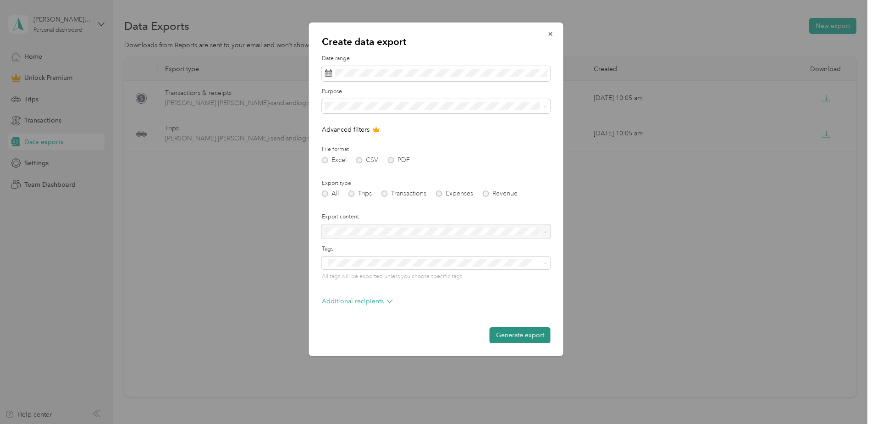
click at [511, 331] on button "Generate export" at bounding box center [520, 335] width 61 height 16
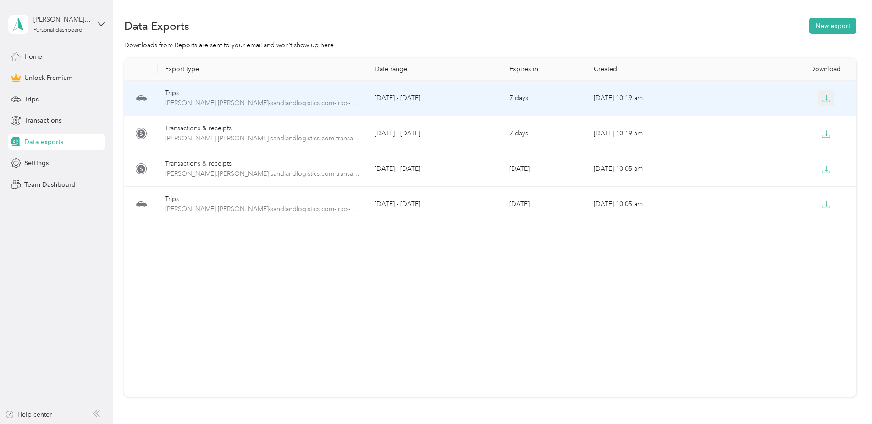
click at [823, 97] on icon "button" at bounding box center [826, 98] width 8 height 8
